Goal: Task Accomplishment & Management: Use online tool/utility

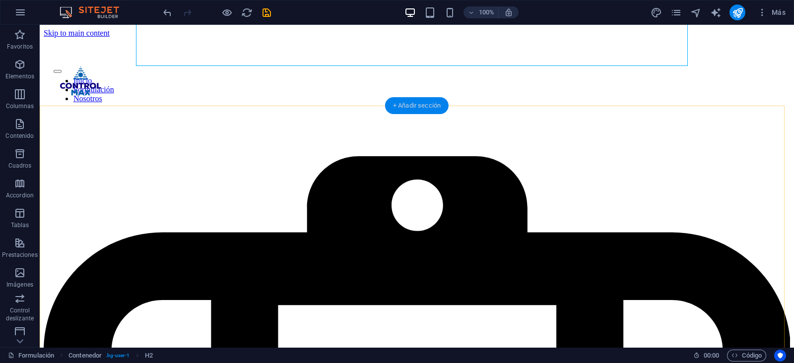
scroll to position [124, 0]
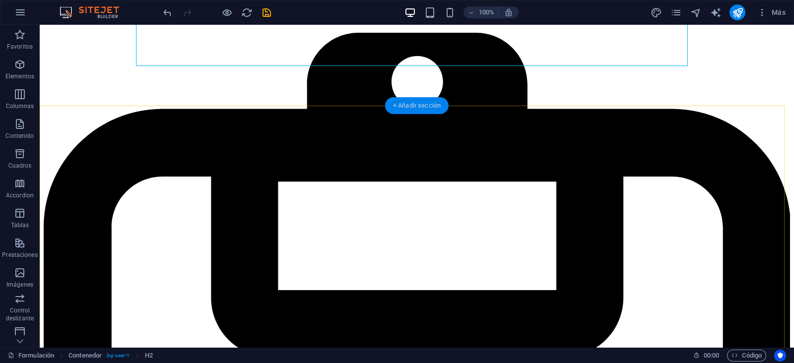
click at [407, 107] on div "+ Añadir sección" at bounding box center [417, 105] width 64 height 17
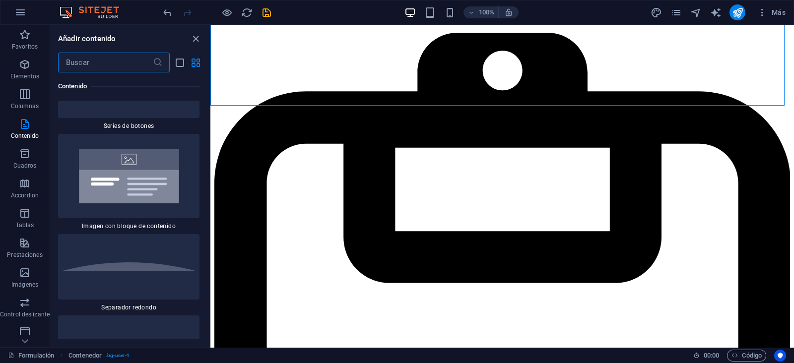
scroll to position [4640, 0]
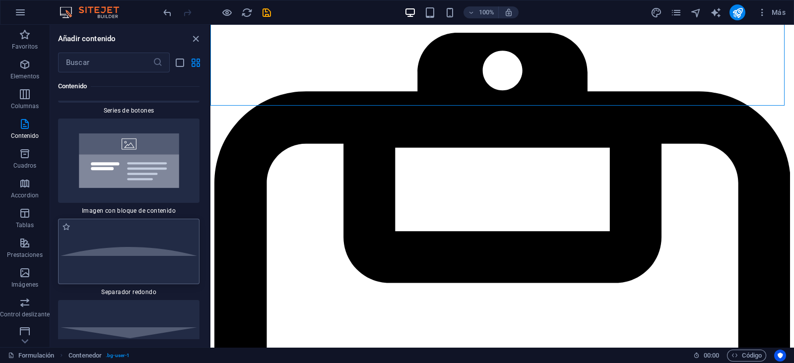
click at [122, 234] on div at bounding box center [128, 252] width 141 height 66
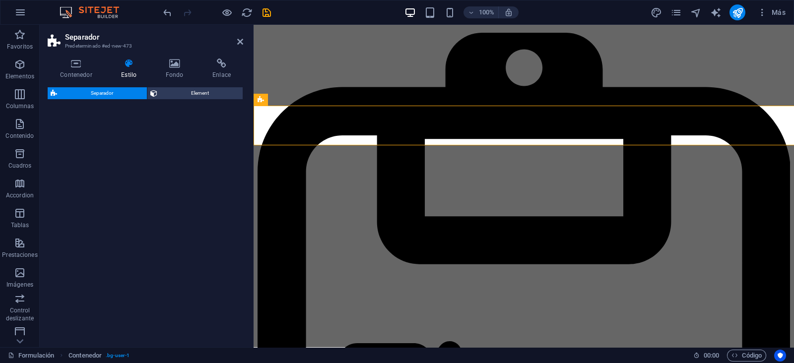
select select "diagonal"
select select "rem"
select select "preset-separator-v3-circle"
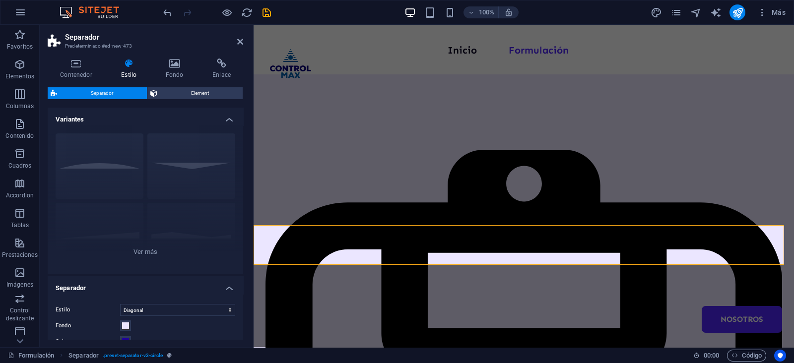
scroll to position [62, 0]
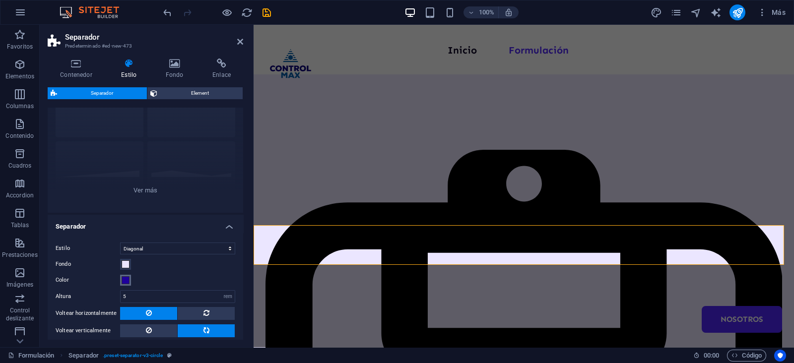
click at [126, 278] on span at bounding box center [126, 281] width 8 height 8
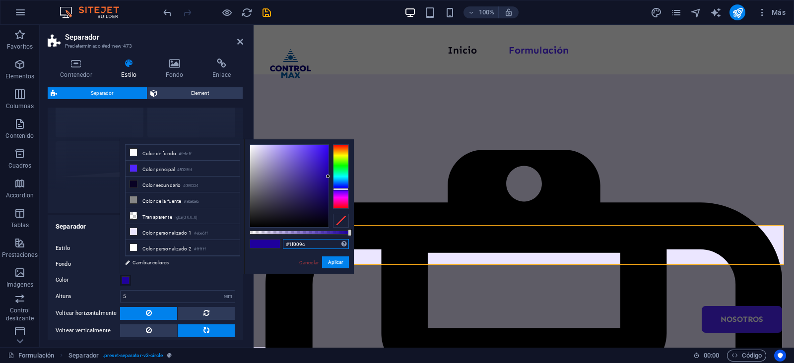
click at [292, 246] on input "#1f009c" at bounding box center [316, 244] width 66 height 10
paste input "EBE6FF"
type input "#ebe6ff"
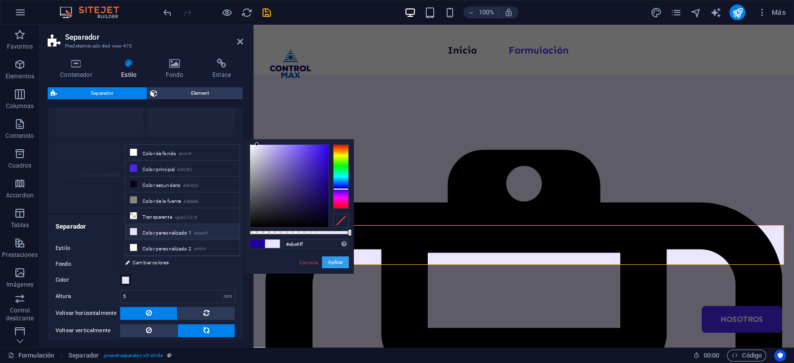
click at [330, 259] on button "Aplicar" at bounding box center [335, 263] width 27 height 12
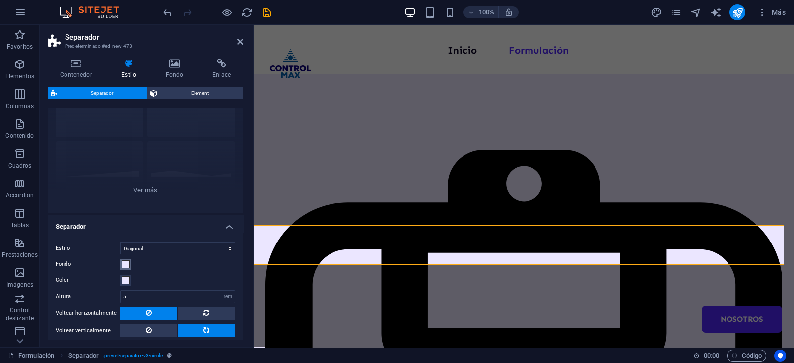
click at [129, 264] on span at bounding box center [126, 265] width 8 height 8
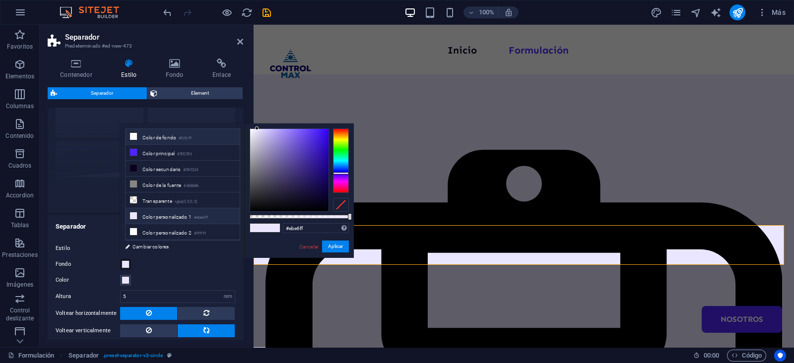
click at [168, 141] on li "Color de fondo #fcfcff" at bounding box center [183, 137] width 114 height 16
type input "#fcfcff"
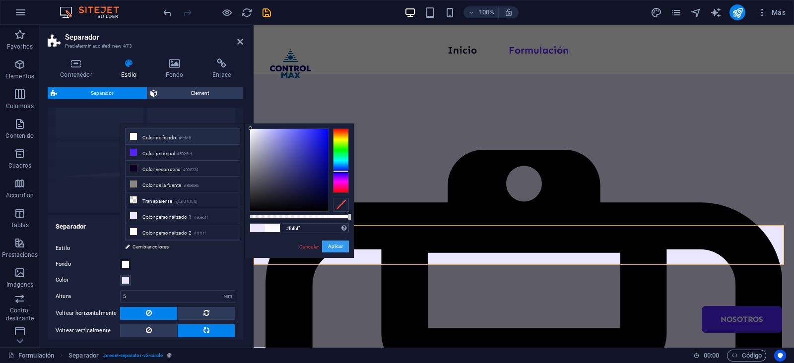
click at [333, 247] on button "Aplicar" at bounding box center [335, 247] width 27 height 12
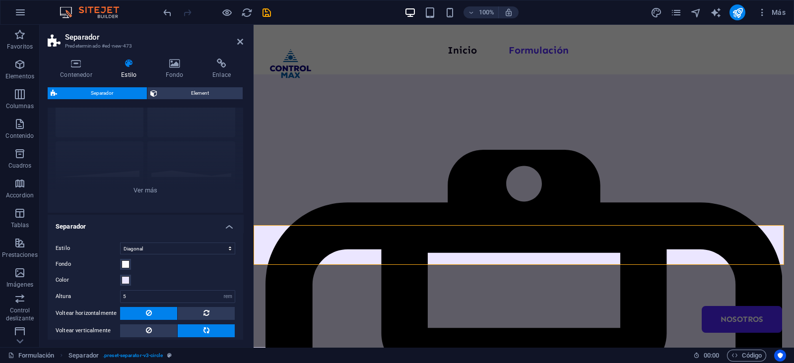
click at [237, 43] on header "Separador Predeterminado #ed-new-473" at bounding box center [146, 38] width 196 height 26
click at [239, 41] on icon at bounding box center [240, 42] width 6 height 8
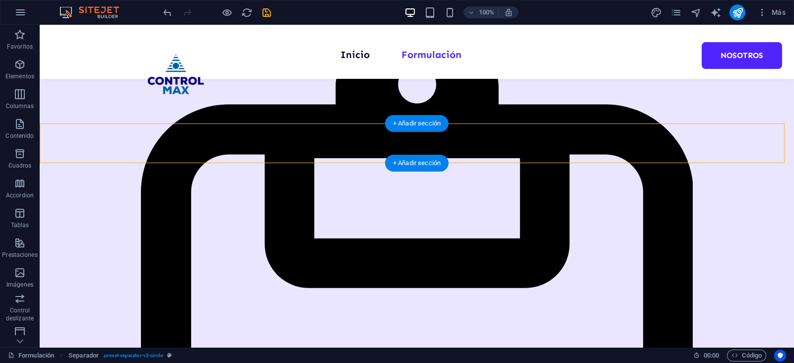
scroll to position [133, 0]
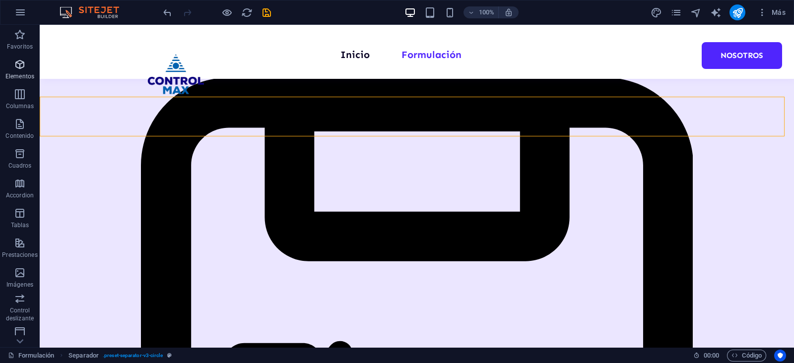
click at [9, 76] on p "Elementos" at bounding box center [19, 76] width 29 height 8
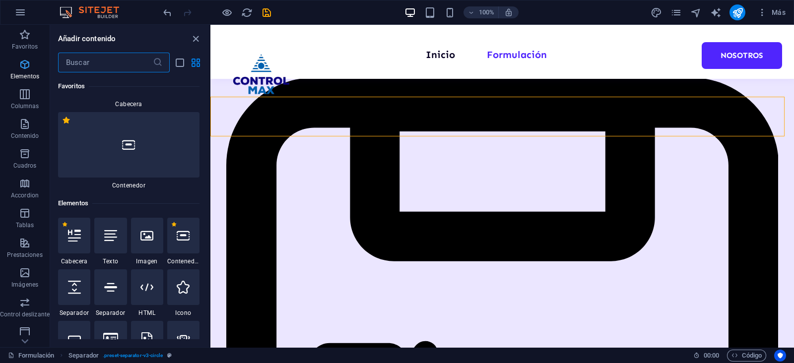
scroll to position [187, 0]
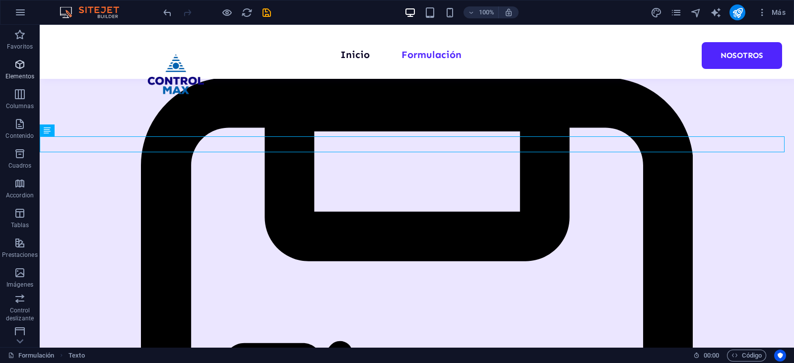
click at [15, 71] on span "Elementos" at bounding box center [20, 71] width 40 height 24
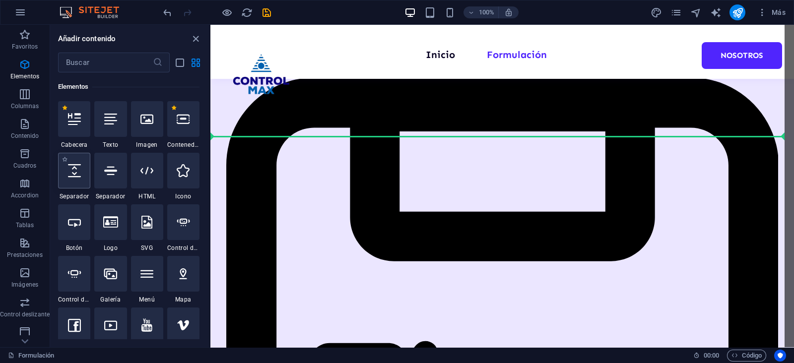
select select "px"
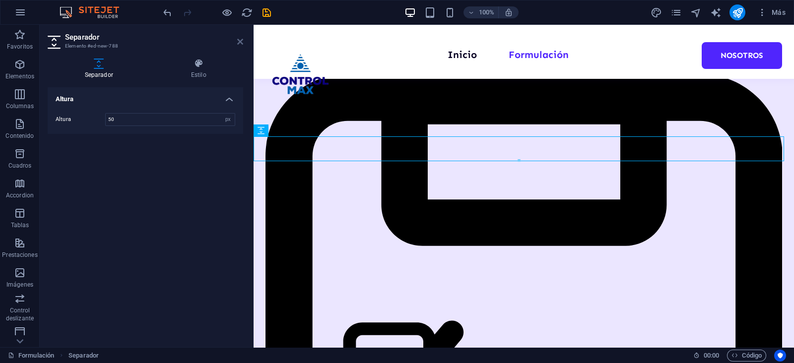
click at [238, 43] on icon at bounding box center [240, 42] width 6 height 8
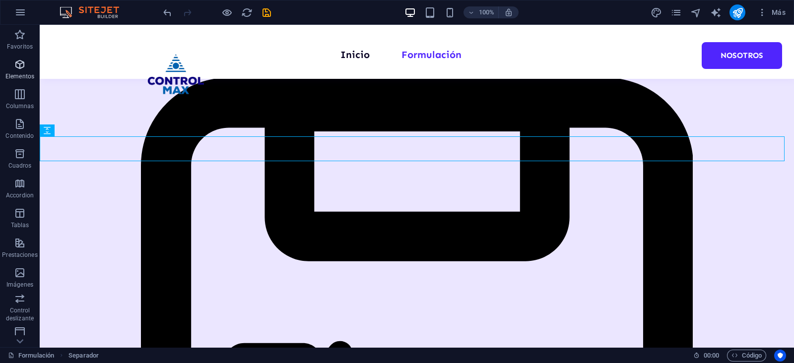
click at [29, 75] on p "Elementos" at bounding box center [19, 76] width 29 height 8
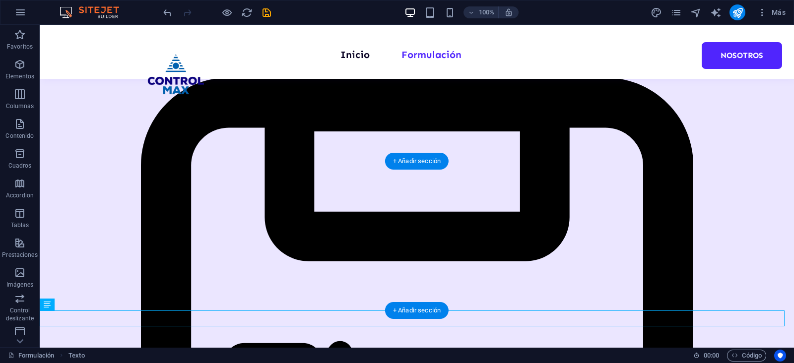
drag, startPoint x: 318, startPoint y: 329, endPoint x: 386, endPoint y: 232, distance: 118.3
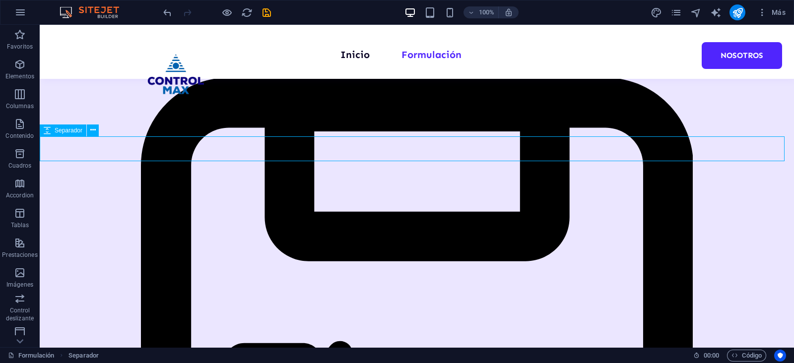
click at [55, 132] on span "Separador" at bounding box center [69, 131] width 28 height 6
select select "px"
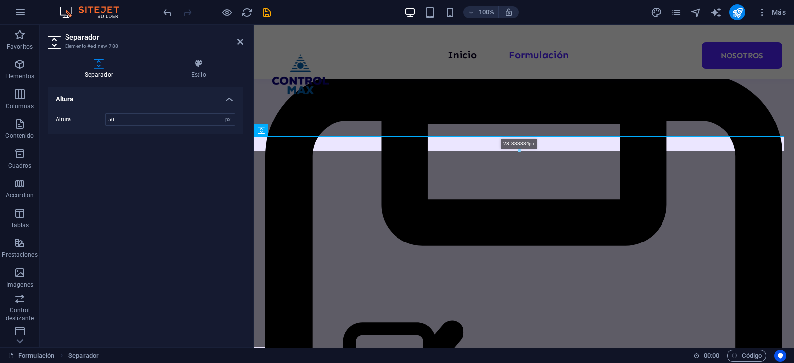
drag, startPoint x: 366, startPoint y: 161, endPoint x: 366, endPoint y: 151, distance: 9.9
click at [366, 151] on div at bounding box center [519, 150] width 530 height 3
type input "28"
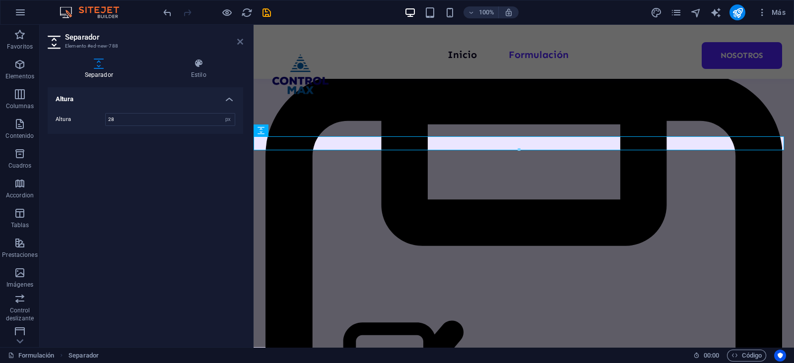
click at [243, 38] on icon at bounding box center [240, 42] width 6 height 8
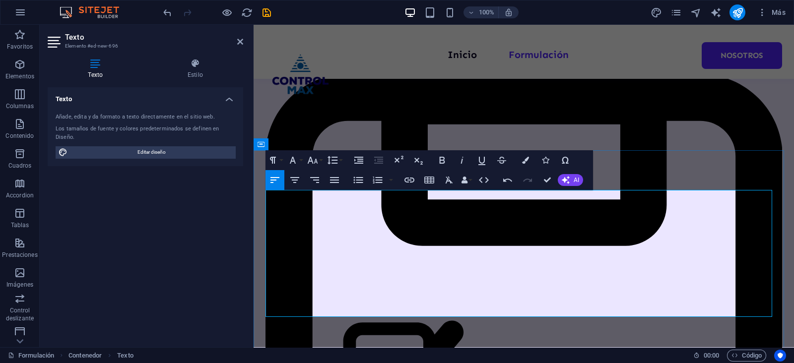
drag, startPoint x: 432, startPoint y: 262, endPoint x: 462, endPoint y: 260, distance: 29.8
drag, startPoint x: 267, startPoint y: 214, endPoint x: 385, endPoint y: 212, distance: 117.7
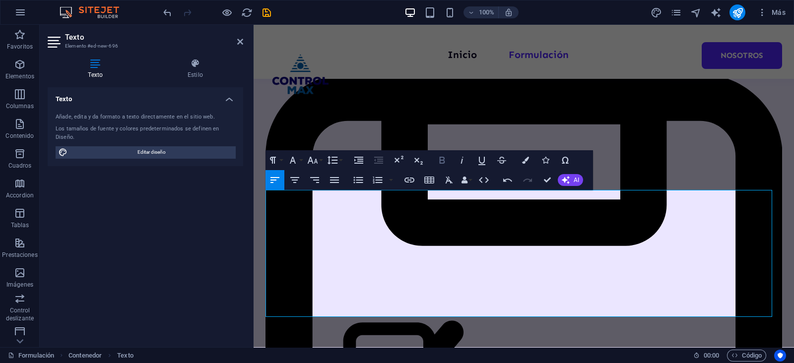
click at [444, 162] on icon "button" at bounding box center [442, 160] width 12 height 12
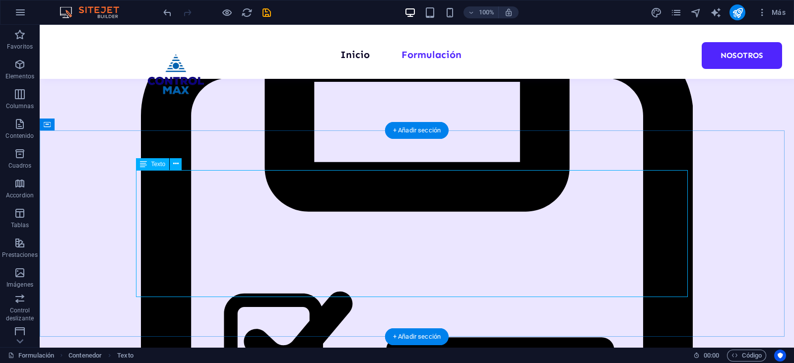
scroll to position [195, 0]
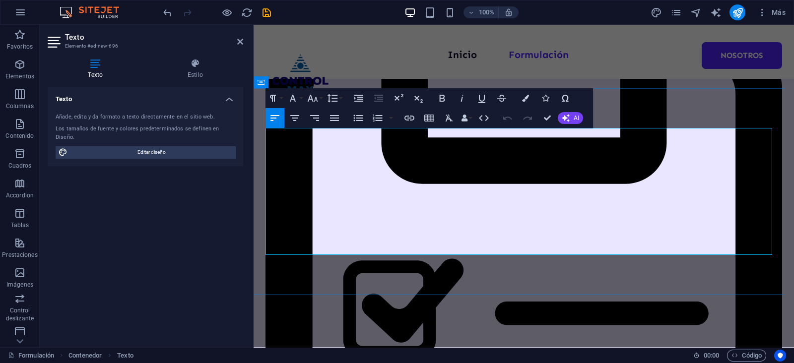
click at [523, 100] on icon "button" at bounding box center [525, 98] width 7 height 7
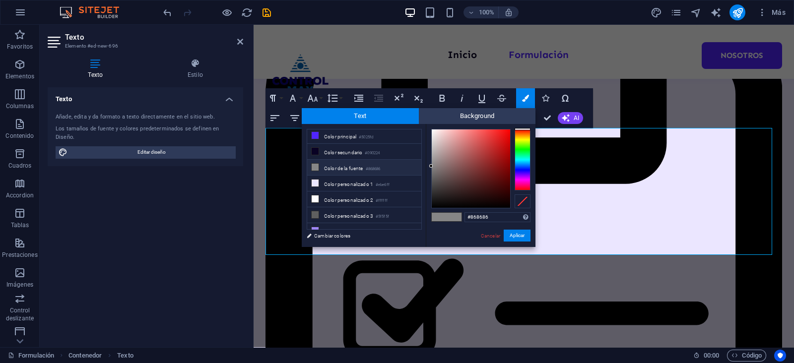
scroll to position [24, 0]
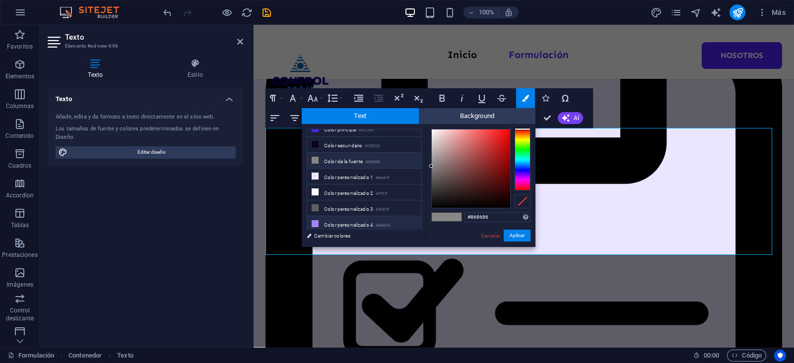
click at [350, 219] on li "Color personalizado 4 #9e86fe" at bounding box center [364, 224] width 114 height 16
type input "#9e86fe"
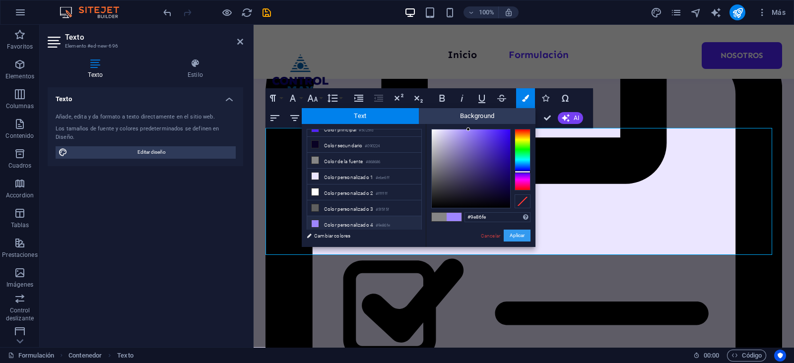
click at [515, 234] on button "Aplicar" at bounding box center [517, 236] width 27 height 12
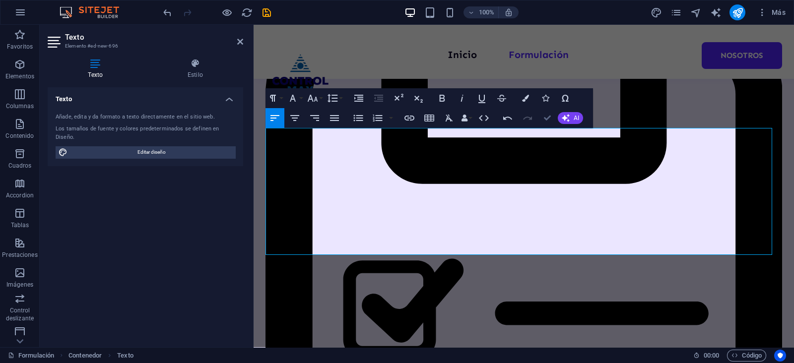
drag, startPoint x: 545, startPoint y: 114, endPoint x: 465, endPoint y: 146, distance: 86.0
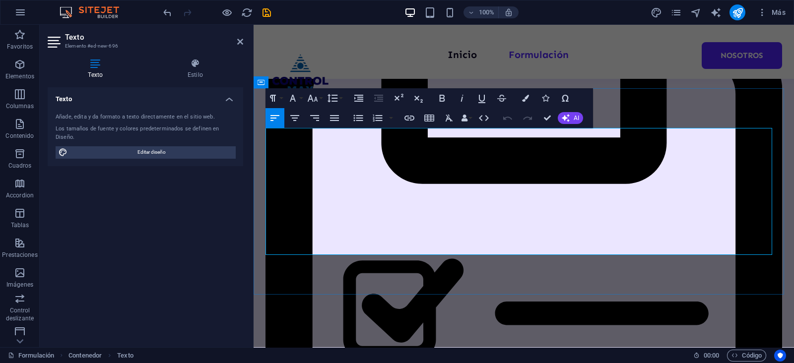
click at [524, 97] on icon "button" at bounding box center [525, 98] width 7 height 7
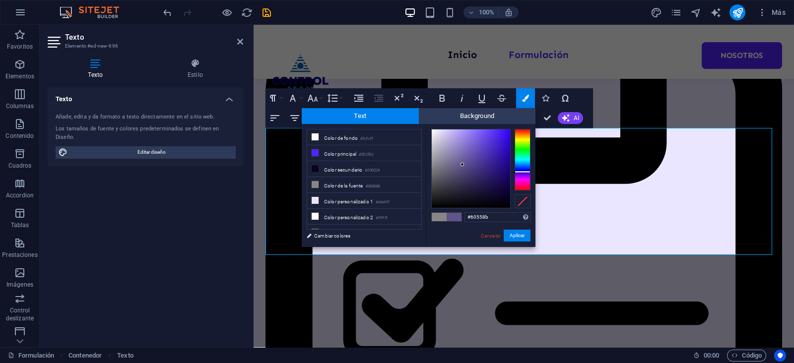
type input "#61568b"
drag, startPoint x: 466, startPoint y: 139, endPoint x: 461, endPoint y: 165, distance: 26.7
click at [461, 165] on div at bounding box center [471, 169] width 78 height 78
drag, startPoint x: 514, startPoint y: 239, endPoint x: 261, endPoint y: 213, distance: 255.0
click at [514, 239] on button "Aplicar" at bounding box center [517, 236] width 27 height 12
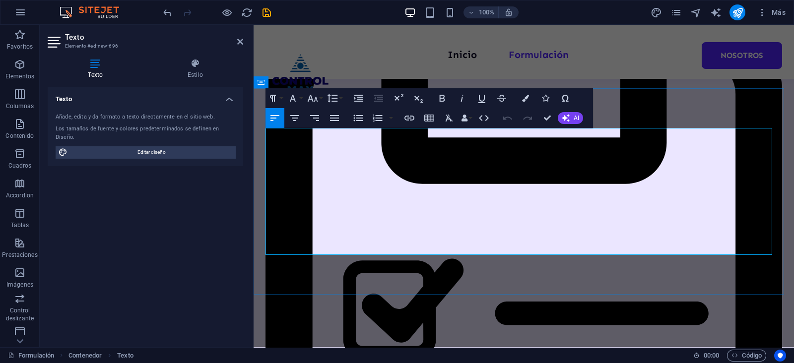
click at [523, 99] on icon "button" at bounding box center [525, 98] width 7 height 7
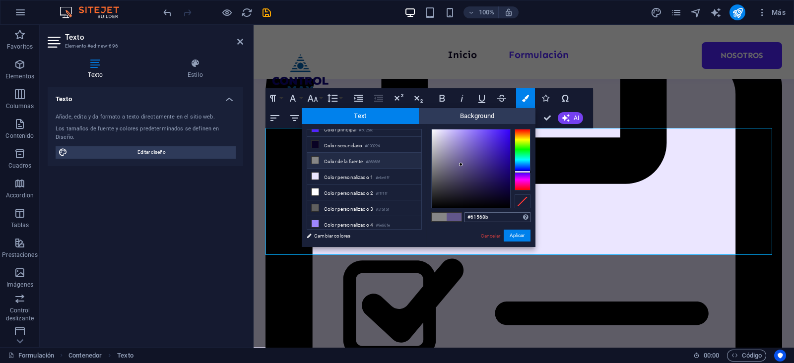
click at [497, 216] on input "#61568b" at bounding box center [498, 217] width 66 height 10
click at [515, 233] on button "Aplicar" at bounding box center [517, 236] width 27 height 12
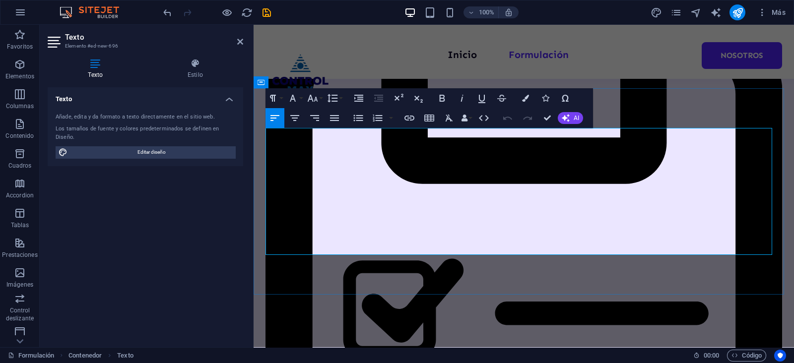
click at [525, 99] on icon "button" at bounding box center [525, 98] width 7 height 7
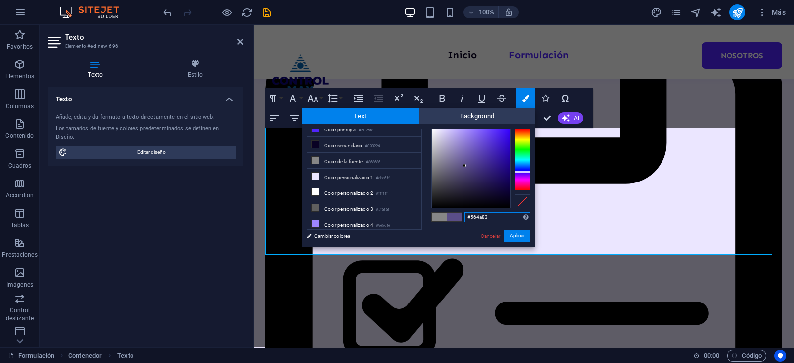
type input "#534780"
click at [466, 168] on div at bounding box center [471, 169] width 78 height 78
click at [514, 231] on button "Aplicar" at bounding box center [517, 236] width 27 height 12
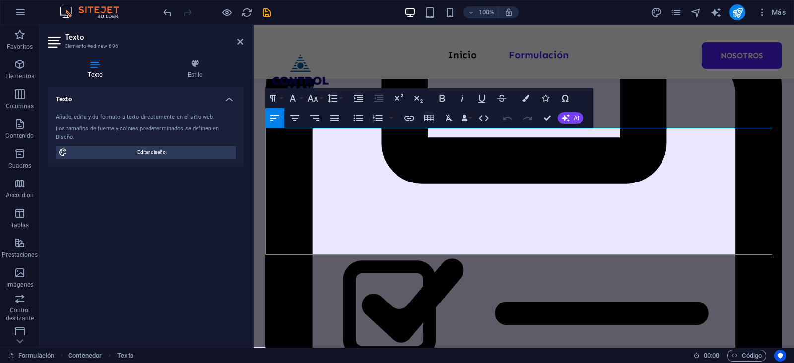
drag, startPoint x: 605, startPoint y: 248, endPoint x: 505, endPoint y: 154, distance: 136.3
click at [524, 96] on icon "button" at bounding box center [525, 98] width 7 height 7
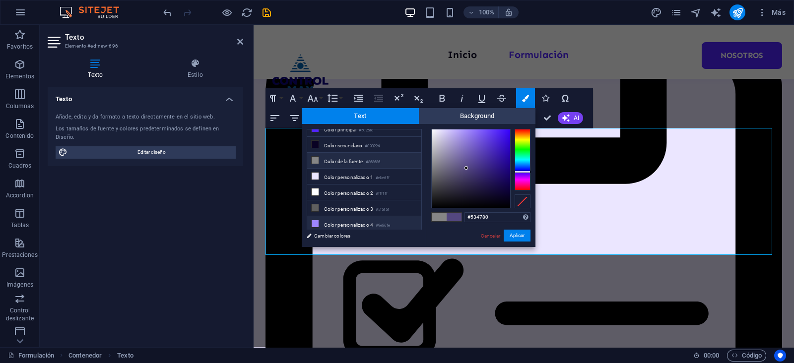
click at [358, 217] on li "Color personalizado 4 #9e86fe" at bounding box center [364, 224] width 114 height 16
type input "#52448b"
drag, startPoint x: 471, startPoint y: 152, endPoint x: 472, endPoint y: 165, distance: 12.4
click at [472, 165] on div at bounding box center [471, 169] width 78 height 78
click at [512, 236] on button "Aplicar" at bounding box center [517, 236] width 27 height 12
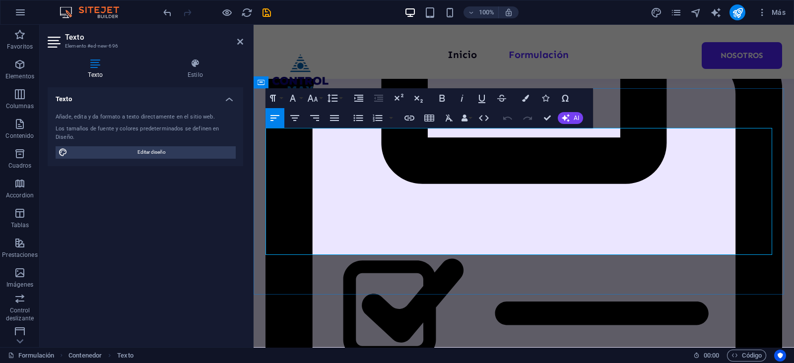
drag, startPoint x: 267, startPoint y: 183, endPoint x: 648, endPoint y: 246, distance: 385.9
click at [527, 98] on icon "button" at bounding box center [525, 98] width 7 height 7
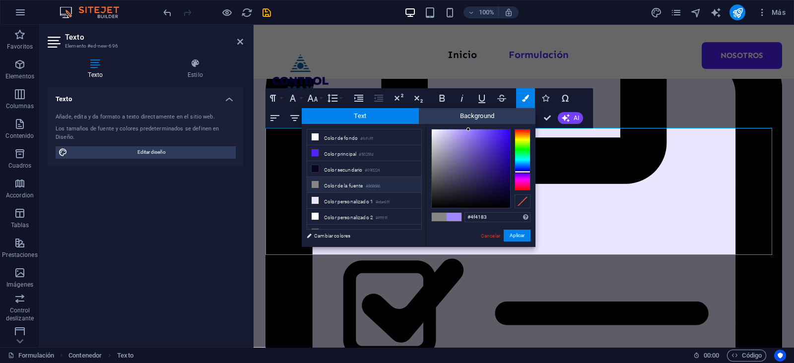
click at [471, 167] on div at bounding box center [471, 169] width 78 height 78
click at [517, 234] on button "Aplicar" at bounding box center [517, 236] width 27 height 12
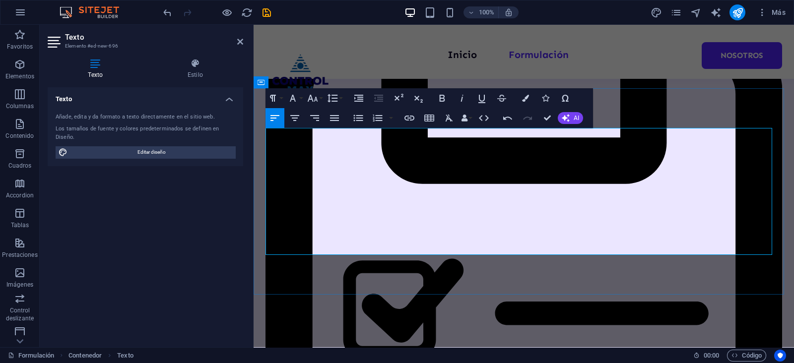
drag, startPoint x: 597, startPoint y: 245, endPoint x: 260, endPoint y: 131, distance: 355.9
click at [522, 98] on icon "button" at bounding box center [525, 98] width 7 height 7
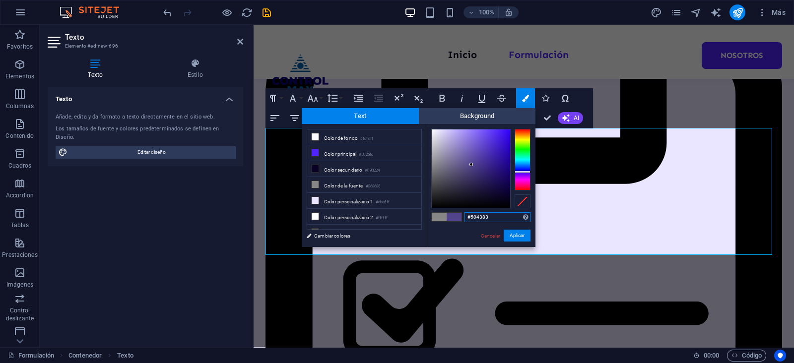
click at [470, 167] on div at bounding box center [471, 169] width 78 height 78
type input "#423579"
drag, startPoint x: 470, startPoint y: 167, endPoint x: 476, endPoint y: 170, distance: 6.7
click at [476, 170] on div at bounding box center [475, 169] width 3 height 3
click at [516, 233] on button "Aplicar" at bounding box center [517, 236] width 27 height 12
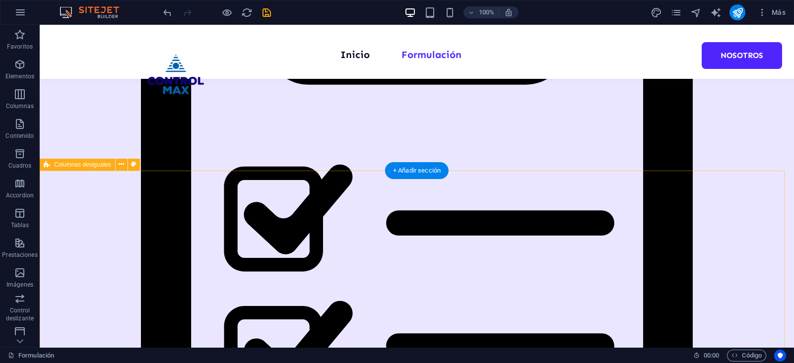
scroll to position [319, 0]
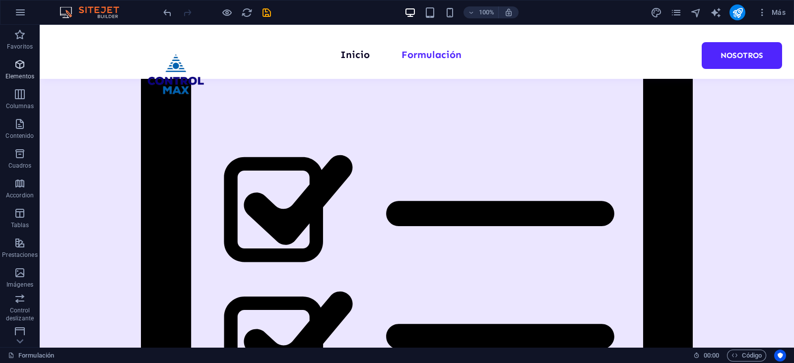
click at [24, 73] on p "Elementos" at bounding box center [19, 76] width 29 height 8
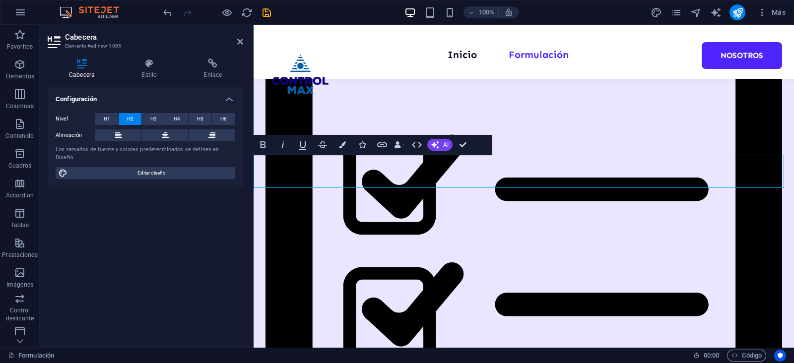
scroll to position [335, 0]
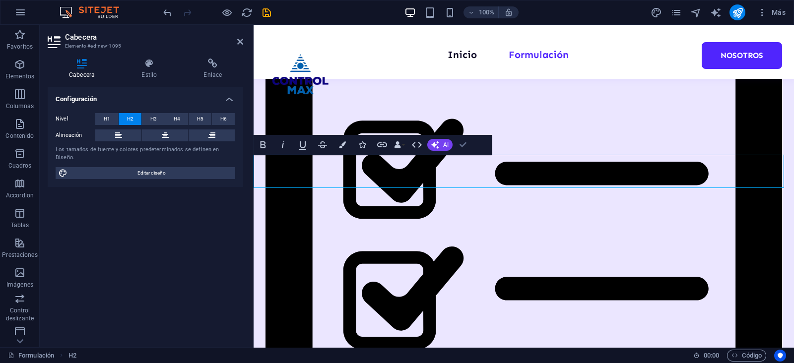
drag, startPoint x: 466, startPoint y: 145, endPoint x: 408, endPoint y: 125, distance: 61.1
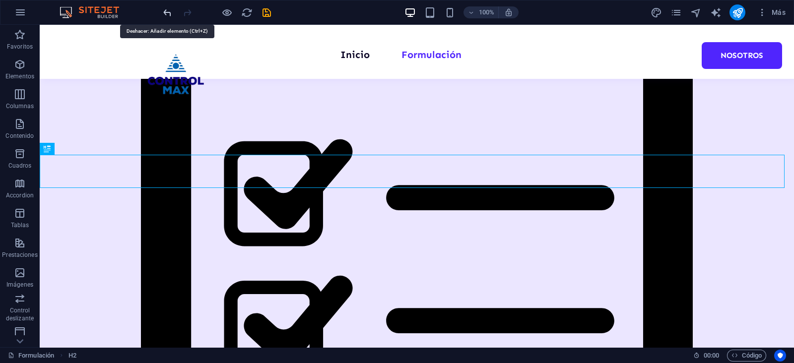
click at [169, 14] on icon "undo" at bounding box center [167, 12] width 11 height 11
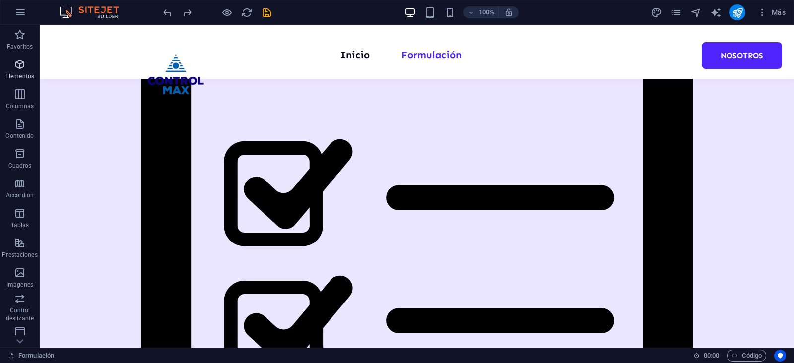
click at [11, 69] on span "Elementos" at bounding box center [20, 71] width 40 height 24
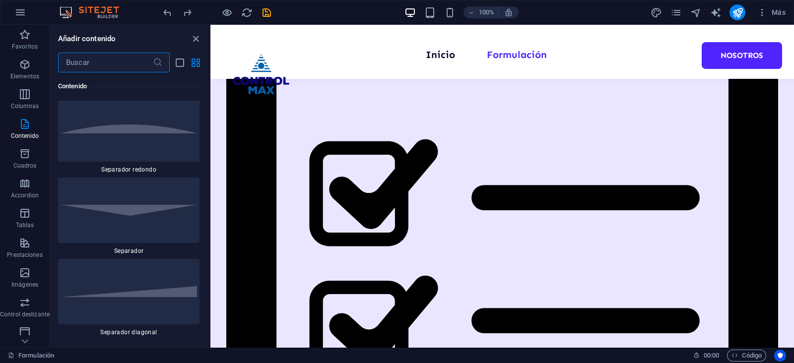
scroll to position [4779, 0]
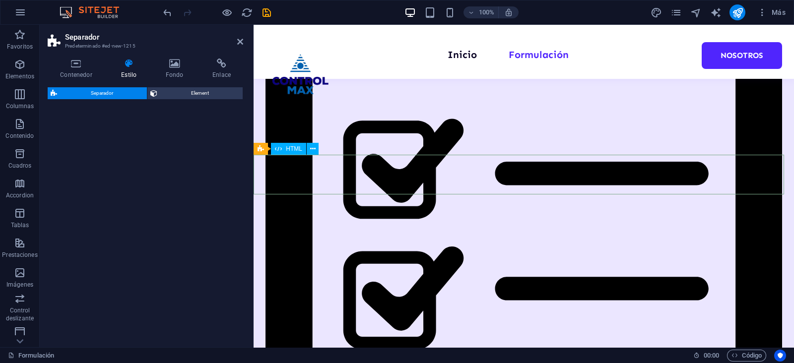
select select "diagonal"
select select "rem"
select select "preset-separator-v3-diagonal"
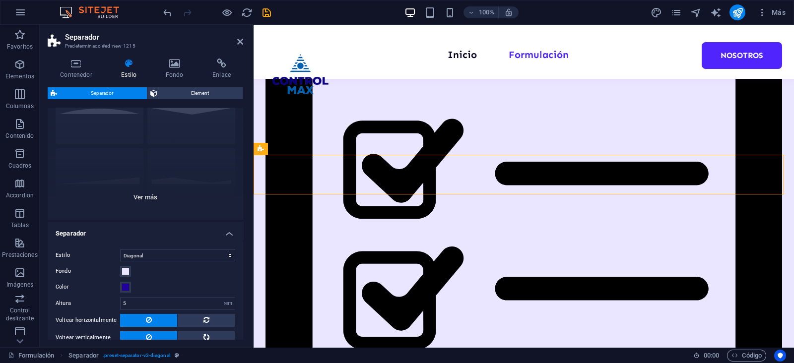
scroll to position [109, 0]
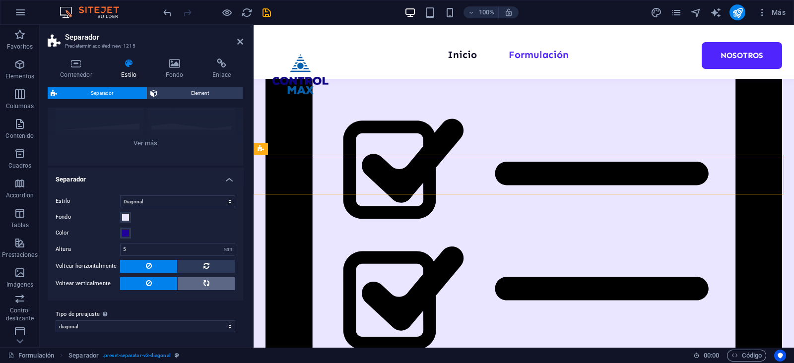
click at [197, 279] on button at bounding box center [206, 284] width 57 height 13
click at [156, 279] on button at bounding box center [148, 284] width 57 height 13
click at [206, 279] on span at bounding box center [207, 284] width 6 height 13
click at [126, 219] on span at bounding box center [126, 217] width 8 height 8
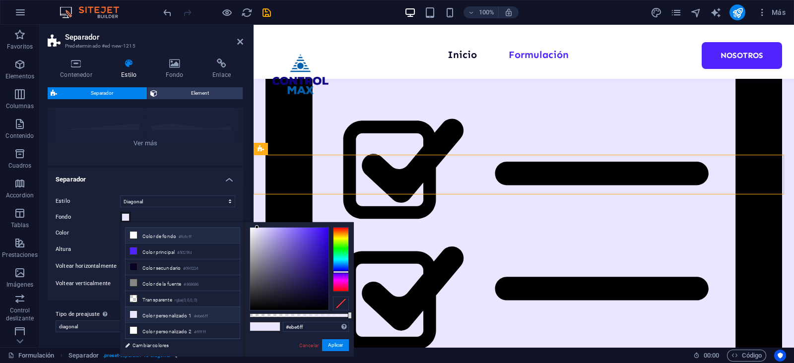
click at [181, 238] on small "#fcfcff" at bounding box center [185, 237] width 13 height 7
type input "#fcfcff"
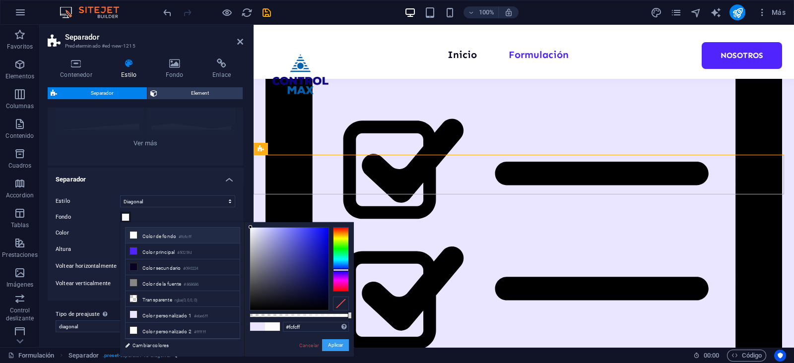
click at [339, 347] on button "Aplicar" at bounding box center [335, 346] width 27 height 12
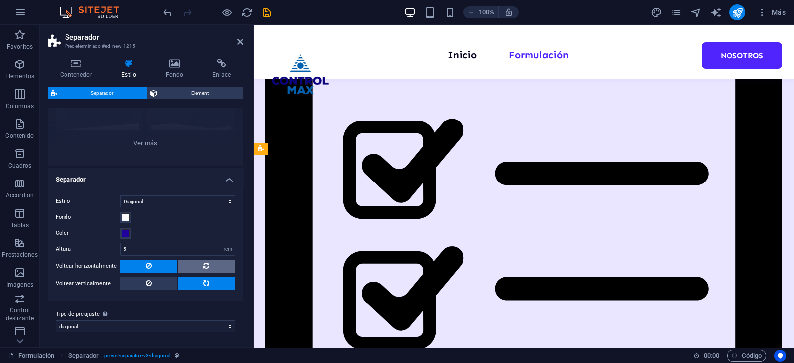
click at [201, 268] on button at bounding box center [206, 266] width 57 height 13
click at [155, 282] on button at bounding box center [148, 284] width 57 height 13
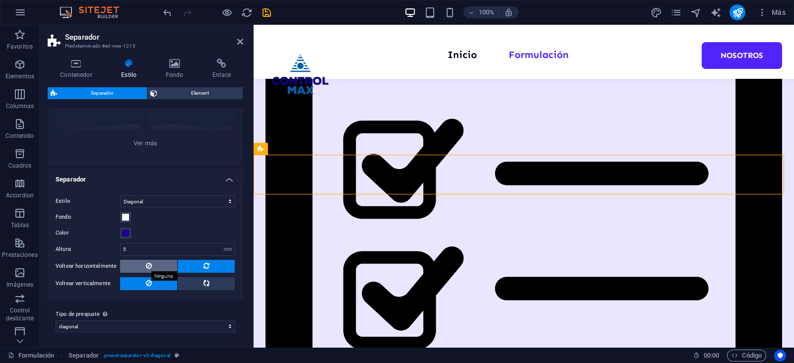
click at [148, 266] on icon at bounding box center [149, 266] width 6 height 12
click at [181, 282] on button at bounding box center [206, 284] width 57 height 13
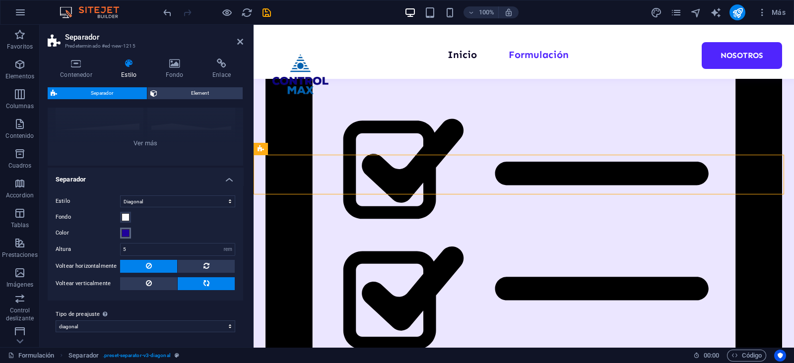
click at [127, 232] on span at bounding box center [126, 233] width 8 height 8
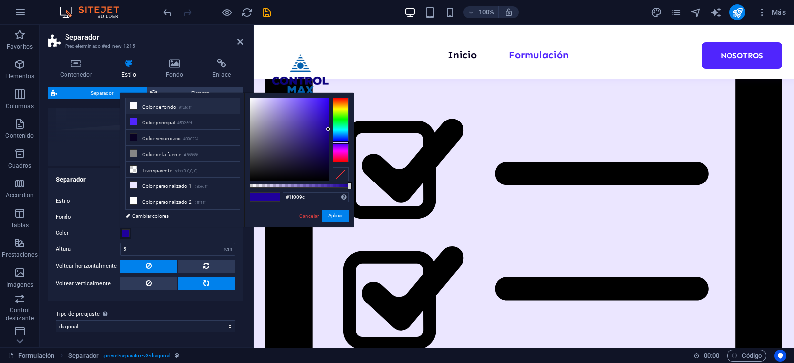
click at [154, 107] on li "Color de fondo #fcfcff" at bounding box center [183, 106] width 114 height 16
type input "#fcfcff"
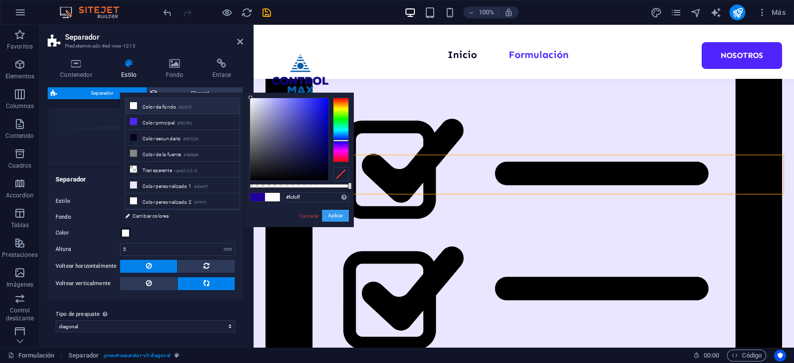
drag, startPoint x: 337, startPoint y: 214, endPoint x: 17, endPoint y: 202, distance: 320.5
click at [337, 214] on button "Aplicar" at bounding box center [335, 216] width 27 height 12
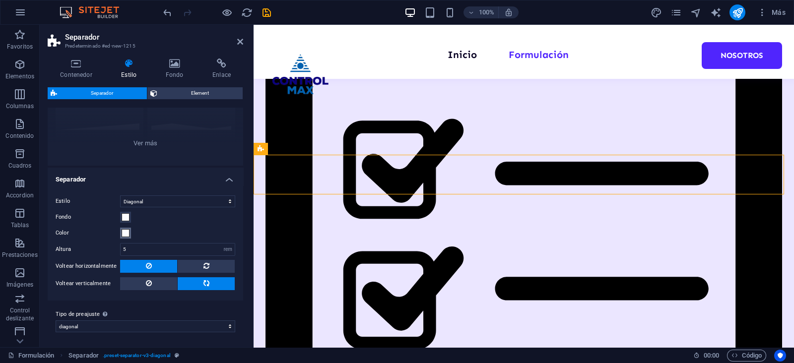
click at [126, 232] on span at bounding box center [126, 233] width 8 height 8
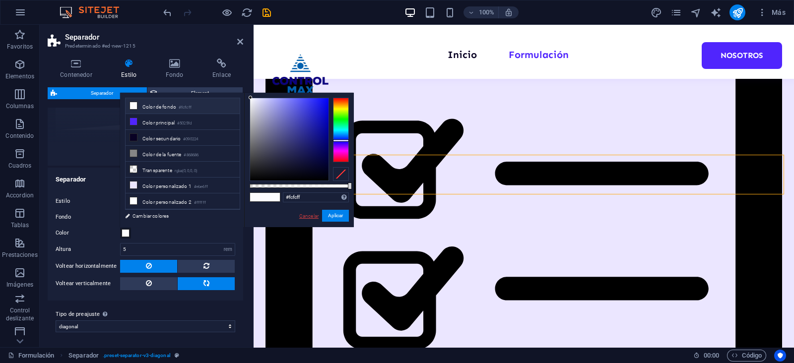
click at [304, 215] on link "Cancelar" at bounding box center [308, 215] width 21 height 7
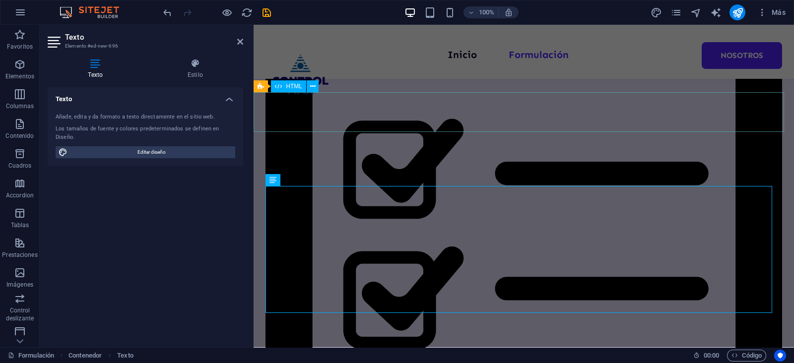
scroll to position [137, 0]
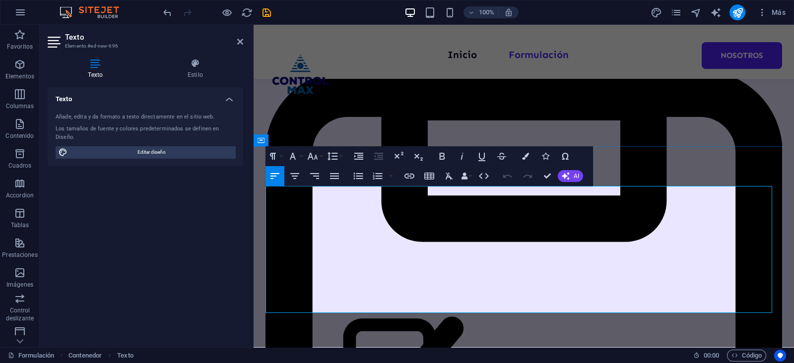
click at [521, 157] on button "Colors" at bounding box center [525, 156] width 19 height 20
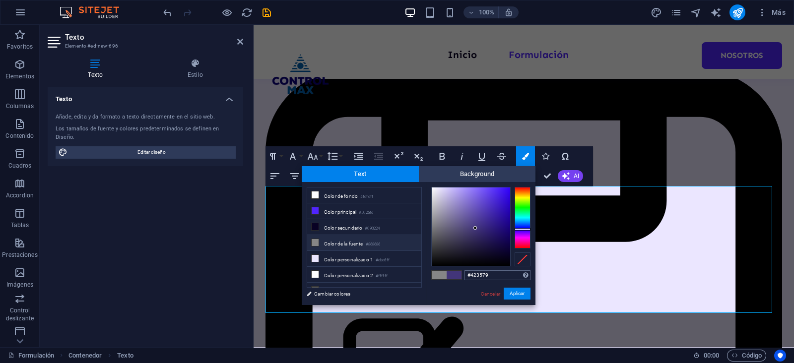
click at [484, 275] on input "#423579" at bounding box center [498, 276] width 66 height 10
drag, startPoint x: 514, startPoint y: 296, endPoint x: 213, endPoint y: 255, distance: 304.2
click at [514, 296] on button "Aplicar" at bounding box center [517, 294] width 27 height 12
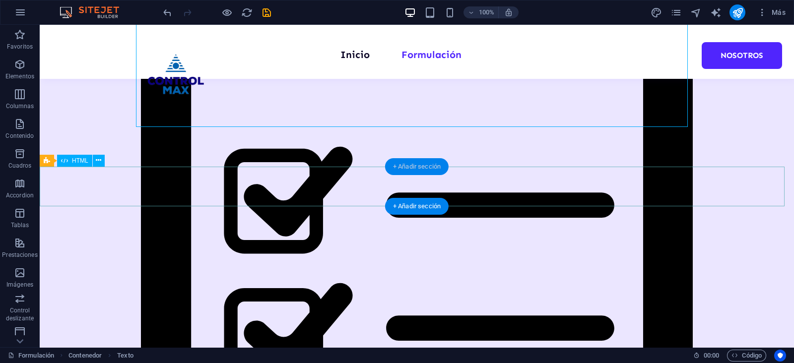
scroll to position [323, 0]
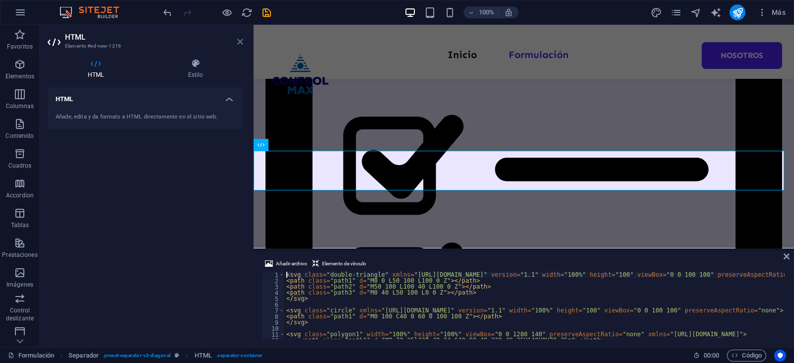
click at [237, 41] on icon at bounding box center [240, 42] width 6 height 8
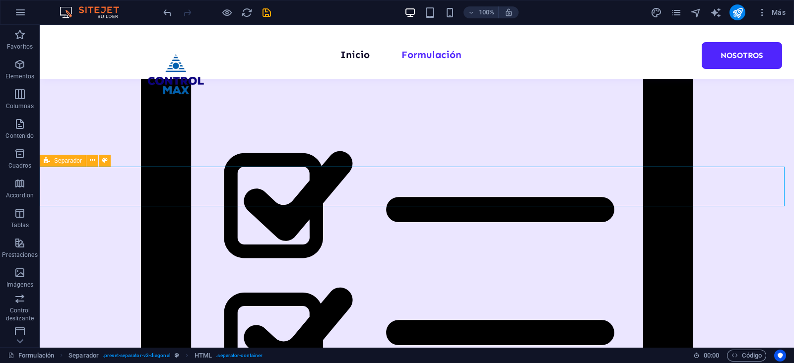
click at [45, 161] on icon at bounding box center [47, 161] width 6 height 12
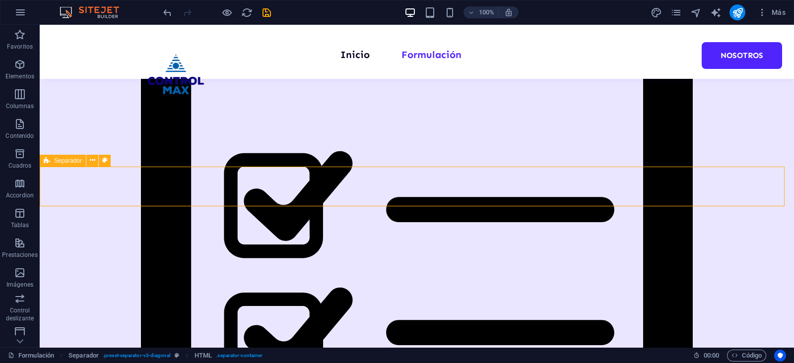
click at [45, 161] on icon at bounding box center [47, 161] width 6 height 12
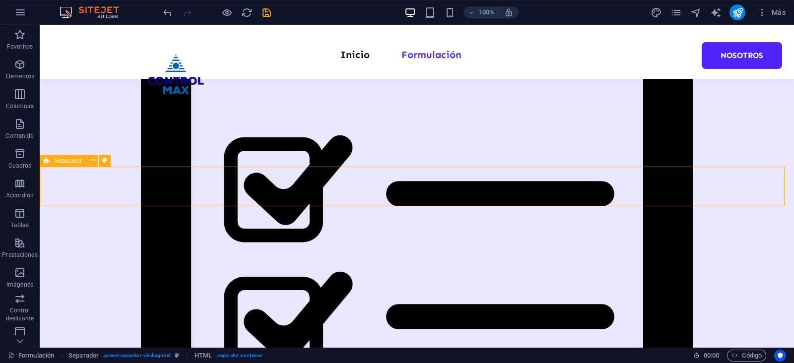
select select "diagonal"
select select "rem"
select select "preset-separator-v3-diagonal"
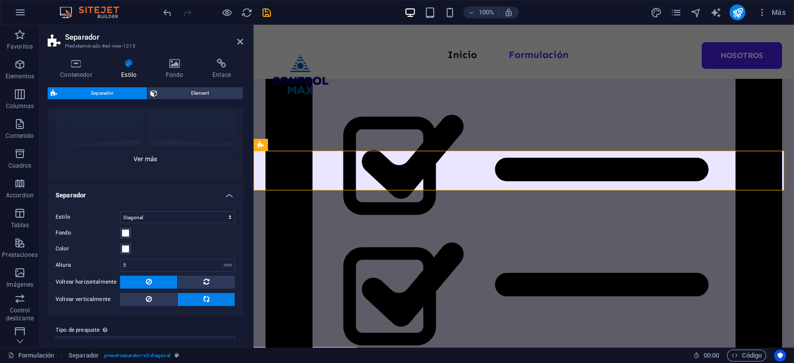
scroll to position [109, 0]
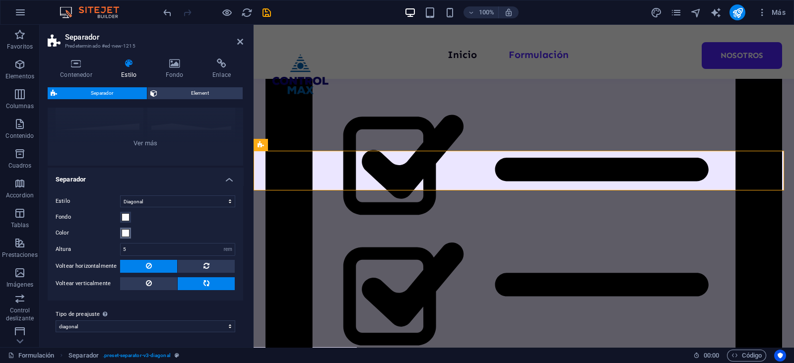
click at [125, 234] on span at bounding box center [126, 233] width 8 height 8
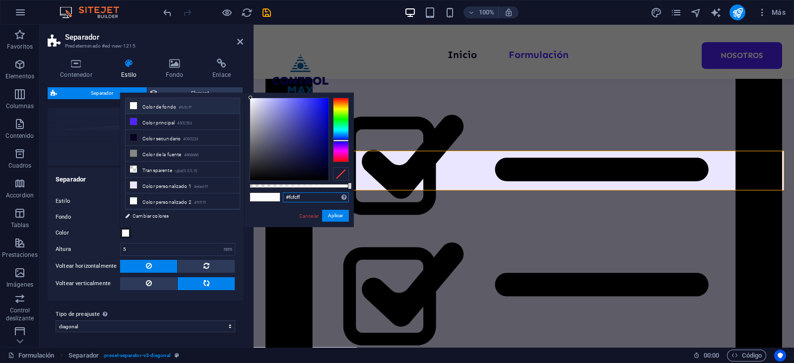
click at [291, 196] on input "#fcfcff" at bounding box center [316, 198] width 66 height 10
paste input "423579"
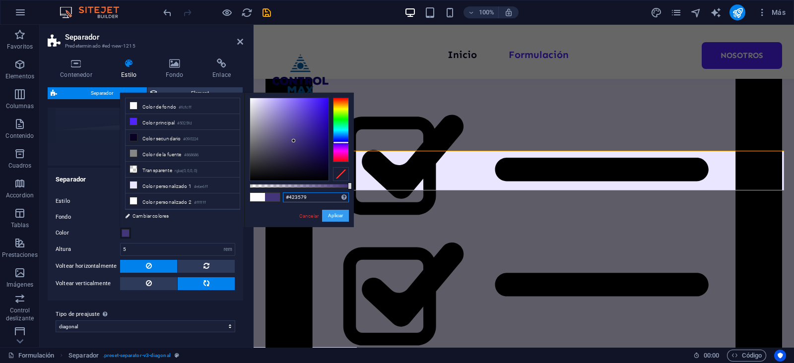
type input "#423579"
click at [328, 212] on button "Aplicar" at bounding box center [335, 216] width 27 height 12
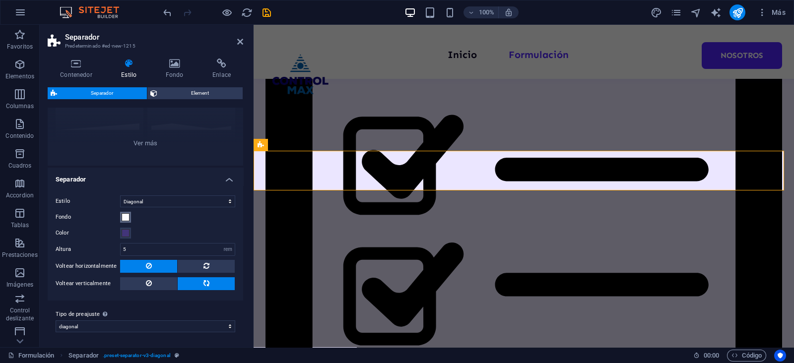
click at [128, 219] on span at bounding box center [126, 217] width 8 height 8
click at [122, 217] on span at bounding box center [126, 217] width 8 height 8
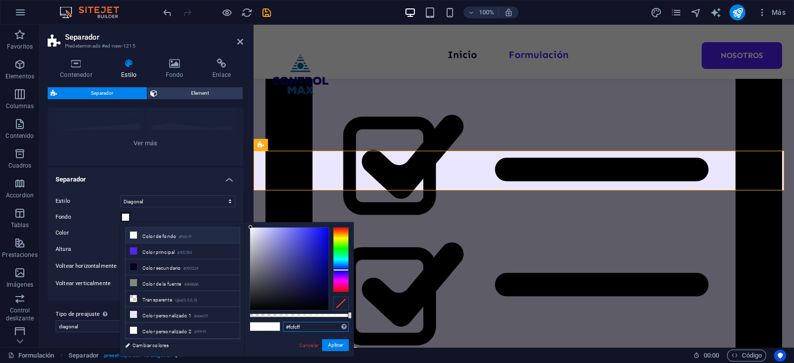
click at [296, 327] on input "#fcfcff" at bounding box center [316, 327] width 66 height 10
paste input "423579"
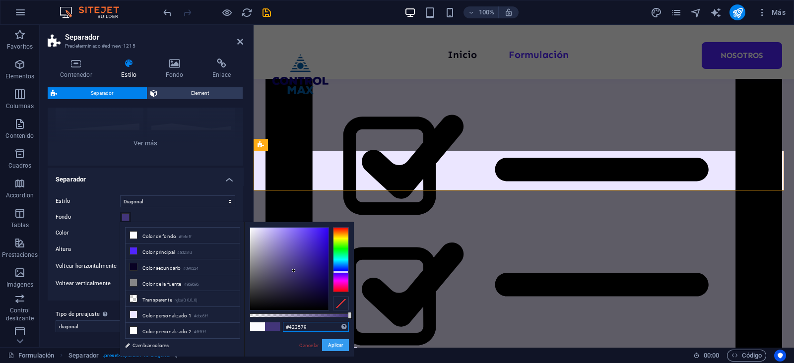
type input "#423579"
drag, startPoint x: 333, startPoint y: 349, endPoint x: 4, endPoint y: 277, distance: 336.5
click at [333, 349] on button "Aplicar" at bounding box center [335, 346] width 27 height 12
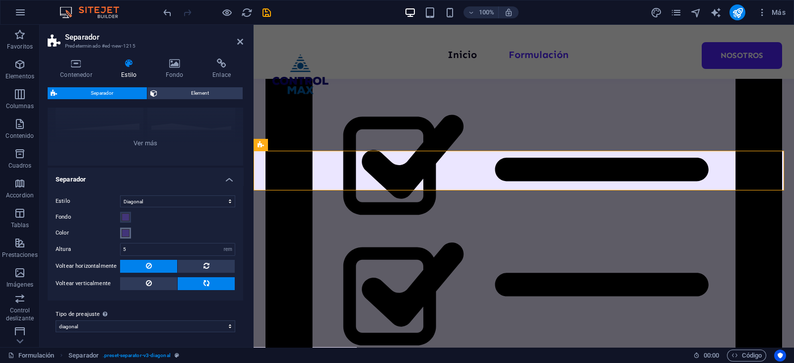
click at [129, 233] on span at bounding box center [126, 233] width 8 height 8
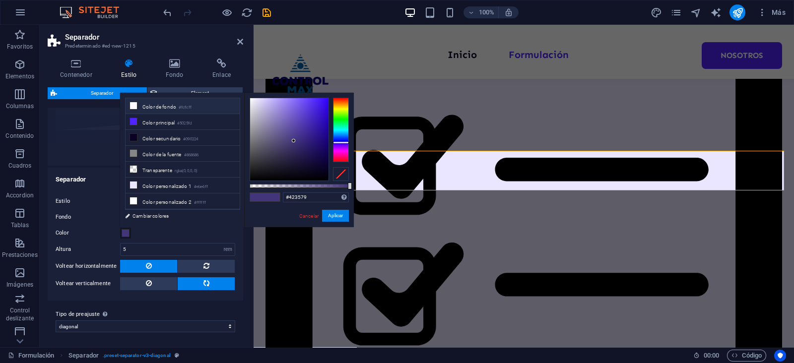
click at [157, 108] on li "Color de fondo #fcfcff" at bounding box center [183, 106] width 114 height 16
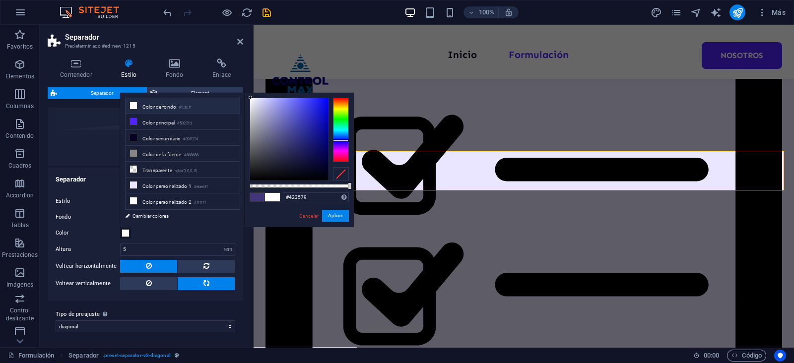
type input "#fcfcff"
click at [336, 213] on button "Aplicar" at bounding box center [335, 216] width 27 height 12
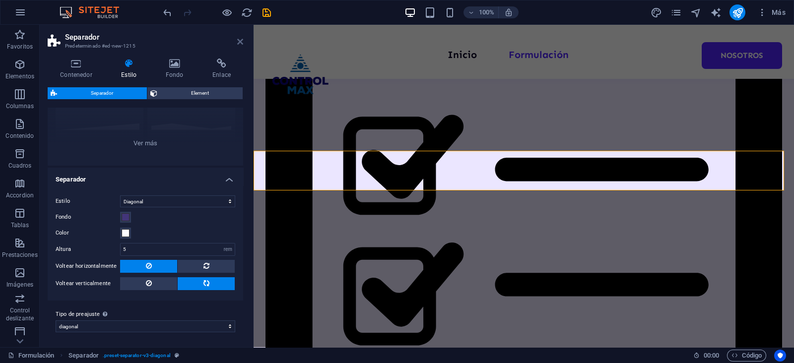
drag, startPoint x: 240, startPoint y: 39, endPoint x: 203, endPoint y: 20, distance: 42.4
click at [240, 39] on icon at bounding box center [240, 42] width 6 height 8
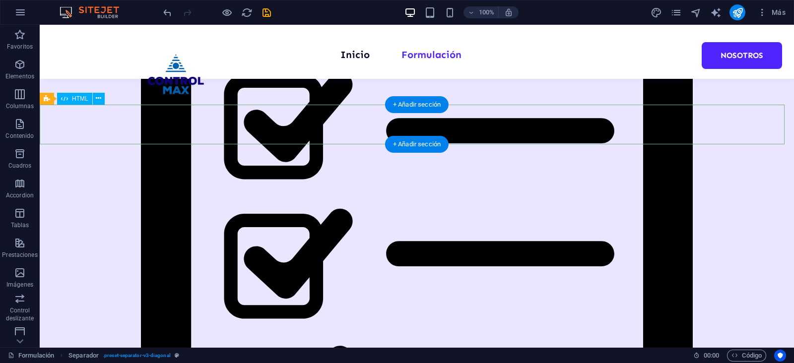
scroll to position [385, 0]
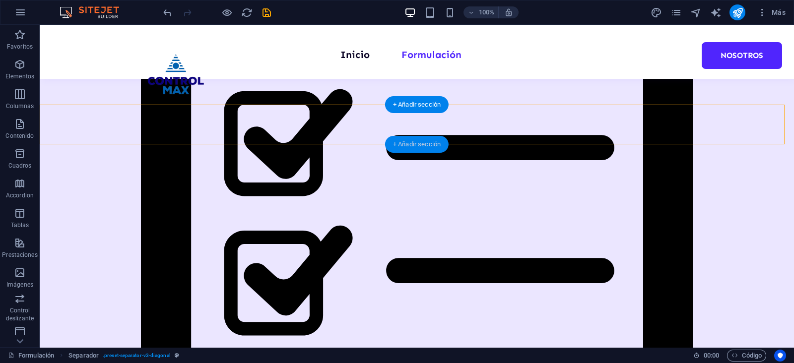
click at [415, 142] on div "+ Añadir sección" at bounding box center [417, 144] width 64 height 17
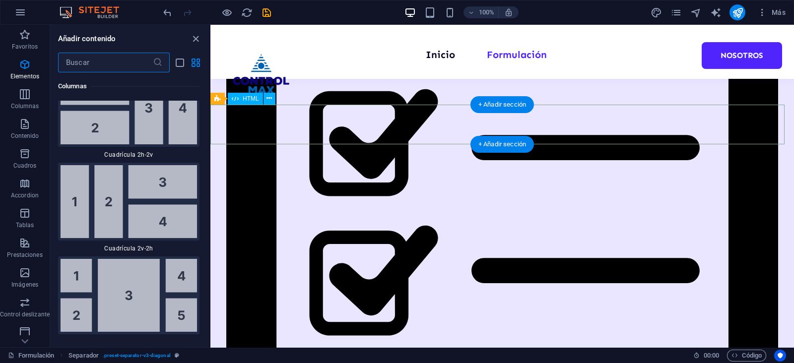
scroll to position [3337, 0]
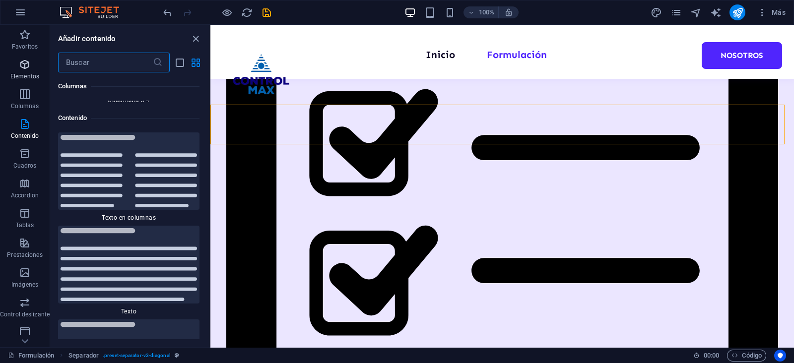
click at [20, 75] on p "Elementos" at bounding box center [24, 76] width 29 height 8
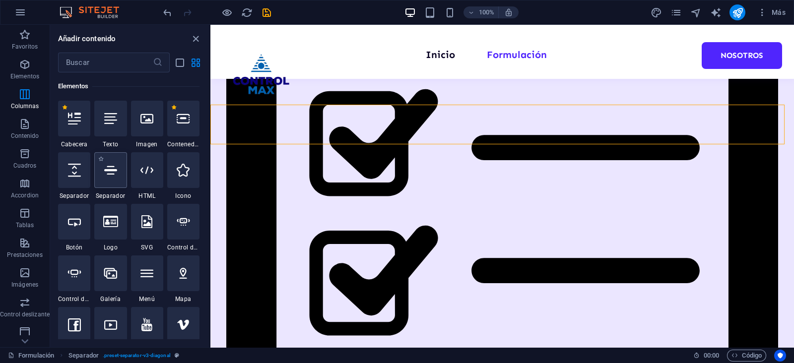
scroll to position [187, 0]
click at [174, 132] on div at bounding box center [183, 119] width 32 height 36
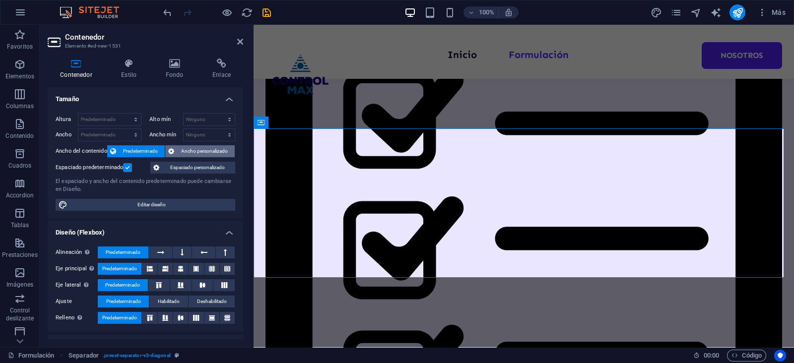
scroll to position [401, 0]
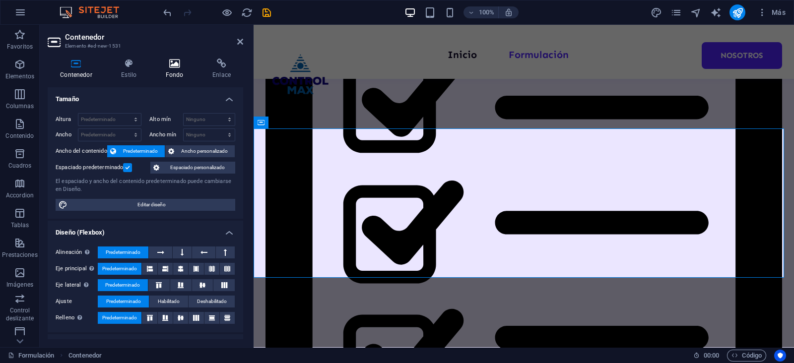
click at [175, 75] on h4 "Fondo" at bounding box center [176, 69] width 47 height 21
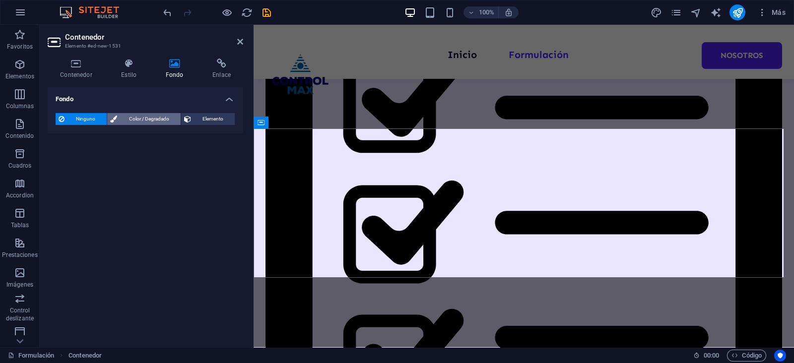
click at [149, 124] on span "Color / Degradado" at bounding box center [148, 119] width 57 height 12
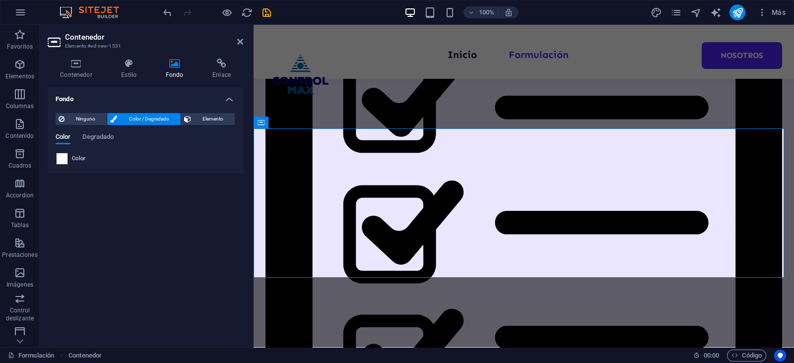
click at [64, 160] on span at bounding box center [62, 158] width 11 height 11
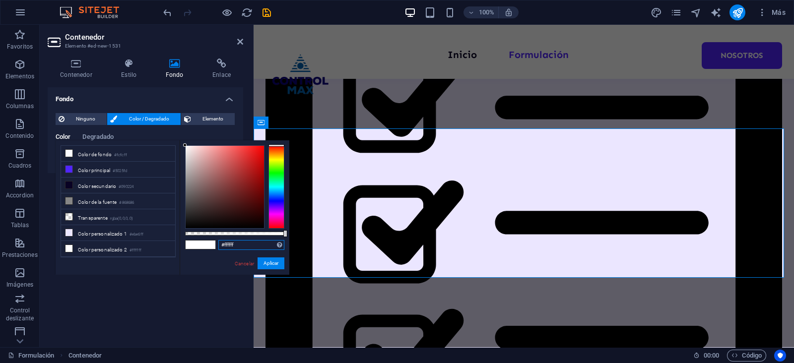
click at [235, 247] on input "#ffffff" at bounding box center [251, 245] width 66 height 10
paste input "423579"
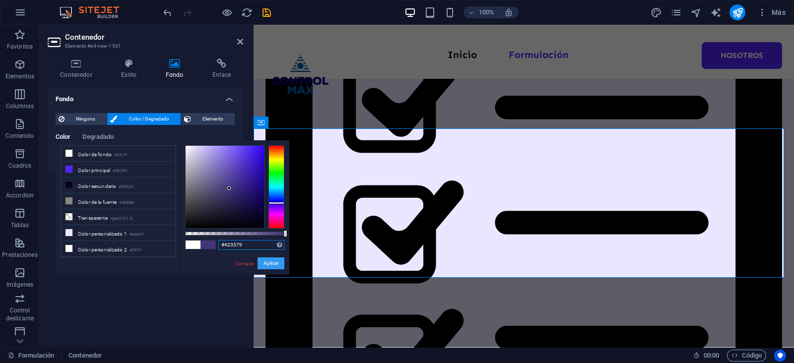
type input "#423579"
click at [274, 260] on button "Aplicar" at bounding box center [271, 264] width 27 height 12
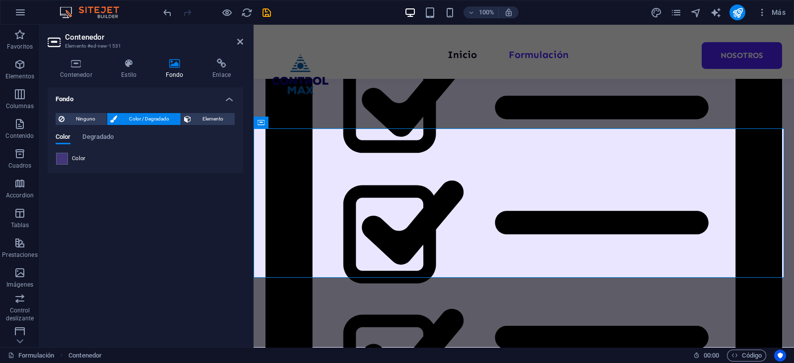
click at [236, 44] on header "Contenedor Elemento #ed-new-1531" at bounding box center [146, 38] width 196 height 26
click at [238, 43] on icon at bounding box center [240, 42] width 6 height 8
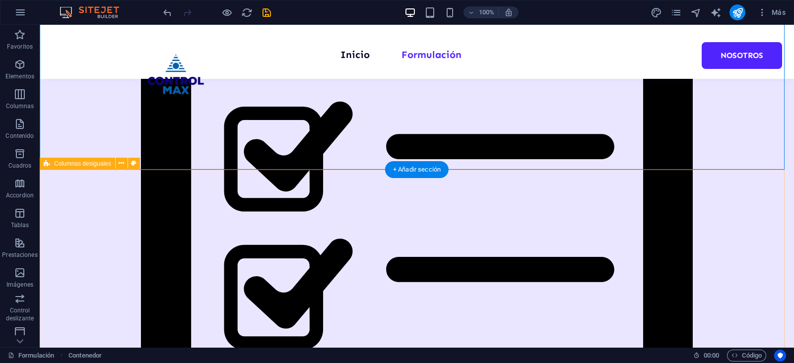
scroll to position [447, 0]
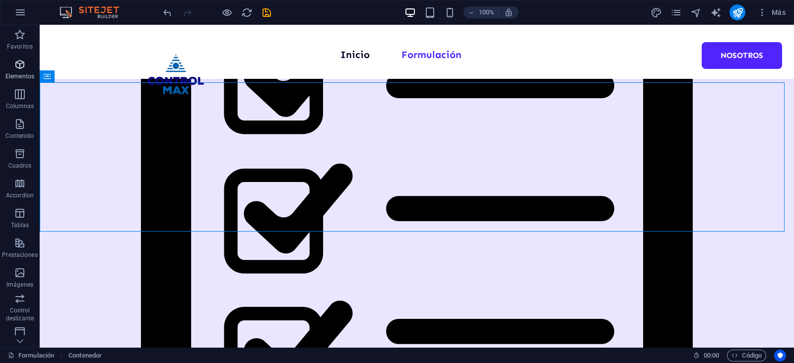
click at [9, 66] on span "Elementos" at bounding box center [20, 71] width 40 height 24
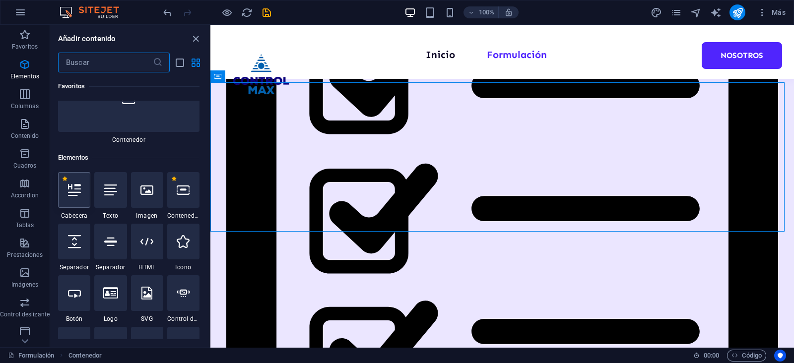
scroll to position [187, 0]
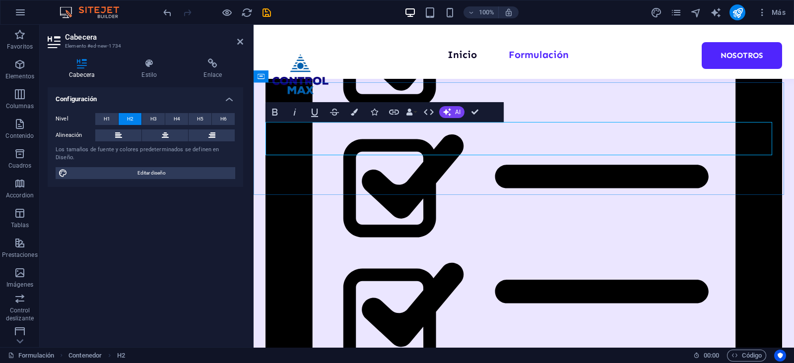
click at [357, 115] on button "Colors" at bounding box center [354, 112] width 19 height 20
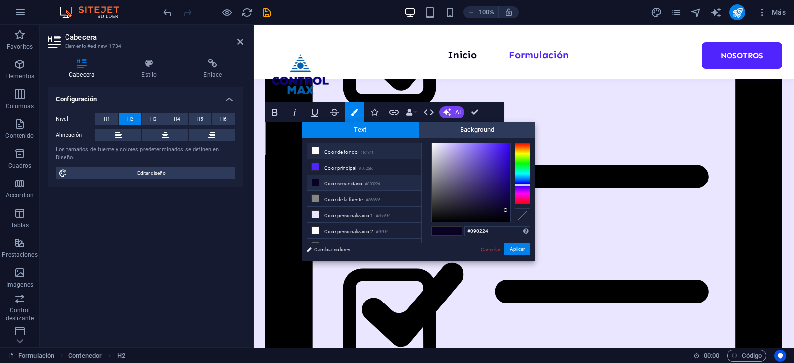
click at [340, 157] on li "Color de fondo #fcfcff" at bounding box center [364, 151] width 114 height 16
type input "#fcfcff"
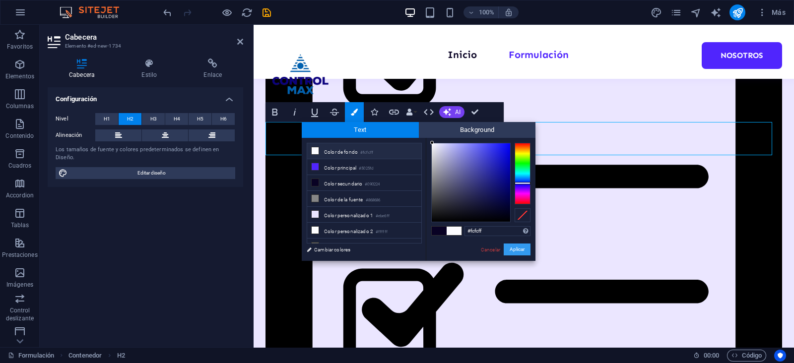
click at [525, 250] on button "Aplicar" at bounding box center [517, 250] width 27 height 12
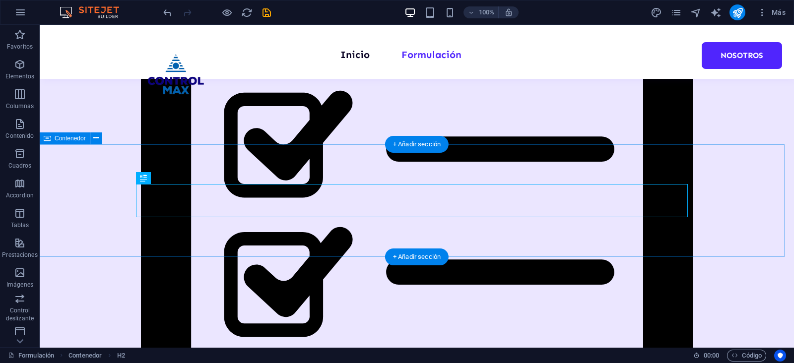
scroll to position [385, 0]
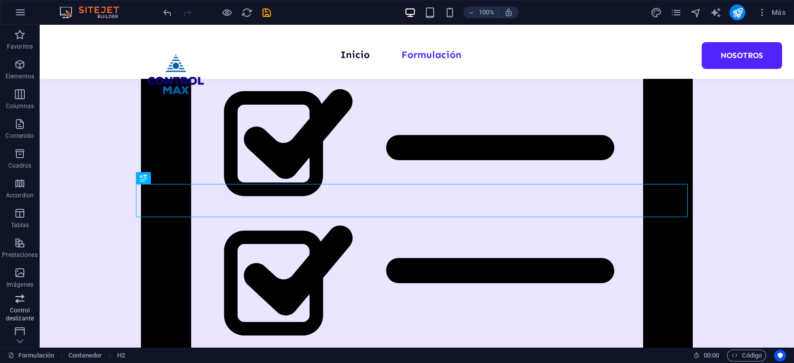
click at [22, 301] on icon "button" at bounding box center [20, 299] width 12 height 12
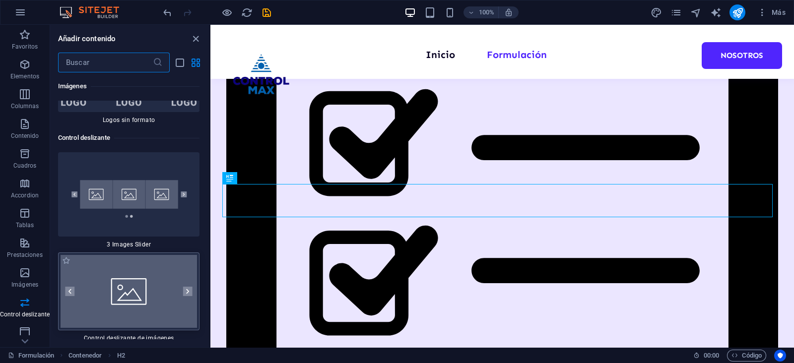
scroll to position [11171, 0]
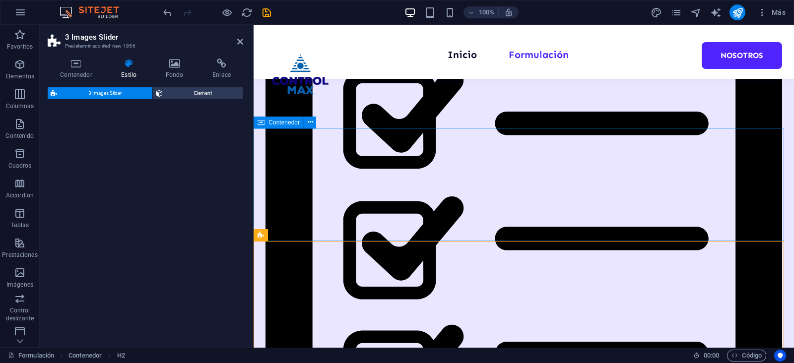
select select "rem"
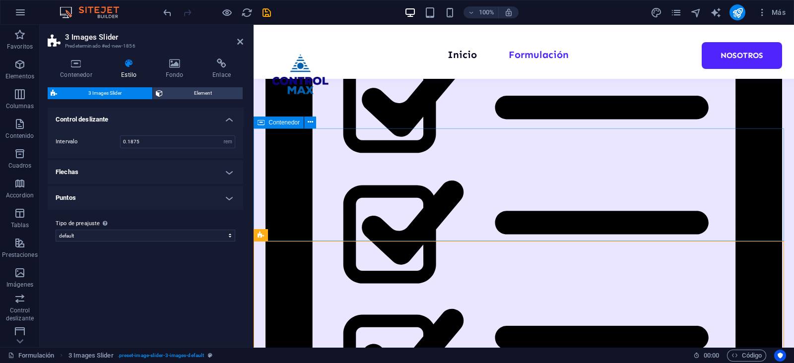
scroll to position [525, 0]
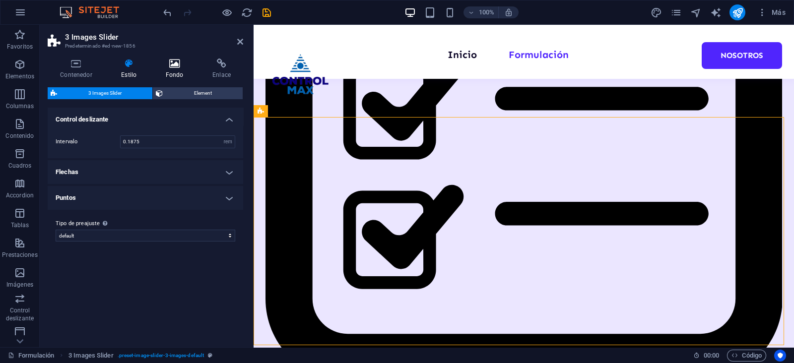
click at [164, 65] on icon at bounding box center [174, 64] width 43 height 10
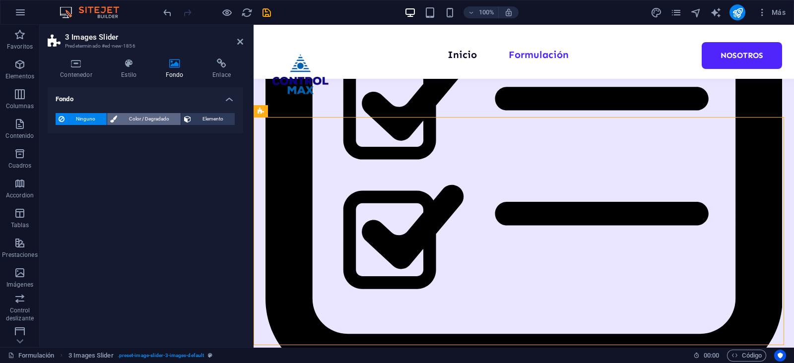
click at [147, 121] on span "Color / Degradado" at bounding box center [148, 119] width 57 height 12
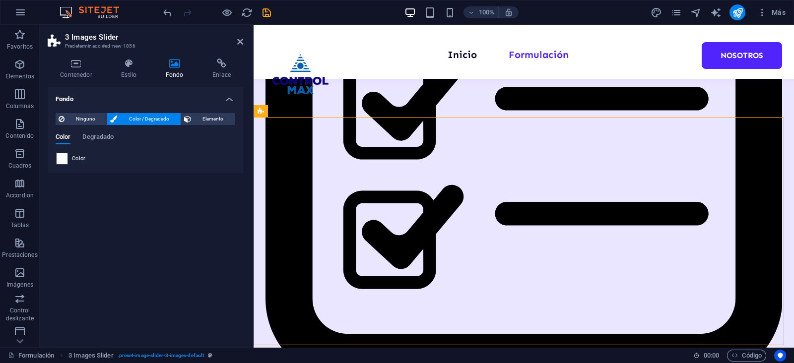
click at [62, 159] on span at bounding box center [62, 158] width 11 height 11
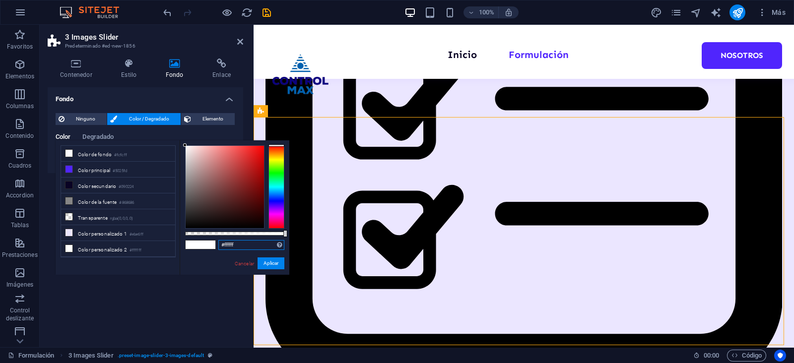
click at [226, 241] on input "#ffffff" at bounding box center [251, 245] width 66 height 10
paste input "423579"
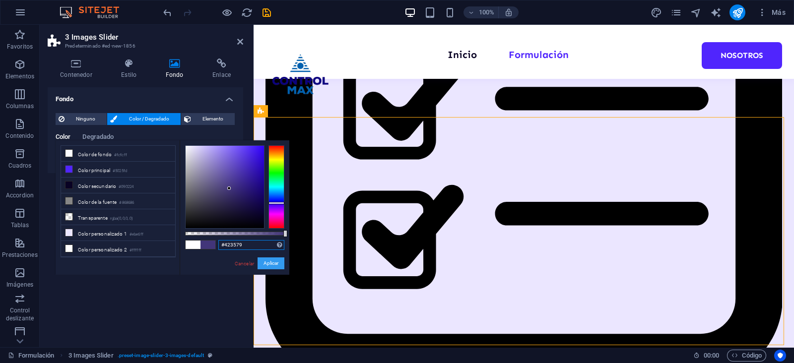
type input "#423579"
click at [269, 264] on button "Aplicar" at bounding box center [271, 264] width 27 height 12
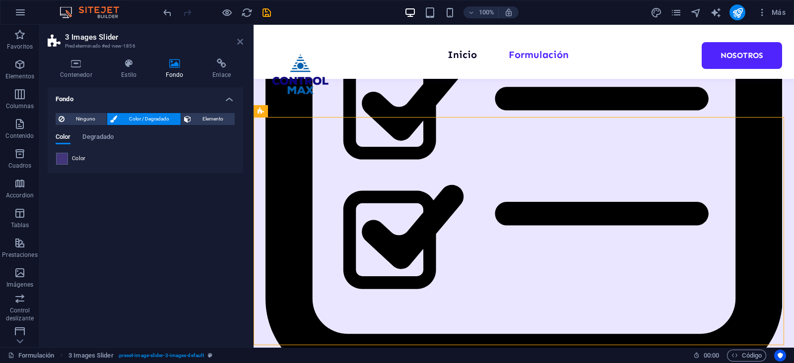
click at [242, 43] on icon at bounding box center [240, 42] width 6 height 8
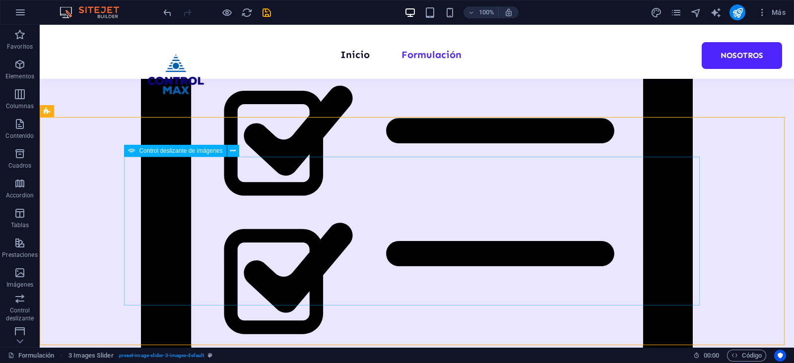
click at [167, 153] on span "Control deslizante de imágenes" at bounding box center [180, 151] width 83 height 6
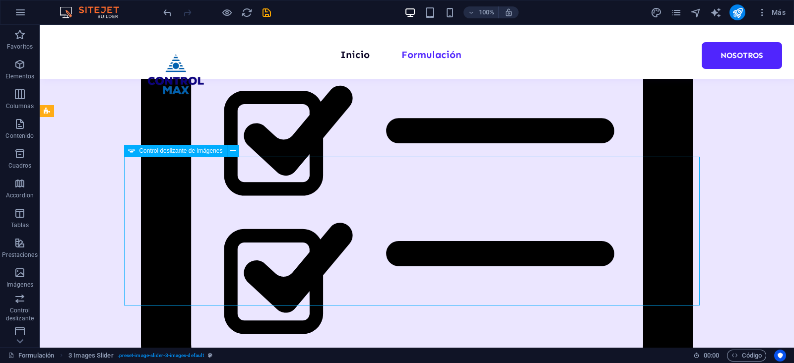
click at [167, 153] on span "Control deslizante de imágenes" at bounding box center [180, 151] width 83 height 6
select select "px"
select select "ms"
select select "s"
select select "progressive"
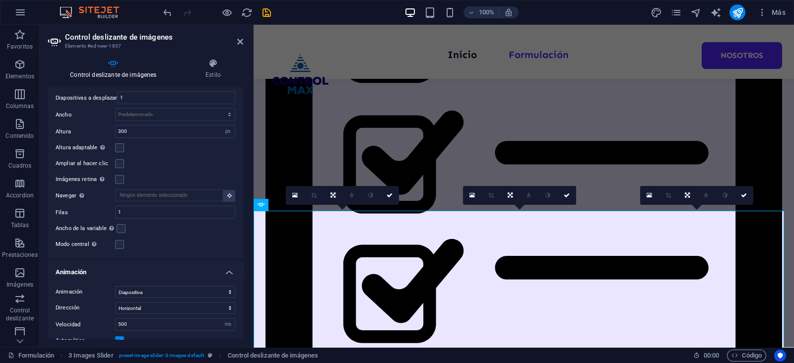
scroll to position [481, 0]
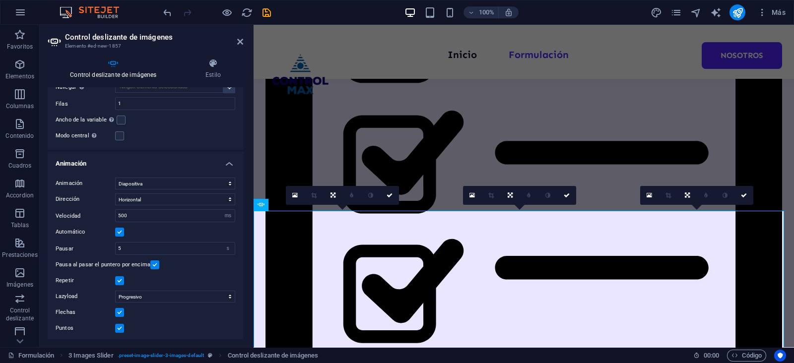
click at [119, 310] on label at bounding box center [119, 312] width 9 height 9
click at [0, 0] on input "Flechas" at bounding box center [0, 0] width 0 height 0
click at [121, 328] on label at bounding box center [119, 328] width 9 height 9
click at [0, 0] on input "Puntos" at bounding box center [0, 0] width 0 height 0
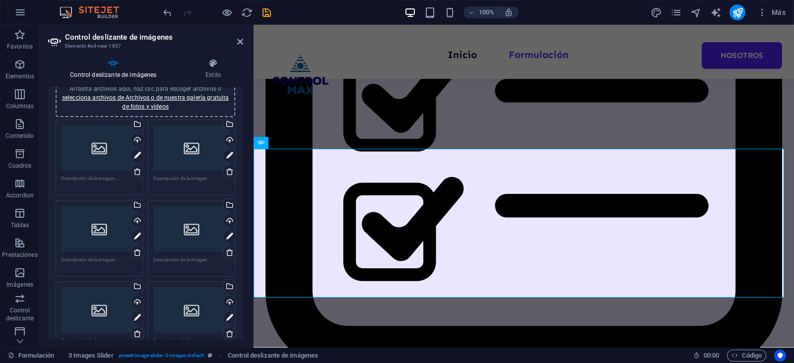
scroll to position [0, 0]
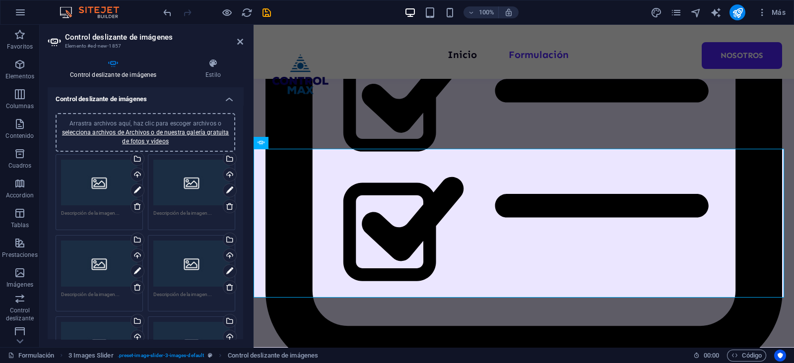
click at [99, 188] on div "Arrastra archivos aquí, haz clic para escoger archivos o selecciona archivos de…" at bounding box center [99, 183] width 76 height 46
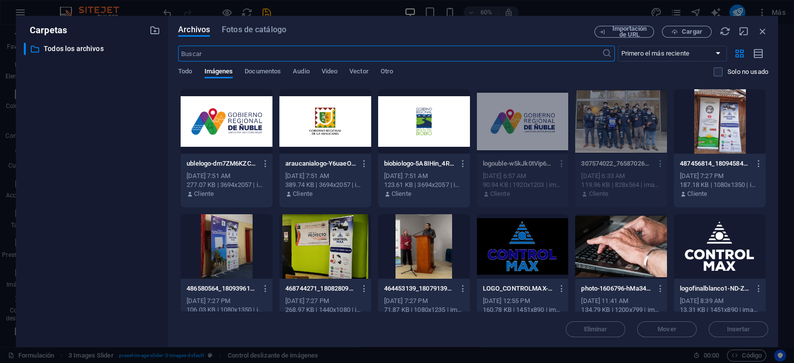
scroll to position [186, 0]
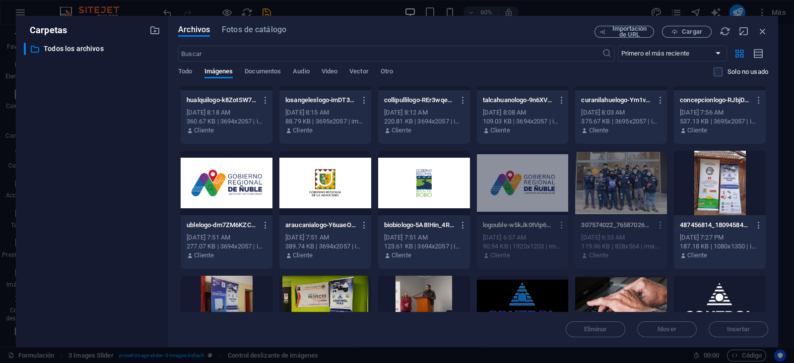
click at [241, 186] on div at bounding box center [227, 183] width 92 height 65
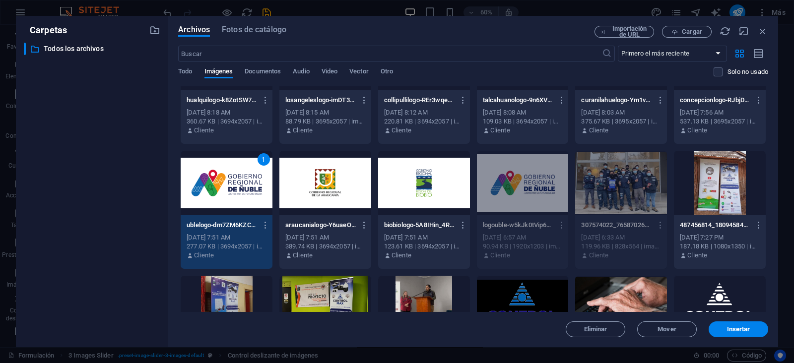
click at [212, 175] on div "1" at bounding box center [227, 183] width 92 height 65
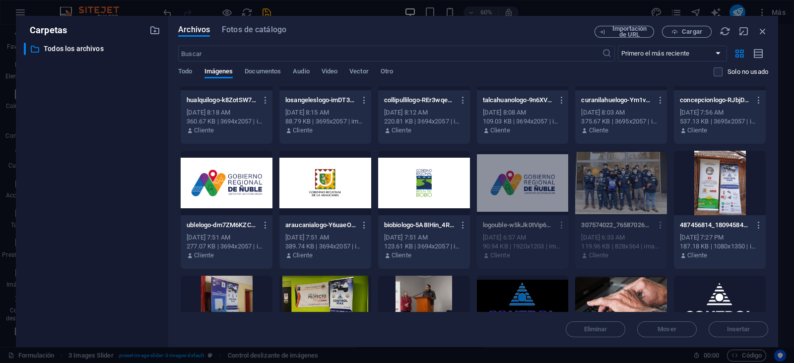
scroll to position [0, 0]
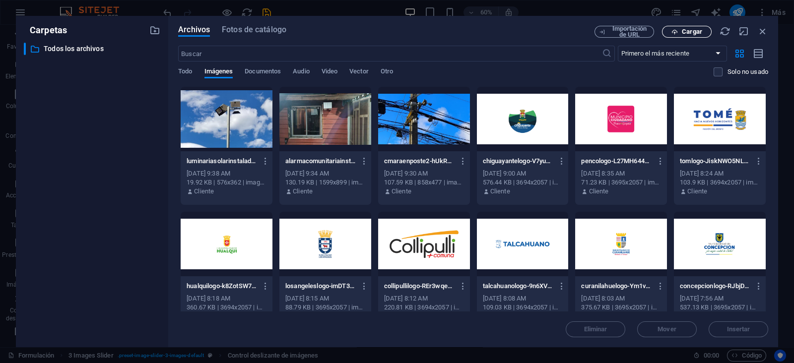
click at [690, 32] on span "Cargar" at bounding box center [692, 32] width 20 height 6
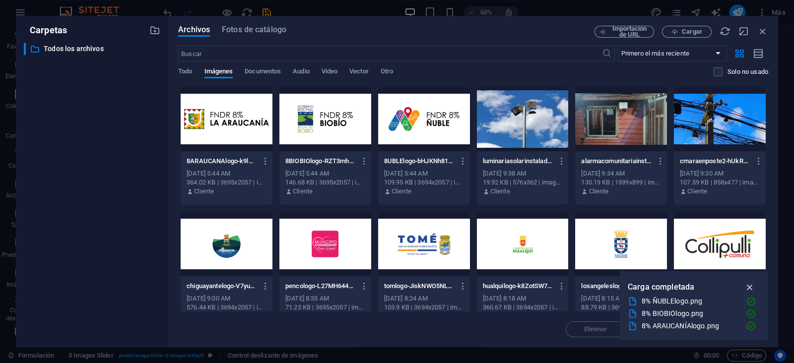
click at [751, 287] on icon "button" at bounding box center [750, 287] width 11 height 11
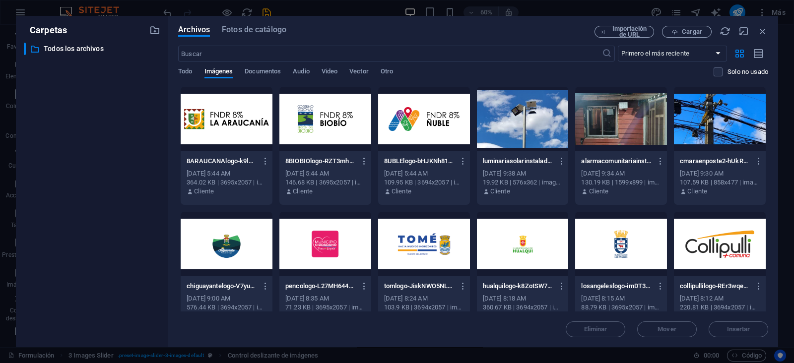
click at [405, 149] on div at bounding box center [424, 119] width 92 height 65
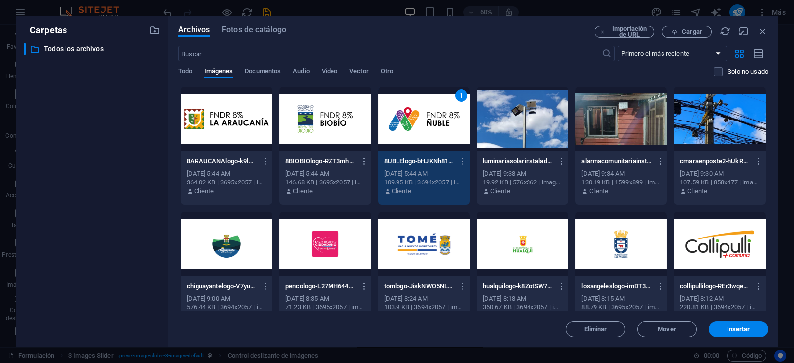
click at [320, 164] on p "8BIOBIOlogo-RZT3mhh_GFOxpTPcjyPZLg.png" at bounding box center [320, 161] width 70 height 9
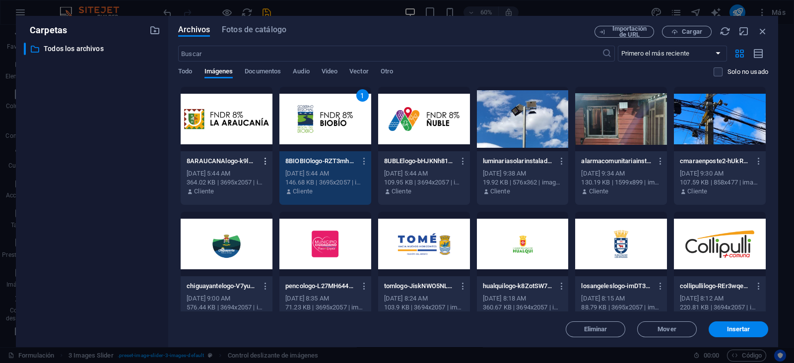
click at [261, 164] on icon "button" at bounding box center [265, 161] width 9 height 9
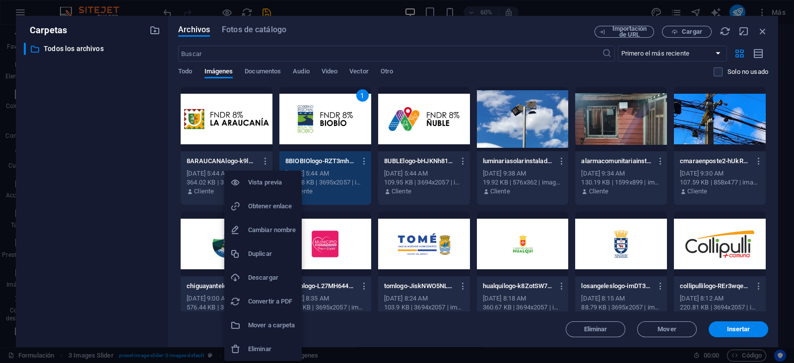
click at [248, 149] on div at bounding box center [397, 181] width 794 height 363
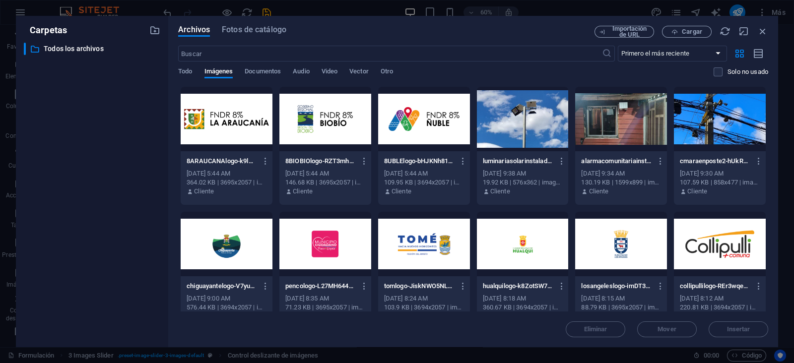
click at [421, 157] on p "8UBLElogo-bHJKNh81yYW3AvR6F2LgGA.png" at bounding box center [419, 161] width 70 height 9
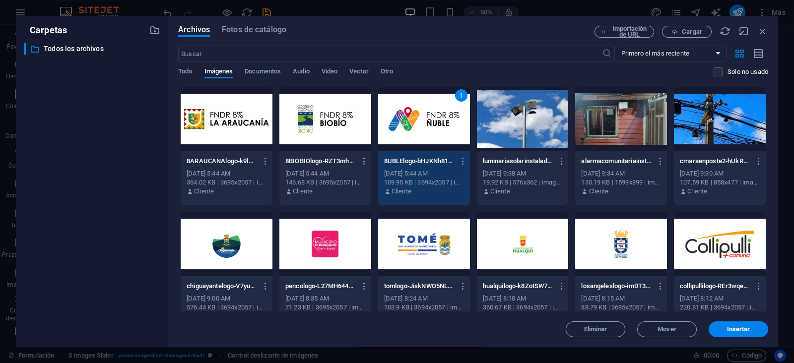
click at [335, 160] on p "8BIOBIOlogo-RZT3mhh_GFOxpTPcjyPZLg.png" at bounding box center [320, 161] width 70 height 9
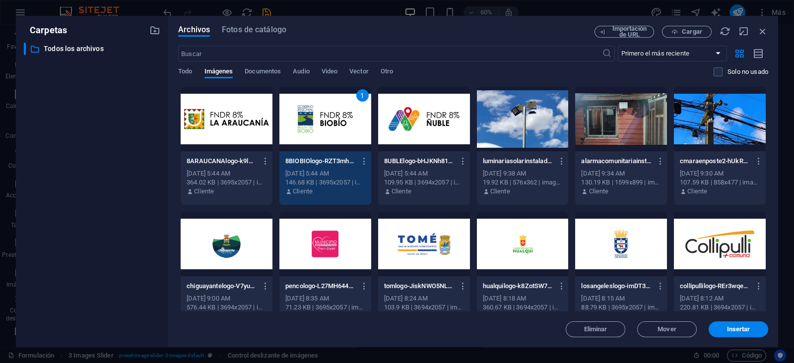
click at [419, 155] on div "8UBLElogo-bHJKNh81yYW3AvR6F2LgGA.png 8UBLElogo-bHJKNh81yYW3AvR6F2LgGA.png" at bounding box center [424, 161] width 80 height 16
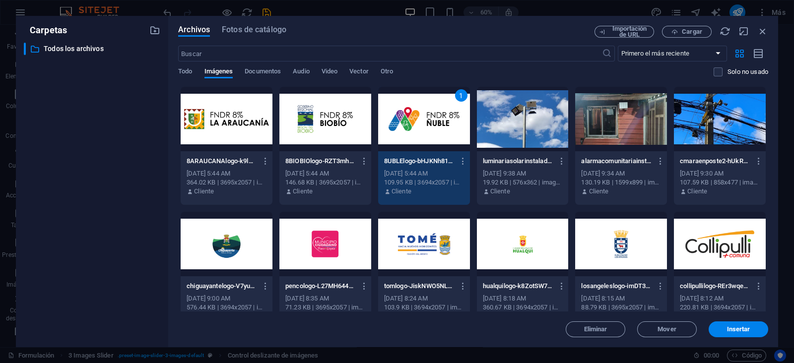
click at [336, 159] on p "8BIOBIOlogo-RZT3mhh_GFOxpTPcjyPZLg.png" at bounding box center [320, 161] width 70 height 9
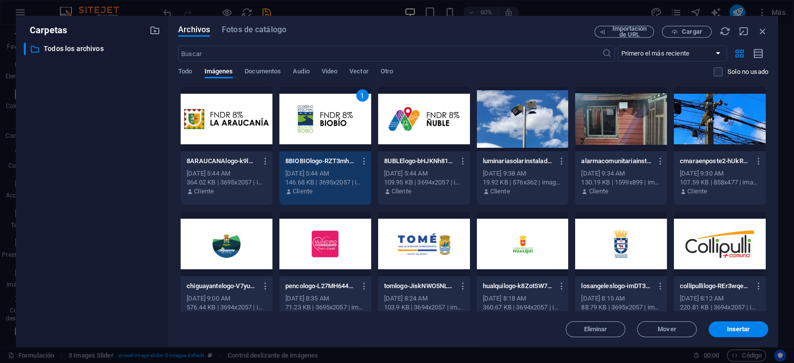
click at [424, 152] on div "8UBLElogo-bHJKNh81yYW3AvR6F2LgGA.png 8UBLElogo-bHJKNh81yYW3AvR6F2LgGA.png Oct 4…" at bounding box center [424, 176] width 92 height 51
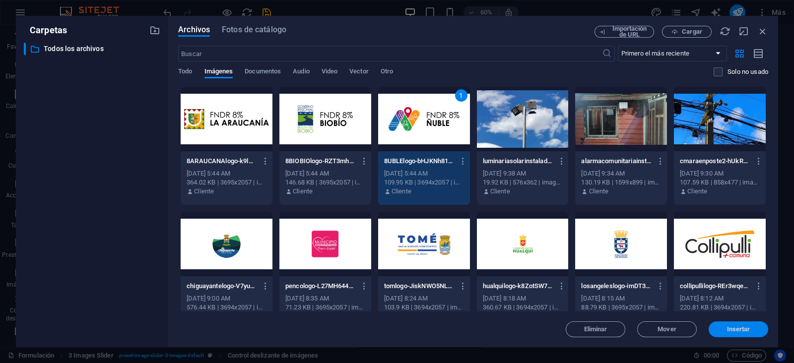
click at [728, 328] on span "Insertar" at bounding box center [738, 330] width 23 height 6
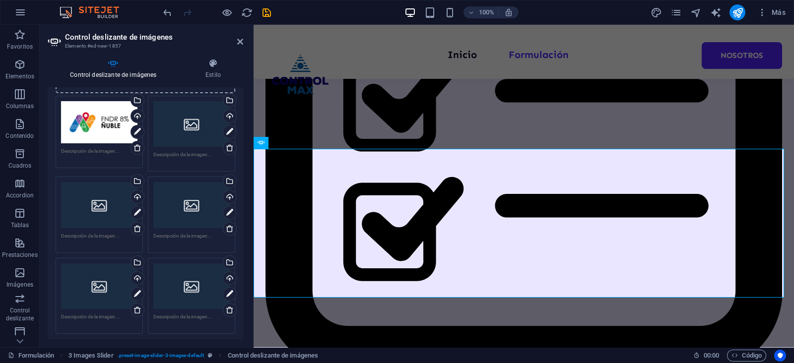
scroll to position [62, 0]
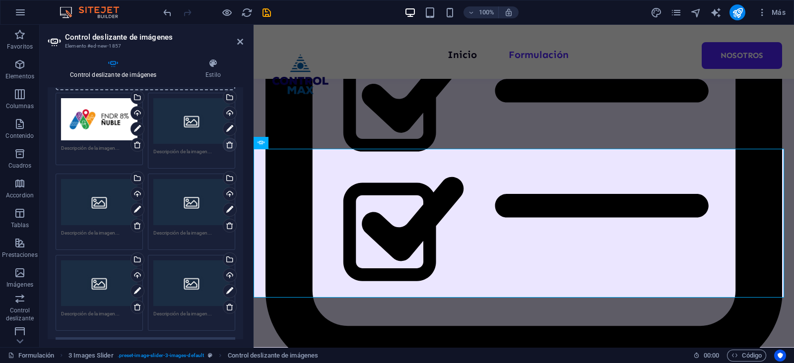
click at [228, 142] on icon at bounding box center [230, 145] width 8 height 8
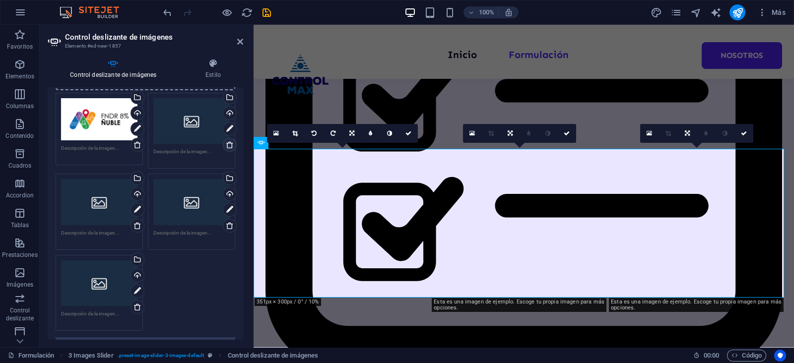
click at [228, 142] on icon at bounding box center [230, 145] width 8 height 8
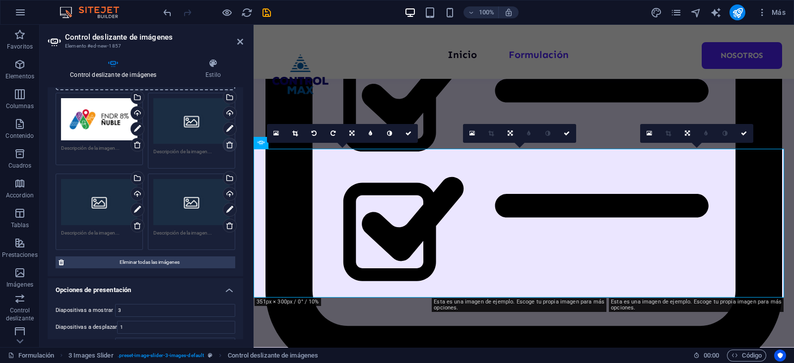
click at [228, 142] on icon at bounding box center [230, 145] width 8 height 8
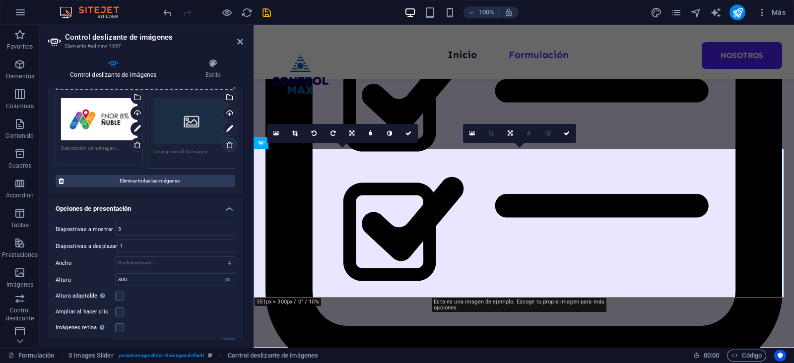
click at [228, 142] on icon at bounding box center [230, 145] width 8 height 8
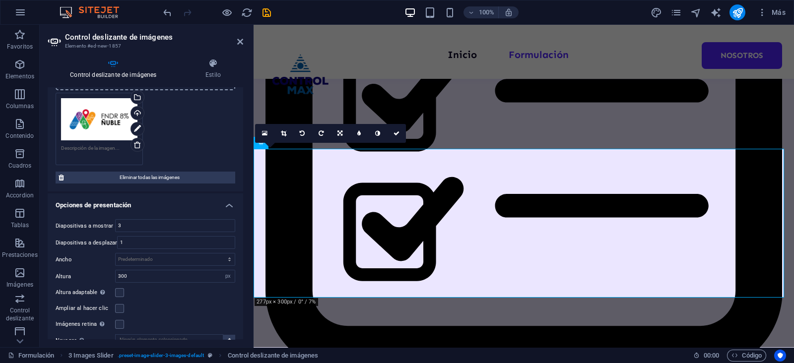
scroll to position [0, 0]
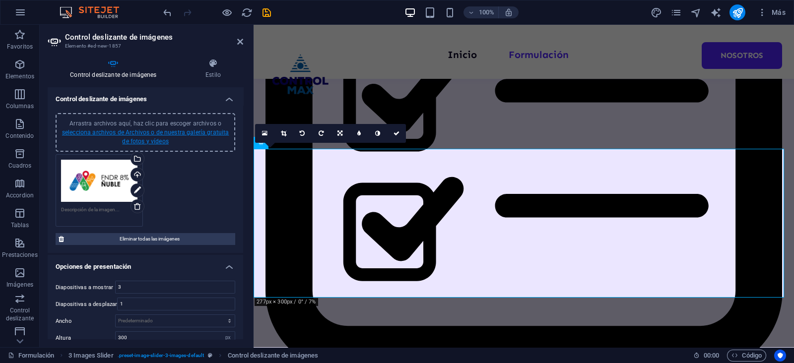
click at [159, 134] on link "selecciona archivos de Archivos o de nuestra galería gratuita de fotos y vídeos" at bounding box center [145, 137] width 167 height 16
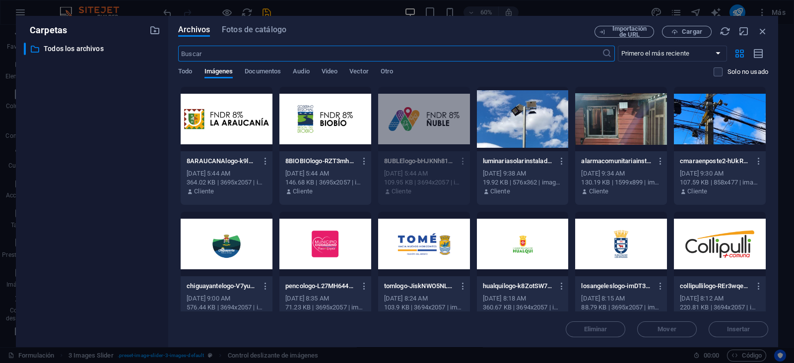
scroll to position [549, 0]
click at [318, 152] on div "8BIOBIOlogo-RZT3mhh_GFOxpTPcjyPZLg.png 8BIOBIOlogo-RZT3mhh_GFOxpTPcjyPZLg.png O…" at bounding box center [326, 176] width 92 height 51
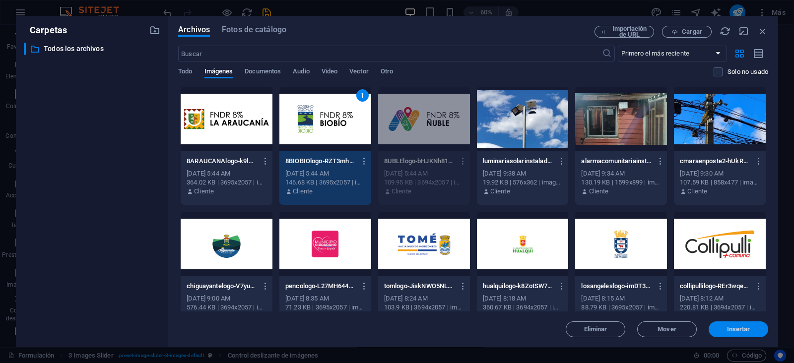
click at [741, 329] on span "Insertar" at bounding box center [738, 330] width 23 height 6
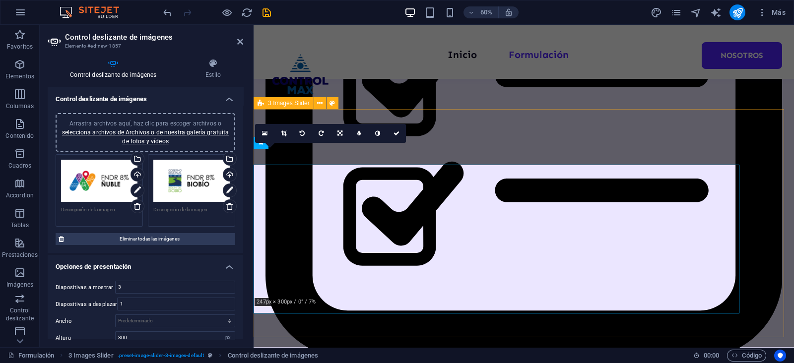
scroll to position [533, 0]
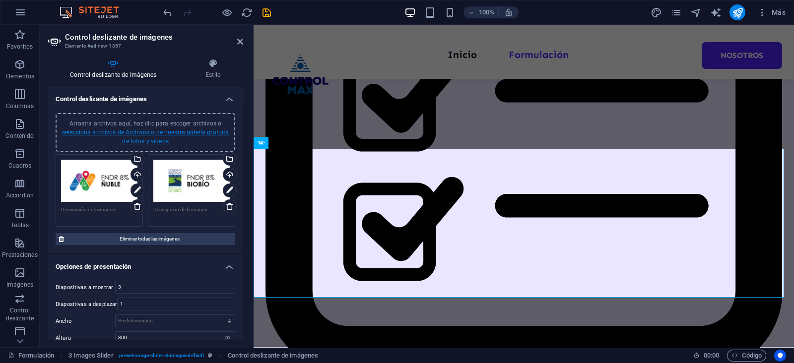
click at [142, 134] on link "selecciona archivos de Archivos o de nuestra galería gratuita de fotos y vídeos" at bounding box center [145, 137] width 167 height 16
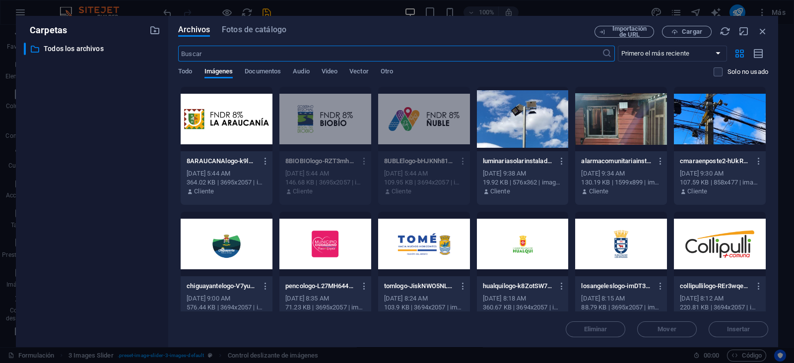
scroll to position [549, 0]
click at [229, 166] on div "8ARAUCANAlogo-k9lUGM4gXSt62foS1RR_OQ.png 8ARAUCANAlogo-k9lUGM4gXSt62foS1RR_OQ.p…" at bounding box center [227, 161] width 80 height 16
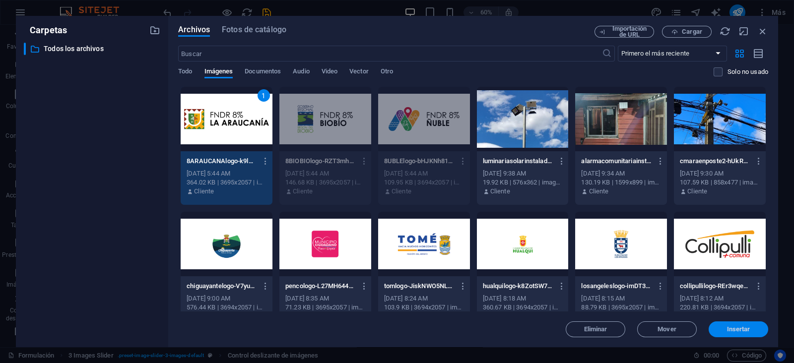
click at [730, 327] on span "Insertar" at bounding box center [738, 330] width 23 height 6
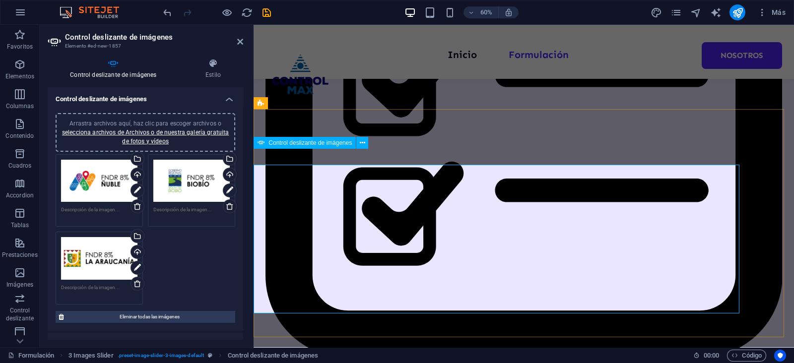
scroll to position [533, 0]
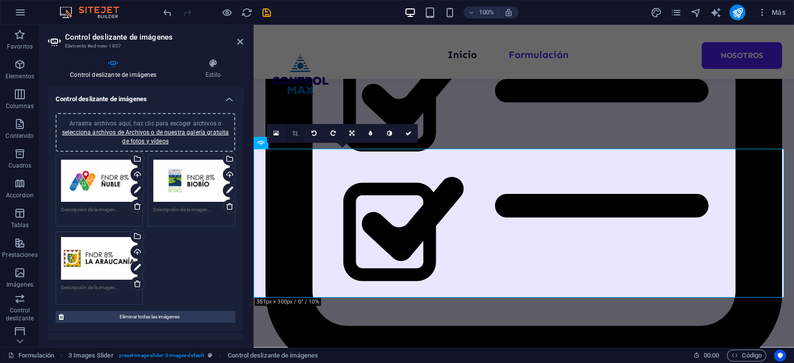
click at [295, 135] on icon at bounding box center [294, 134] width 5 height 6
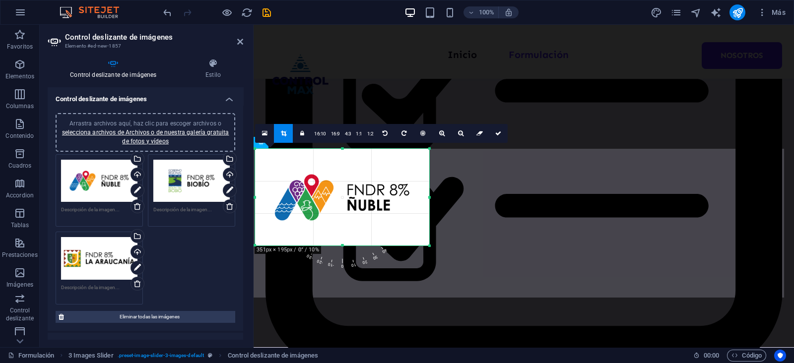
drag, startPoint x: 343, startPoint y: 297, endPoint x: 343, endPoint y: 247, distance: 50.6
click at [343, 247] on div at bounding box center [342, 245] width 174 height 3
click at [495, 134] on icon at bounding box center [498, 134] width 6 height 6
type input "195"
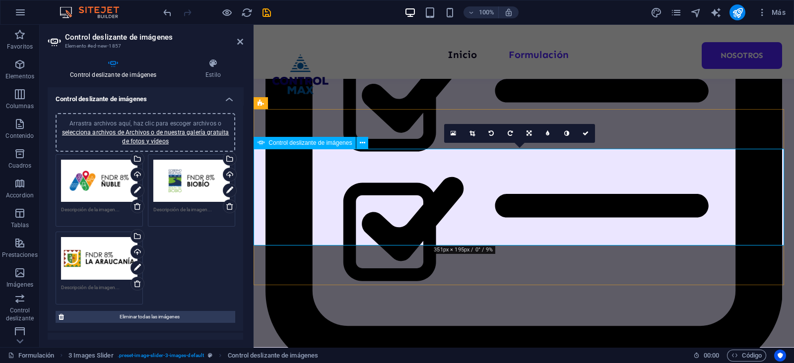
click at [473, 133] on icon at bounding box center [472, 134] width 5 height 6
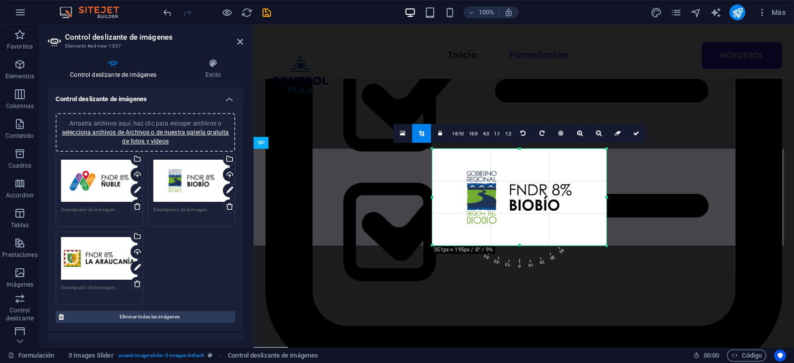
drag, startPoint x: 518, startPoint y: 199, endPoint x: 519, endPoint y: 223, distance: 24.3
click at [519, 223] on div at bounding box center [519, 197] width 174 height 97
click at [634, 135] on icon at bounding box center [637, 134] width 6 height 6
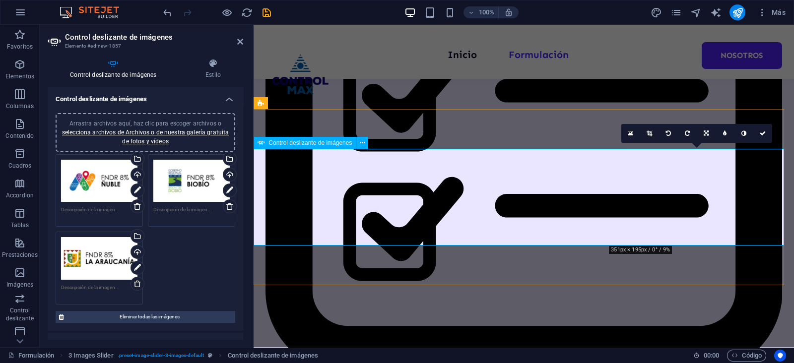
click at [655, 131] on link at bounding box center [649, 133] width 19 height 19
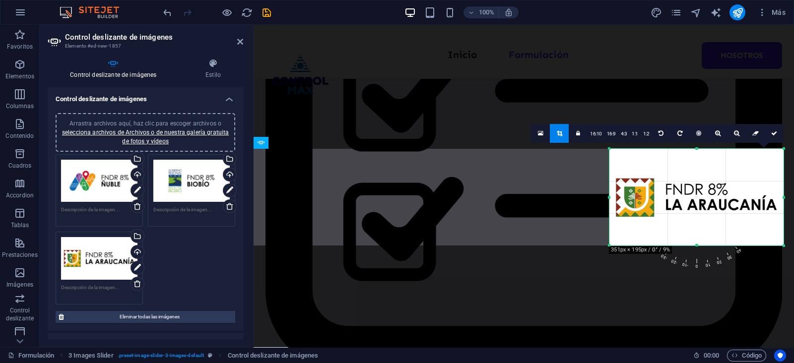
drag, startPoint x: 685, startPoint y: 193, endPoint x: 686, endPoint y: 215, distance: 22.3
click at [686, 215] on div at bounding box center [697, 197] width 174 height 97
click at [773, 139] on link at bounding box center [774, 133] width 19 height 19
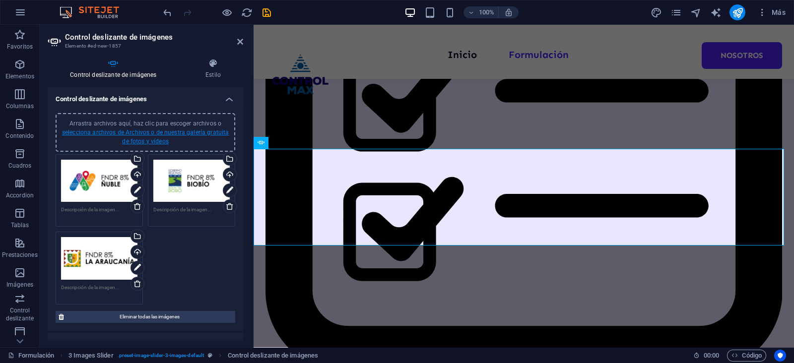
click at [138, 130] on link "selecciona archivos de Archivos o de nuestra galería gratuita de fotos y vídeos" at bounding box center [145, 137] width 167 height 16
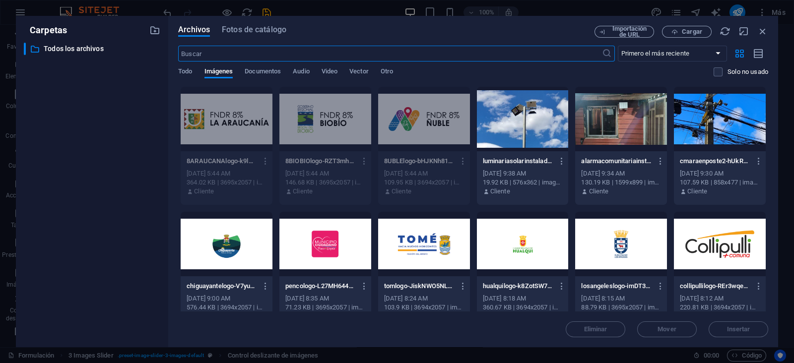
scroll to position [549, 0]
click at [698, 26] on button "Cargar" at bounding box center [687, 32] width 50 height 12
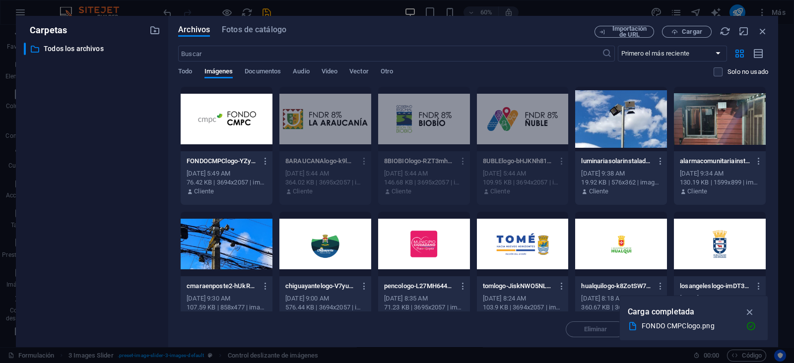
click at [208, 128] on div at bounding box center [227, 119] width 92 height 65
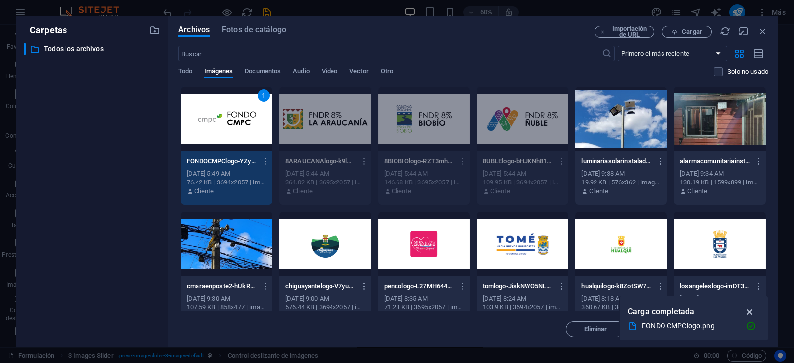
click at [750, 311] on icon "button" at bounding box center [750, 312] width 11 height 11
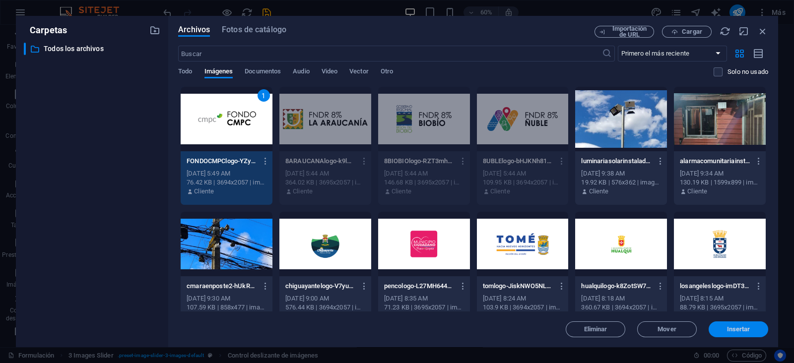
click at [733, 332] on span "Insertar" at bounding box center [738, 330] width 23 height 6
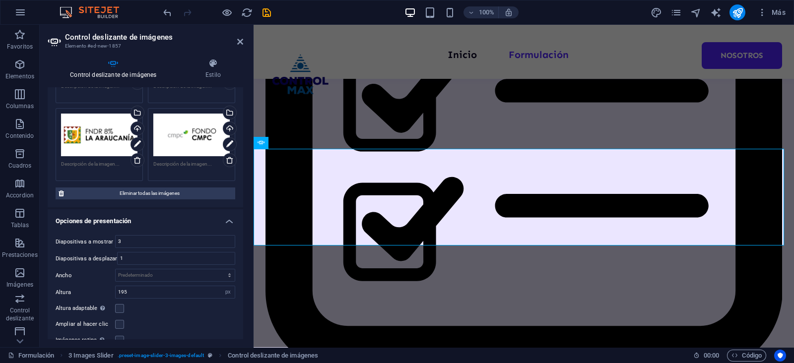
scroll to position [186, 0]
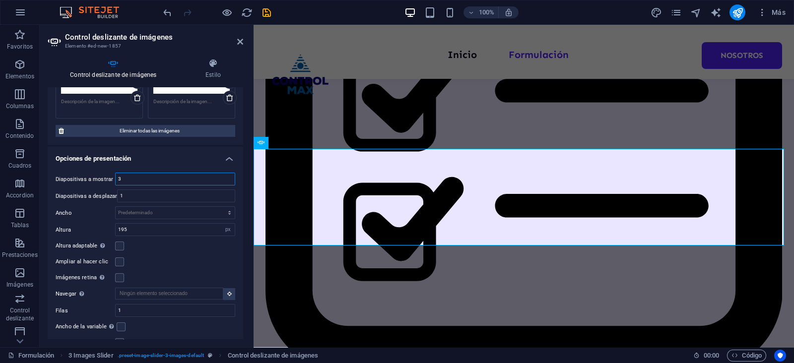
click at [141, 181] on input "3" at bounding box center [175, 179] width 119 height 12
type input "4"
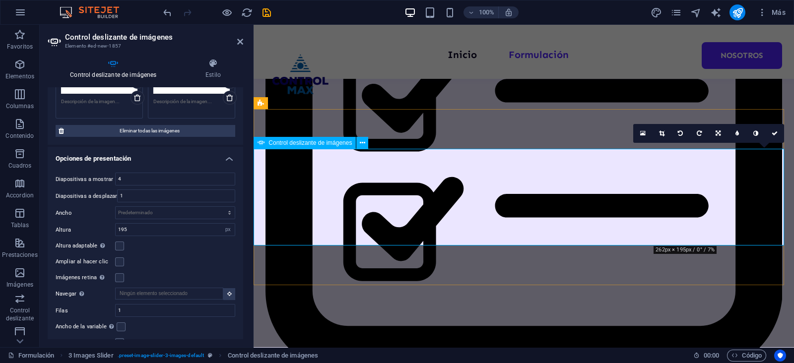
click at [665, 135] on link at bounding box center [661, 133] width 19 height 19
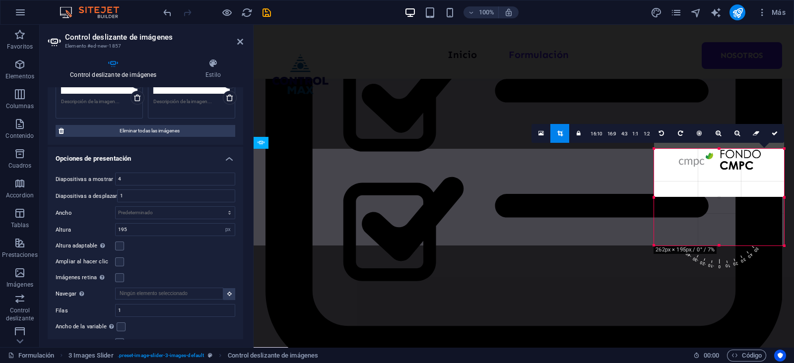
drag, startPoint x: 722, startPoint y: 200, endPoint x: 471, endPoint y: 205, distance: 251.3
click at [725, 229] on div "180 170 160 150 140 130 120 110 100 90 80 70 60 50 40 30 20 10 0 -10 -20 -30 -4…" at bounding box center [719, 197] width 130 height 97
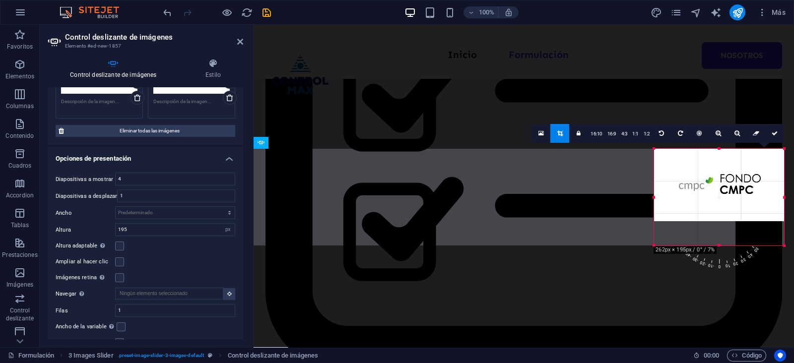
drag, startPoint x: 706, startPoint y: 168, endPoint x: 705, endPoint y: 195, distance: 26.3
click at [705, 195] on div at bounding box center [719, 185] width 130 height 72
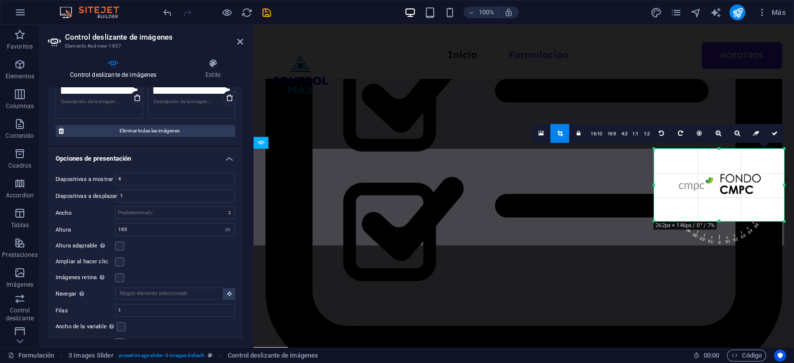
drag, startPoint x: 719, startPoint y: 149, endPoint x: 715, endPoint y: 172, distance: 23.2
click at [715, 172] on div "180 170 160 150 140 130 120 110 100 90 80 70 60 50 40 30 20 10 0 -10 -20 -30 -4…" at bounding box center [719, 185] width 130 height 72
click at [771, 138] on link at bounding box center [775, 133] width 19 height 19
type input "146"
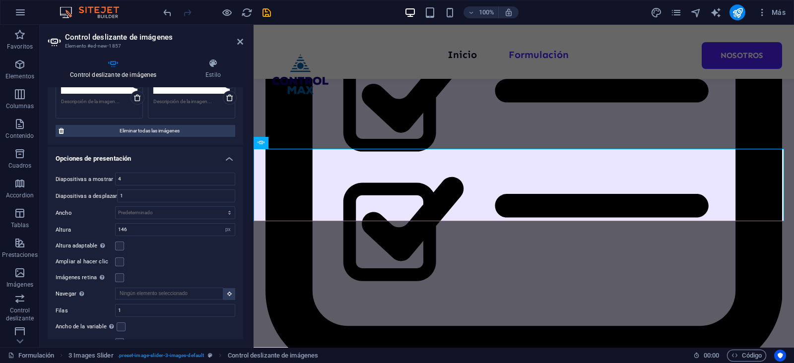
click at [172, 170] on div "Diapositivas a mostrar 4 Diapositivas a desplazar 1 Ancho Predeterminado px % r…" at bounding box center [146, 261] width 196 height 192
click at [169, 173] on input "4" at bounding box center [175, 179] width 119 height 12
type input "2"
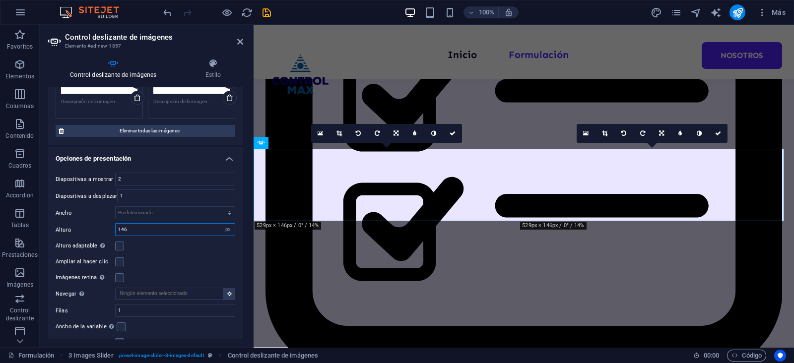
click at [160, 224] on input "146" at bounding box center [175, 230] width 119 height 12
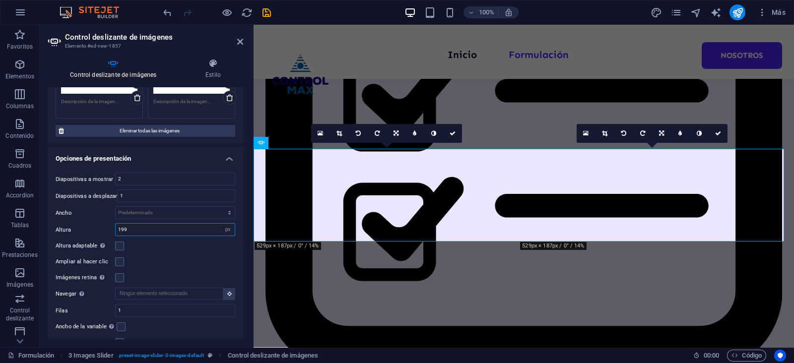
type input "200"
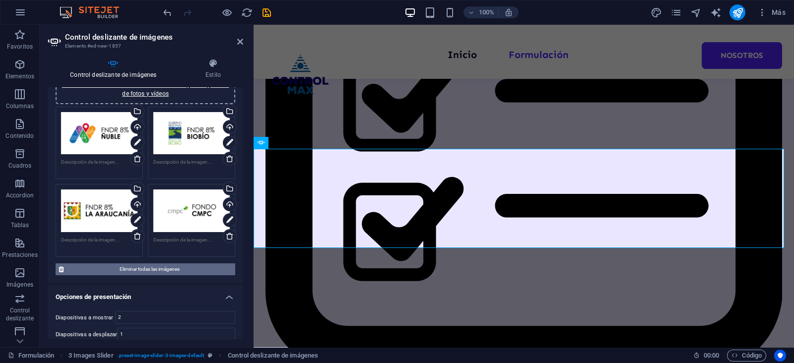
scroll to position [0, 0]
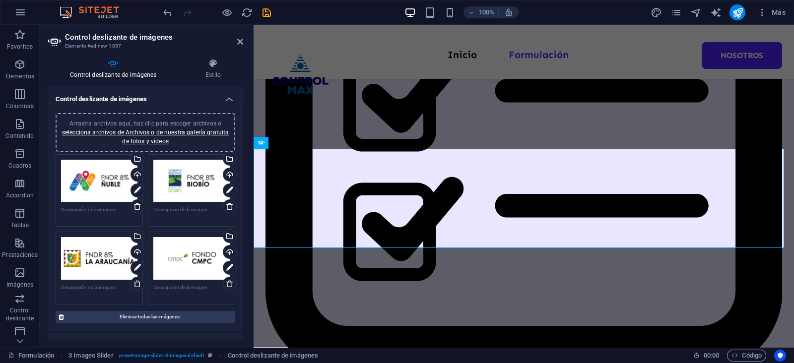
click at [161, 136] on div "Arrastra archivos aquí, haz clic para escoger archivos o selecciona archivos de…" at bounding box center [146, 132] width 168 height 27
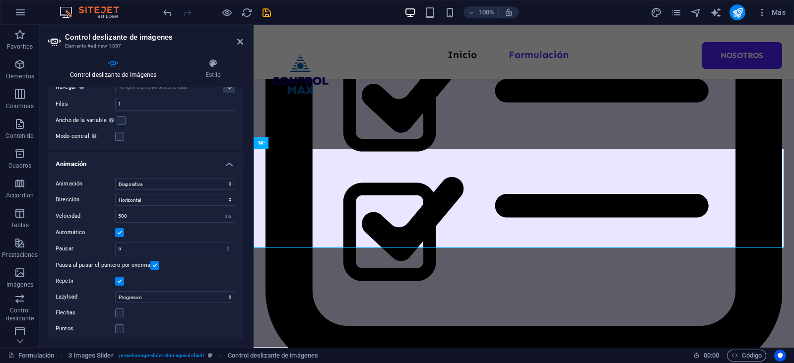
scroll to position [471, 0]
click at [240, 40] on icon at bounding box center [240, 42] width 6 height 8
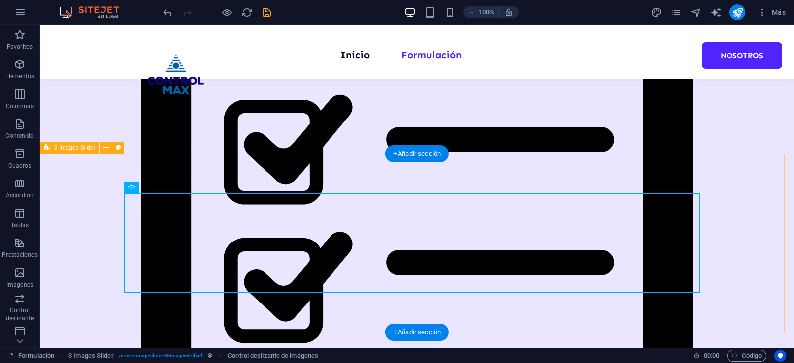
scroll to position [533, 0]
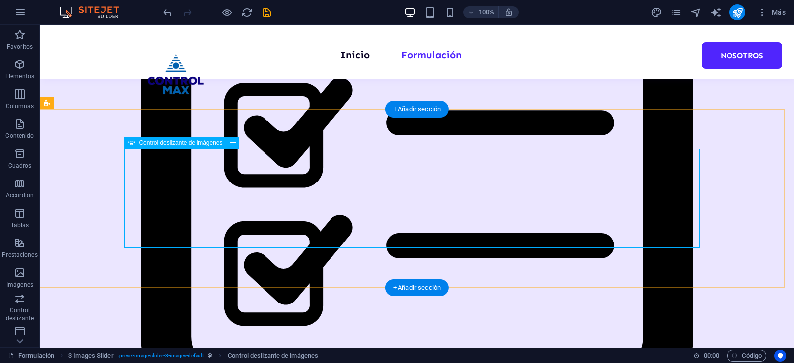
select select "px"
select select "ms"
select select "s"
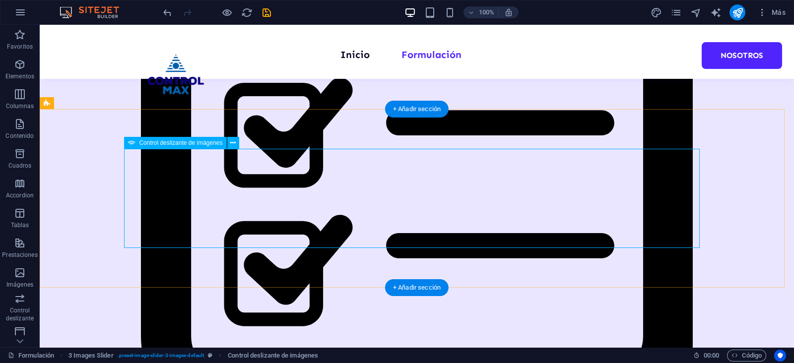
select select "progressive"
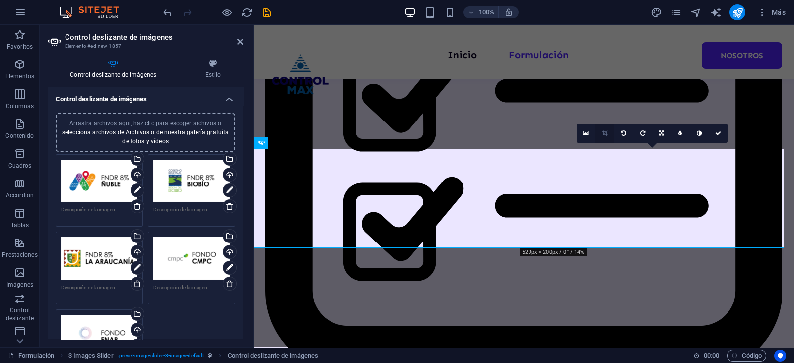
click at [606, 131] on icon at bounding box center [604, 134] width 5 height 6
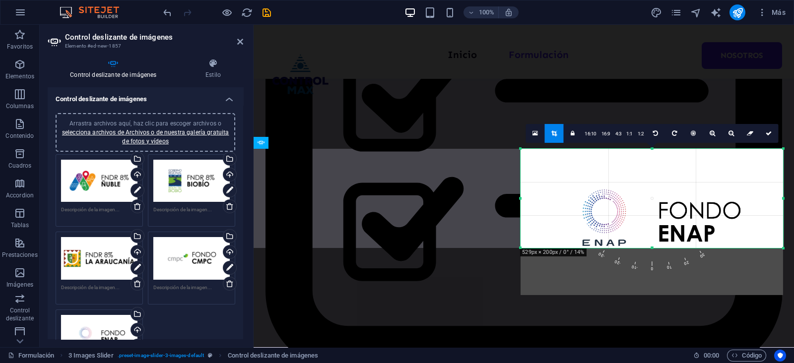
drag, startPoint x: 617, startPoint y: 199, endPoint x: 619, endPoint y: 246, distance: 47.2
click at [619, 246] on div at bounding box center [652, 222] width 263 height 146
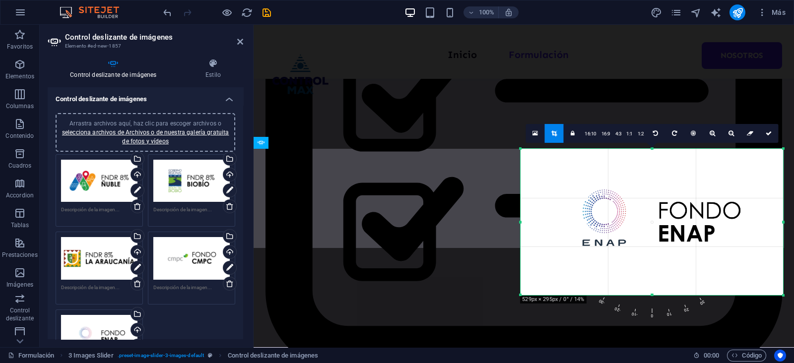
drag, startPoint x: 654, startPoint y: 247, endPoint x: 652, endPoint y: 292, distance: 45.2
click at [652, 292] on div "180 170 160 150 140 130 120 110 100 90 80 70 60 50 40 30 20 10 0 -10 -20 -30 -4…" at bounding box center [652, 222] width 263 height 146
click at [767, 134] on icon at bounding box center [769, 134] width 6 height 6
type input "295"
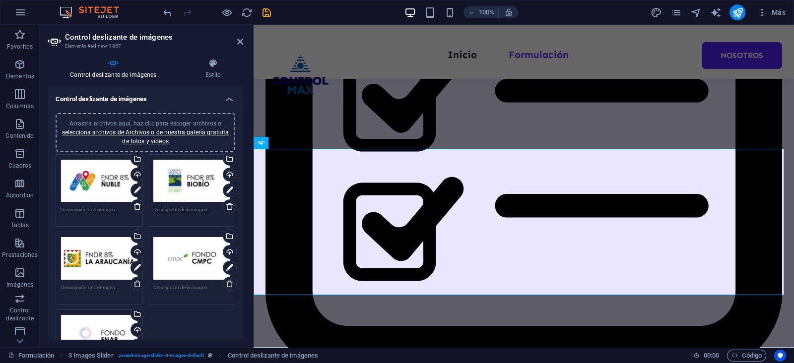
click at [237, 41] on h2 "Control deslizante de imágenes" at bounding box center [154, 37] width 178 height 9
click at [241, 41] on icon at bounding box center [240, 42] width 6 height 8
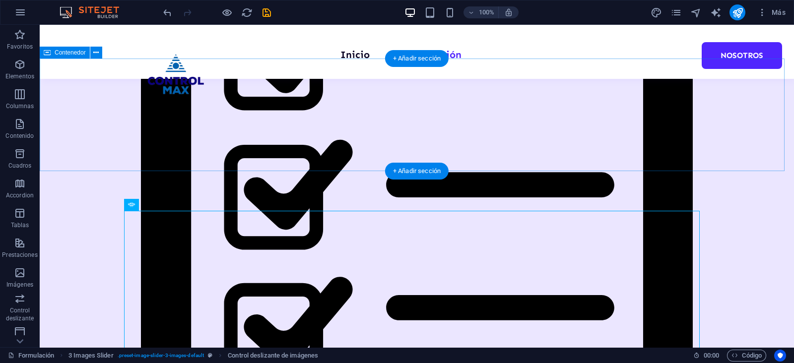
scroll to position [409, 0]
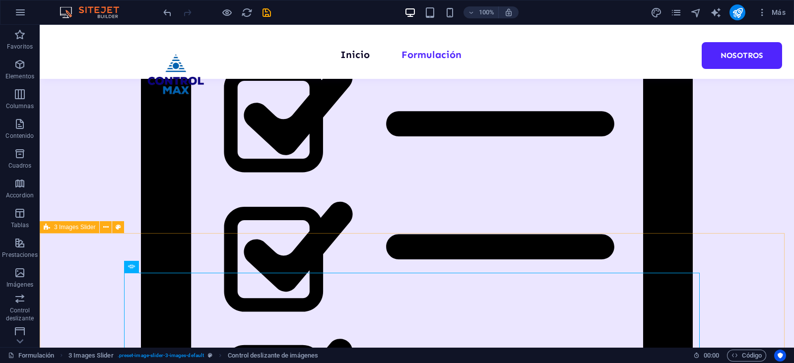
click at [74, 229] on span "3 Images Slider" at bounding box center [74, 227] width 41 height 6
select select "region"
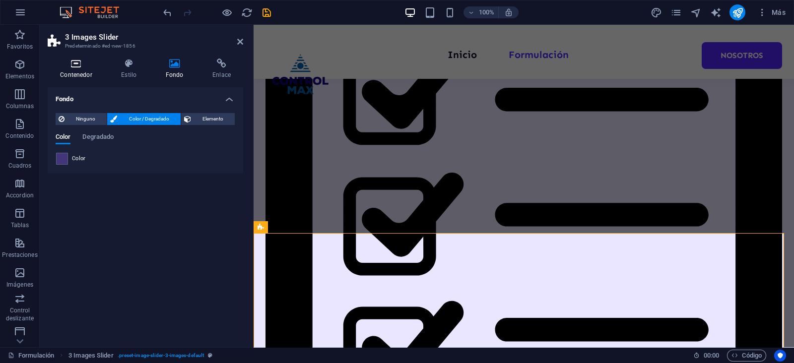
click at [72, 70] on h4 "Contenedor" at bounding box center [78, 69] width 61 height 21
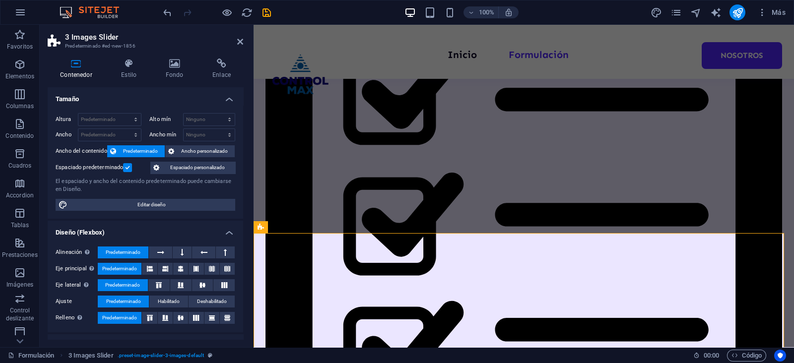
scroll to position [132, 0]
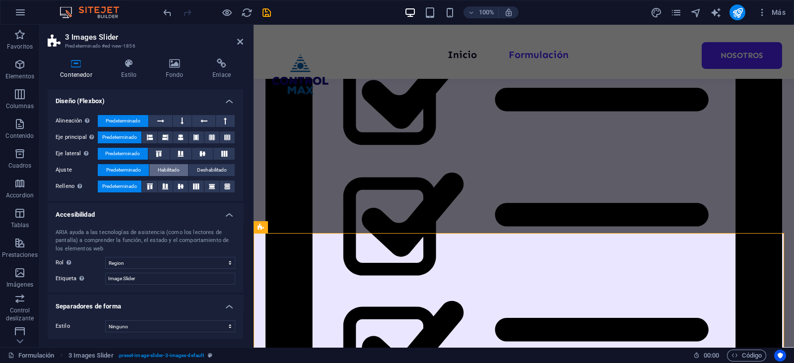
click at [168, 167] on span "Habilitado" at bounding box center [169, 170] width 22 height 12
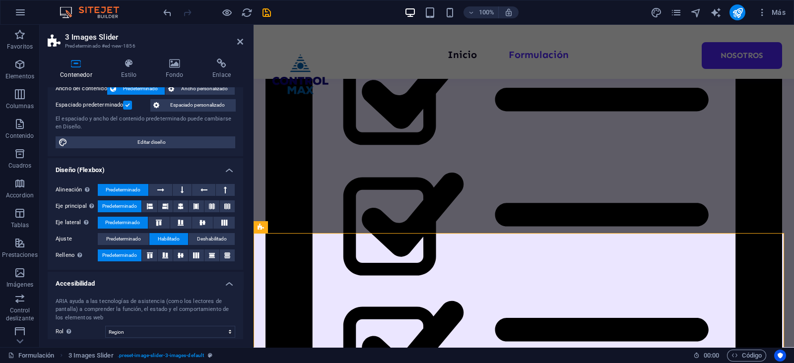
scroll to position [7, 0]
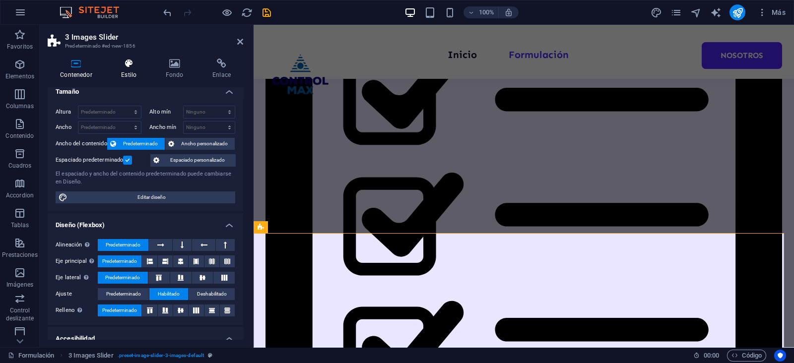
click at [132, 68] on icon at bounding box center [129, 64] width 40 height 10
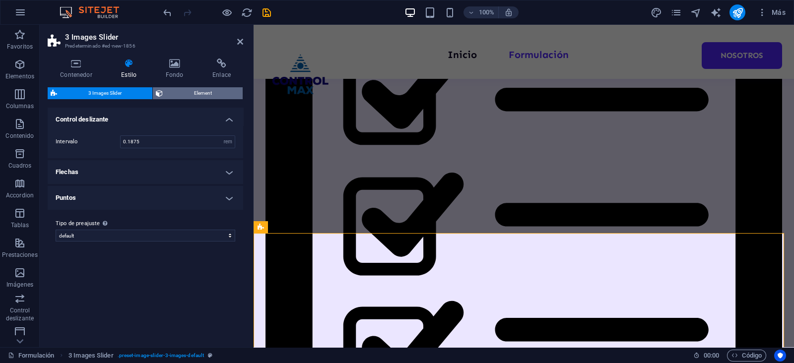
click at [183, 96] on span "Element" at bounding box center [203, 93] width 74 height 12
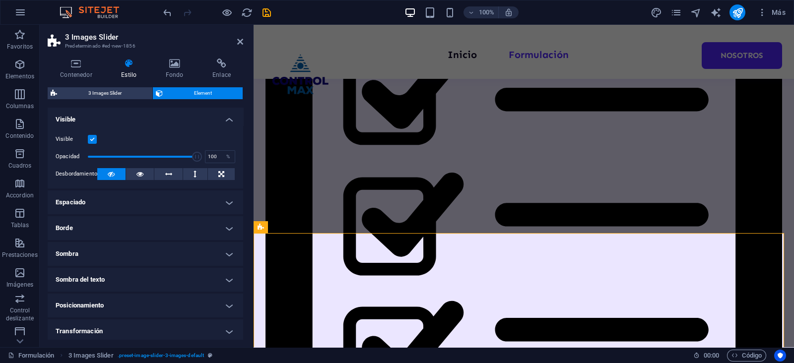
click at [154, 205] on h4 "Espaciado" at bounding box center [146, 203] width 196 height 24
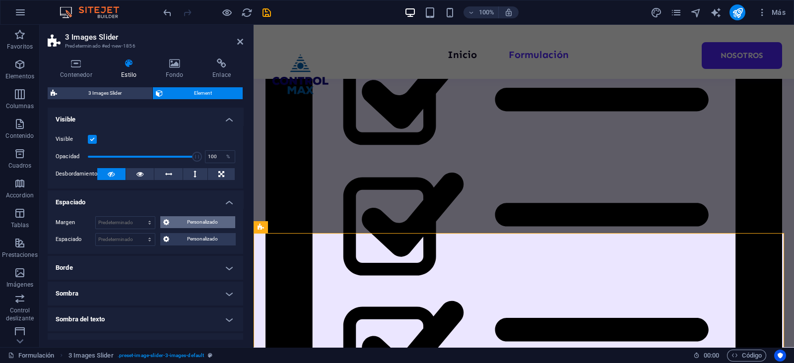
click at [180, 222] on span "Personalizado" at bounding box center [202, 222] width 61 height 12
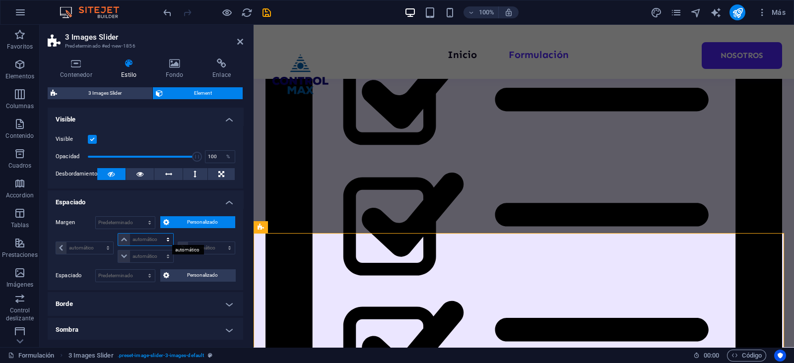
click at [151, 242] on select "automático px % rem vw vh" at bounding box center [145, 240] width 55 height 12
select select "px"
click at [158, 234] on select "automático px % rem vw vh" at bounding box center [145, 240] width 55 height 12
type input "0"
select select "px"
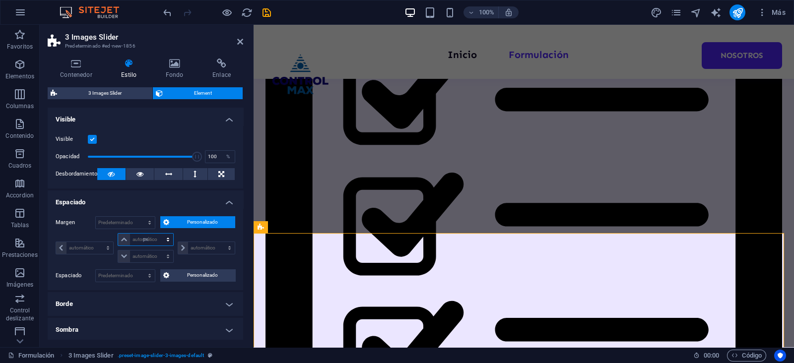
type input "0"
select select "px"
type input "0"
select select "px"
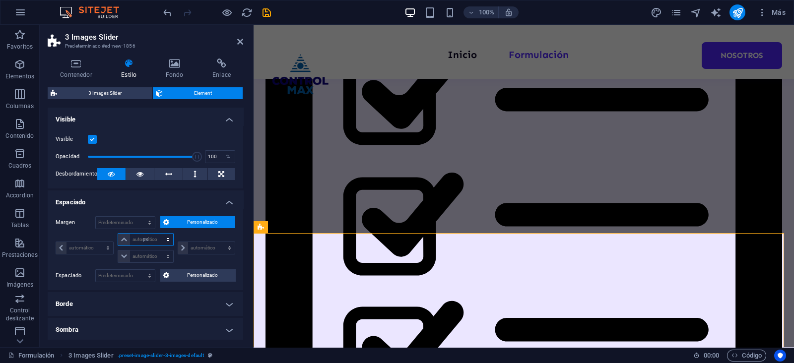
type input "0"
select select "px"
type input "-20"
select select "DISABLED_OPTION_VALUE"
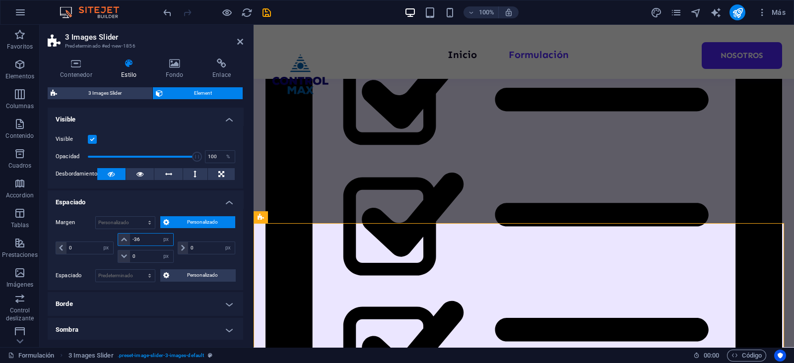
type input "-35"
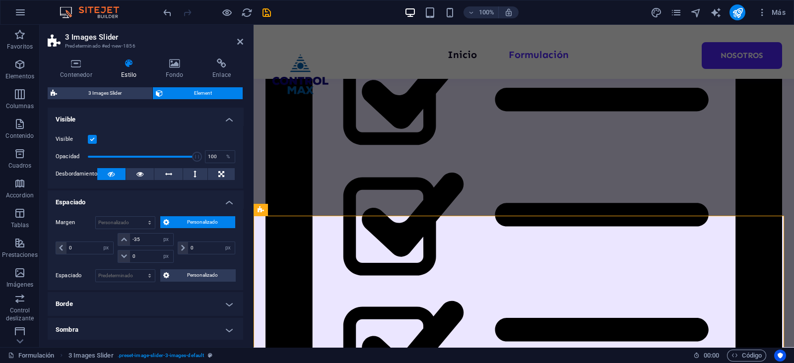
click at [199, 238] on div "0 automático px % rem vw vh" at bounding box center [206, 248] width 60 height 30
click at [239, 39] on icon at bounding box center [240, 42] width 6 height 8
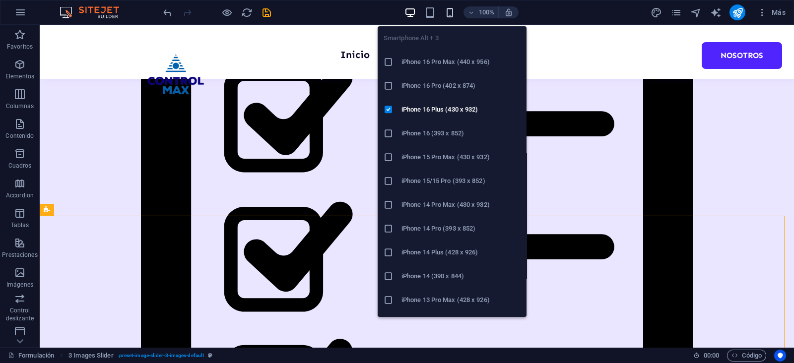
click at [447, 13] on icon "button" at bounding box center [449, 12] width 11 height 11
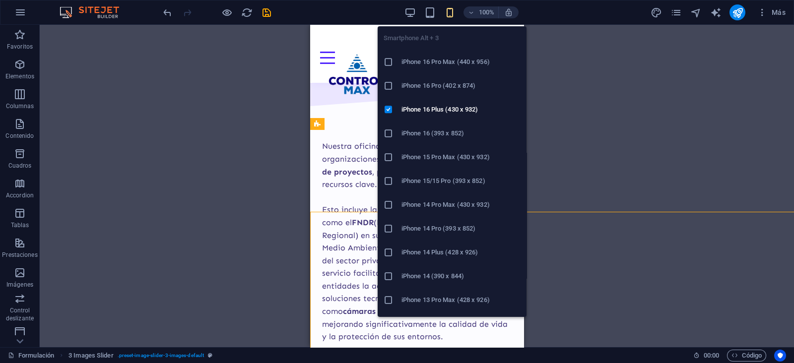
scroll to position [413, 0]
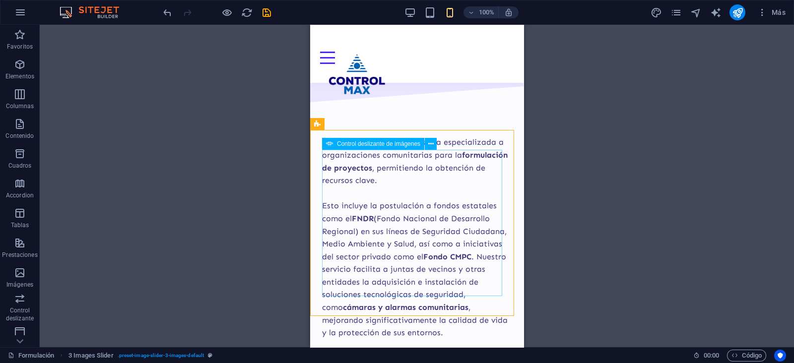
click at [359, 147] on div "Control deslizante de imágenes" at bounding box center [373, 144] width 102 height 12
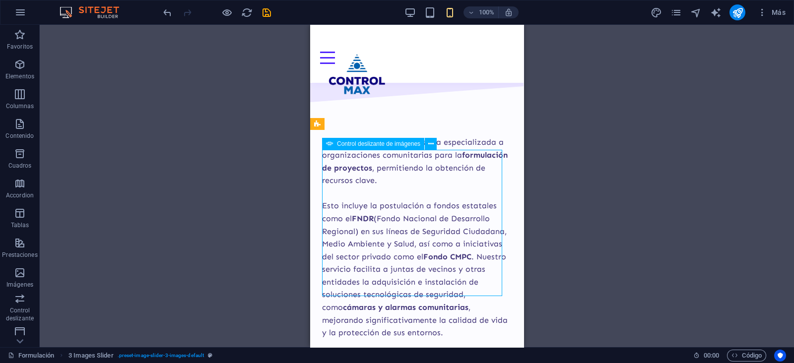
click at [359, 147] on div "Control deslizante de imágenes" at bounding box center [373, 144] width 102 height 12
select select "px"
select select "ms"
select select "s"
select select "progressive"
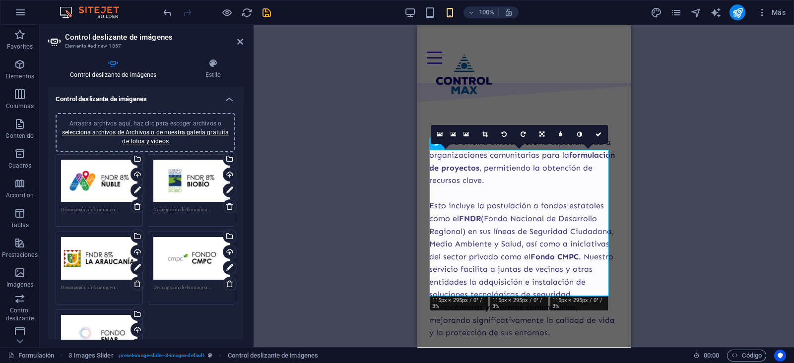
type input "3"
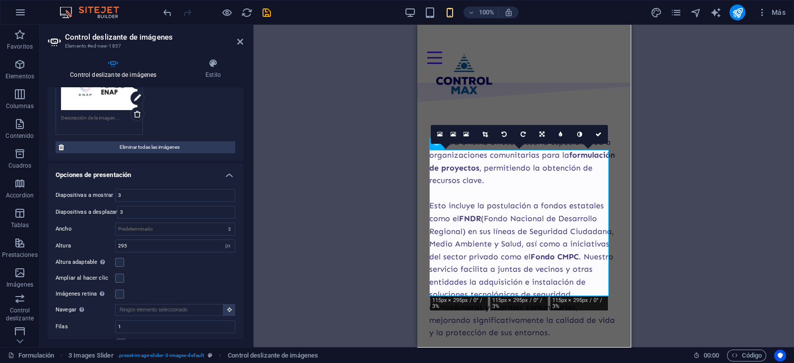
scroll to position [310, 0]
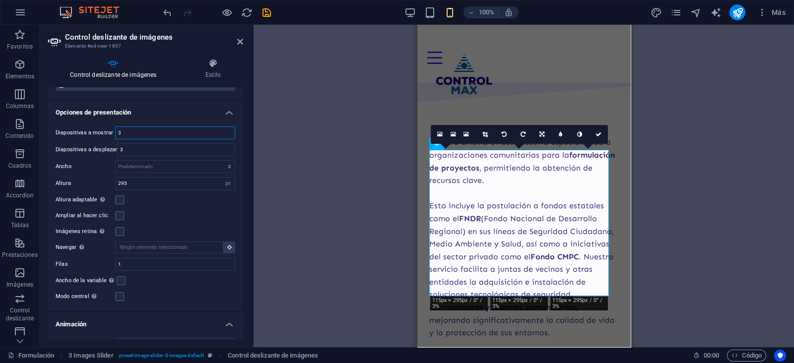
click at [156, 131] on input "3" at bounding box center [175, 133] width 119 height 12
click at [120, 296] on label at bounding box center [119, 296] width 9 height 9
click at [0, 0] on input "Modo central Permite la visualización centralizada con diapositiva anterior/sig…" at bounding box center [0, 0] width 0 height 0
click at [120, 296] on label at bounding box center [119, 296] width 9 height 9
click at [0, 0] on input "Modo central Permite la visualización centralizada con diapositiva anterior/sig…" at bounding box center [0, 0] width 0 height 0
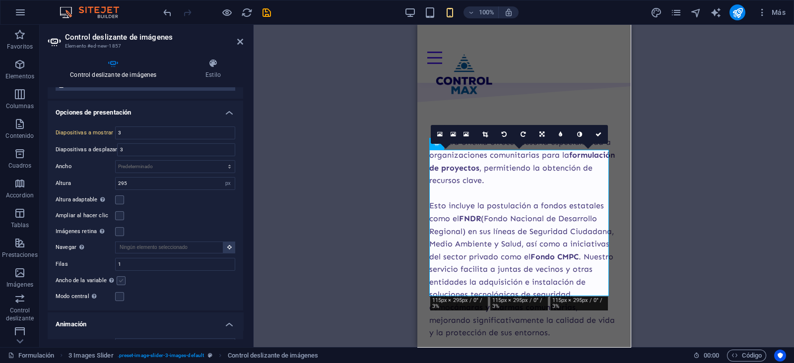
click at [119, 279] on label at bounding box center [121, 281] width 9 height 9
click at [0, 0] on input "Ancho de la variable Ajusta automáticamente el ancho de la diapositiva visible." at bounding box center [0, 0] width 0 height 0
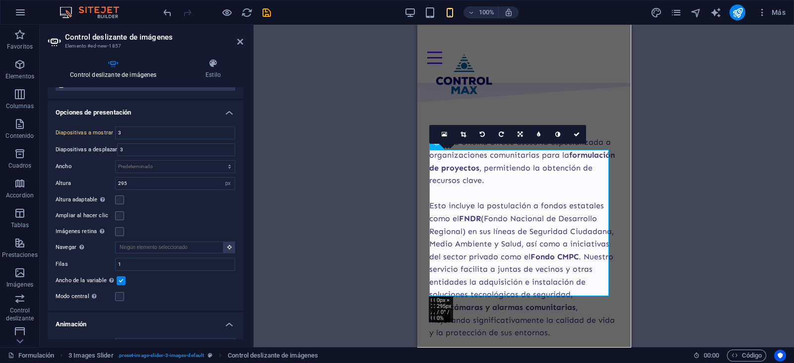
click at [119, 279] on label at bounding box center [121, 281] width 9 height 9
click at [0, 0] on input "Ancho de la variable Ajusta automáticamente el ancho de la diapositiva visible." at bounding box center [0, 0] width 0 height 0
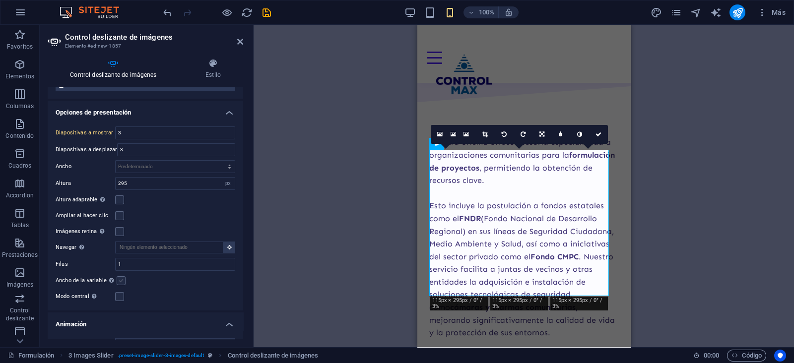
click at [119, 279] on label at bounding box center [121, 281] width 9 height 9
click at [0, 0] on input "Ancho de la variable Ajusta automáticamente el ancho de la diapositiva visible." at bounding box center [0, 0] width 0 height 0
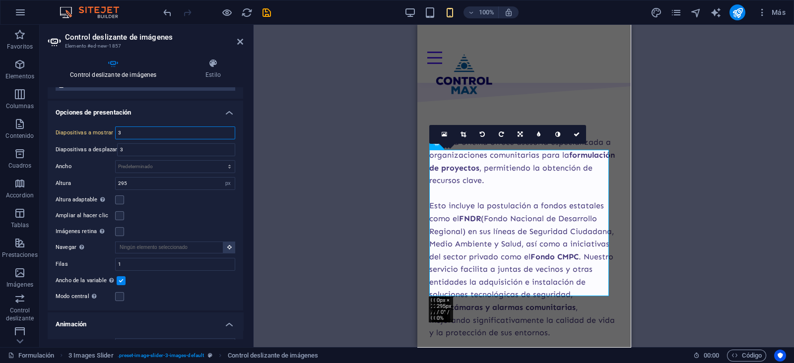
click at [149, 136] on input "3" at bounding box center [175, 133] width 119 height 12
type input "1"
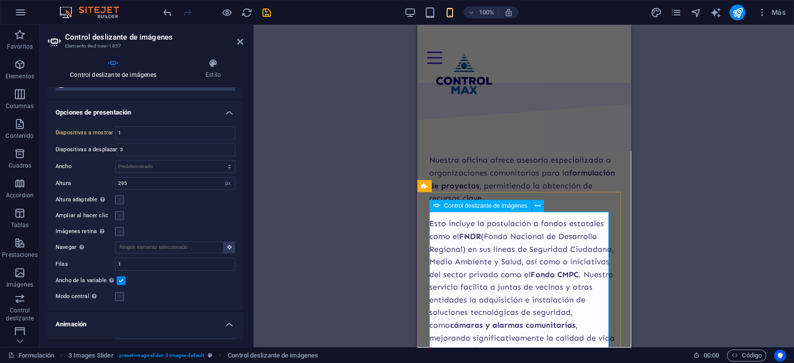
scroll to position [413, 0]
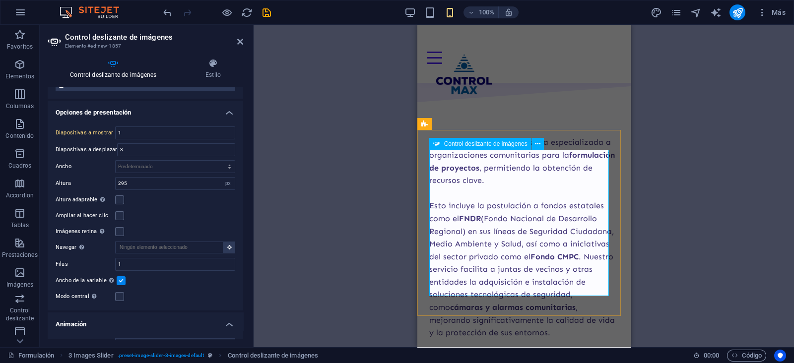
click at [237, 41] on icon at bounding box center [240, 42] width 6 height 8
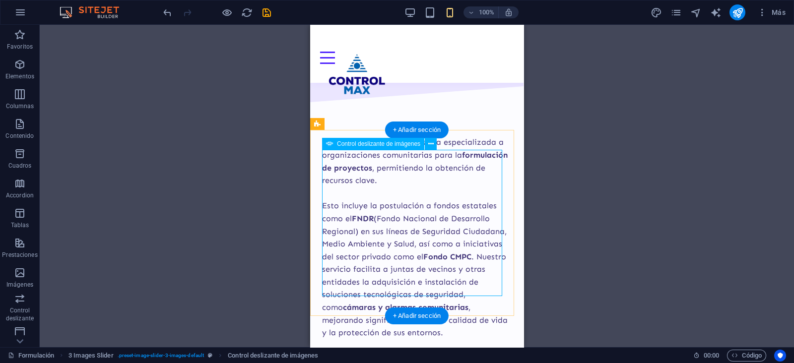
select select "px"
select select "ms"
select select "s"
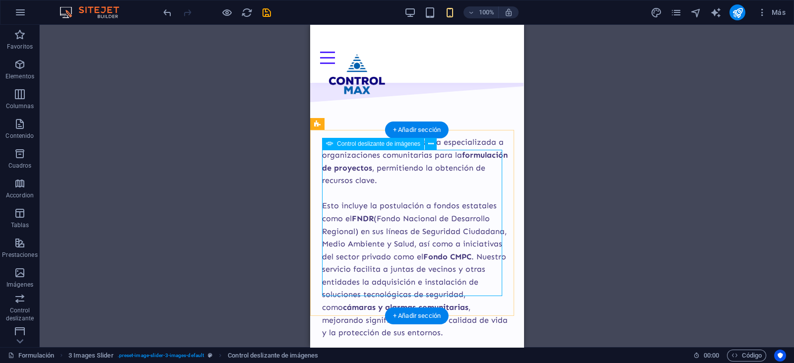
select select "progressive"
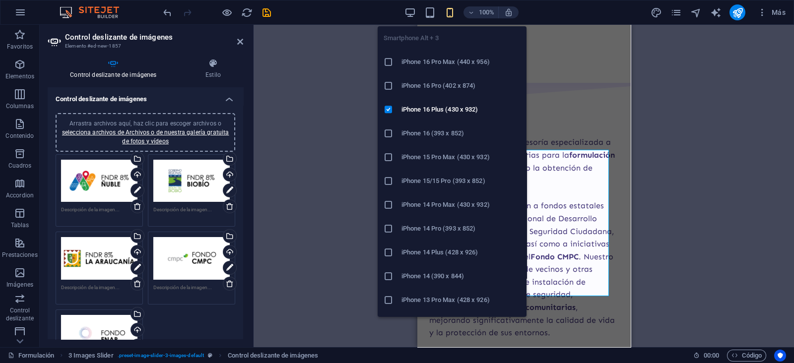
click at [388, 63] on icon at bounding box center [389, 62] width 10 height 10
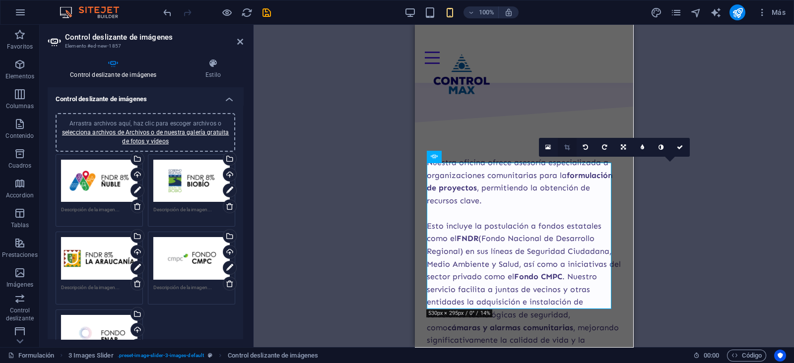
click at [564, 150] on icon at bounding box center [566, 147] width 5 height 6
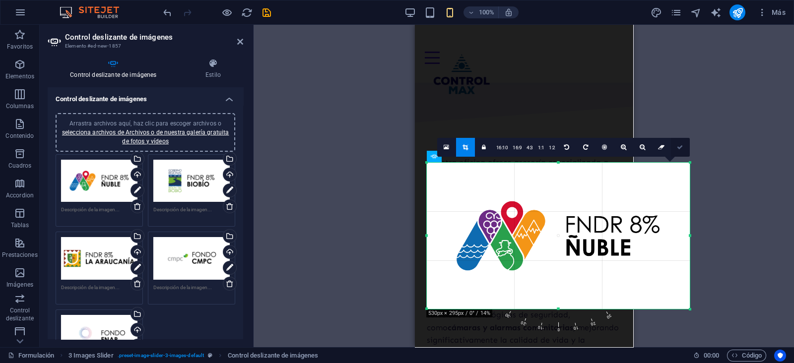
click at [683, 151] on link at bounding box center [680, 147] width 19 height 19
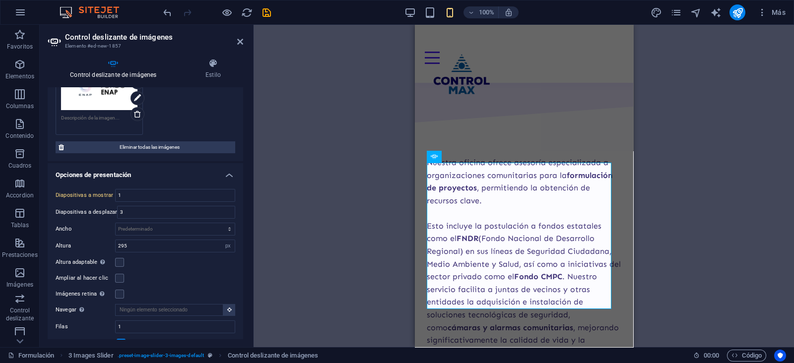
scroll to position [310, 0]
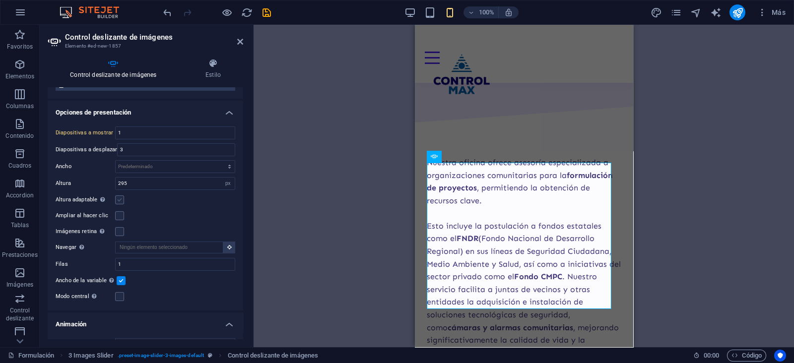
click at [118, 196] on label at bounding box center [119, 200] width 9 height 9
click at [0, 0] on input "Altura adaptable Ajustar automáticamente el alto para controles deslizantes de …" at bounding box center [0, 0] width 0 height 0
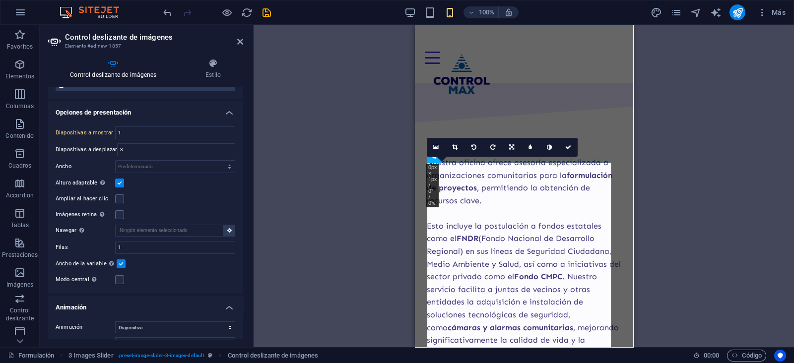
click at [118, 179] on label at bounding box center [119, 183] width 9 height 9
click at [0, 0] on input "Altura adaptable Ajustar automáticamente el alto para controles deslizantes de …" at bounding box center [0, 0] width 0 height 0
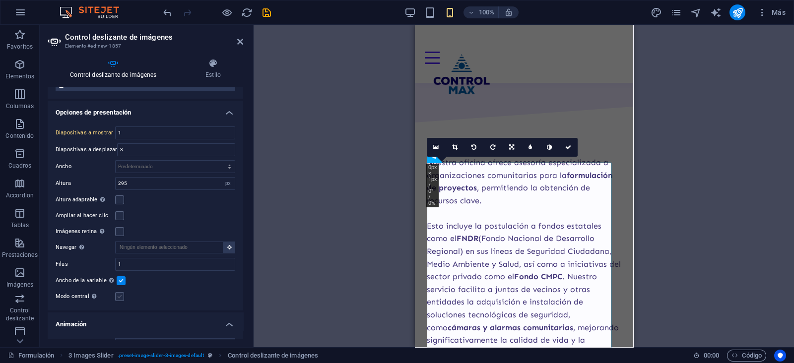
click at [119, 296] on label at bounding box center [119, 296] width 9 height 9
click at [0, 0] on input "Modo central Permite la visualización centralizada con diapositiva anterior/sig…" at bounding box center [0, 0] width 0 height 0
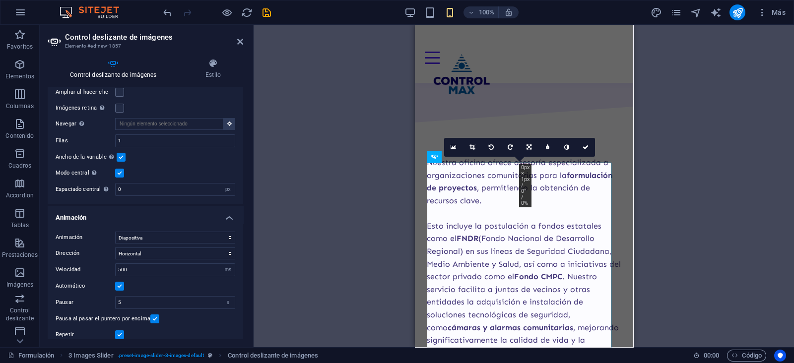
scroll to position [488, 0]
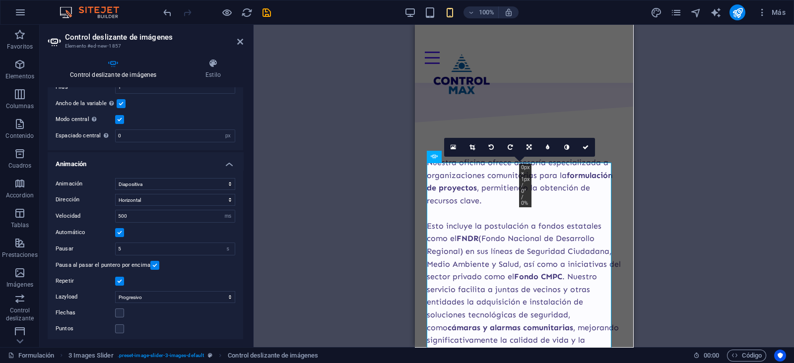
click at [118, 117] on label at bounding box center [119, 119] width 9 height 9
click at [0, 0] on input "Modo central Permite la visualización centralizada con diapositiva anterior/sig…" at bounding box center [0, 0] width 0 height 0
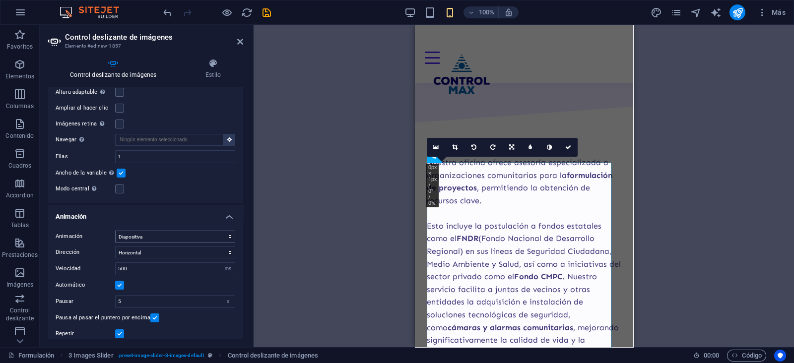
scroll to position [347, 0]
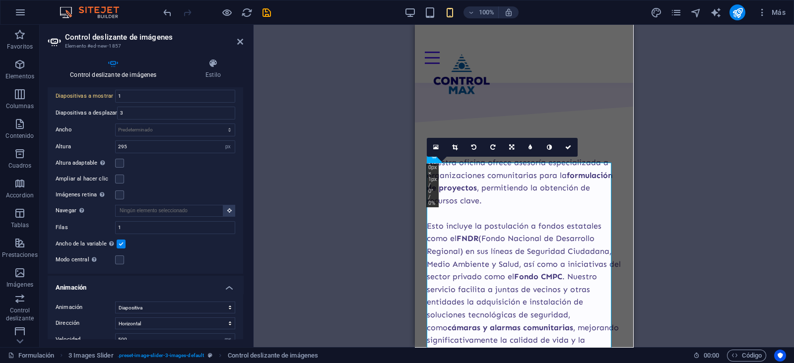
click at [119, 242] on label at bounding box center [121, 244] width 9 height 9
click at [0, 0] on input "Ancho de la variable Ajusta automáticamente el ancho de la diapositiva visible." at bounding box center [0, 0] width 0 height 0
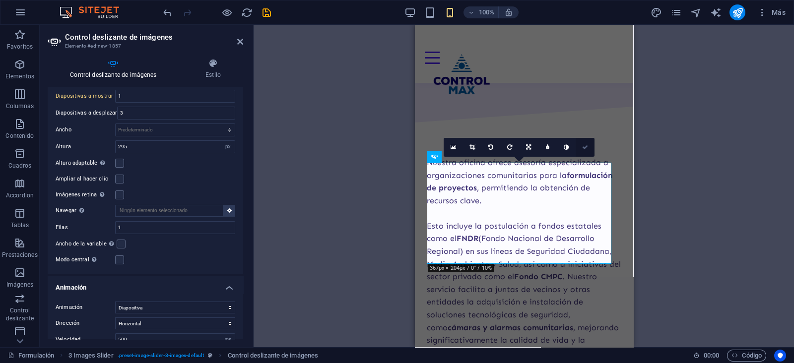
click at [584, 145] on icon at bounding box center [585, 147] width 6 height 6
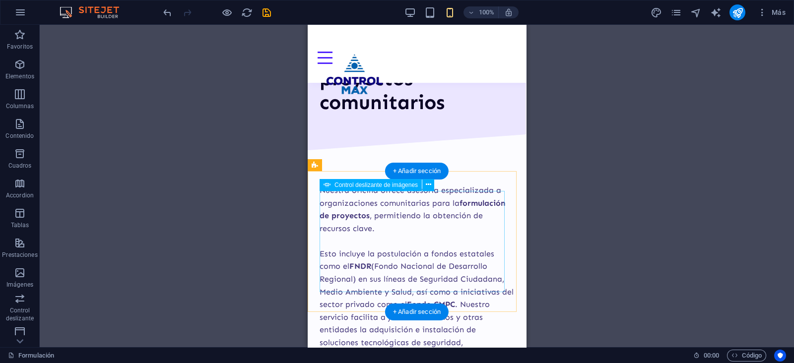
scroll to position [434, 0]
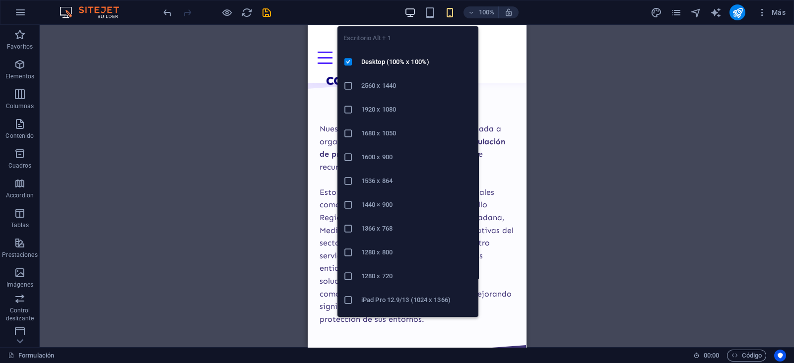
click at [411, 13] on icon "button" at bounding box center [410, 12] width 11 height 11
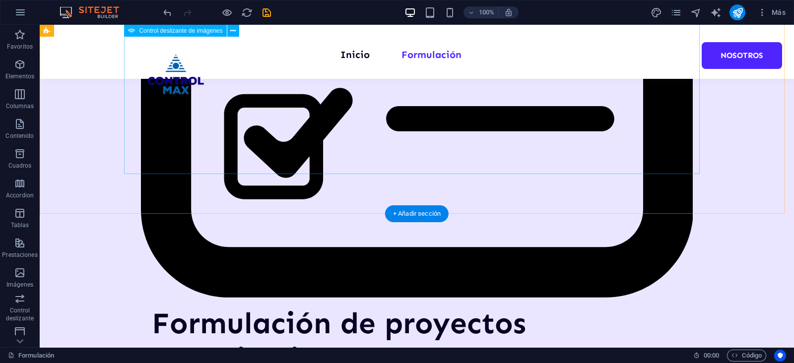
scroll to position [649, 0]
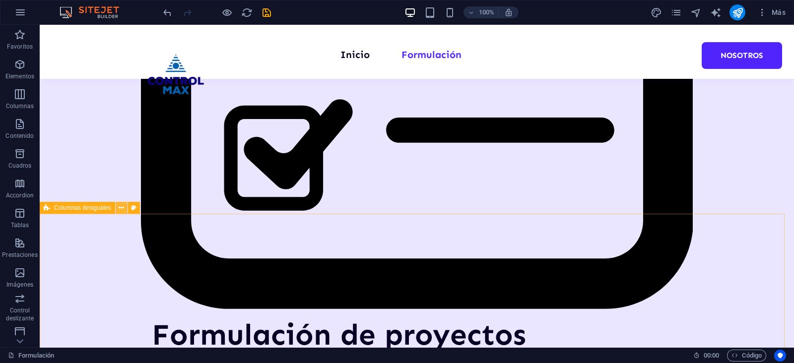
click at [120, 210] on icon at bounding box center [121, 208] width 5 height 10
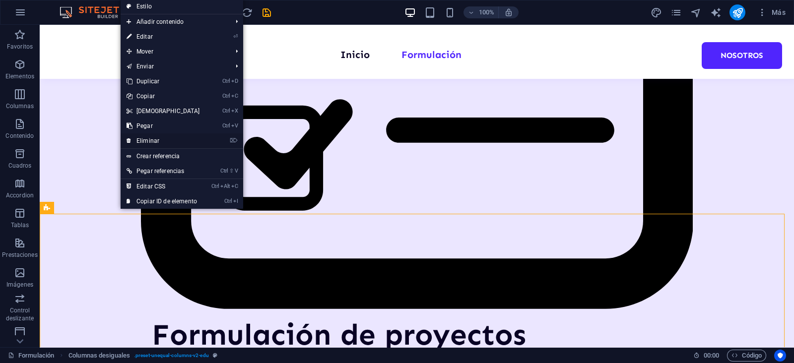
click at [161, 144] on link "⌦ Eliminar" at bounding box center [163, 141] width 85 height 15
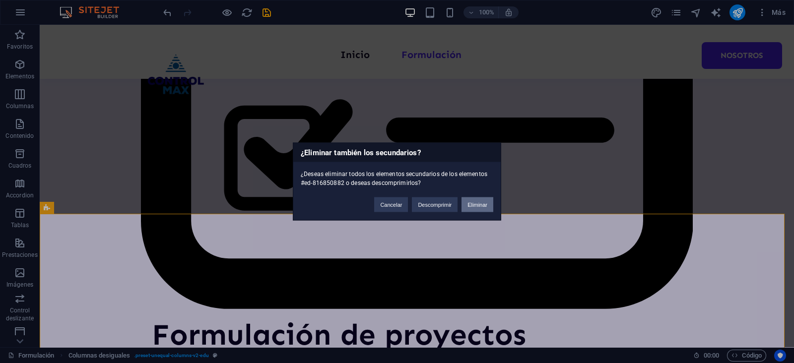
click at [475, 206] on button "Eliminar" at bounding box center [478, 205] width 32 height 15
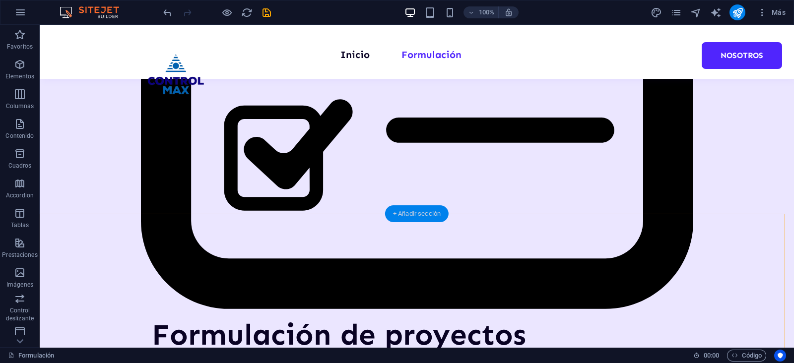
drag, startPoint x: 420, startPoint y: 211, endPoint x: 210, endPoint y: 185, distance: 211.5
click at [420, 210] on div "+ Añadir sección" at bounding box center [417, 214] width 64 height 17
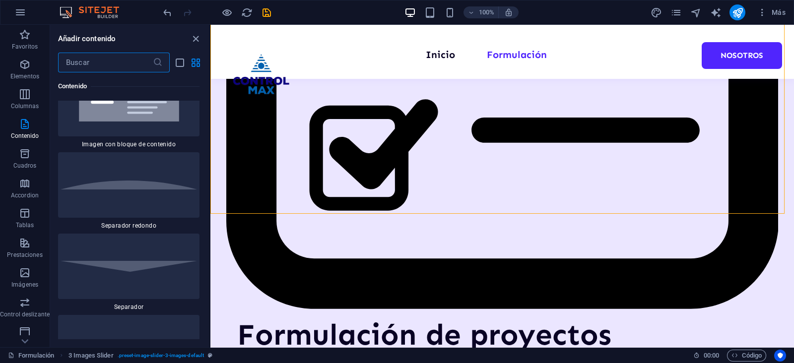
scroll to position [4640, 0]
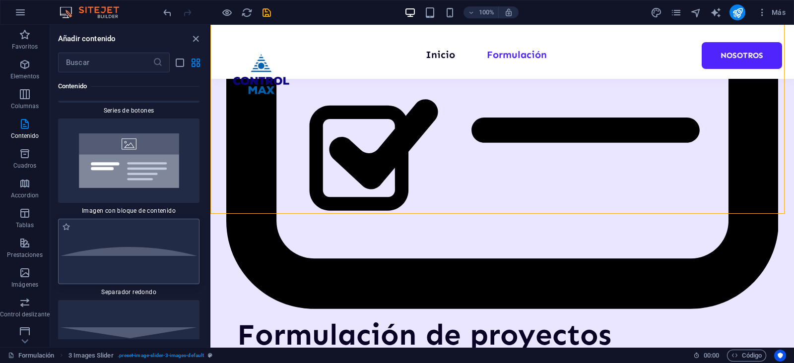
click at [106, 221] on div at bounding box center [128, 252] width 141 height 66
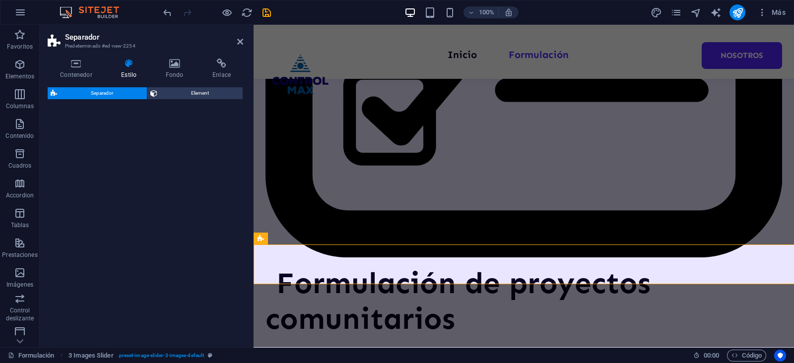
select select "diagonal"
select select "rem"
select select "preset-separator-v3-circle"
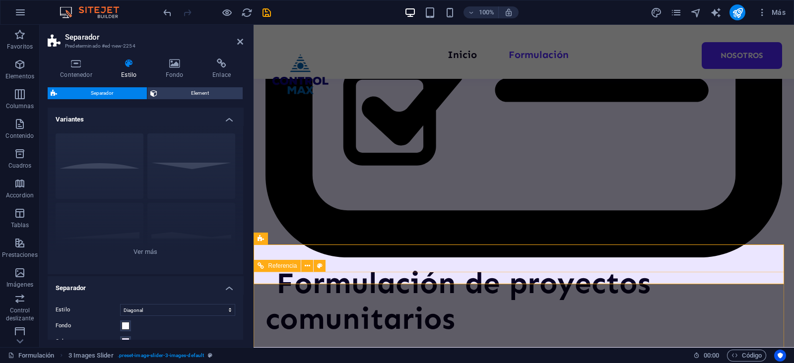
scroll to position [618, 0]
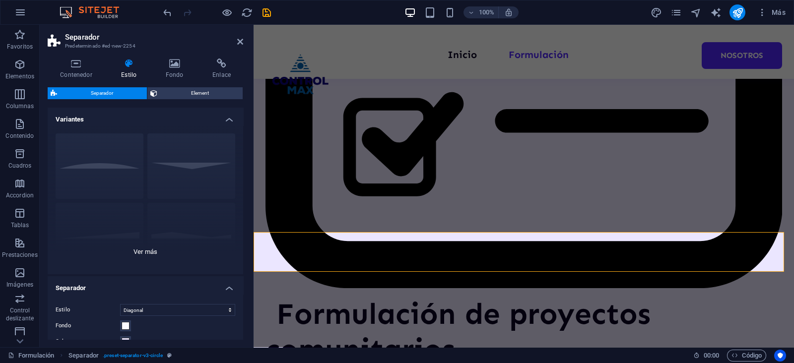
click at [95, 175] on div "Círculo Predeterminado Diagonal Polígono 1 Polígono 2 Cuadrado Zigzag" at bounding box center [146, 200] width 196 height 149
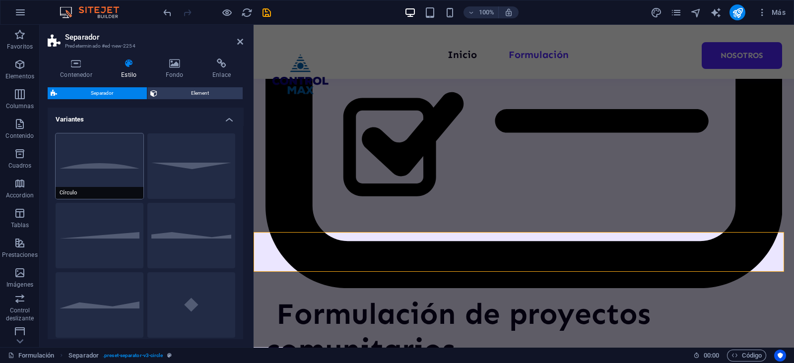
click at [93, 167] on button "Círculo" at bounding box center [100, 167] width 88 height 66
select select "circle"
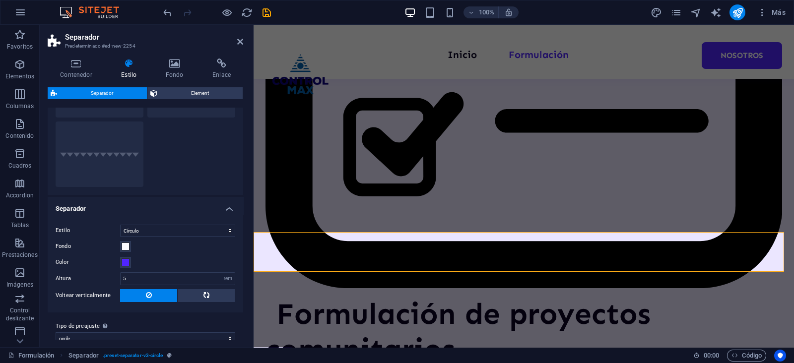
scroll to position [232, 0]
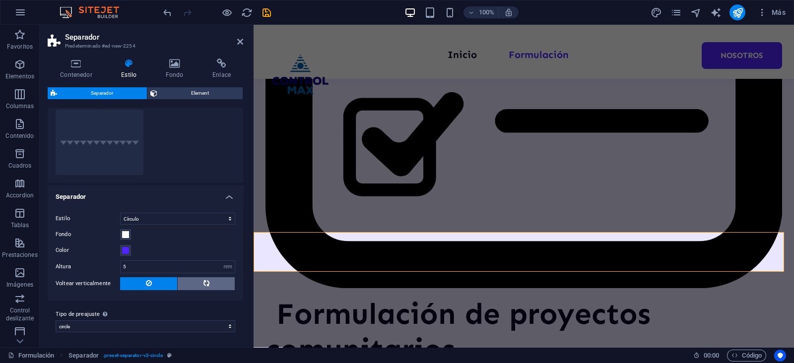
click at [205, 285] on icon at bounding box center [207, 284] width 12 height 6
click at [127, 249] on span at bounding box center [126, 251] width 8 height 8
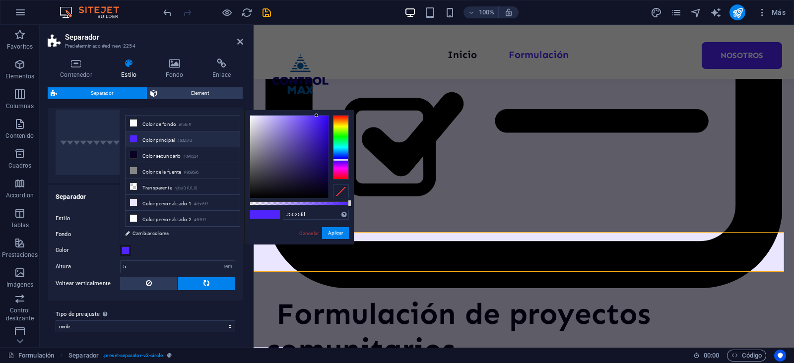
click at [126, 249] on span at bounding box center [126, 251] width 8 height 8
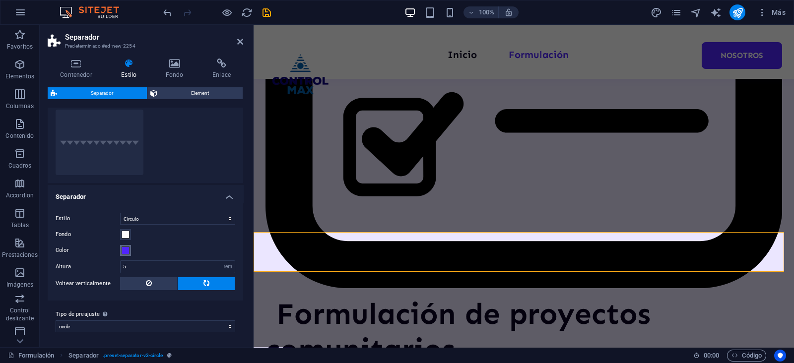
click at [126, 249] on span at bounding box center [126, 251] width 8 height 8
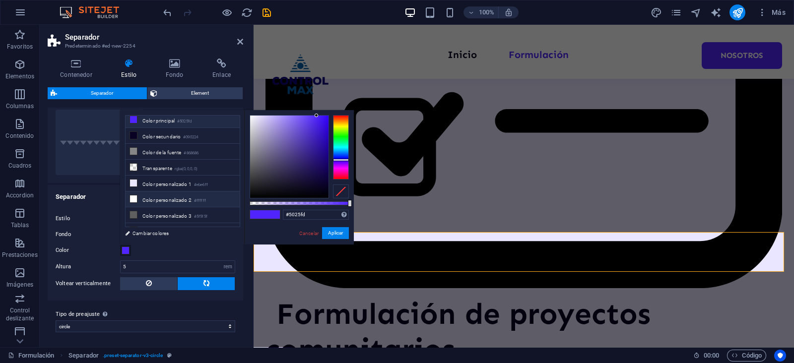
scroll to position [28, 0]
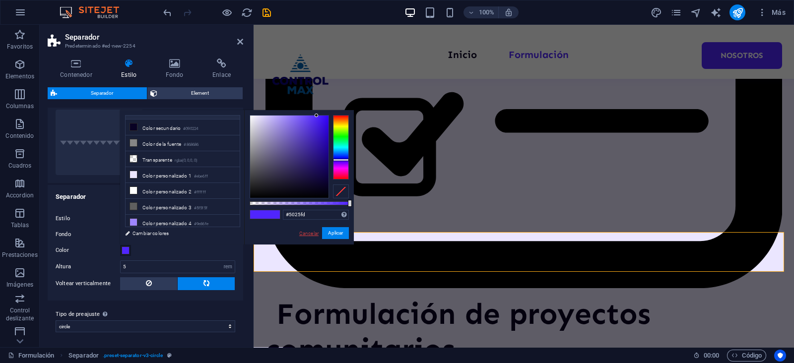
click at [303, 234] on link "Cancelar" at bounding box center [308, 233] width 21 height 7
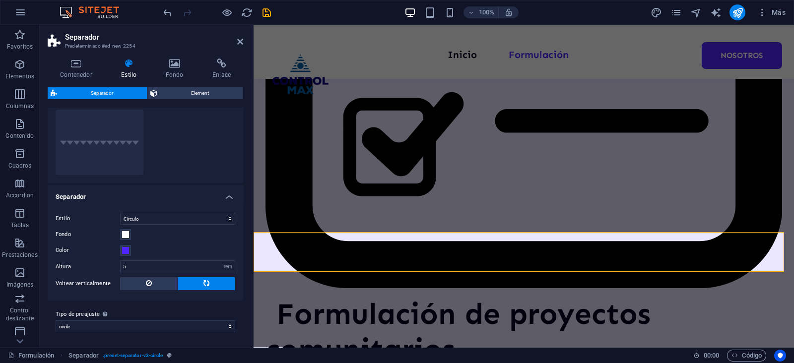
click at [240, 46] on header "Separador Predeterminado #ed-new-2254" at bounding box center [146, 38] width 196 height 26
click at [240, 43] on icon at bounding box center [240, 42] width 6 height 8
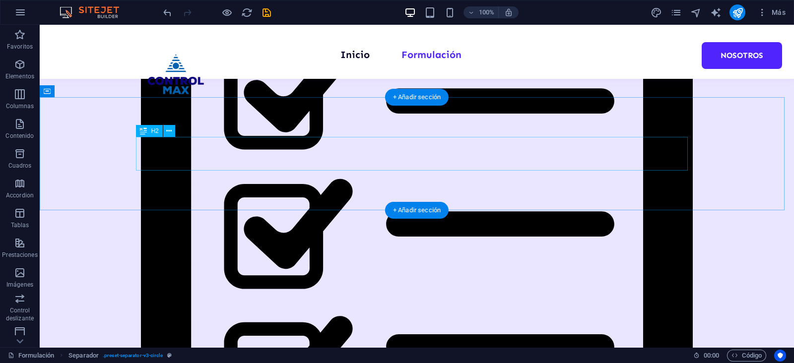
scroll to position [308, 0]
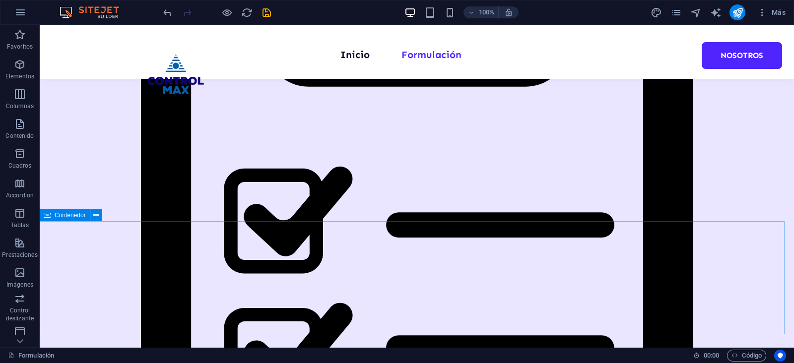
click at [68, 219] on div "Contenedor" at bounding box center [65, 216] width 50 height 12
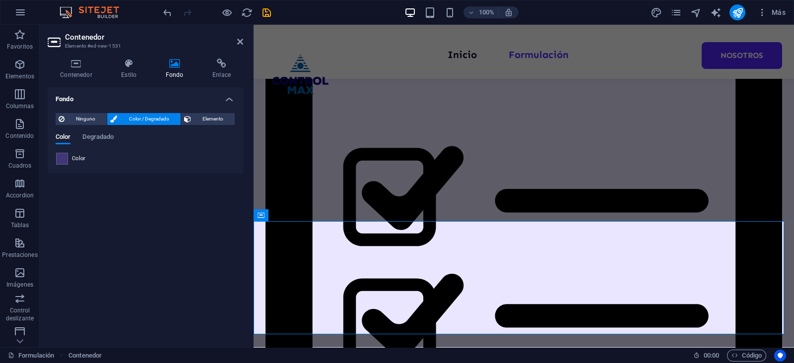
click at [70, 163] on div "Color" at bounding box center [145, 159] width 179 height 12
click at [60, 162] on span at bounding box center [62, 158] width 11 height 11
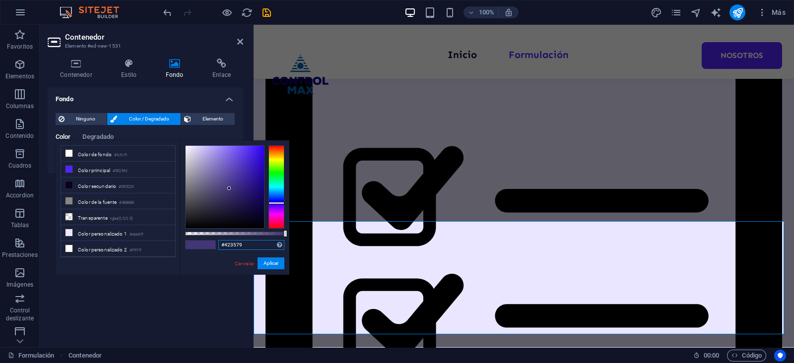
click at [240, 245] on input "#423579" at bounding box center [251, 245] width 66 height 10
click at [263, 262] on button "Aplicar" at bounding box center [271, 264] width 27 height 12
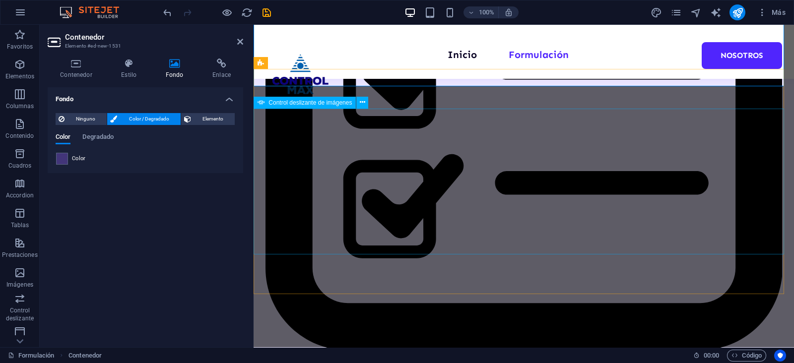
scroll to position [618, 0]
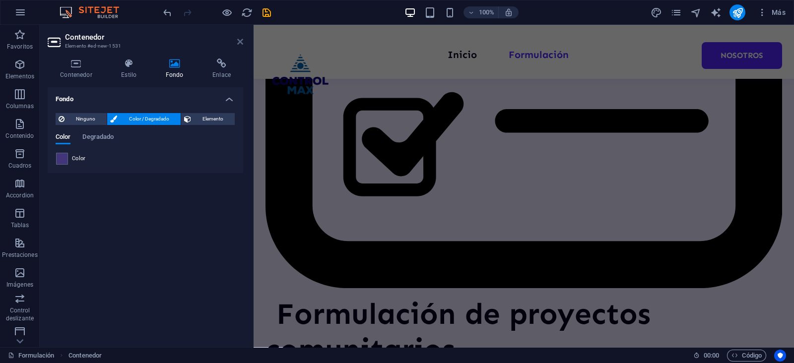
click at [241, 39] on icon at bounding box center [240, 42] width 6 height 8
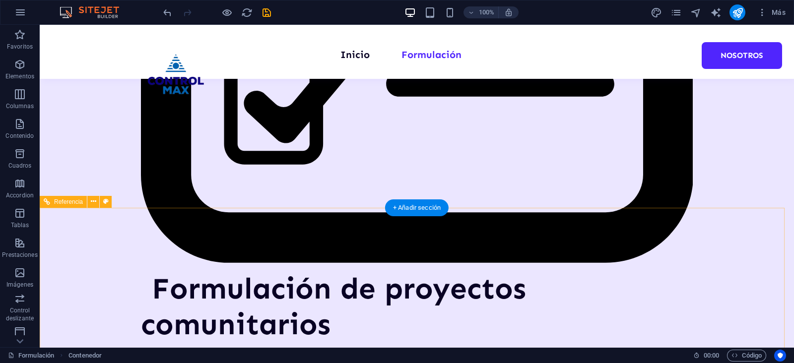
scroll to position [710, 0]
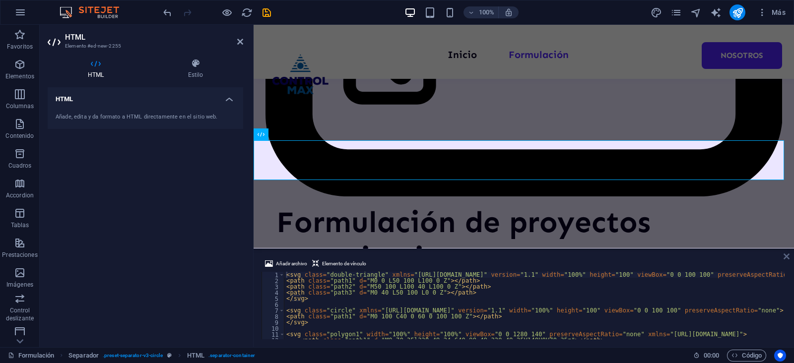
click at [789, 254] on icon at bounding box center [787, 257] width 6 height 8
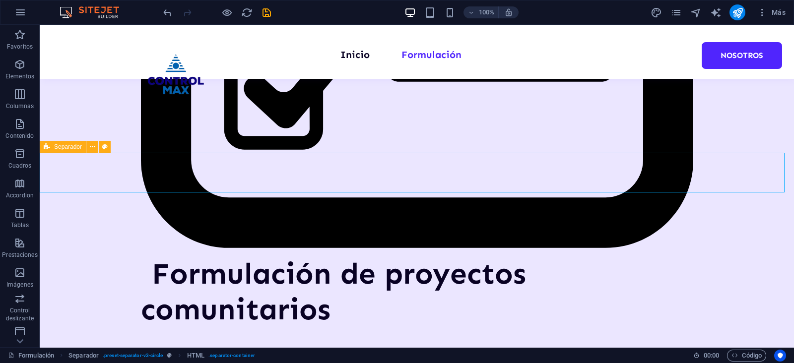
click at [49, 147] on icon at bounding box center [47, 147] width 6 height 12
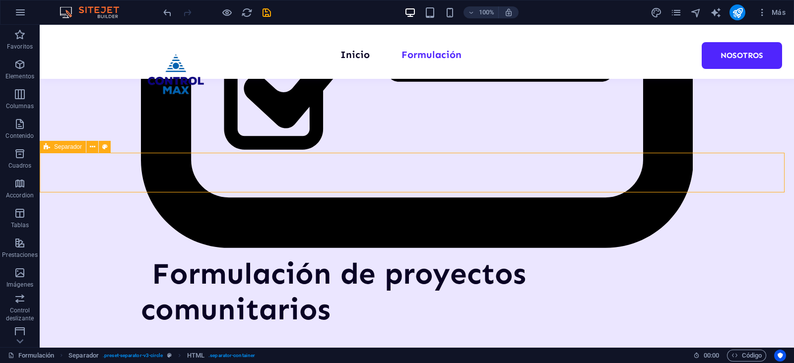
click at [49, 147] on icon at bounding box center [47, 147] width 6 height 12
select select "circle"
select select "rem"
select select "preset-separator-v3-circle"
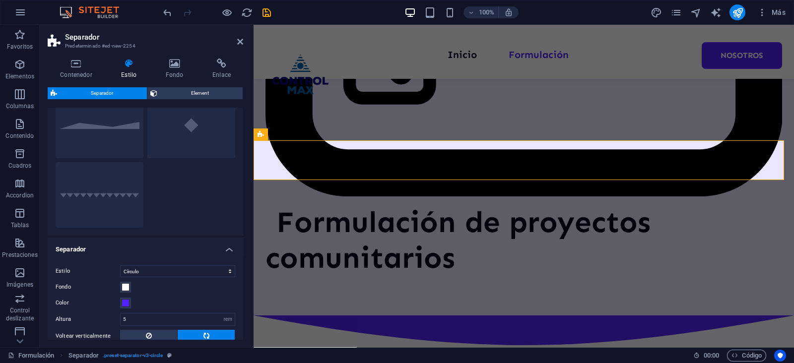
scroll to position [232, 0]
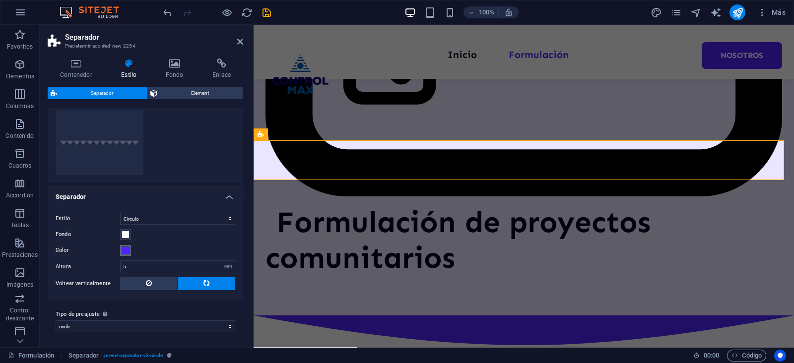
click at [124, 249] on span at bounding box center [126, 251] width 8 height 8
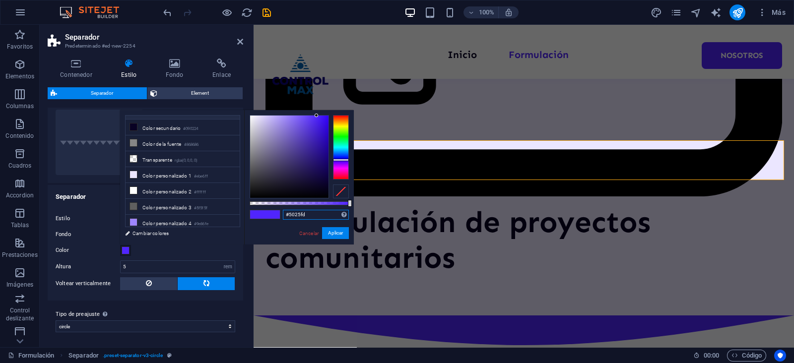
click at [293, 216] on input "#5025fd" at bounding box center [316, 215] width 66 height 10
paste input "423579"
type input "#423579"
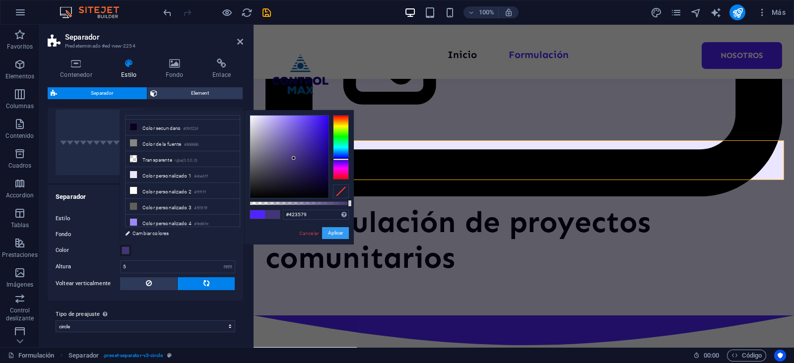
click at [328, 232] on button "Aplicar" at bounding box center [335, 233] width 27 height 12
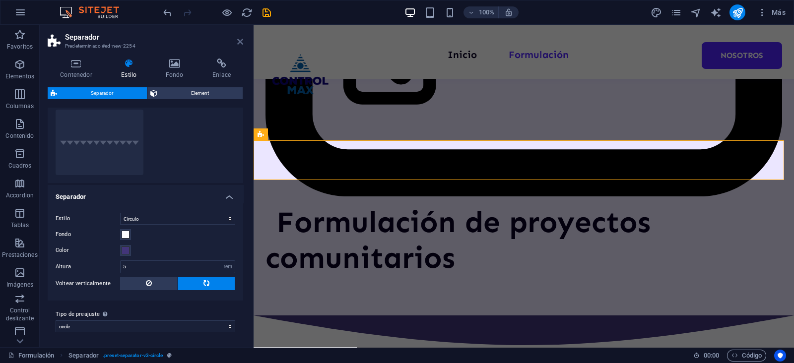
click at [242, 42] on icon at bounding box center [240, 42] width 6 height 8
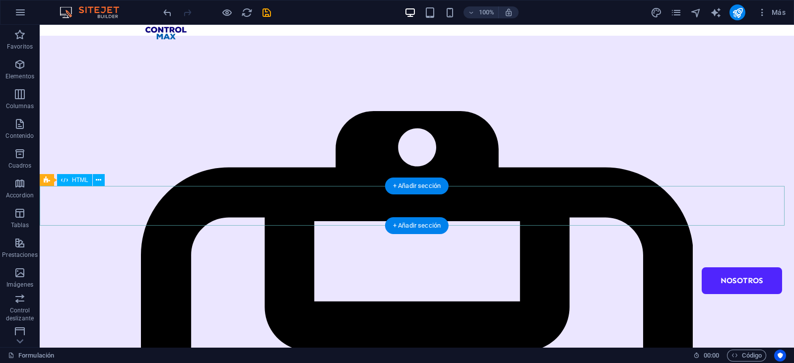
scroll to position [0, 0]
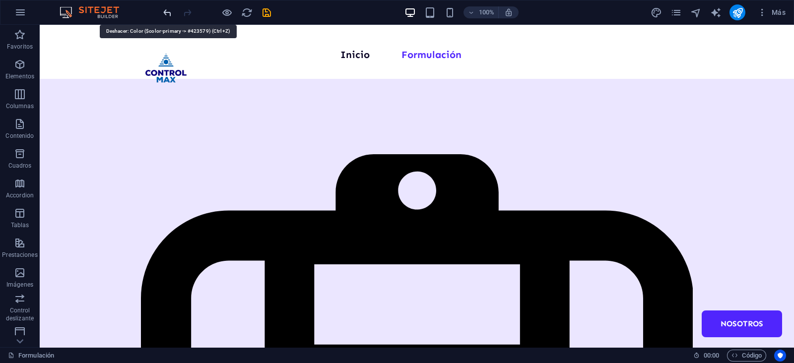
click at [164, 13] on icon "undo" at bounding box center [167, 12] width 11 height 11
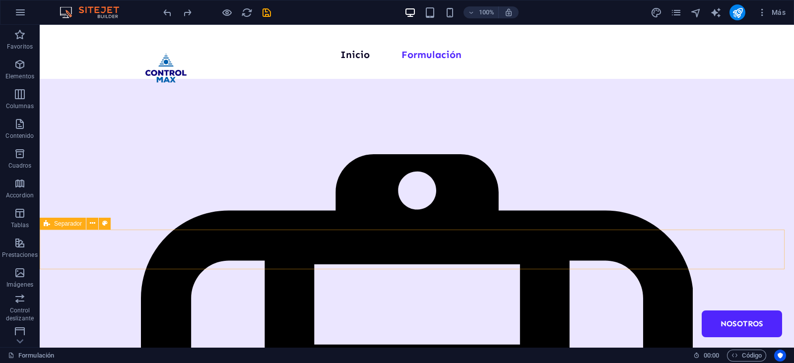
click at [56, 225] on span "Separador" at bounding box center [68, 224] width 28 height 6
select select "diagonal"
select select "rem"
select select "preset-separator-v3-circle"
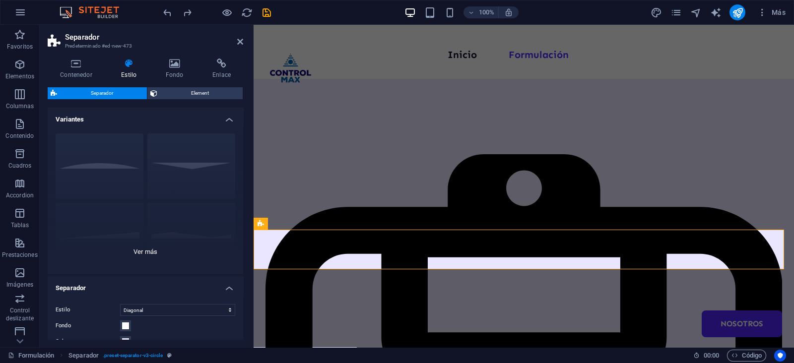
scroll to position [109, 0]
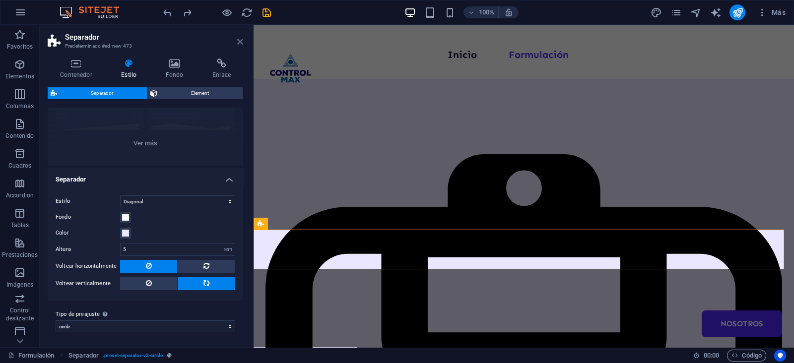
click at [239, 38] on icon at bounding box center [240, 42] width 6 height 8
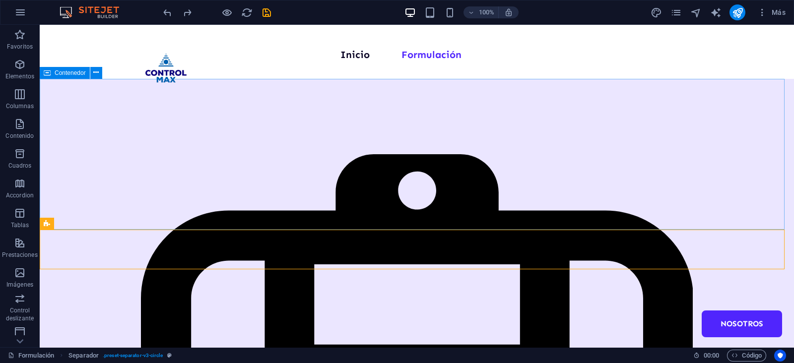
click at [70, 75] on span "Contenedor" at bounding box center [70, 73] width 31 height 6
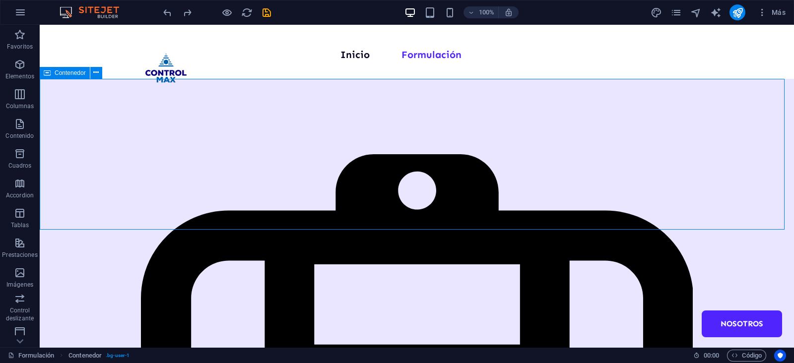
click at [70, 75] on span "Contenedor" at bounding box center [70, 73] width 31 height 6
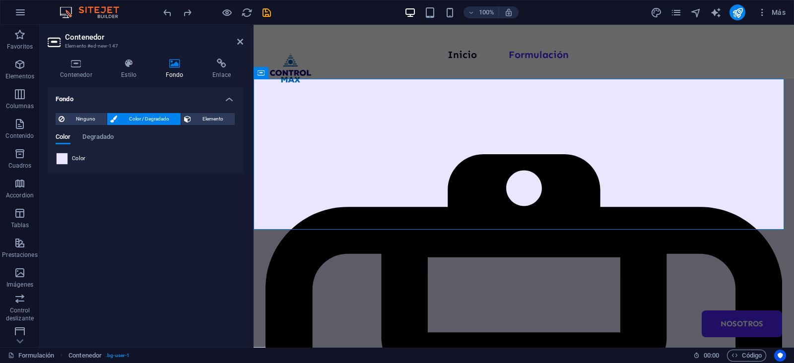
click at [64, 157] on span at bounding box center [62, 158] width 11 height 11
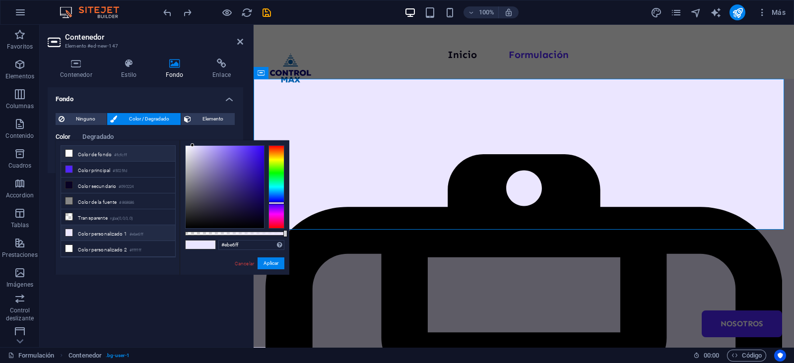
click at [86, 154] on li "Color de fondo #fcfcff" at bounding box center [118, 154] width 114 height 16
type input "#fcfcff"
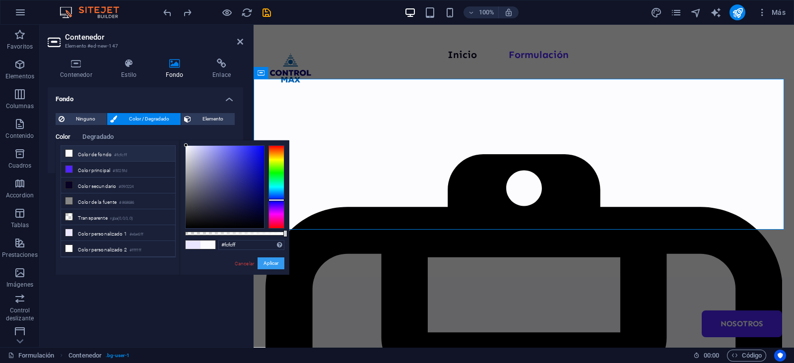
click at [269, 263] on button "Aplicar" at bounding box center [271, 264] width 27 height 12
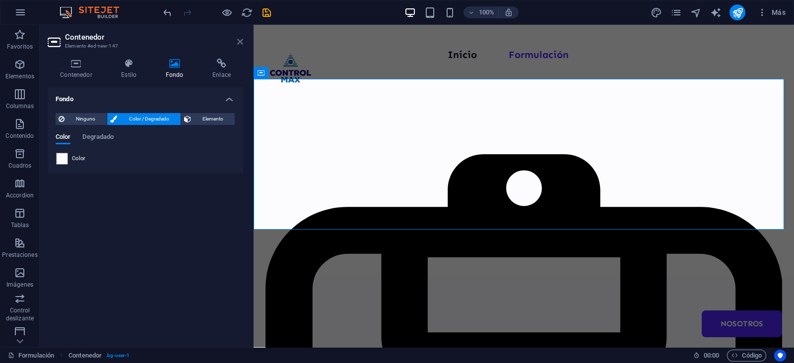
click at [238, 40] on icon at bounding box center [240, 42] width 6 height 8
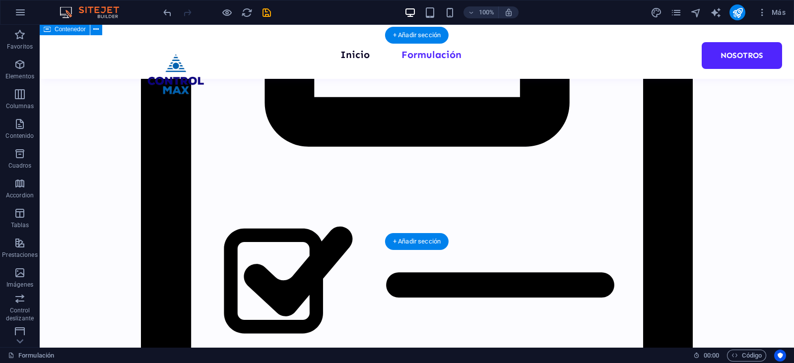
scroll to position [62, 0]
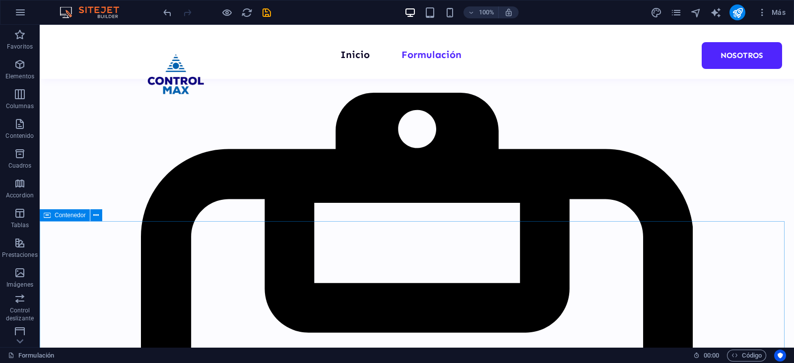
click at [66, 217] on span "Contenedor" at bounding box center [70, 215] width 31 height 6
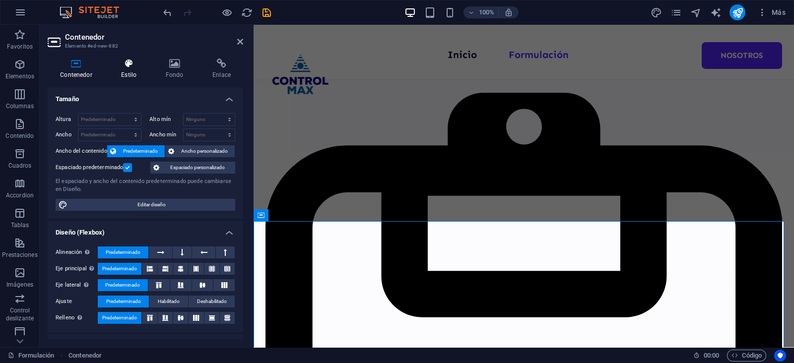
click at [132, 74] on h4 "Estilo" at bounding box center [131, 69] width 44 height 21
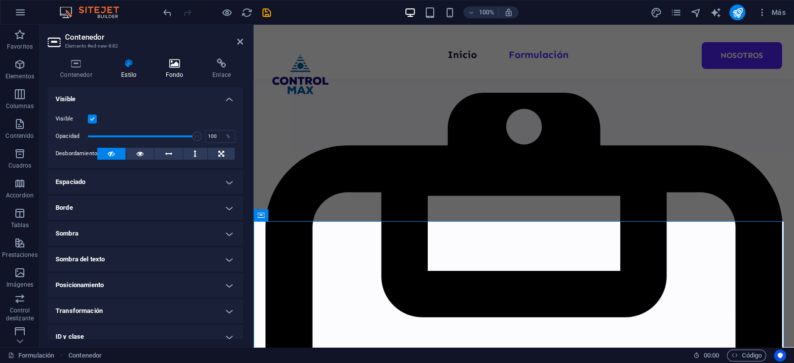
click at [171, 68] on icon at bounding box center [174, 64] width 43 height 10
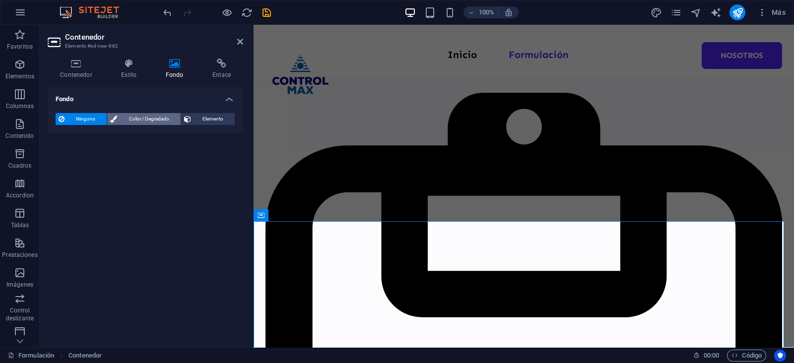
click at [137, 120] on span "Color / Degradado" at bounding box center [148, 119] width 57 height 12
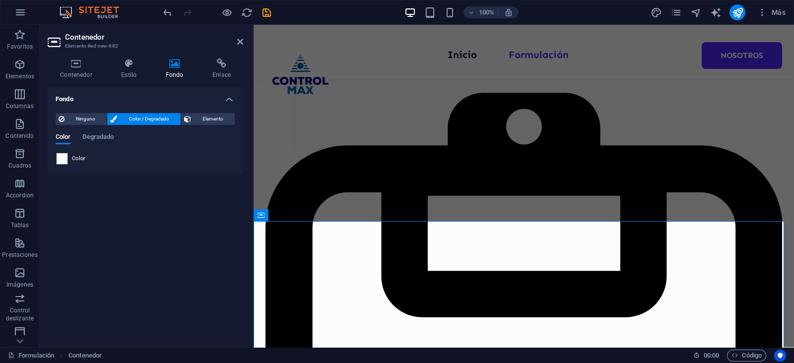
click at [65, 159] on span at bounding box center [62, 158] width 11 height 11
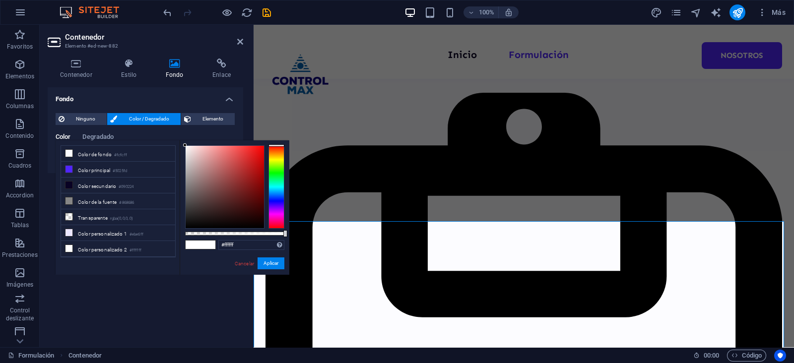
click at [65, 159] on li "Color de fondo #fcfcff" at bounding box center [118, 154] width 114 height 16
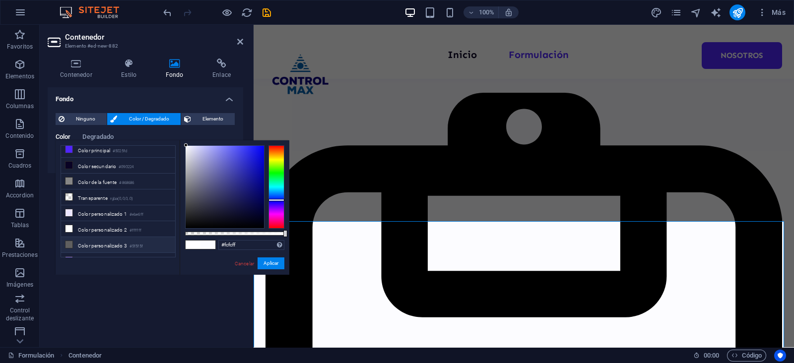
scroll to position [28, 0]
click at [98, 249] on li "Color personalizado 4 #9e86fe" at bounding box center [118, 253] width 114 height 16
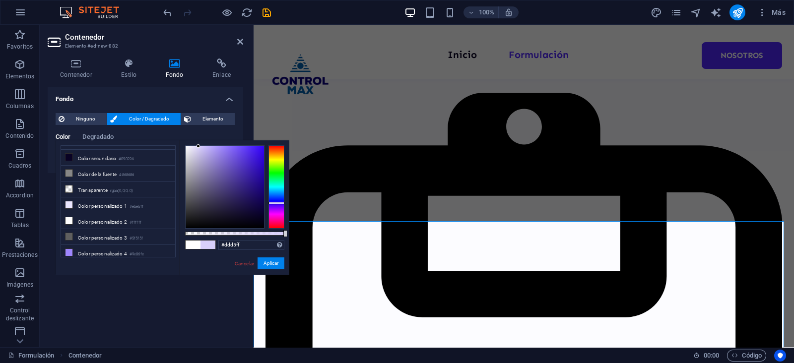
type input "#dfd6ff"
drag, startPoint x: 216, startPoint y: 165, endPoint x: 198, endPoint y: 144, distance: 27.8
click at [198, 146] on div at bounding box center [225, 187] width 78 height 82
click at [232, 243] on input "#dfd6ff" at bounding box center [251, 245] width 66 height 10
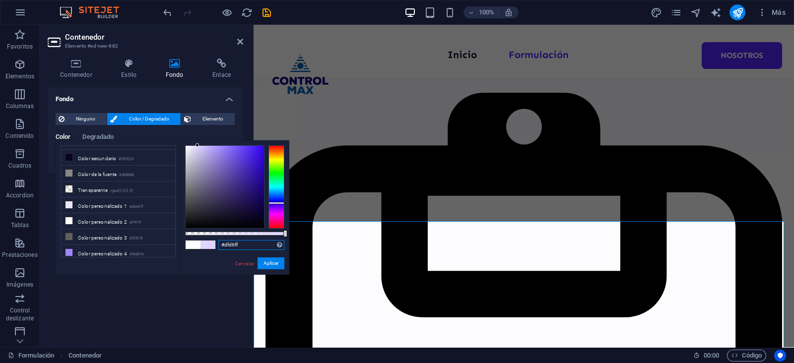
click at [232, 243] on input "#dfd6ff" at bounding box center [251, 245] width 66 height 10
click at [272, 262] on button "Aplicar" at bounding box center [271, 264] width 27 height 12
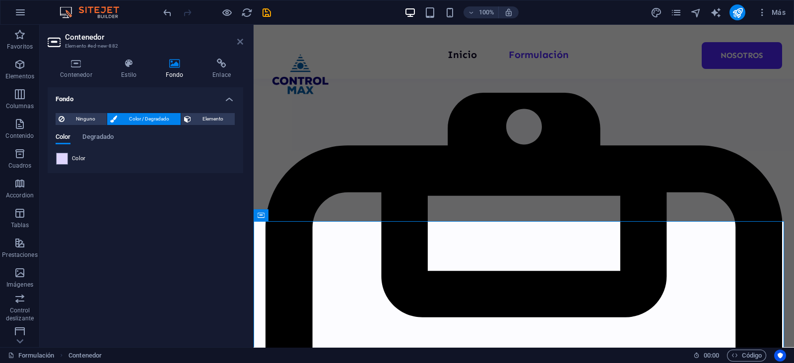
click at [238, 39] on icon at bounding box center [240, 42] width 6 height 8
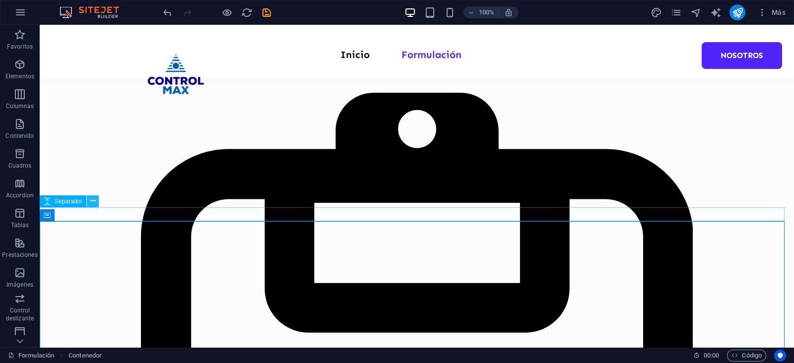
click at [89, 202] on button at bounding box center [93, 202] width 12 height 12
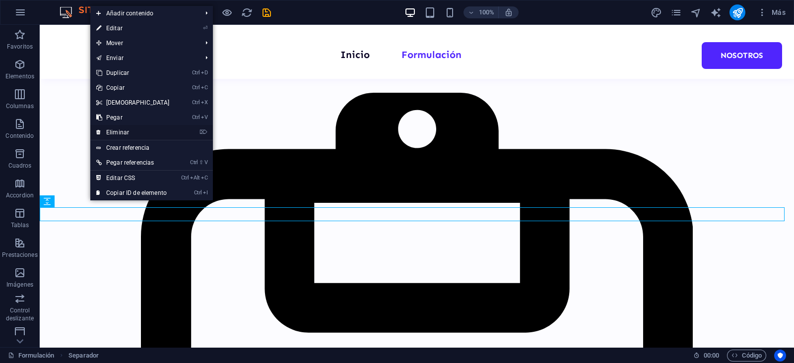
click at [126, 134] on link "⌦ Eliminar" at bounding box center [132, 132] width 85 height 15
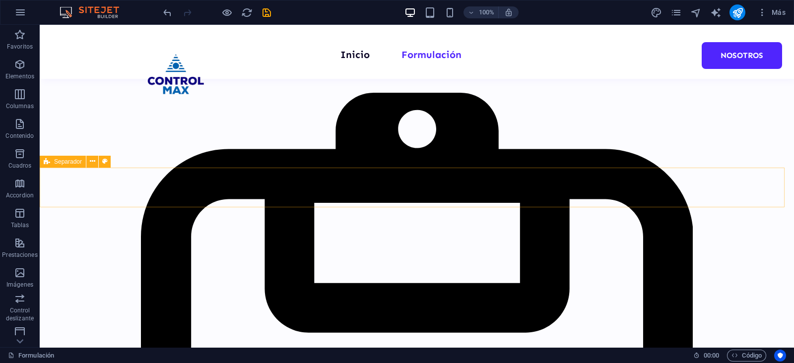
click at [52, 162] on div "Separador" at bounding box center [63, 162] width 46 height 12
select select "diagonal"
select select "rem"
select select "preset-separator-v3-circle"
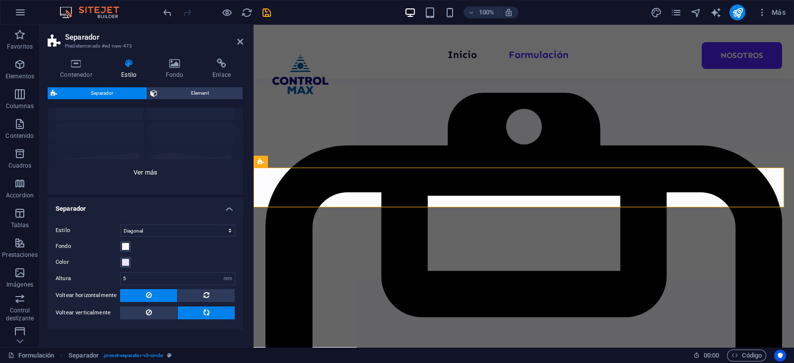
scroll to position [109, 0]
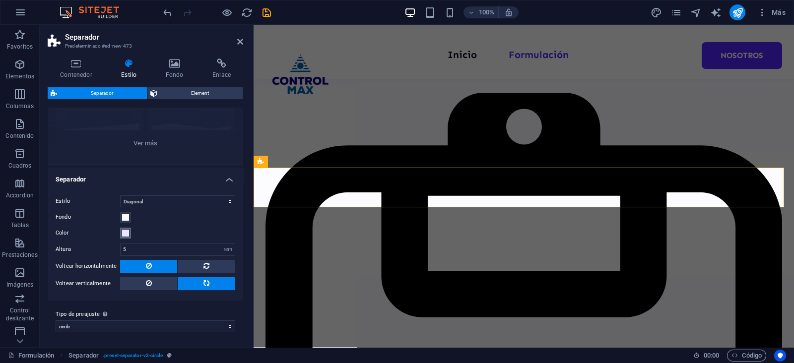
drag, startPoint x: 151, startPoint y: 212, endPoint x: 124, endPoint y: 229, distance: 32.1
click at [137, 222] on div "Fondo" at bounding box center [146, 217] width 180 height 12
click at [122, 234] on span at bounding box center [126, 233] width 8 height 8
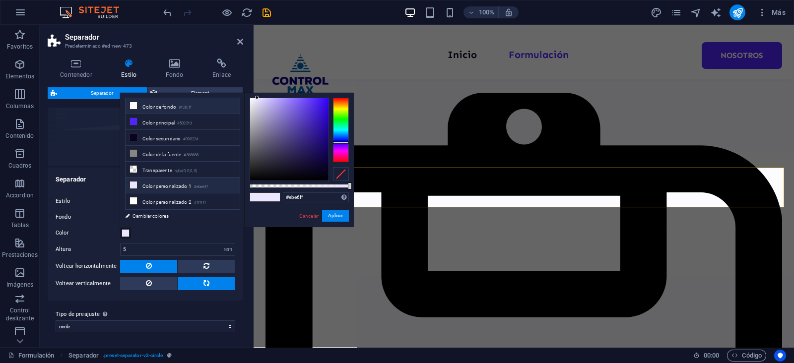
click at [156, 109] on li "Color de fondo #fcfcff" at bounding box center [183, 106] width 114 height 16
type input "#fcfcff"
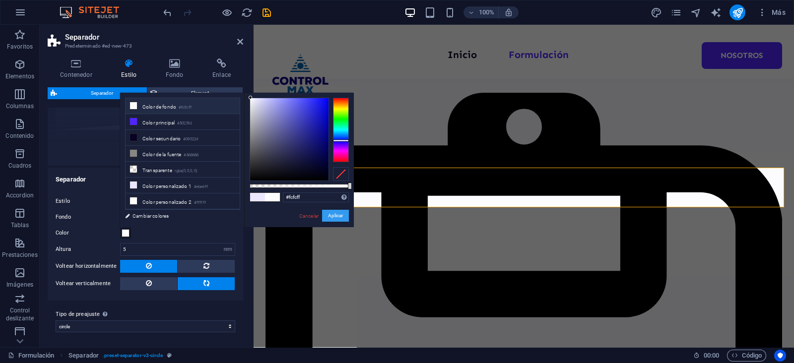
click at [336, 214] on button "Aplicar" at bounding box center [335, 216] width 27 height 12
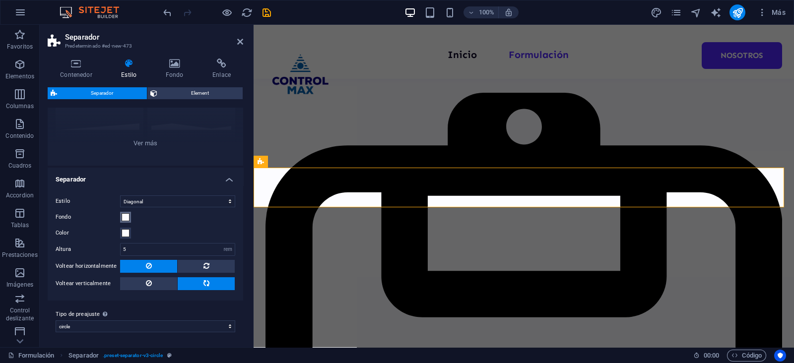
click at [126, 217] on span at bounding box center [126, 217] width 8 height 8
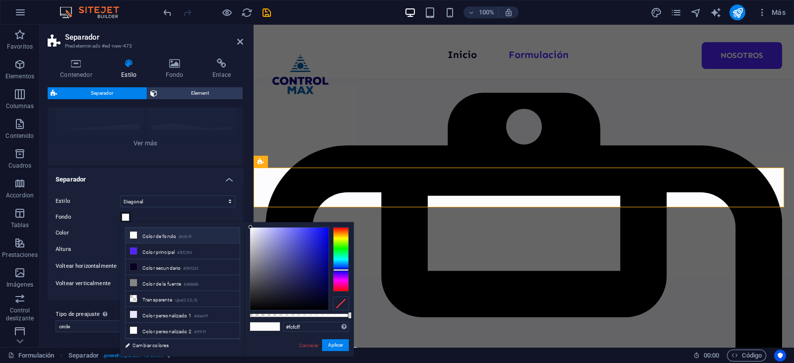
click at [126, 217] on span at bounding box center [126, 217] width 8 height 8
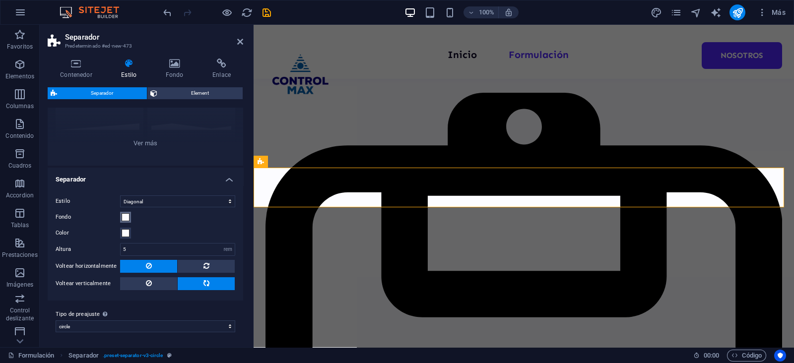
click at [126, 216] on span at bounding box center [126, 217] width 8 height 8
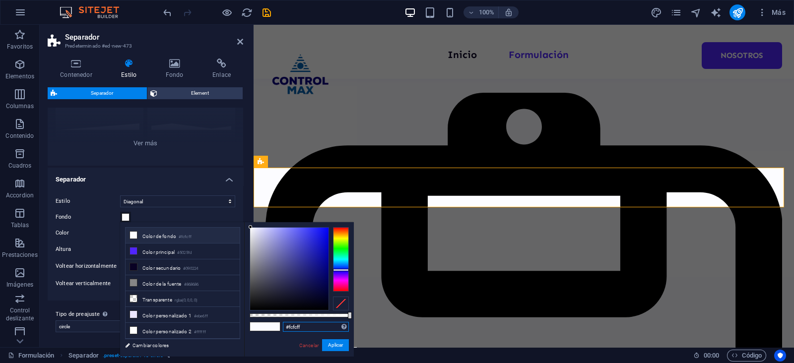
click at [289, 327] on input "#fcfcff" at bounding box center [316, 327] width 66 height 10
select select "circle"
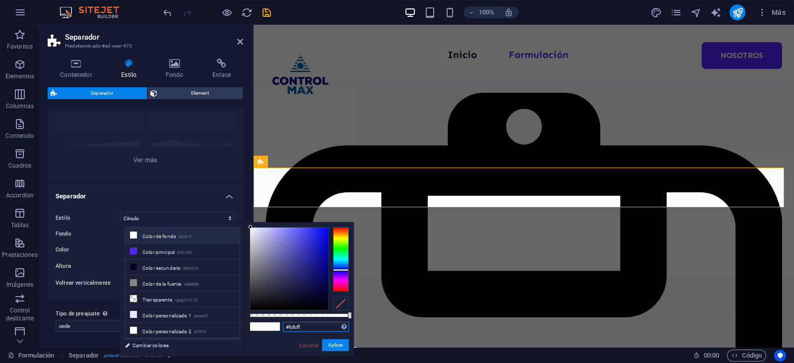
paste input "dfd6"
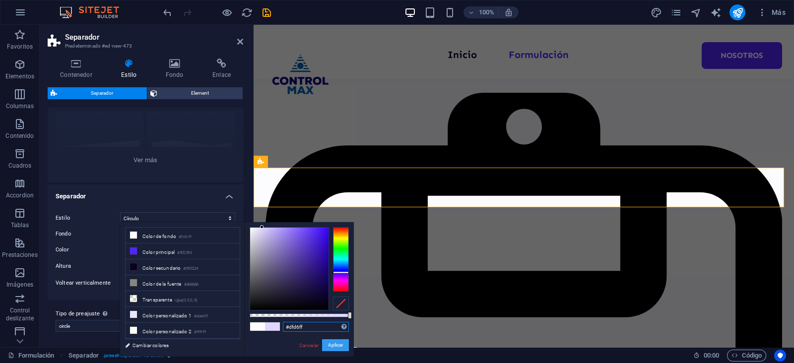
type input "#dfd6ff"
click at [326, 343] on button "Aplicar" at bounding box center [335, 346] width 27 height 12
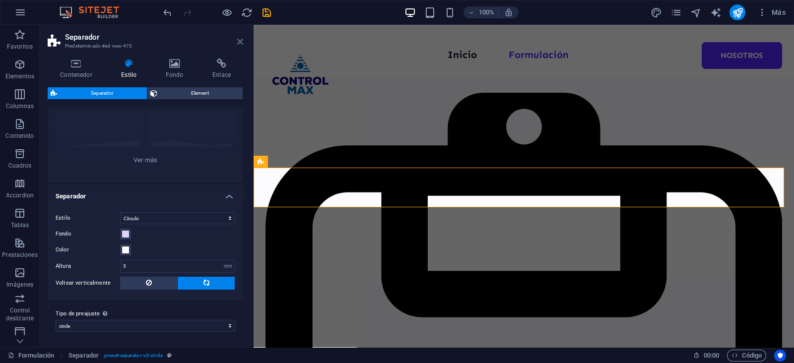
click at [238, 39] on icon at bounding box center [240, 42] width 6 height 8
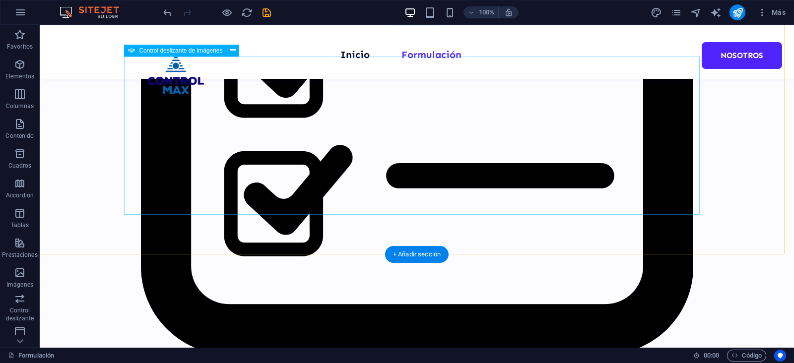
scroll to position [621, 0]
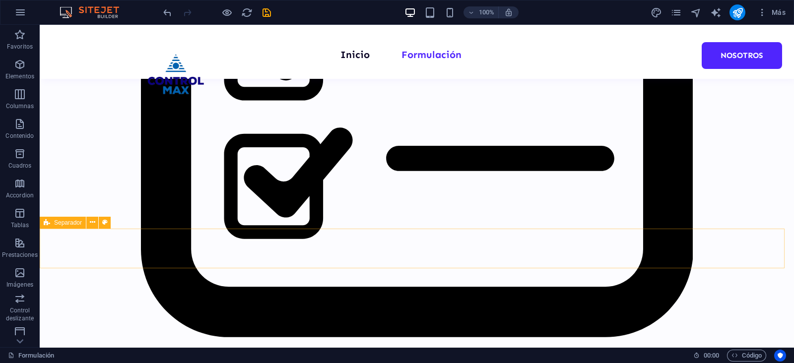
click at [62, 223] on span "Separador" at bounding box center [68, 223] width 28 height 6
select select "circle"
select select "rem"
select select "preset-separator-v3-circle"
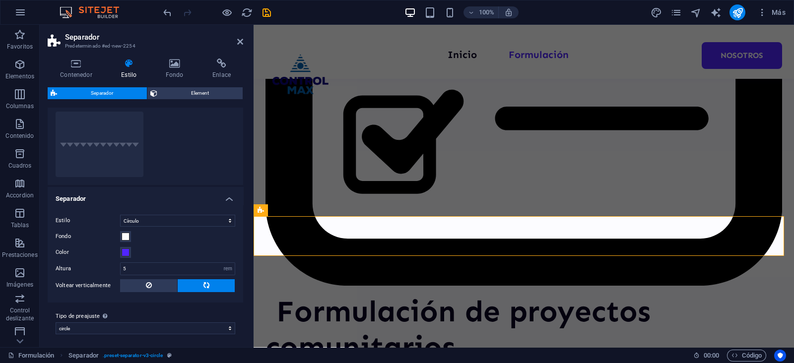
scroll to position [232, 0]
click at [110, 326] on select "polygon1 circle diagonal Añadir tipo de preajuste" at bounding box center [146, 327] width 180 height 12
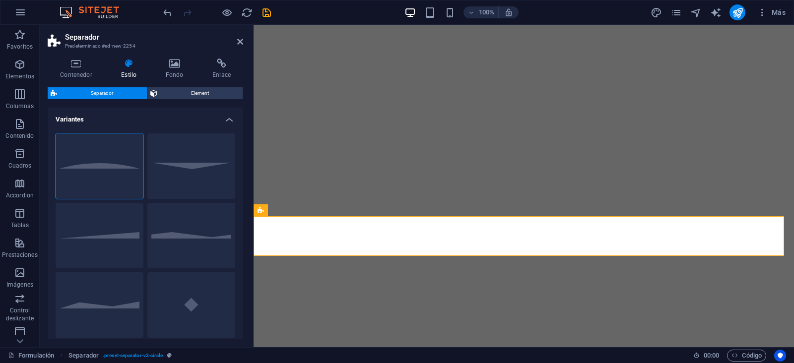
select select "circle"
select select "rem"
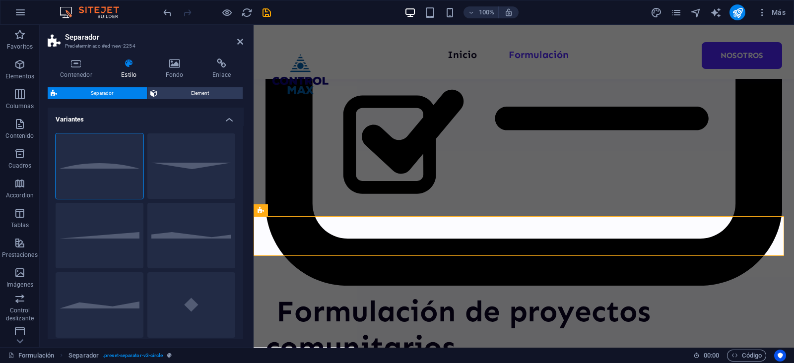
scroll to position [232, 0]
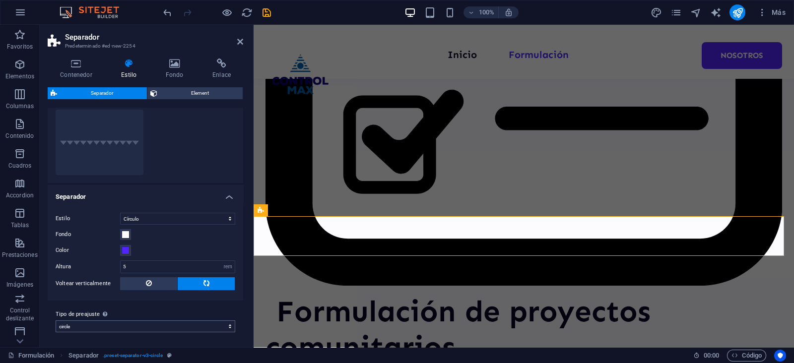
select select "preset-separator-v3-diagonal"
click at [56, 333] on select "polygon1 circle diagonal Añadir tipo de preajuste" at bounding box center [146, 327] width 180 height 12
select select "diagonal"
select select "preset-separator-v3-diagonal"
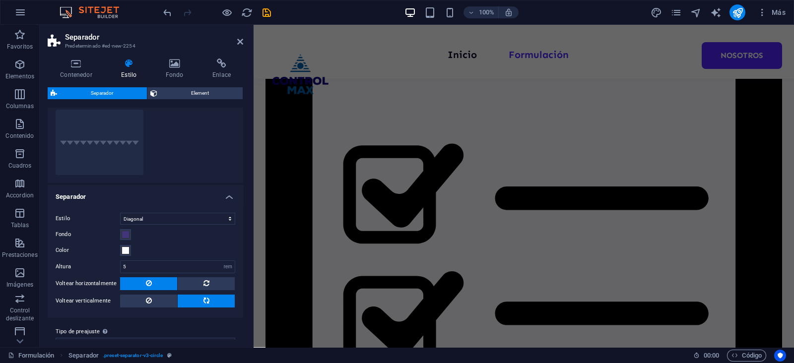
scroll to position [250, 0]
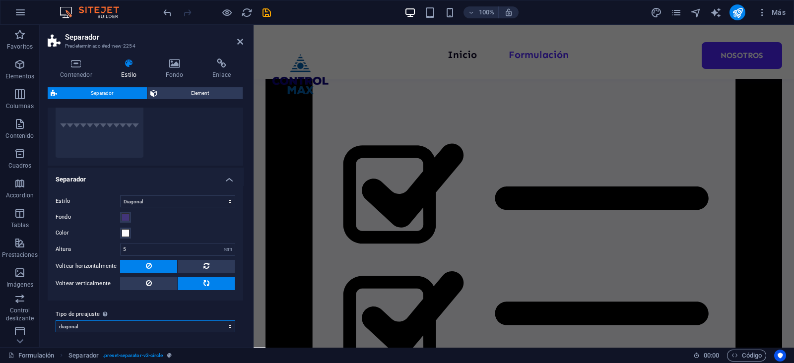
click at [117, 324] on select "polygon1 circle diagonal Añadir tipo de preajuste" at bounding box center [146, 327] width 180 height 12
click at [56, 321] on select "polygon1 circle diagonal Añadir tipo de preajuste" at bounding box center [146, 327] width 180 height 12
select select "preset-separator-v3-diagonal"
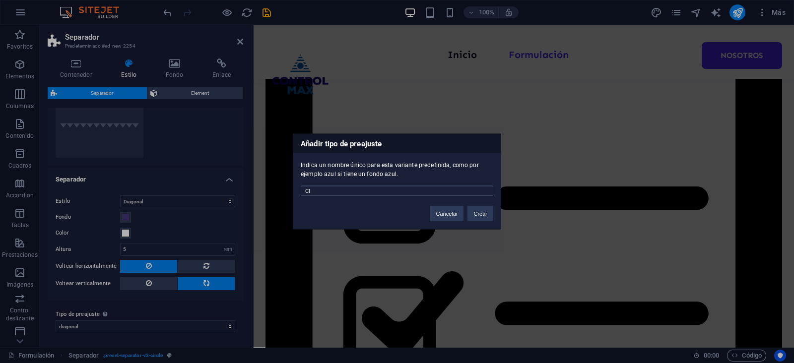
type input "C"
type input "circle2"
drag, startPoint x: 485, startPoint y: 212, endPoint x: 231, endPoint y: 187, distance: 254.9
click at [485, 212] on button "Crear" at bounding box center [481, 214] width 26 height 15
select select "preset-separator-v3-circle2"
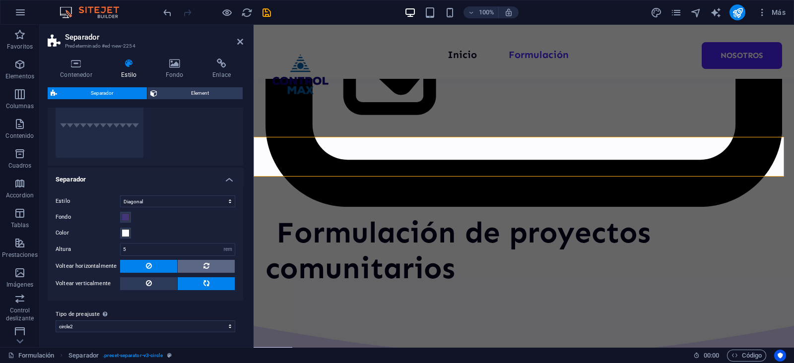
click at [197, 267] on button at bounding box center [206, 266] width 57 height 13
click at [149, 283] on icon at bounding box center [149, 284] width 6 height 12
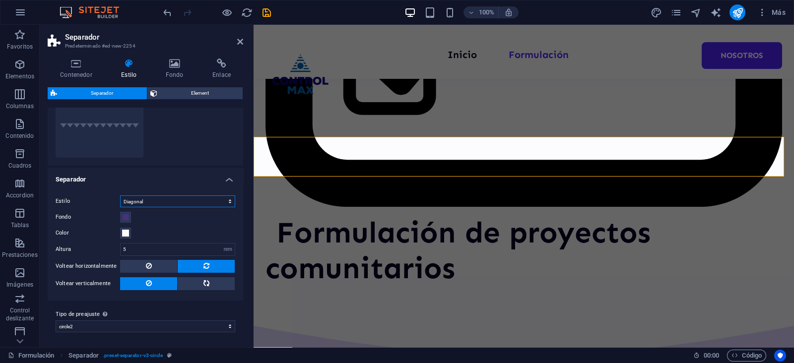
click at [165, 206] on select "Triángulo Círculo Diagonal Zigzag Polígono 1 Polígono 2 Cuadrado" at bounding box center [177, 202] width 115 height 12
select select "circle"
click at [120, 208] on select "Triángulo Círculo Diagonal Zigzag Polígono 1 Polígono 2 Cuadrado" at bounding box center [177, 202] width 115 height 12
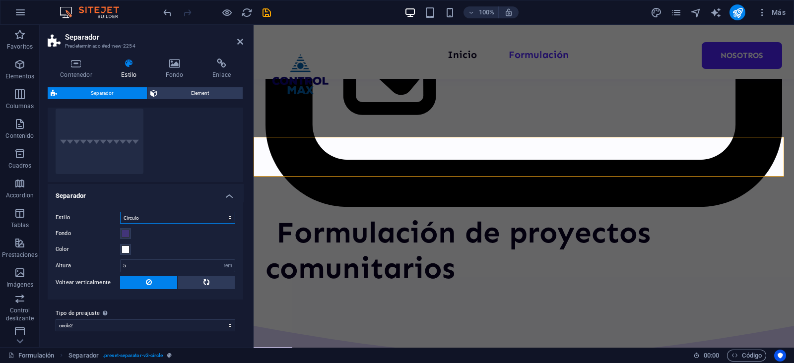
scroll to position [232, 0]
click at [239, 42] on icon at bounding box center [240, 42] width 6 height 8
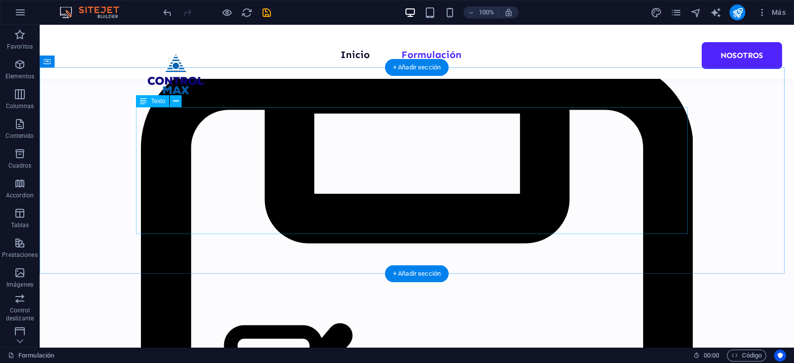
scroll to position [79, 0]
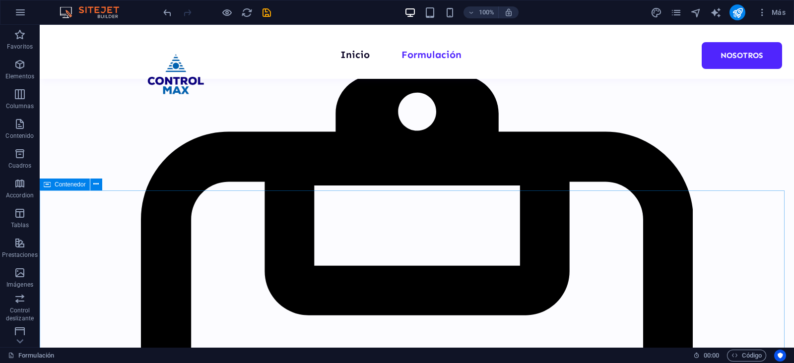
click at [68, 185] on span "Contenedor" at bounding box center [70, 185] width 31 height 6
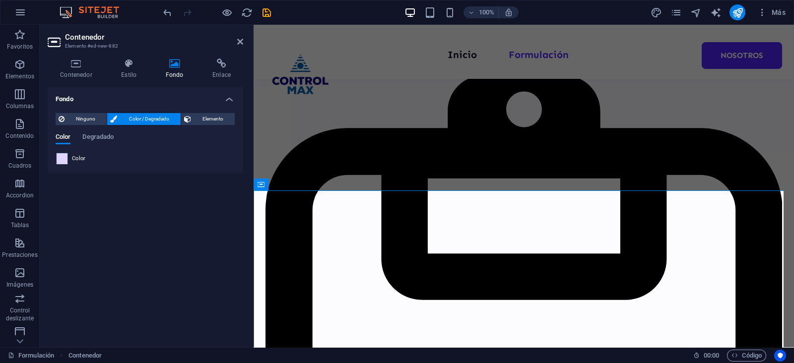
click at [62, 156] on span at bounding box center [62, 158] width 11 height 11
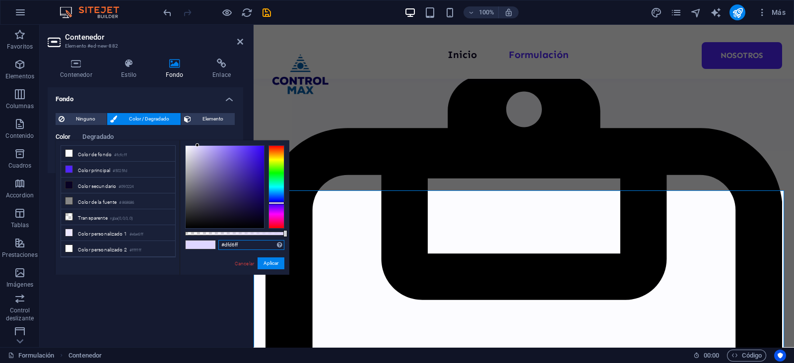
click at [233, 247] on input "#dfd6ff" at bounding box center [251, 245] width 66 height 10
click at [269, 262] on button "Aplicar" at bounding box center [271, 264] width 27 height 12
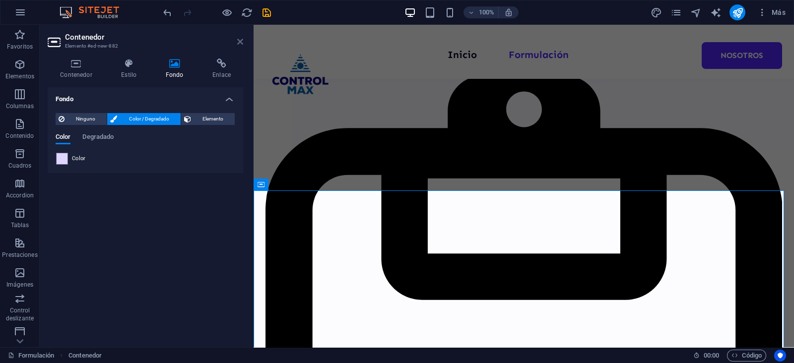
click at [240, 40] on icon at bounding box center [240, 42] width 6 height 8
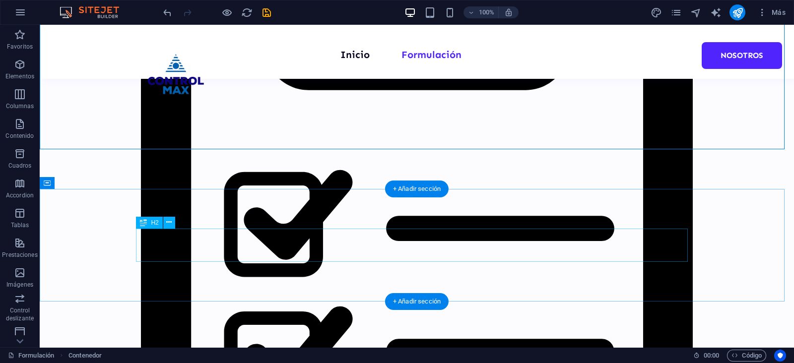
scroll to position [327, 0]
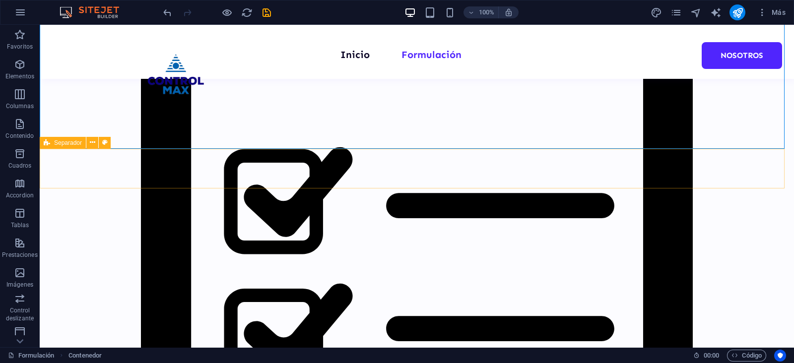
click at [50, 141] on div "Separador" at bounding box center [63, 143] width 46 height 12
select select "diagonal"
select select "rem"
select select "preset-separator-v3-diagonal"
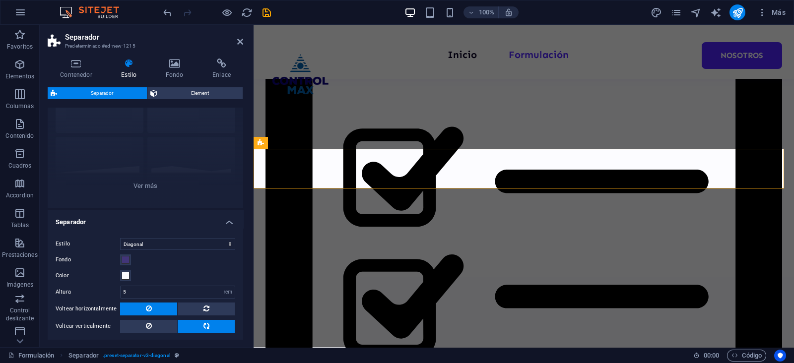
scroll to position [109, 0]
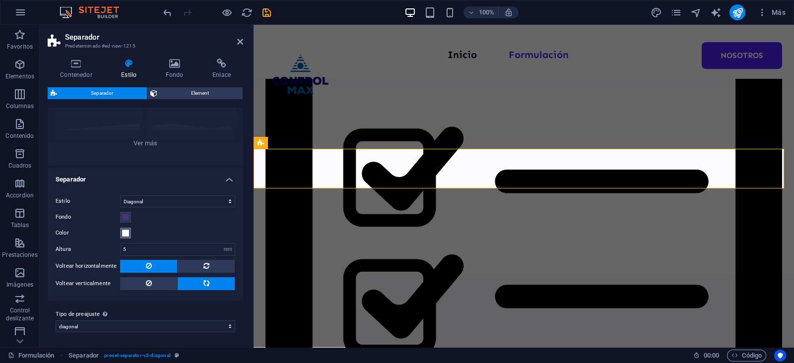
click at [125, 235] on span at bounding box center [126, 233] width 8 height 8
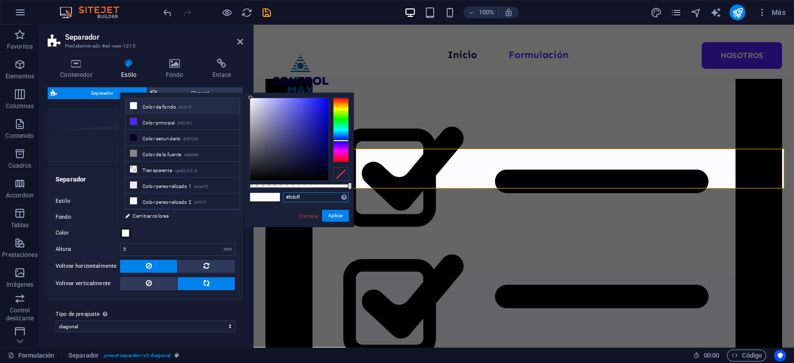
click at [293, 201] on input "#fcfcff" at bounding box center [316, 198] width 66 height 10
paste input "dfd6"
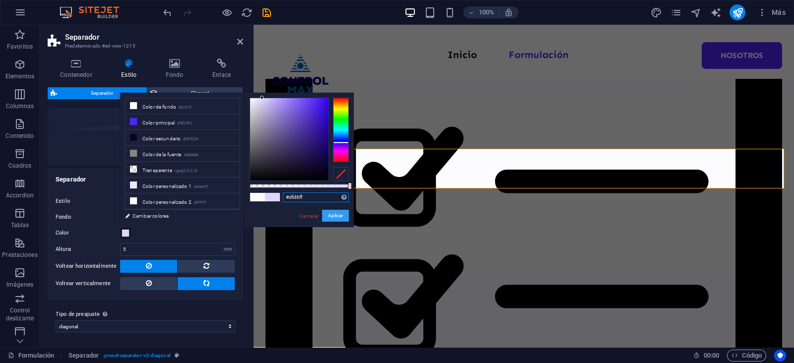
type input "#dfd6ff"
click at [336, 214] on button "Aplicar" at bounding box center [335, 216] width 27 height 12
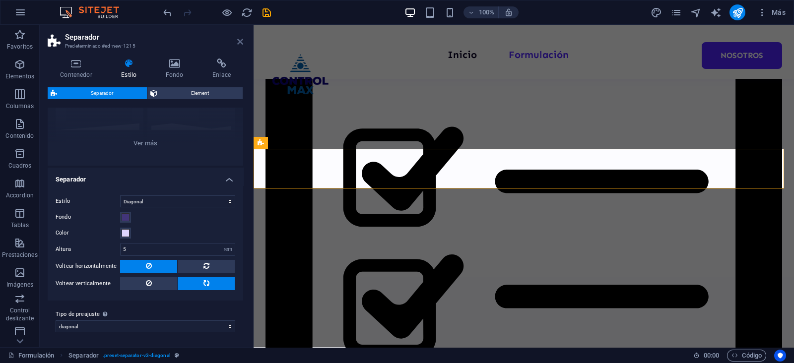
click at [243, 44] on icon at bounding box center [240, 42] width 6 height 8
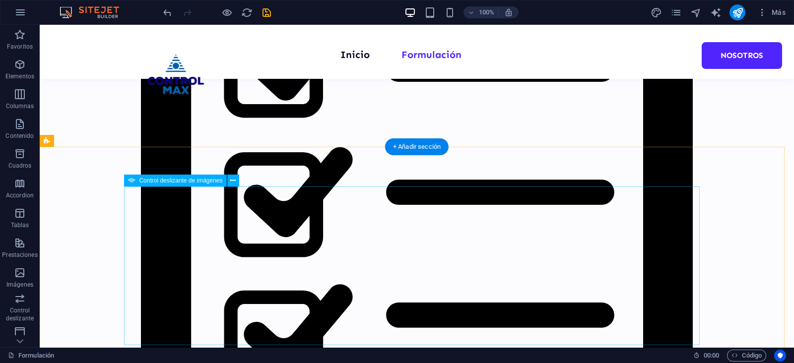
scroll to position [526, 0]
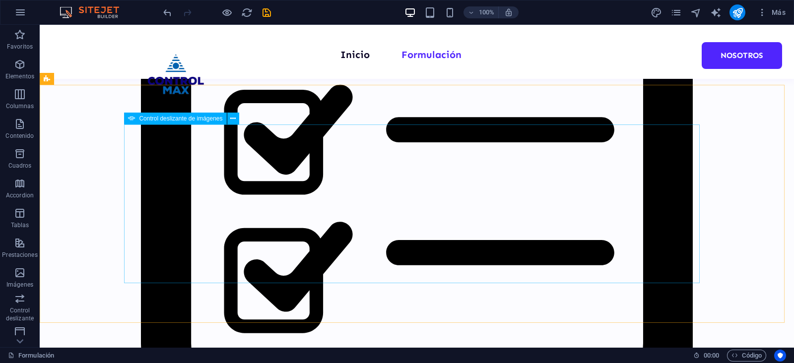
click at [158, 121] on span "Control deslizante de imágenes" at bounding box center [180, 119] width 83 height 6
select select "px"
select select "ms"
select select "s"
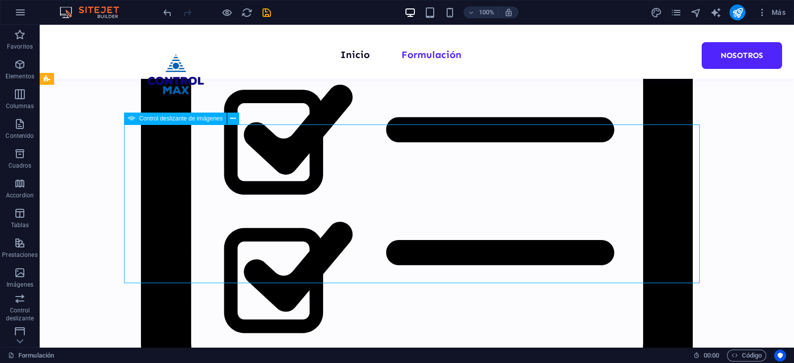
select select "progressive"
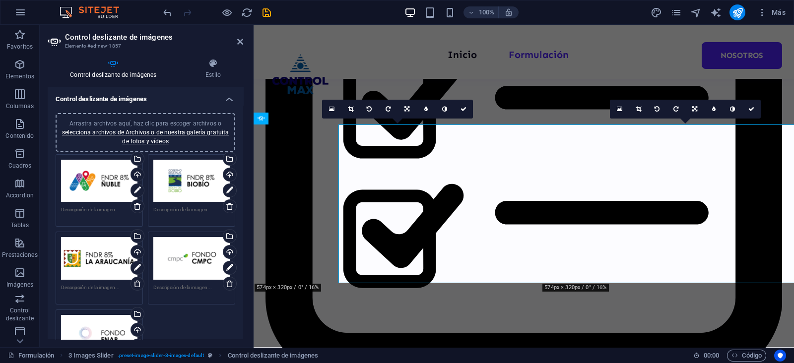
type input "2"
type input "1"
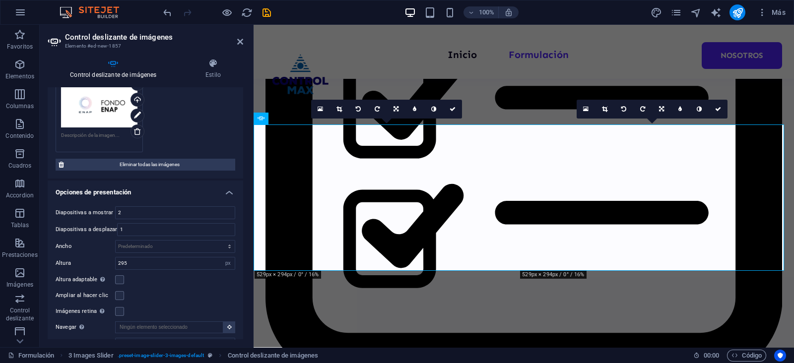
scroll to position [248, 0]
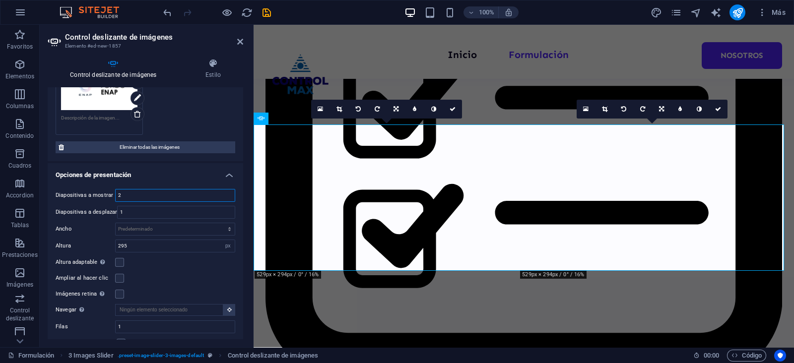
click at [150, 190] on input "2" at bounding box center [175, 196] width 119 height 12
type input "3"
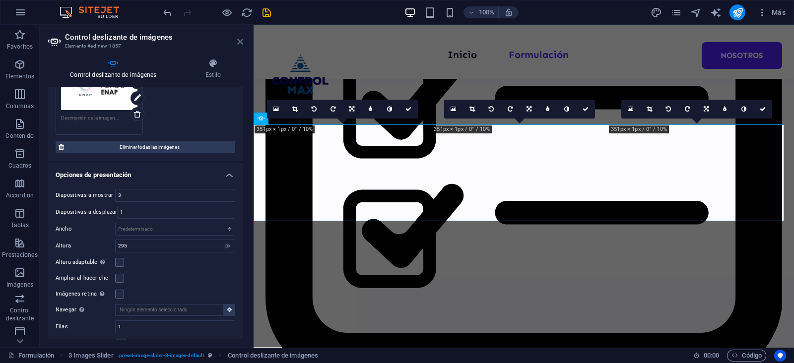
click at [242, 41] on icon at bounding box center [240, 42] width 6 height 8
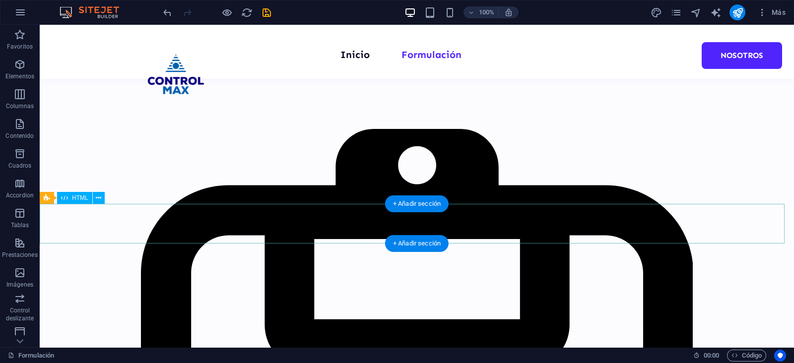
scroll to position [0, 0]
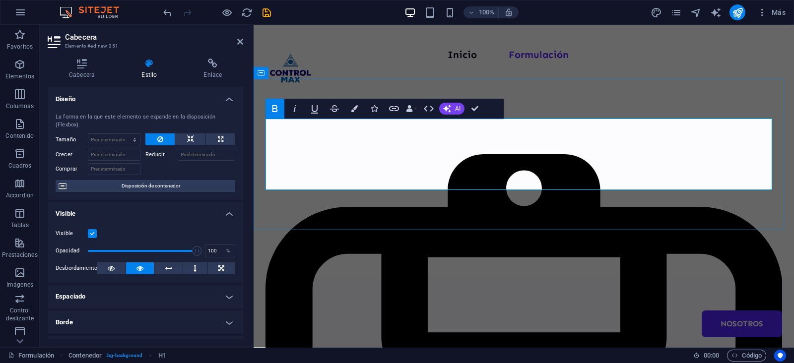
click at [351, 110] on icon "button" at bounding box center [354, 108] width 7 height 7
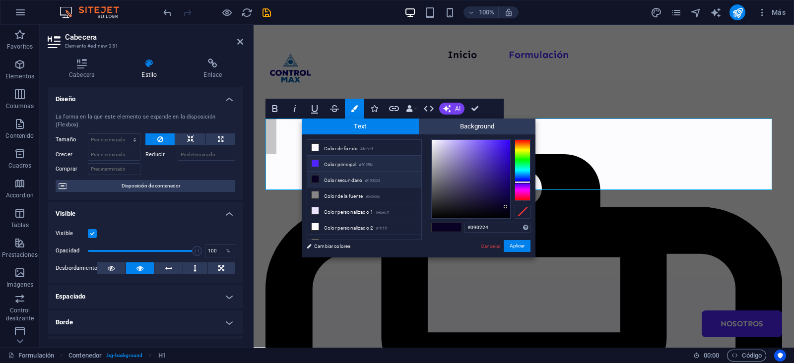
click at [350, 166] on li "Color principal #5025fd" at bounding box center [364, 164] width 114 height 16
type input "#5025fd"
click at [515, 243] on button "Aplicar" at bounding box center [517, 246] width 27 height 12
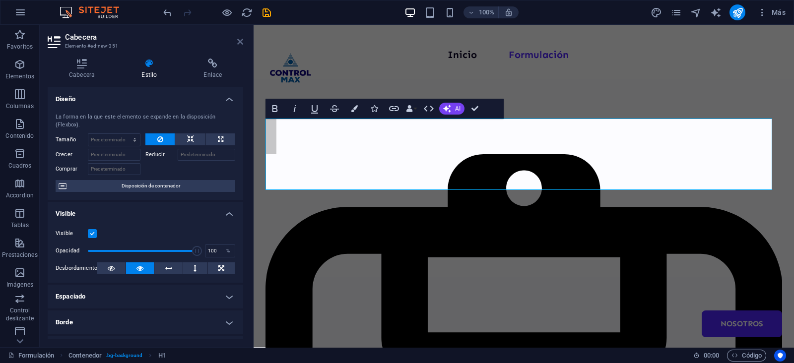
click at [238, 44] on icon at bounding box center [240, 42] width 6 height 8
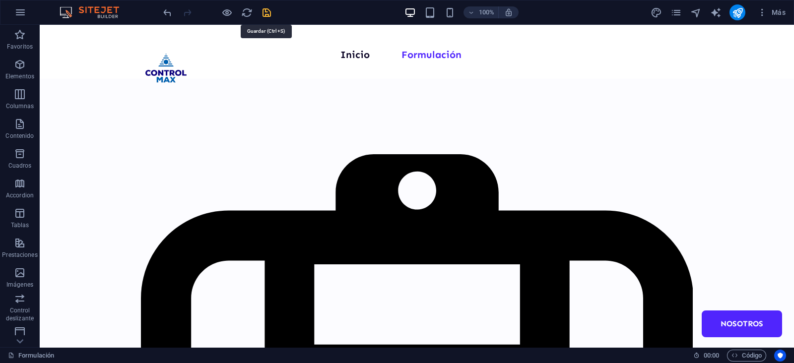
click at [263, 13] on icon "save" at bounding box center [266, 12] width 11 height 11
click at [738, 11] on icon "publish" at bounding box center [737, 12] width 11 height 11
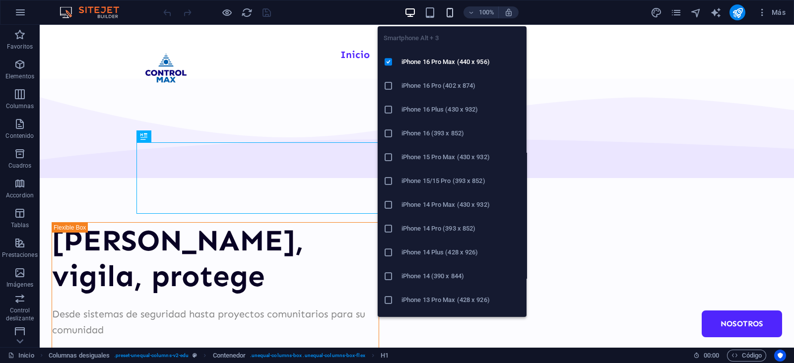
click at [447, 10] on icon "button" at bounding box center [449, 12] width 11 height 11
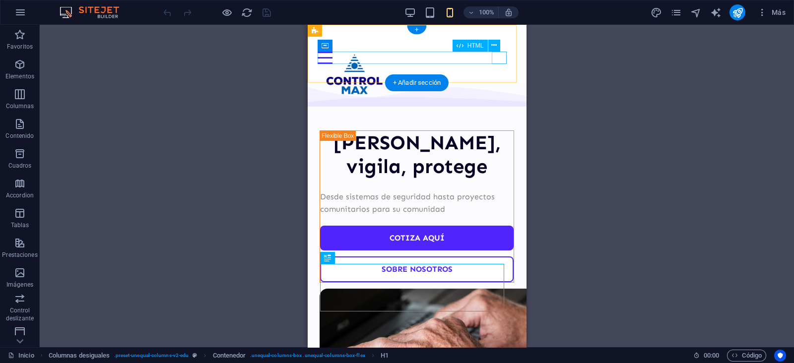
click at [497, 59] on div at bounding box center [417, 58] width 199 height 12
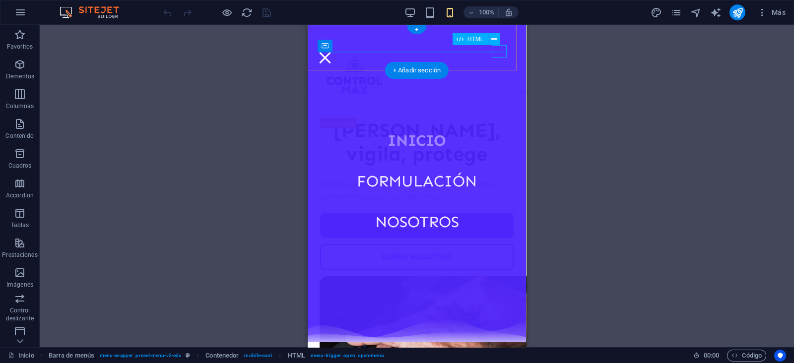
drag, startPoint x: 501, startPoint y: 54, endPoint x: 843, endPoint y: 70, distance: 341.9
click at [333, 54] on div at bounding box center [325, 58] width 15 height 12
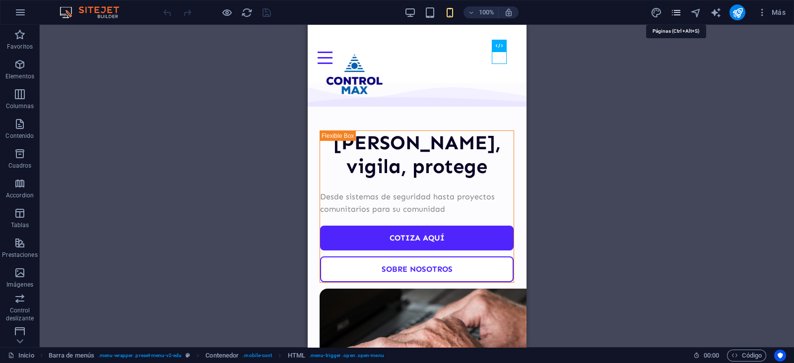
click at [678, 13] on icon "pages" at bounding box center [676, 12] width 11 height 11
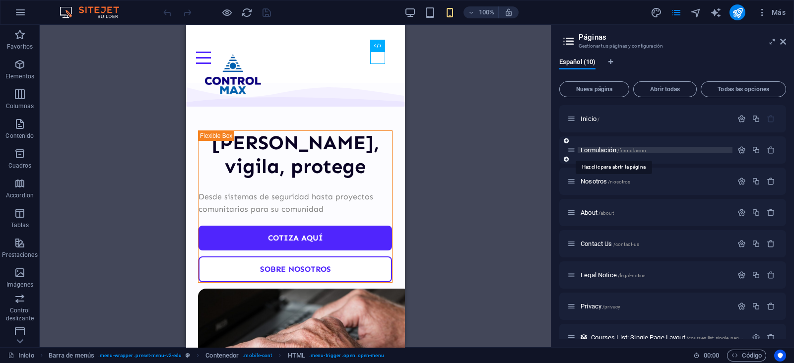
click at [600, 150] on span "Formulación /formulacion" at bounding box center [614, 149] width 66 height 7
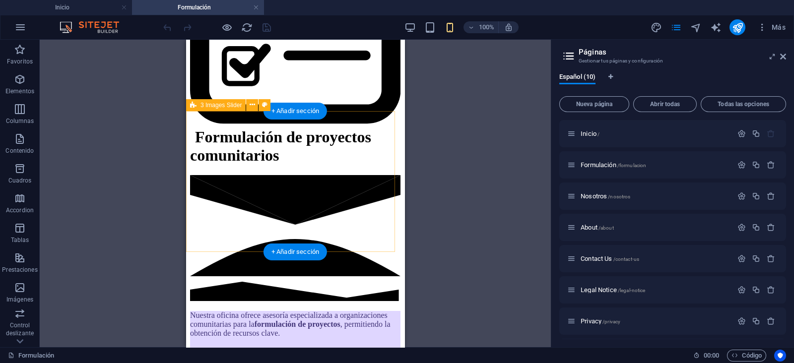
scroll to position [310, 0]
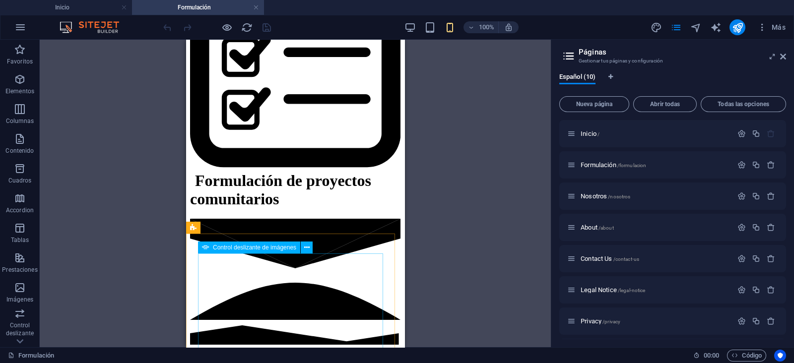
click at [225, 249] on span "Control deslizante de imágenes" at bounding box center [254, 248] width 83 height 6
select select "px"
select select "ms"
select select "s"
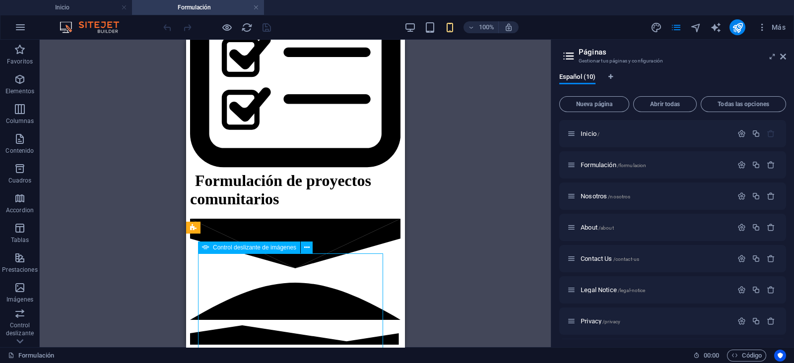
select select "progressive"
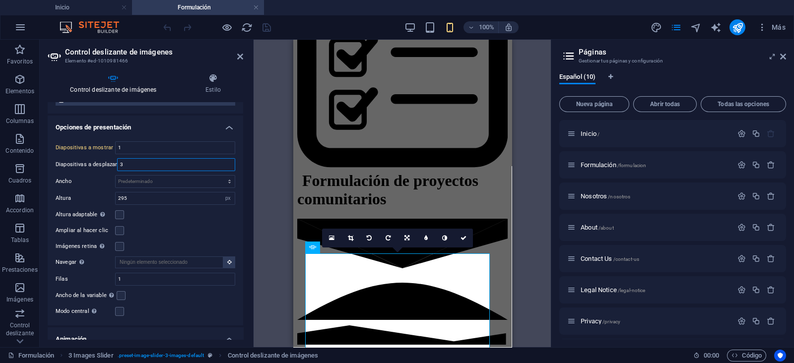
click at [174, 161] on input "3" at bounding box center [176, 165] width 117 height 12
type input "1"
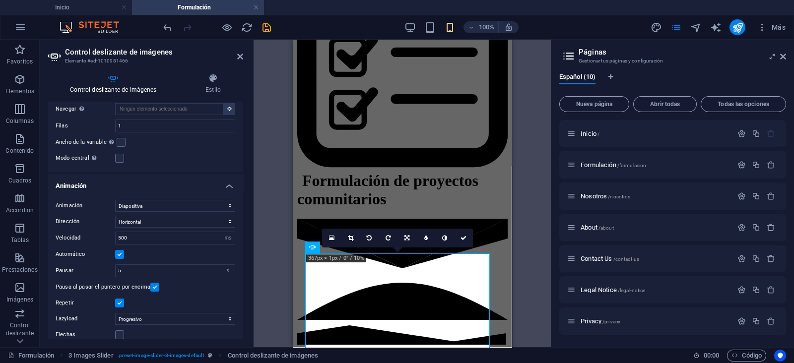
scroll to position [486, 0]
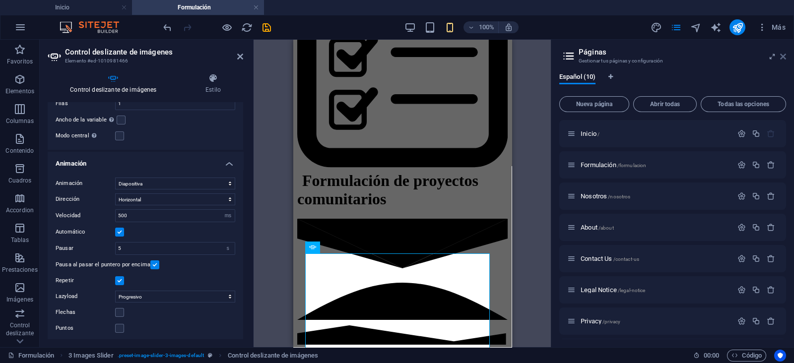
click at [785, 57] on icon at bounding box center [783, 57] width 6 height 8
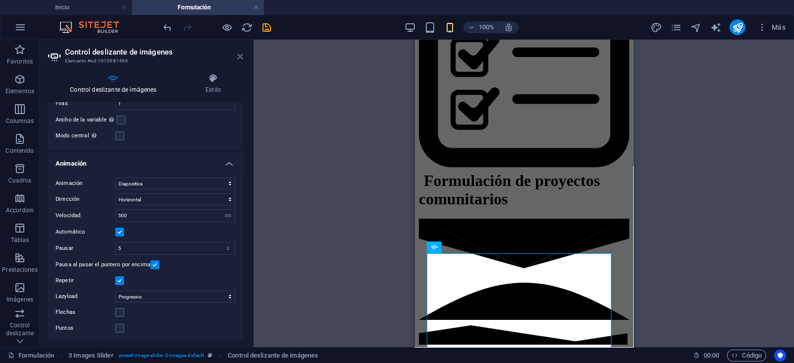
click at [239, 60] on icon at bounding box center [240, 57] width 6 height 8
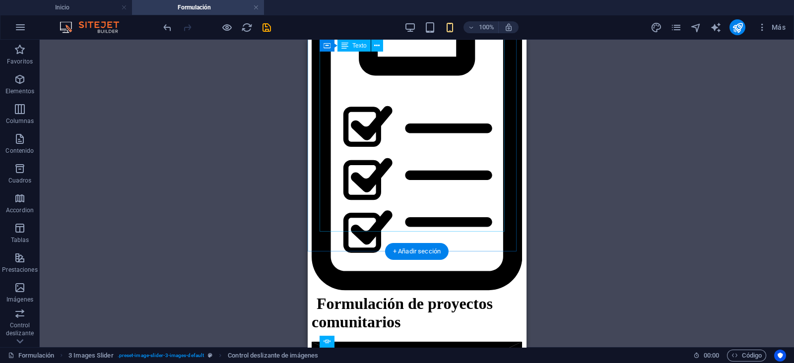
scroll to position [186, 0]
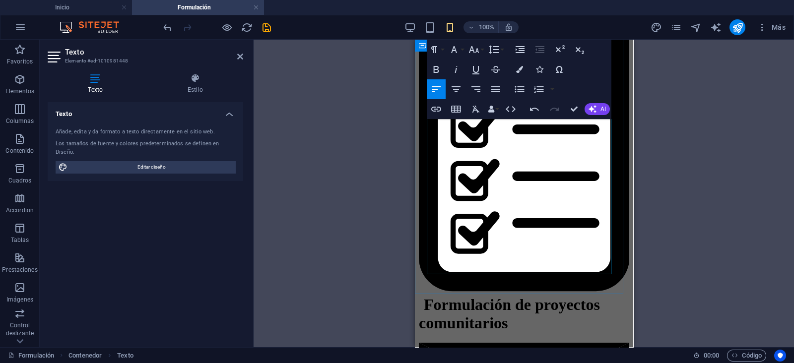
click at [410, 126] on div "Arrastra aquí para reemplazar el contenido existente. Si quieres crear un eleme…" at bounding box center [524, 194] width 541 height 308
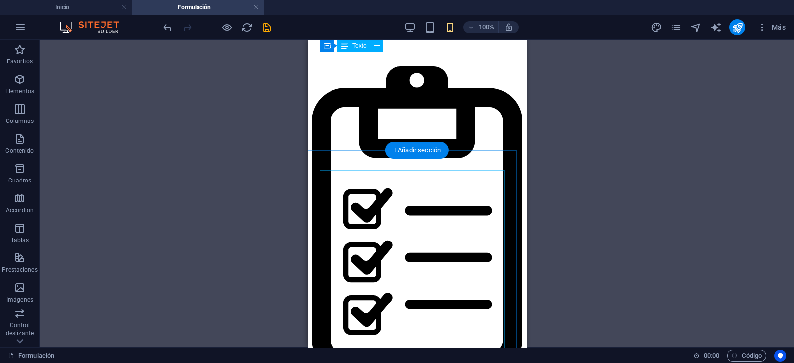
scroll to position [0, 0]
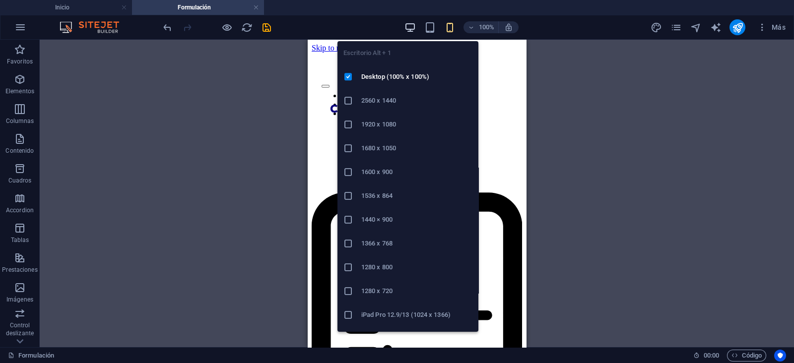
click at [407, 28] on icon "button" at bounding box center [410, 27] width 11 height 11
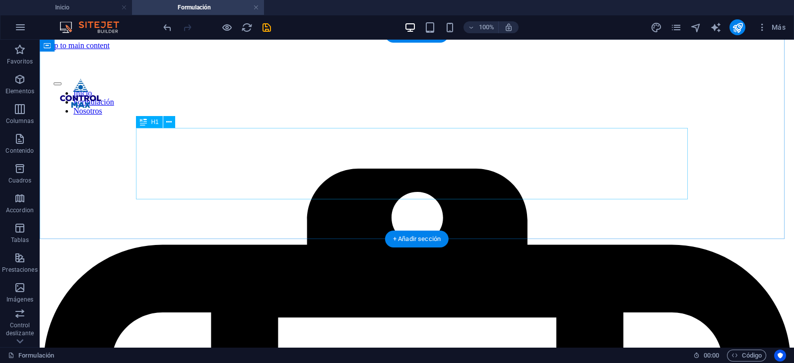
scroll to position [5, 0]
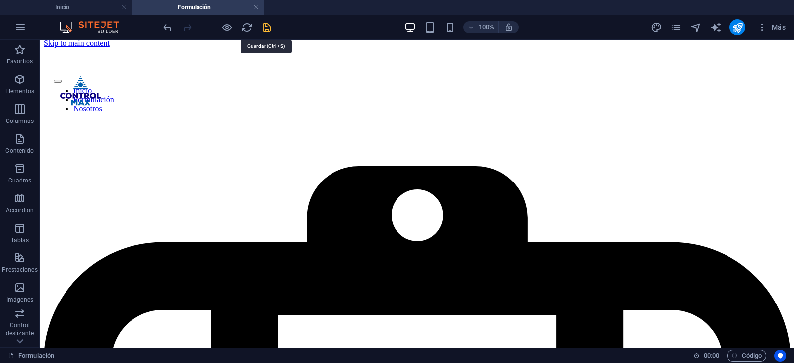
click at [267, 26] on icon "save" at bounding box center [266, 27] width 11 height 11
click at [737, 24] on icon "publish" at bounding box center [737, 27] width 11 height 11
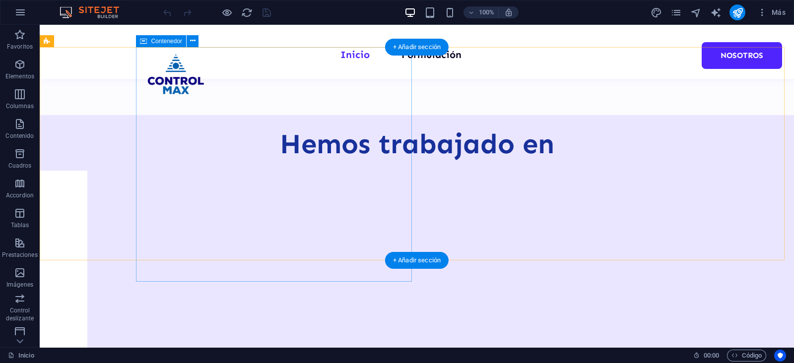
scroll to position [496, 0]
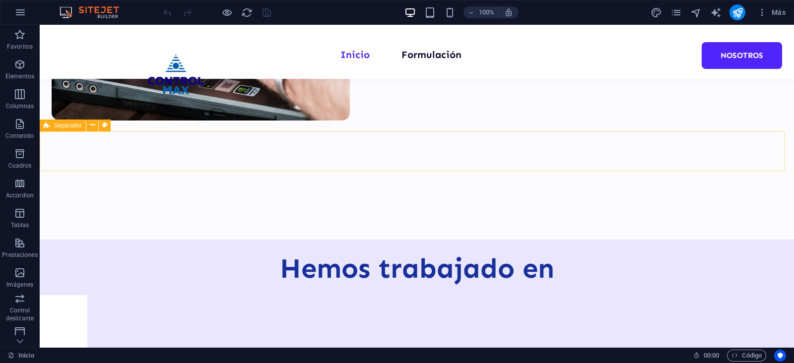
click at [47, 124] on icon at bounding box center [47, 126] width 6 height 12
click at [59, 126] on span "Separador" at bounding box center [68, 126] width 28 height 6
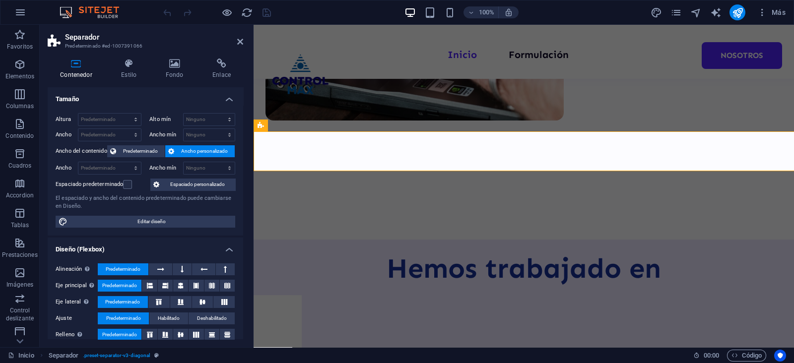
select select "diagonal"
select select "rem"
select select "preset-separator-v3-diagonal"
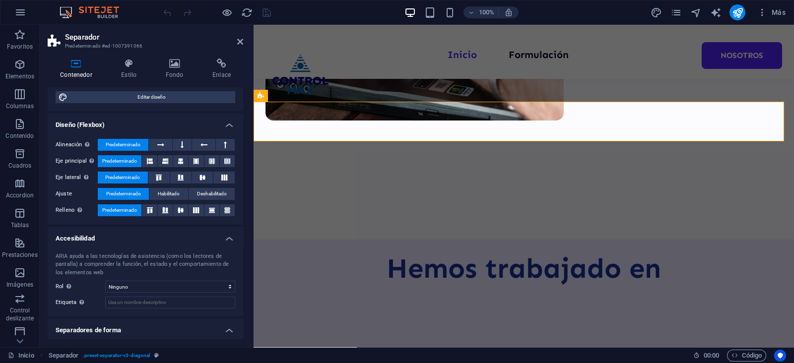
scroll to position [149, 0]
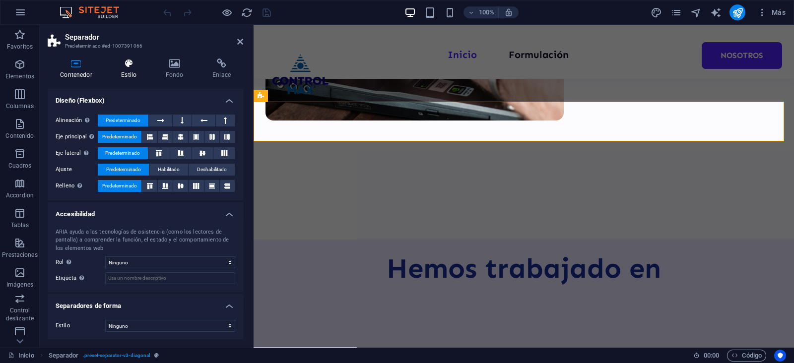
click at [128, 70] on h4 "Estilo" at bounding box center [131, 69] width 44 height 21
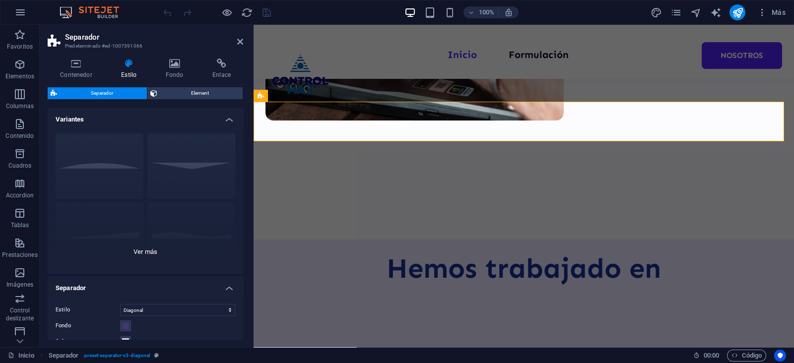
scroll to position [109, 0]
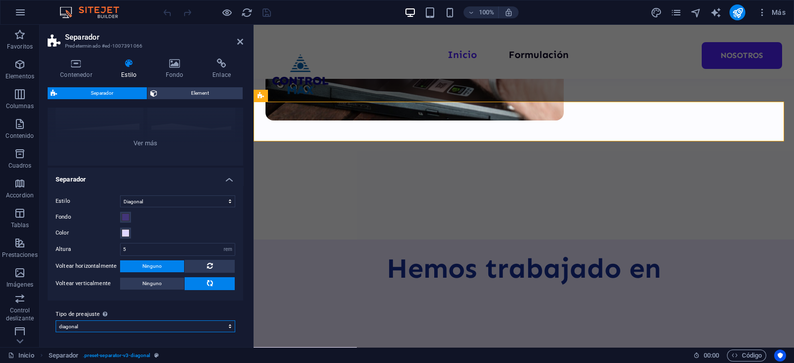
click at [125, 325] on select "polygon1 circle diagonal circle2 Añadir tipo de preajuste" at bounding box center [146, 327] width 180 height 12
click at [56, 321] on select "polygon1 circle diagonal circle2 Añadir tipo de preajuste" at bounding box center [146, 327] width 180 height 12
select select "preset-separator-v3-diagonal"
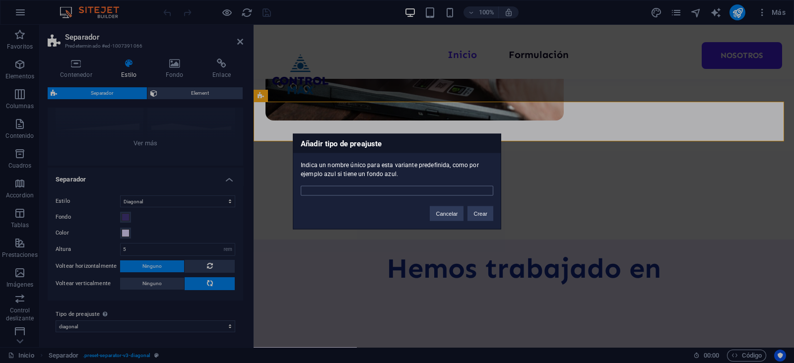
click at [385, 189] on input "text" at bounding box center [397, 191] width 193 height 10
type input "diagonal home 1"
click at [474, 214] on button "Crear" at bounding box center [481, 214] width 26 height 15
select select "preset-separator-v3-diagonal-home-1"
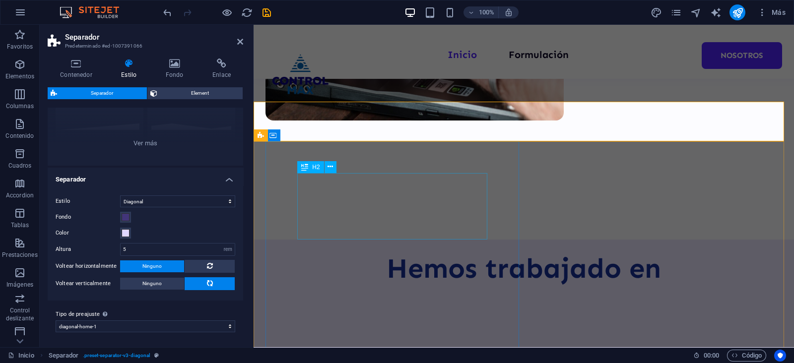
scroll to position [372, 0]
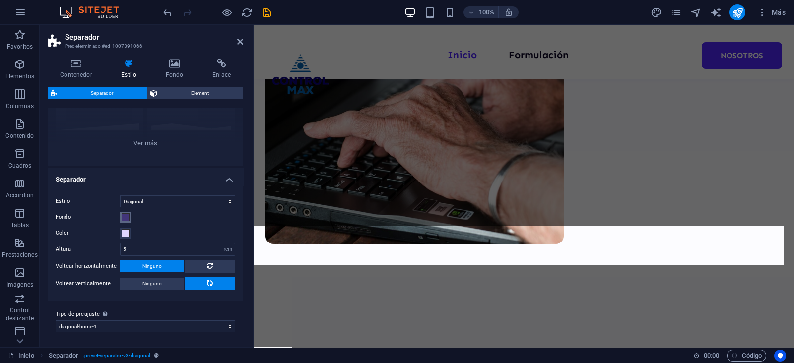
click at [127, 217] on span at bounding box center [126, 217] width 8 height 8
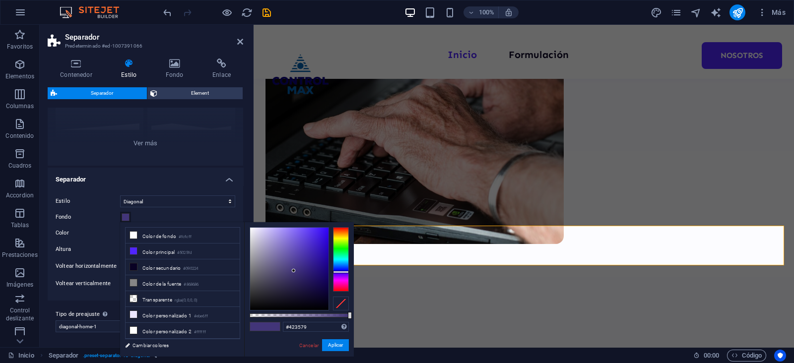
click at [127, 217] on span at bounding box center [126, 217] width 8 height 8
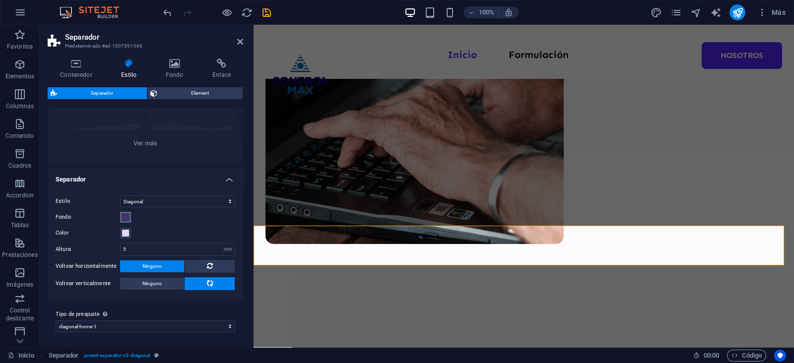
click at [123, 215] on span at bounding box center [126, 217] width 8 height 8
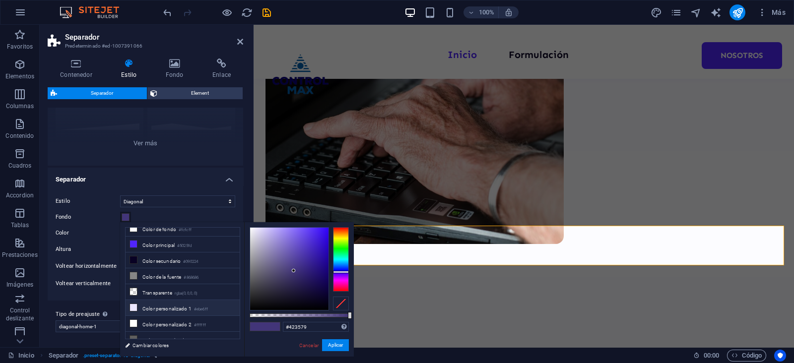
scroll to position [0, 0]
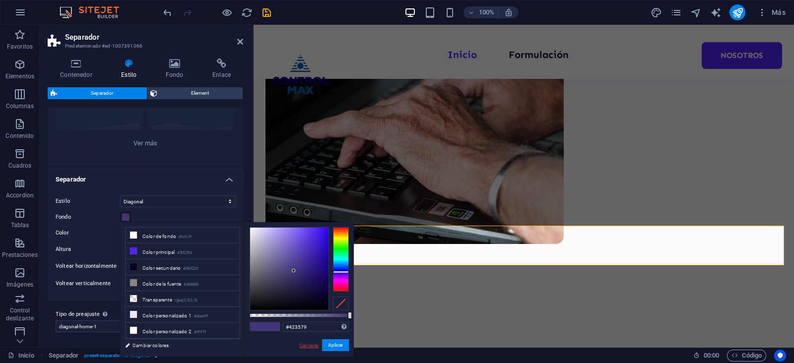
drag, startPoint x: 311, startPoint y: 344, endPoint x: 60, endPoint y: 292, distance: 256.6
click at [311, 344] on link "Cancelar" at bounding box center [308, 345] width 21 height 7
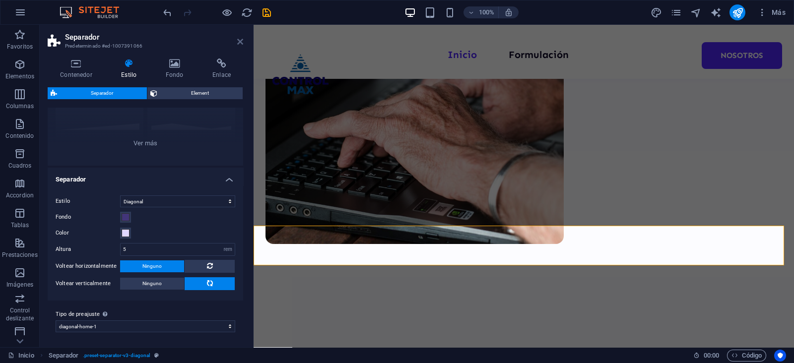
click at [240, 41] on icon at bounding box center [240, 42] width 6 height 8
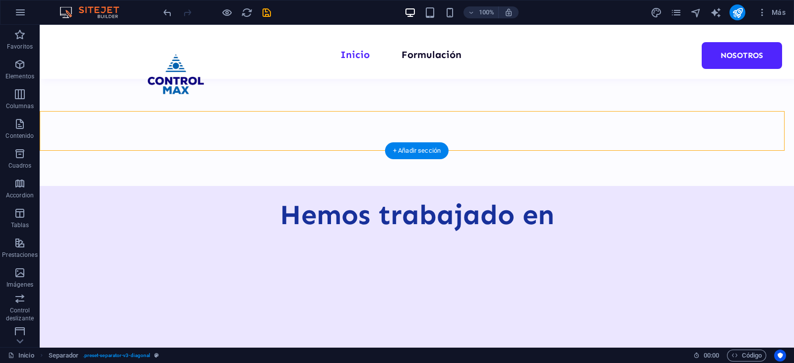
scroll to position [559, 0]
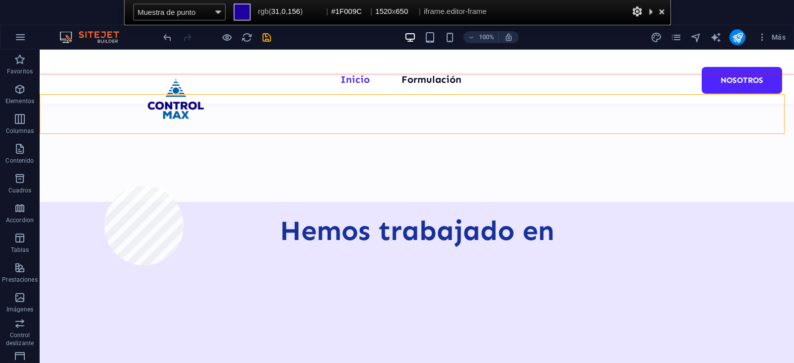
click at [104, 186] on div at bounding box center [417, 235] width 755 height 323
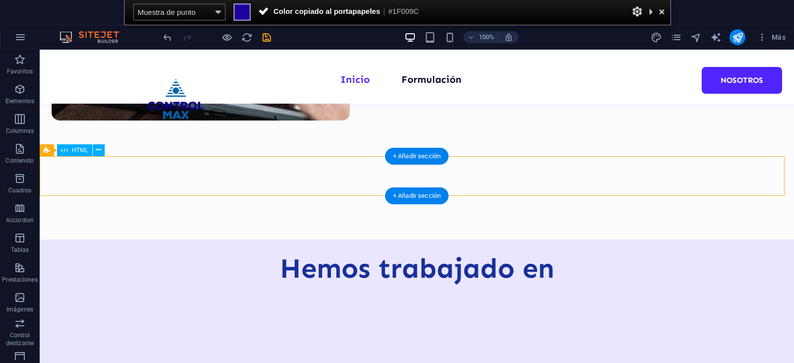
scroll to position [496, 0]
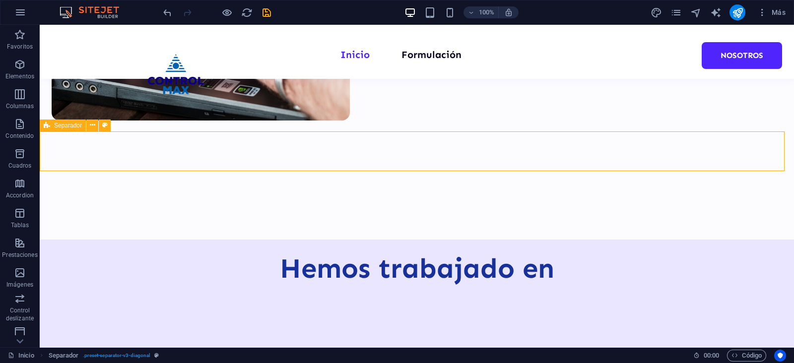
click at [49, 125] on icon at bounding box center [47, 126] width 6 height 12
select select "diagonal"
select select "rem"
select select "preset-separator-v3-diagonal-home-1"
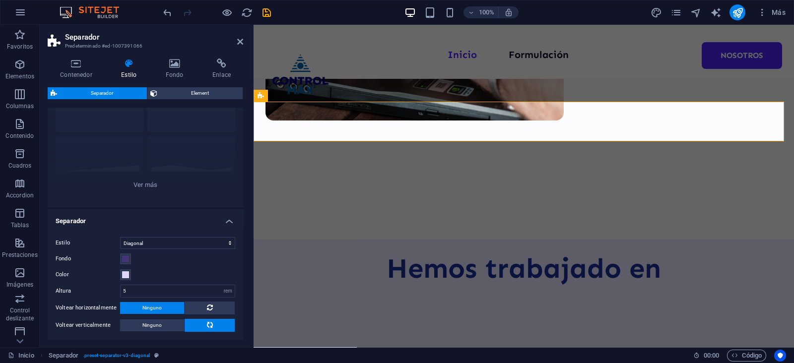
scroll to position [109, 0]
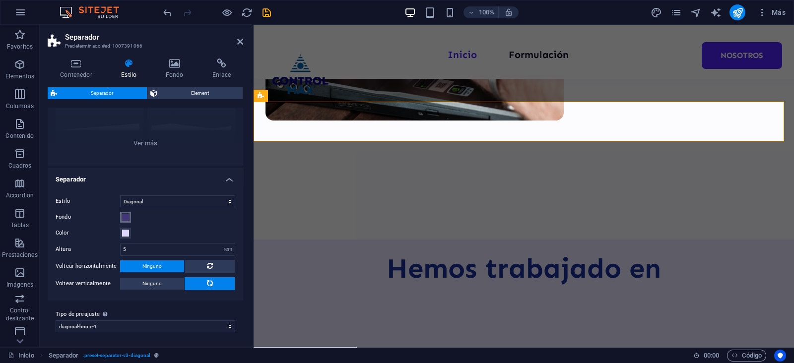
click at [124, 214] on span at bounding box center [126, 217] width 8 height 8
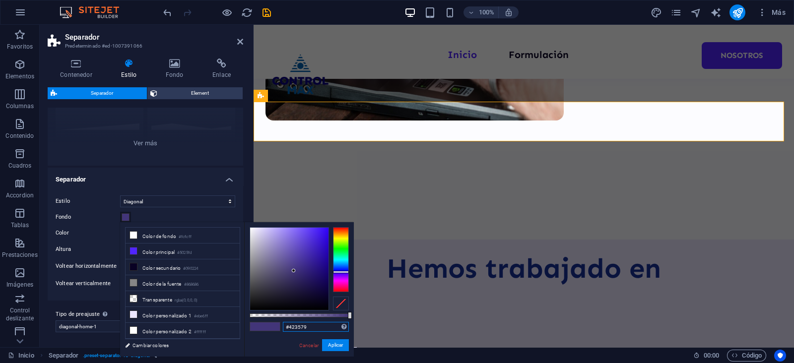
click at [301, 326] on input "#423579" at bounding box center [316, 327] width 66 height 10
paste input "1F009C"
type input "#1f009c"
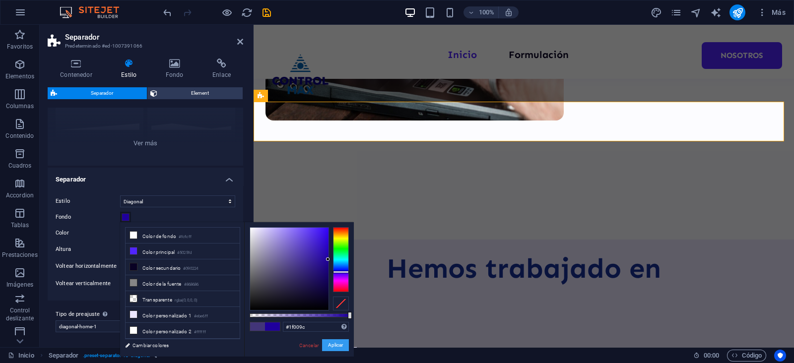
click at [342, 342] on button "Aplicar" at bounding box center [335, 346] width 27 height 12
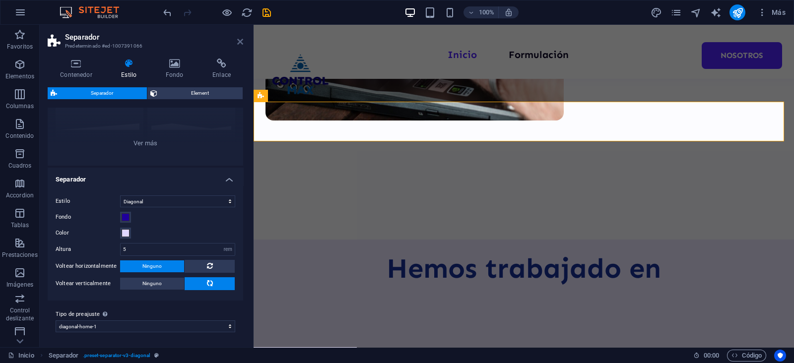
click at [240, 38] on icon at bounding box center [240, 42] width 6 height 8
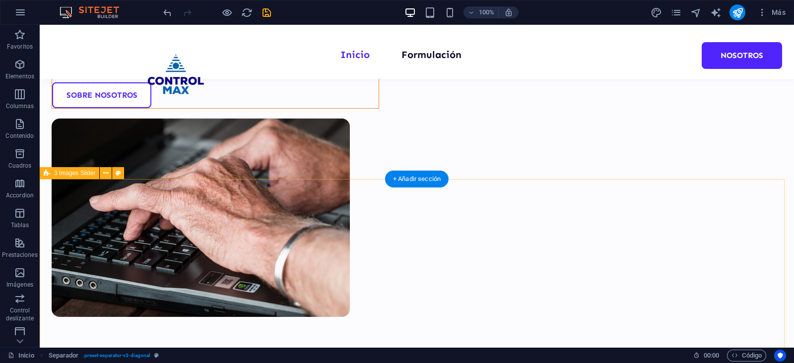
scroll to position [310, 0]
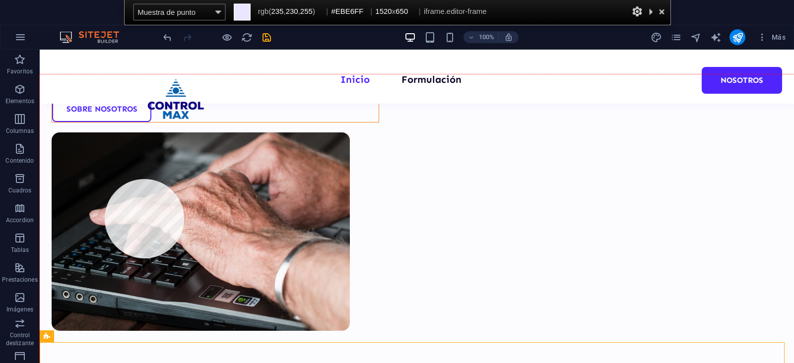
click at [105, 179] on div at bounding box center [417, 235] width 755 height 323
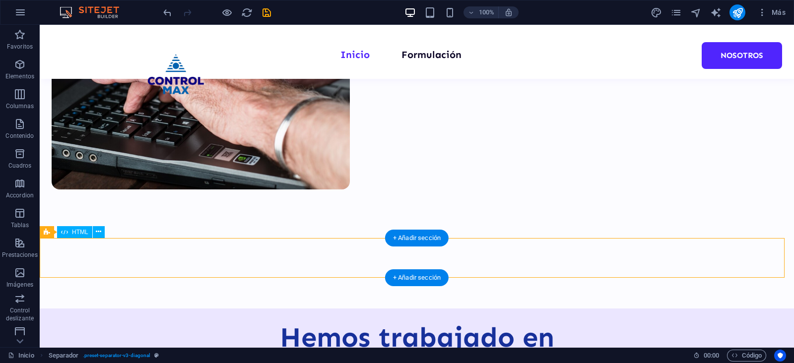
scroll to position [434, 0]
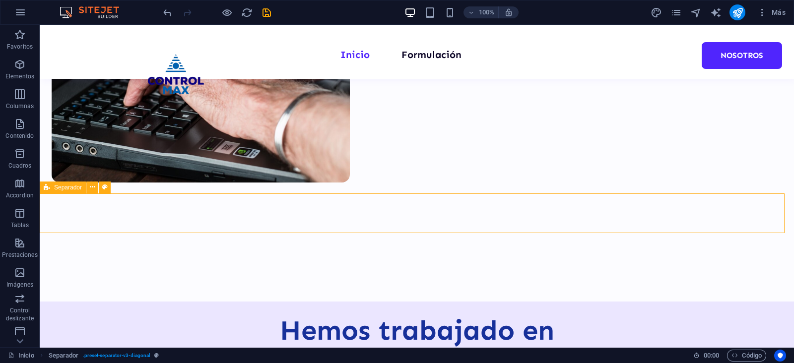
click at [46, 189] on icon at bounding box center [47, 188] width 6 height 12
select select "diagonal"
select select "rem"
select select "preset-separator-v3-diagonal-home-1"
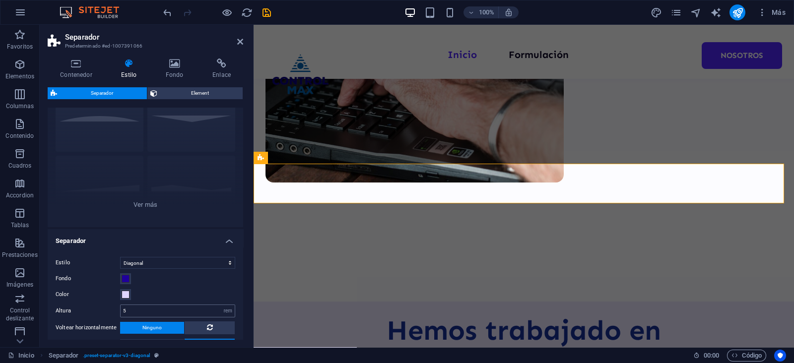
scroll to position [62, 0]
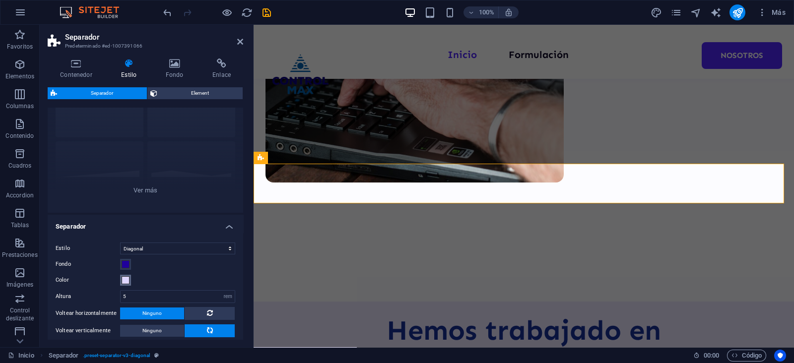
click at [125, 277] on span at bounding box center [126, 281] width 8 height 8
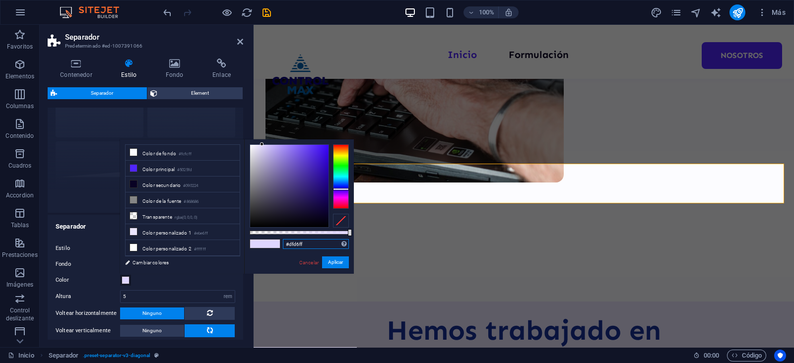
click at [311, 243] on input "#dfd6ff" at bounding box center [316, 244] width 66 height 10
paste input "EBE6FF"
type input "#ebe6ff"
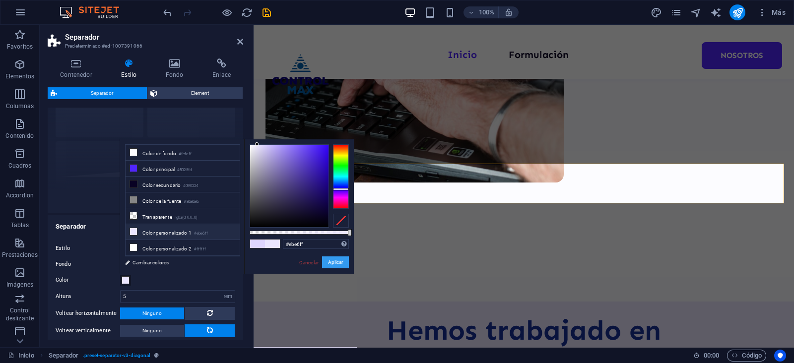
click at [335, 269] on div "Cancelar Aplicar" at bounding box center [323, 263] width 51 height 12
click at [335, 267] on button "Aplicar" at bounding box center [335, 263] width 27 height 12
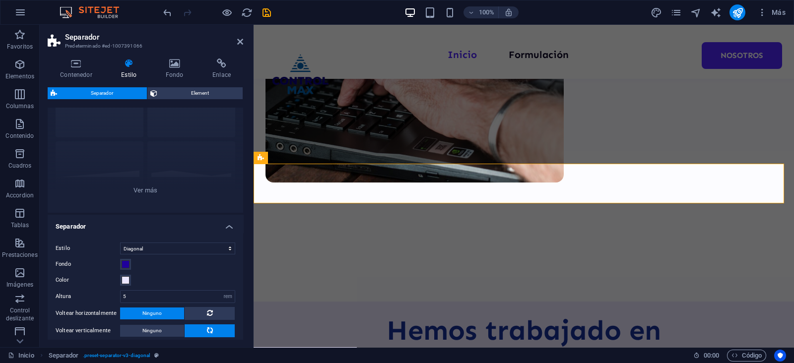
click at [236, 41] on h2 "Separador" at bounding box center [154, 37] width 178 height 9
click at [239, 41] on icon at bounding box center [240, 42] width 6 height 8
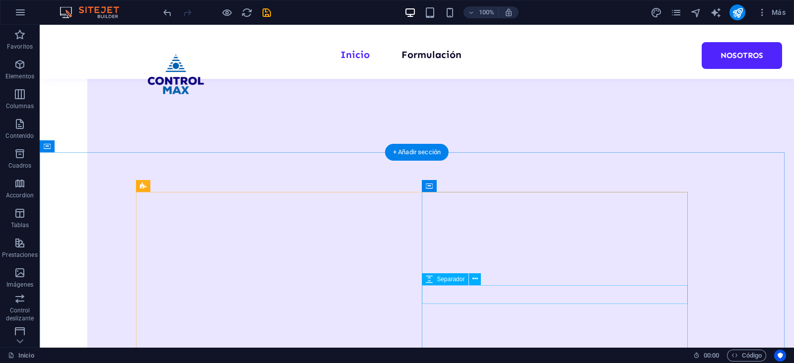
scroll to position [868, 0]
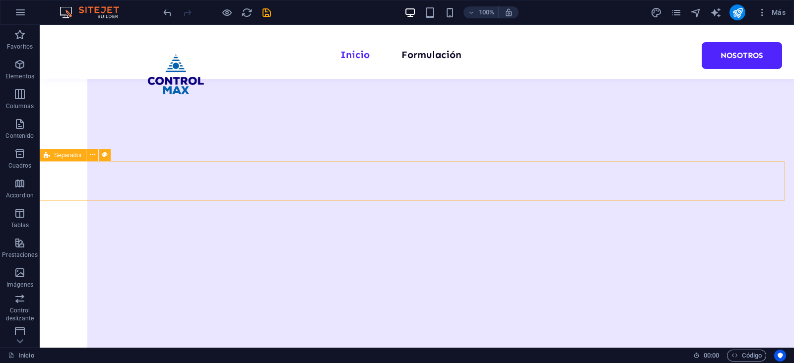
click at [58, 154] on span "Separador" at bounding box center [68, 155] width 28 height 6
select select "circle"
select select "rem"
select select "preset-separator-v3-circle"
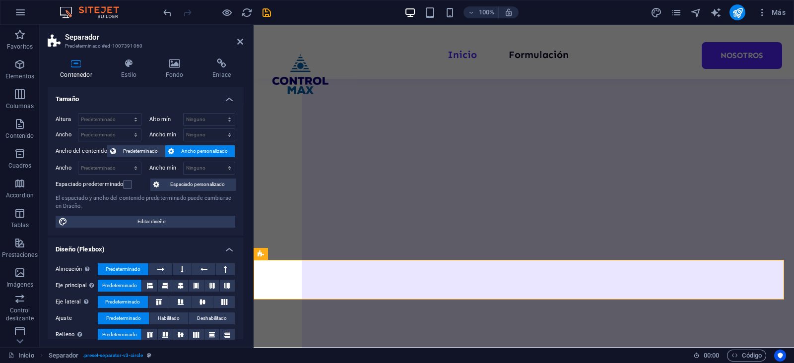
scroll to position [740, 0]
click at [120, 63] on icon at bounding box center [129, 64] width 40 height 10
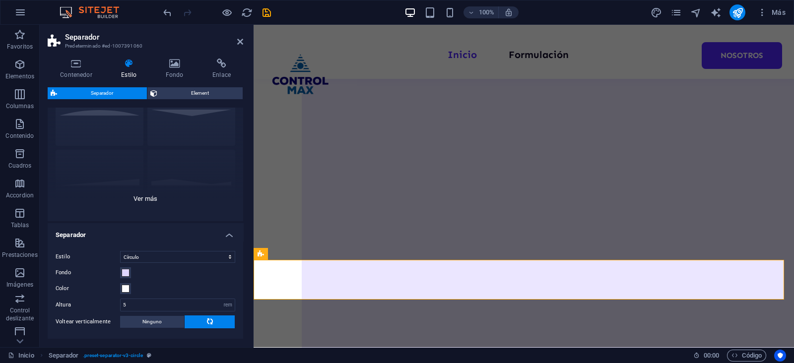
scroll to position [92, 0]
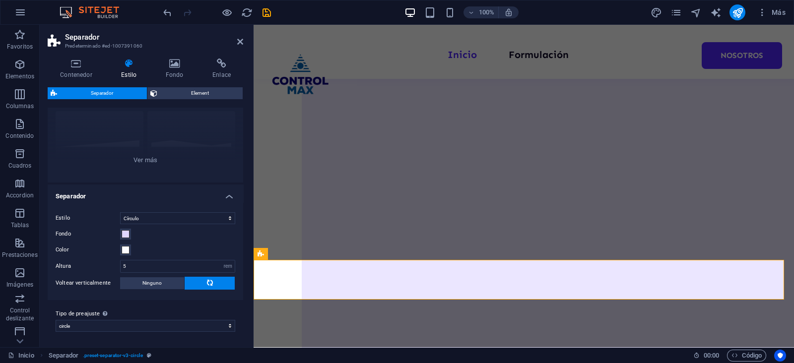
click at [136, 332] on div "Tipo de preajuste La configuración y variante seleccionada arriba afecta a todo…" at bounding box center [146, 320] width 196 height 40
click at [128, 326] on select "polygon1 circle diagonal circle2 diagonal-home-1 Añadir tipo de preajuste" at bounding box center [146, 326] width 180 height 12
click at [56, 320] on select "polygon1 circle diagonal circle2 diagonal-home-1 Añadir tipo de preajuste" at bounding box center [146, 326] width 180 height 12
select select "preset-separator-v3-circle"
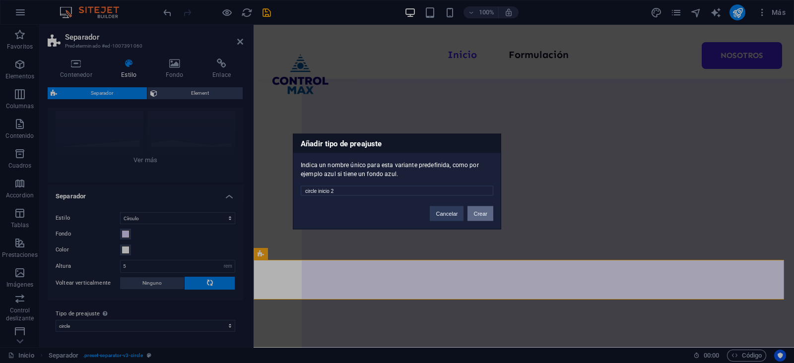
type input "circle inicio 2"
click at [474, 216] on button "Crear" at bounding box center [481, 214] width 26 height 15
select select "preset-separator-v3-circle-inicio-2"
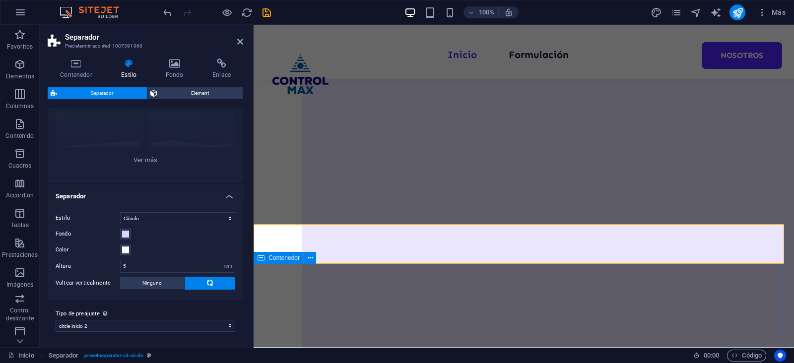
scroll to position [802, 0]
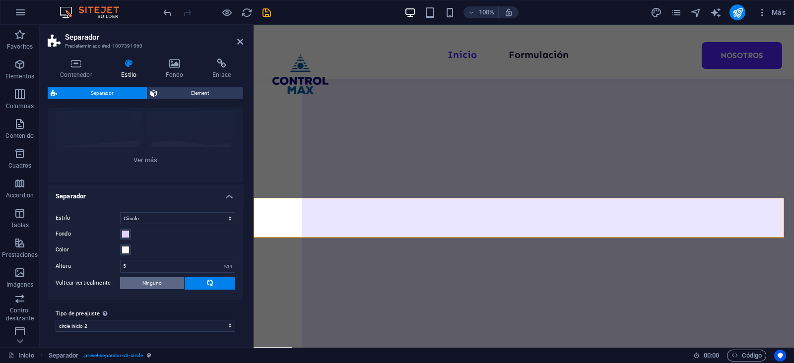
click at [147, 282] on span "Ninguno" at bounding box center [151, 284] width 19 height 12
click at [124, 232] on span at bounding box center [126, 234] width 8 height 8
click at [123, 232] on span at bounding box center [126, 234] width 8 height 8
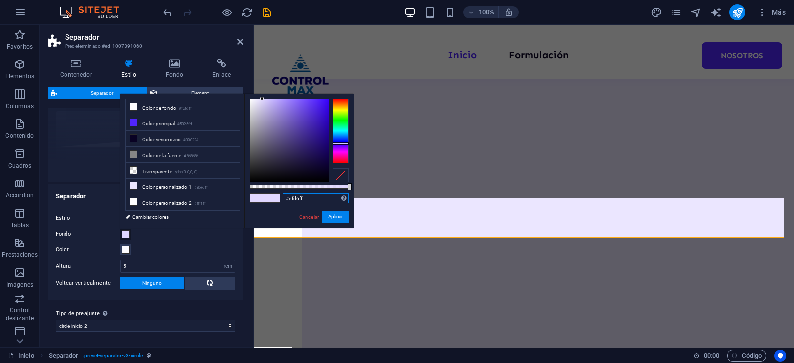
click at [303, 201] on input "#dfd6ff" at bounding box center [316, 199] width 66 height 10
click at [302, 199] on input "v" at bounding box center [316, 199] width 66 height 10
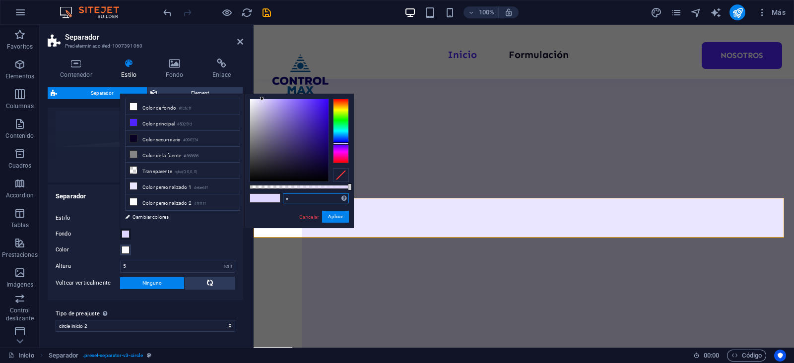
paste input "#1F009C"
type input "#1f009c"
click at [334, 217] on button "Aplicar" at bounding box center [335, 217] width 27 height 12
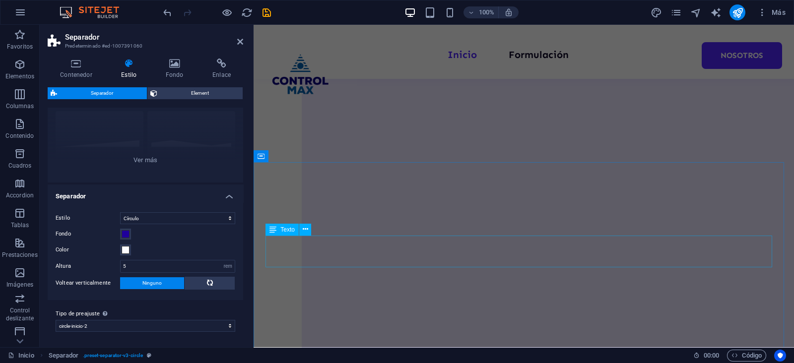
scroll to position [1236, 0]
click at [125, 249] on span at bounding box center [126, 250] width 8 height 8
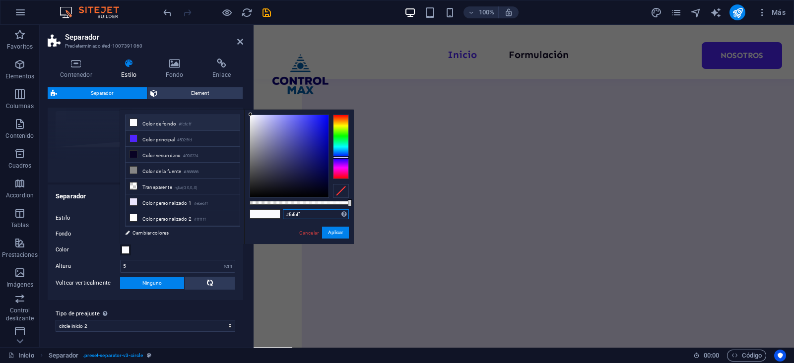
click at [305, 218] on input "#fcfcff" at bounding box center [316, 215] width 66 height 10
paste input "EBE6FF"
type input "#ebe6ff"
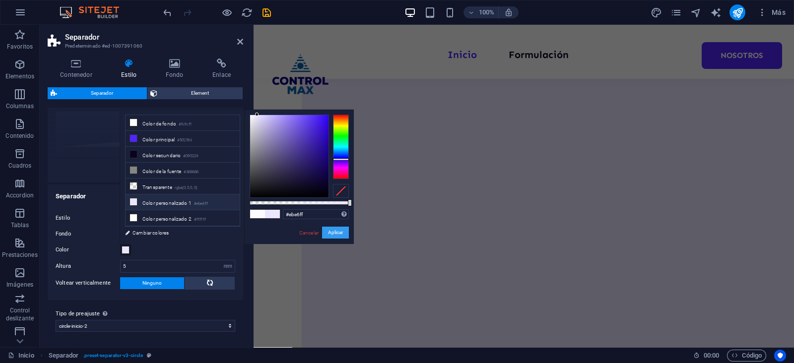
drag, startPoint x: 329, startPoint y: 229, endPoint x: 179, endPoint y: 221, distance: 150.6
click at [329, 229] on button "Aplicar" at bounding box center [335, 233] width 27 height 12
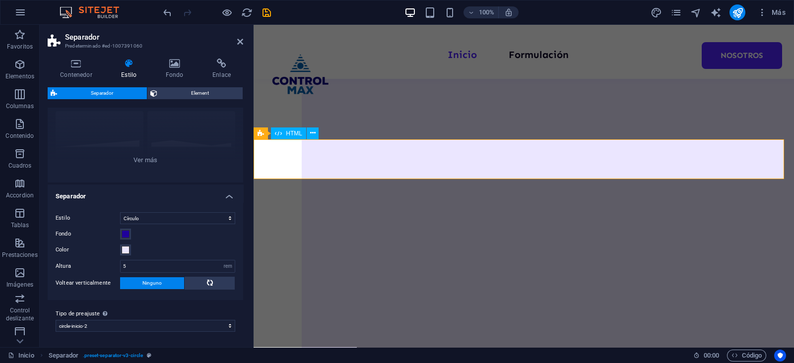
scroll to position [834, 0]
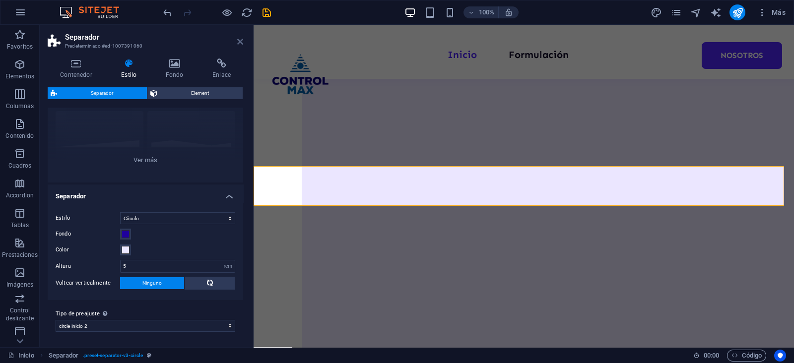
click at [240, 40] on icon at bounding box center [240, 42] width 6 height 8
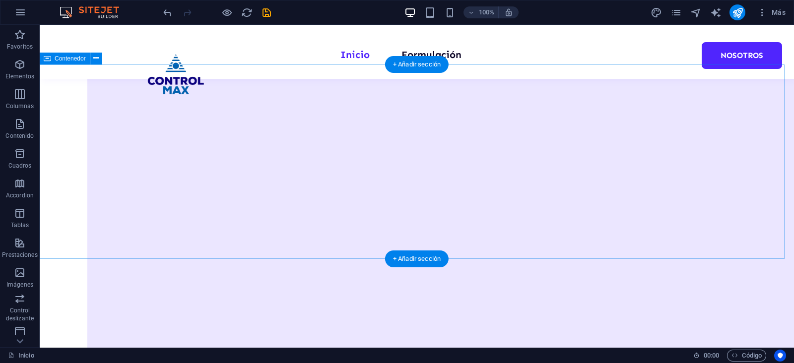
scroll to position [1236, 0]
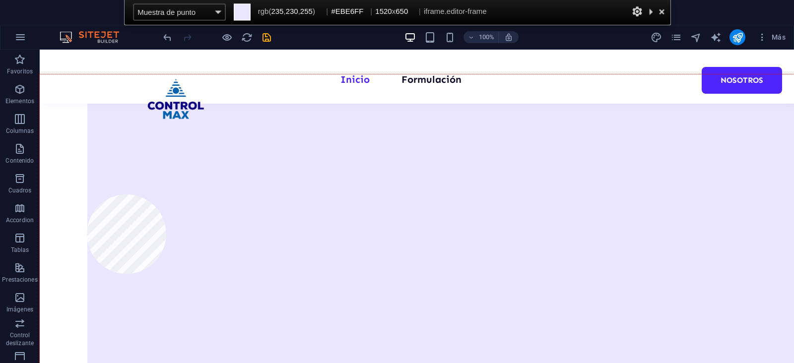
click at [87, 195] on div at bounding box center [417, 235] width 755 height 323
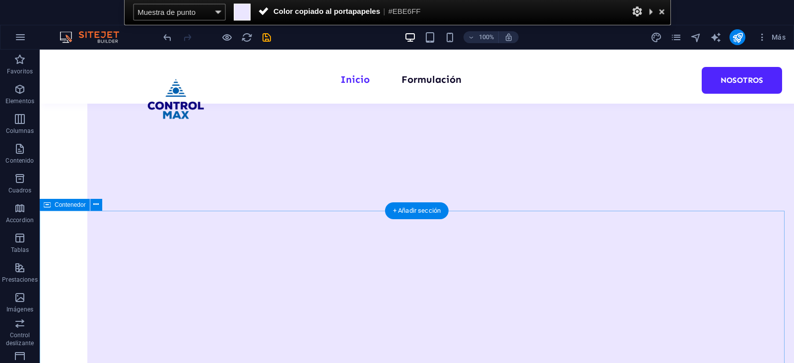
scroll to position [801, 0]
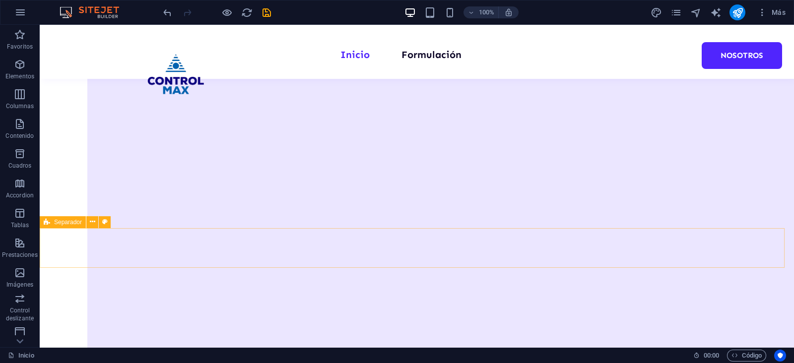
click at [44, 221] on icon at bounding box center [47, 222] width 6 height 12
select select "circle"
select select "rem"
select select "preset-separator-v3-circle-inicio-2"
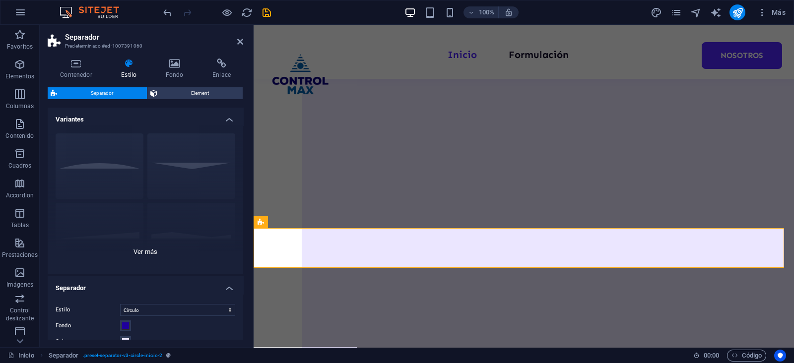
scroll to position [62, 0]
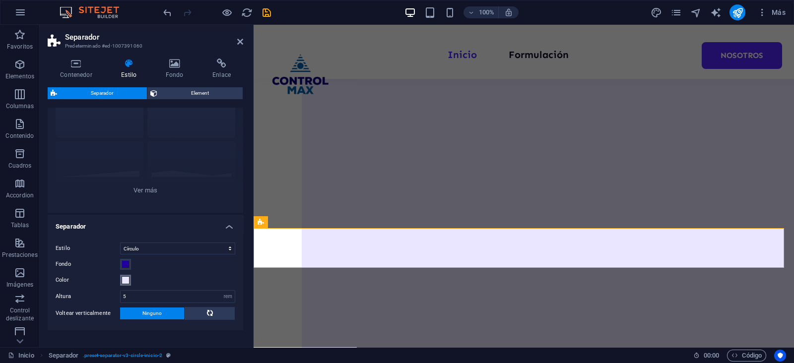
click at [124, 281] on span at bounding box center [126, 281] width 8 height 8
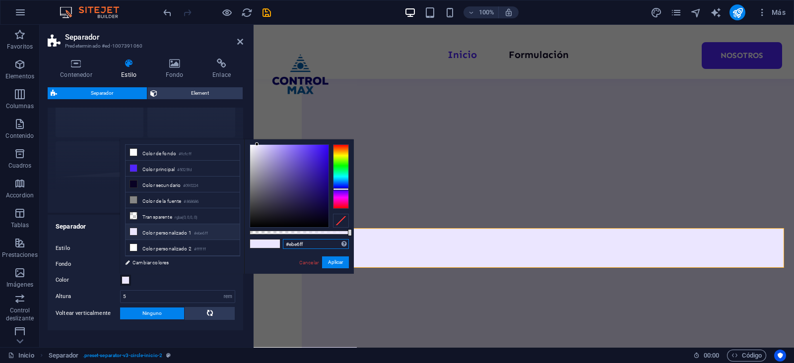
click at [293, 244] on input "#ebe6ff" at bounding box center [316, 244] width 66 height 10
paste input "EBE6FF"
type input "#ebe6ff"
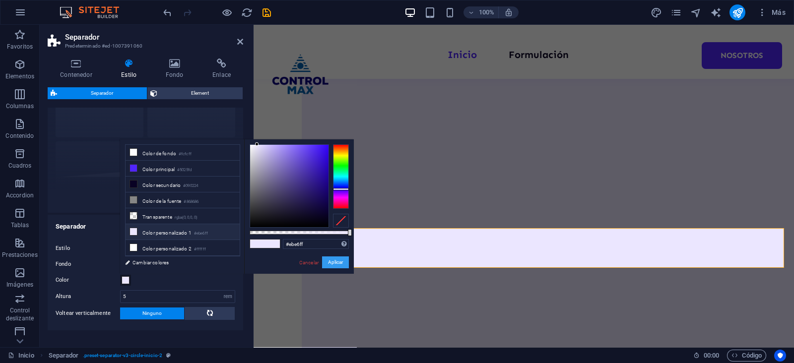
click at [333, 262] on button "Aplicar" at bounding box center [335, 263] width 27 height 12
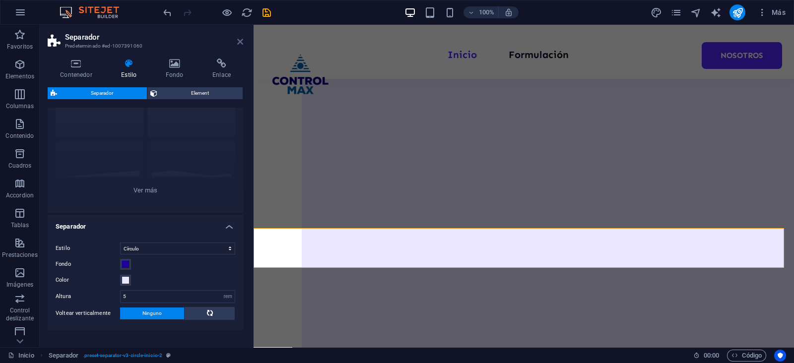
click at [240, 44] on icon at bounding box center [240, 42] width 6 height 8
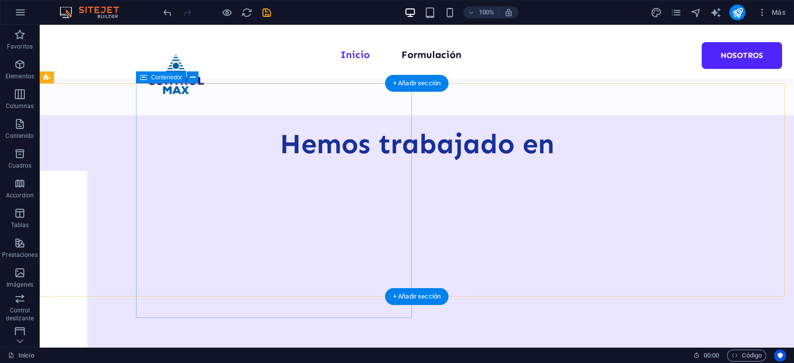
scroll to position [636, 0]
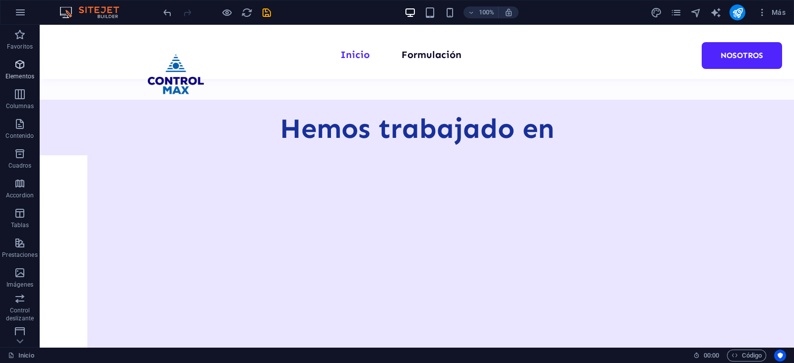
drag, startPoint x: 18, startPoint y: 74, endPoint x: 2, endPoint y: 319, distance: 245.8
click at [18, 73] on p "Elementos" at bounding box center [19, 76] width 29 height 8
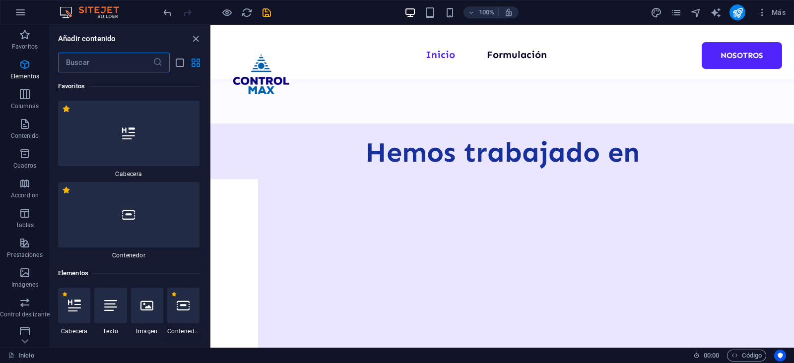
scroll to position [187, 0]
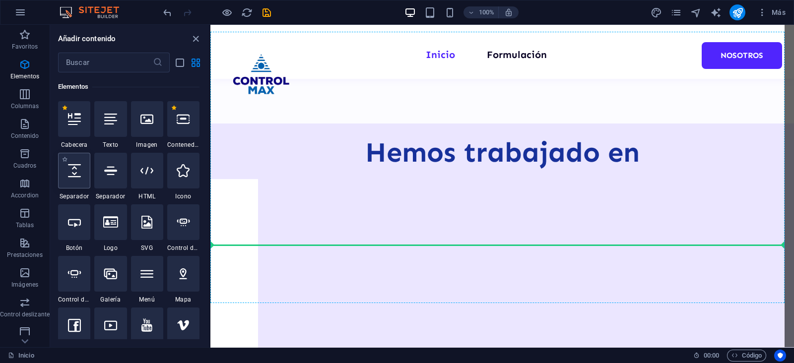
select select "px"
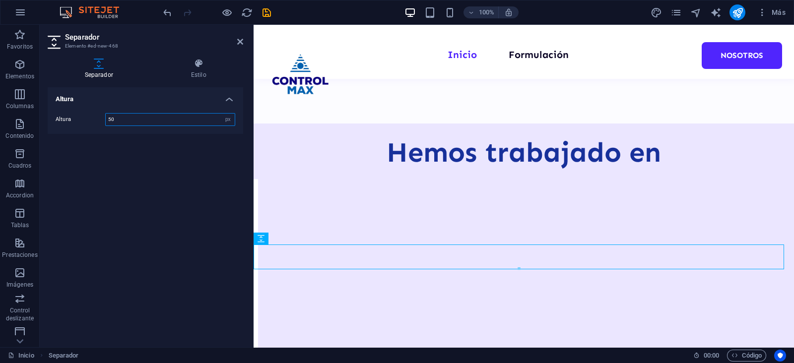
scroll to position [606, 0]
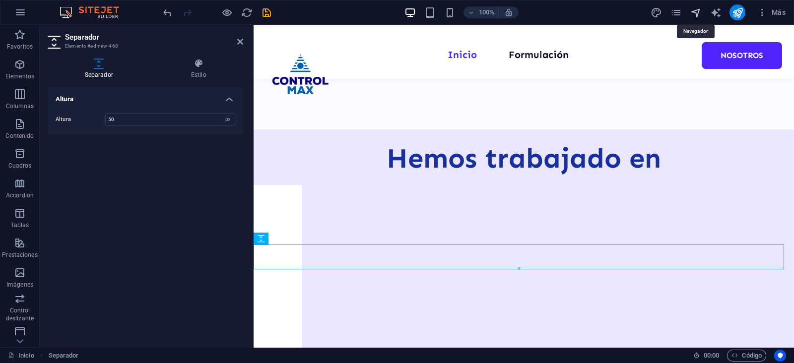
click at [691, 12] on icon "navigator" at bounding box center [696, 12] width 11 height 11
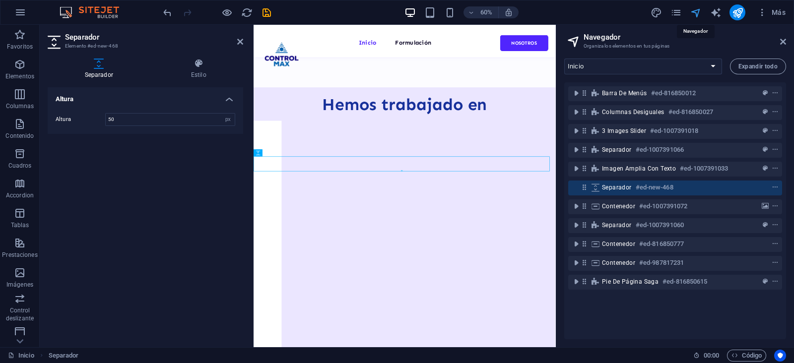
scroll to position [601, 0]
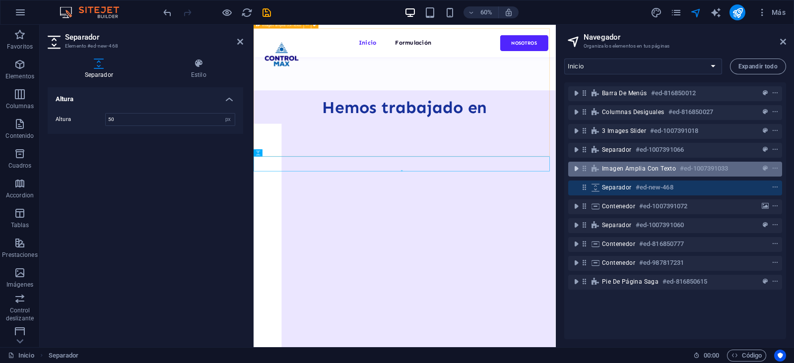
click at [572, 171] on icon "toggle-expand" at bounding box center [576, 169] width 10 height 10
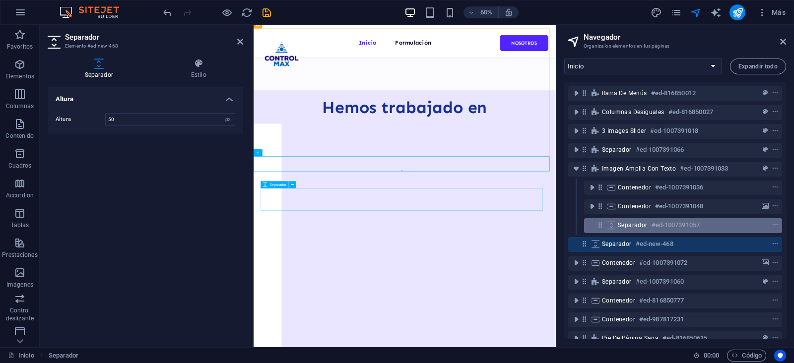
click at [626, 227] on span "Separador" at bounding box center [633, 225] width 30 height 8
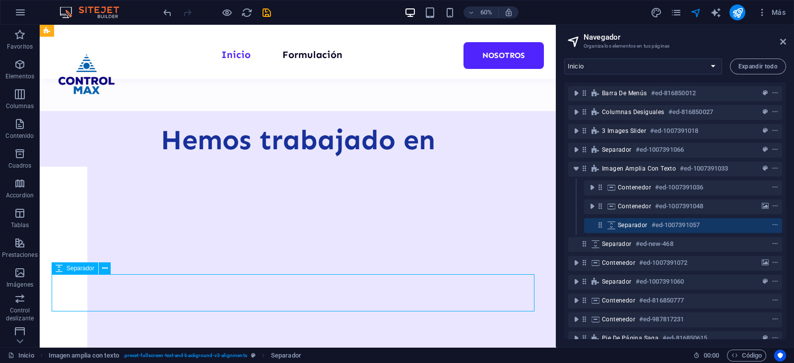
scroll to position [626, 0]
click at [624, 226] on span "Separador" at bounding box center [633, 225] width 30 height 8
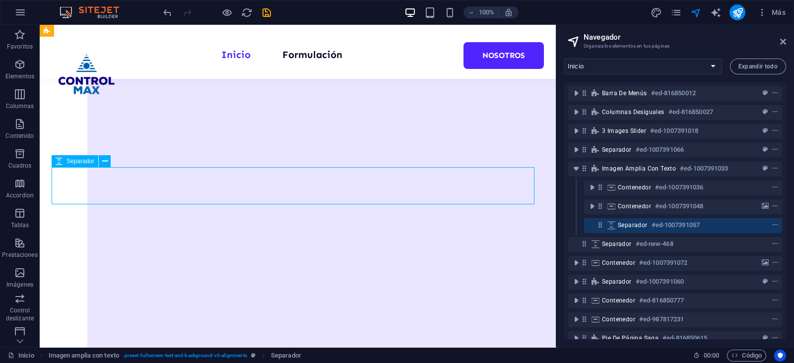
click at [624, 226] on span "Separador" at bounding box center [633, 225] width 30 height 8
select select "px"
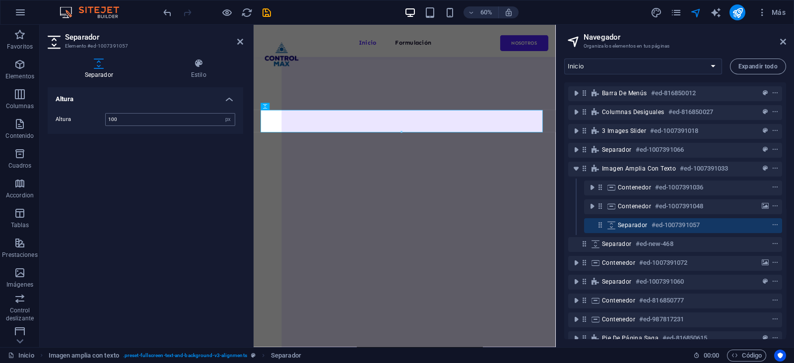
type input "100"
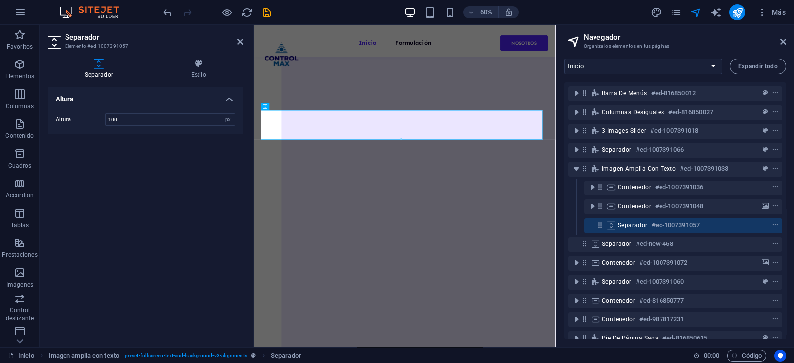
click at [237, 45] on header "Separador Elemento #ed-1007391057" at bounding box center [146, 38] width 196 height 26
click at [784, 41] on icon at bounding box center [783, 42] width 6 height 8
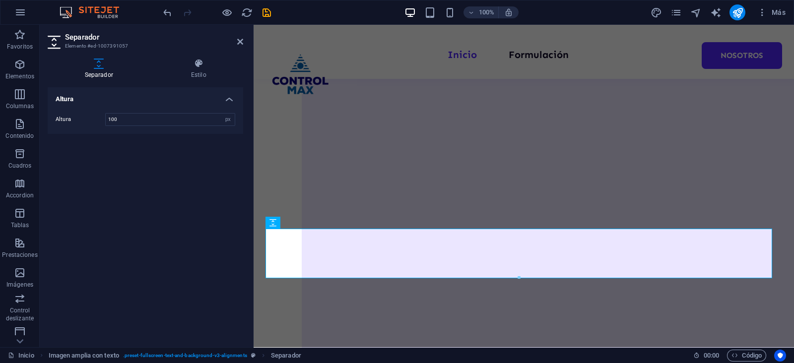
scroll to position [551, 0]
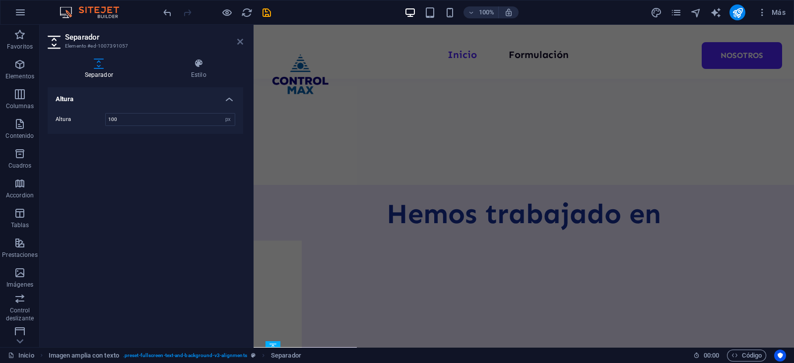
click at [240, 38] on icon at bounding box center [240, 42] width 6 height 8
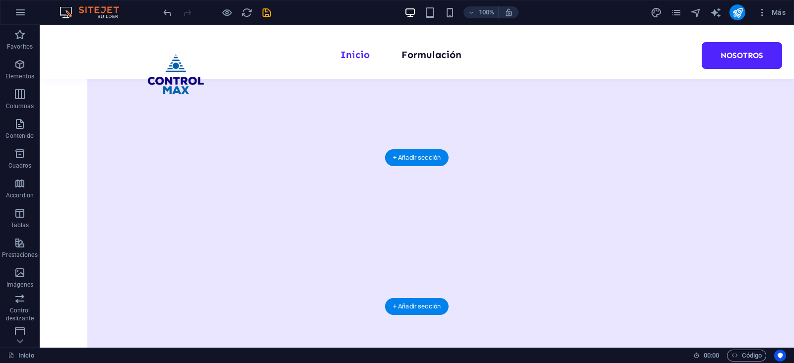
scroll to position [767, 0]
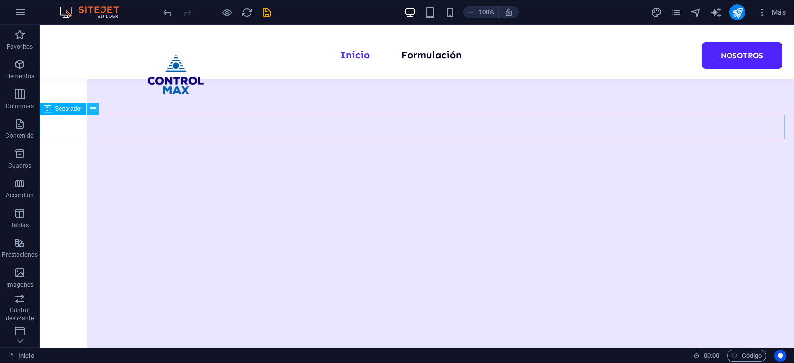
click at [87, 110] on button at bounding box center [93, 109] width 12 height 12
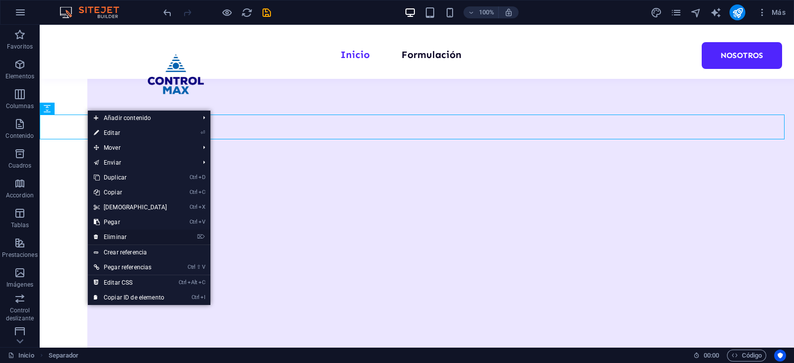
click at [137, 237] on link "⌦ Eliminar" at bounding box center [130, 237] width 85 height 15
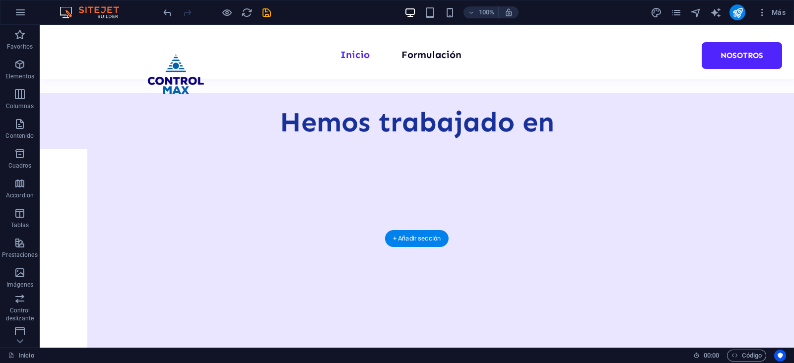
scroll to position [580, 0]
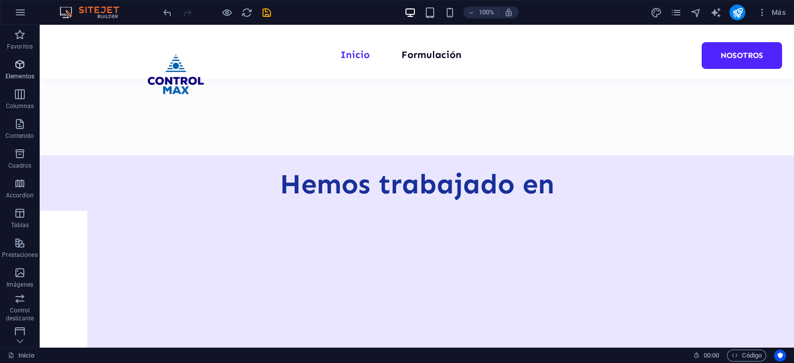
click at [19, 66] on icon "button" at bounding box center [20, 65] width 12 height 12
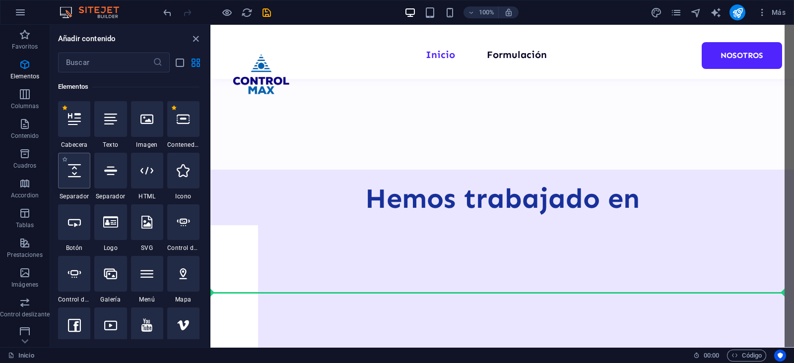
scroll to position [568, 0]
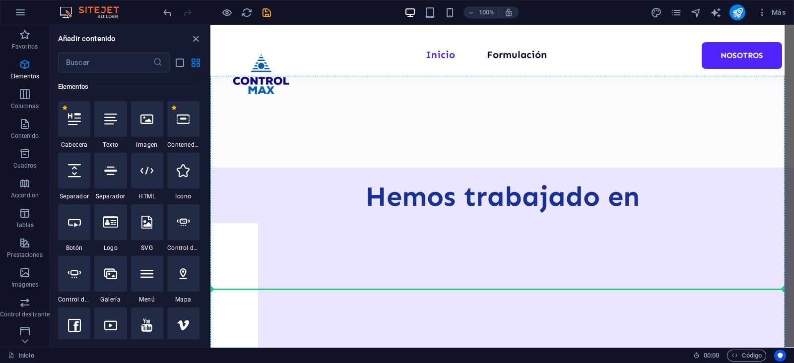
select select "px"
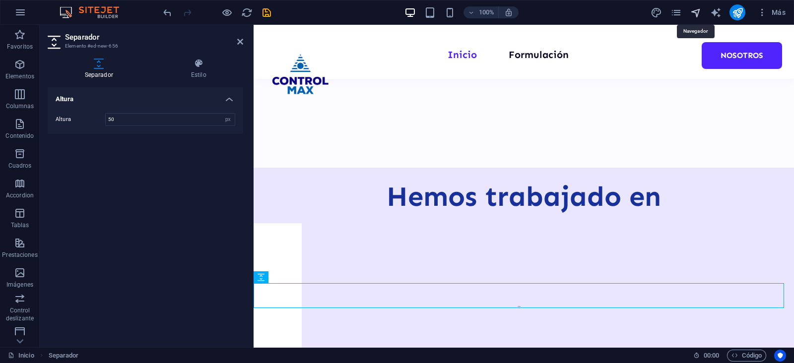
click at [696, 11] on icon "navigator" at bounding box center [696, 12] width 11 height 11
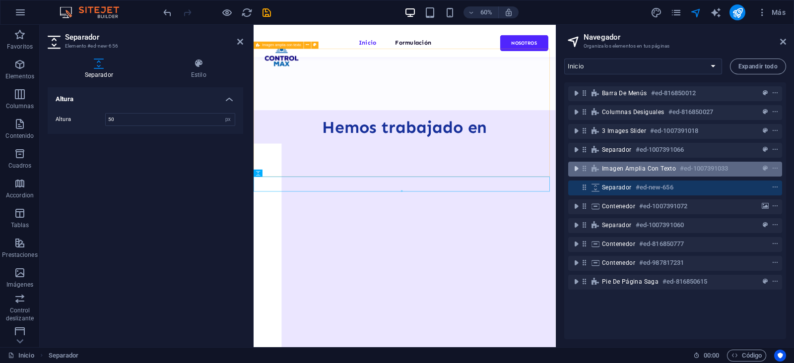
click at [577, 167] on icon "toggle-expand" at bounding box center [576, 169] width 10 height 10
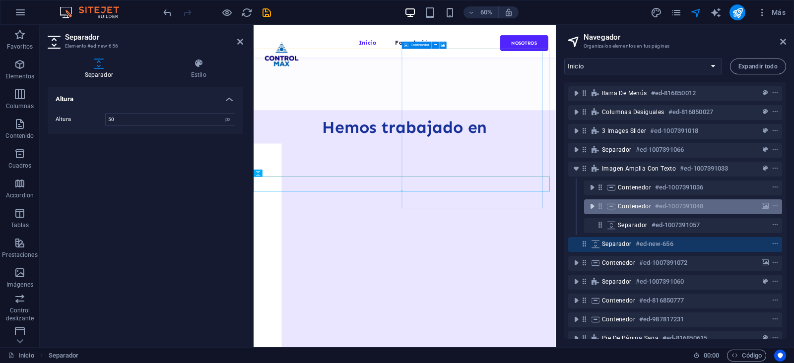
click at [595, 204] on icon "toggle-expand" at bounding box center [592, 207] width 10 height 10
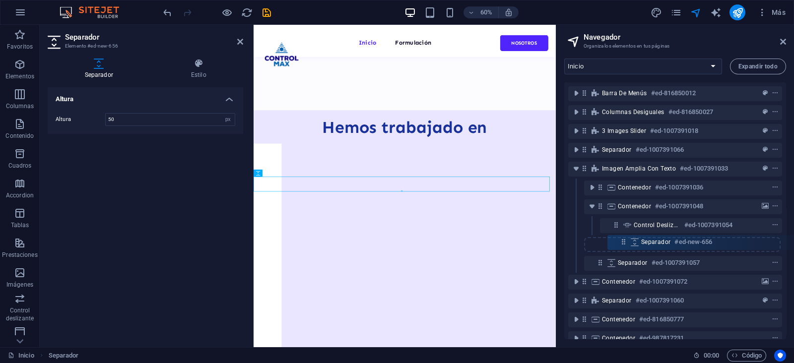
drag, startPoint x: 582, startPoint y: 263, endPoint x: 624, endPoint y: 238, distance: 48.5
click at [624, 238] on div "Barra de menús #ed-816850012 Columnas desiguales #ed-816850027 3 Images Slider …" at bounding box center [675, 210] width 222 height 257
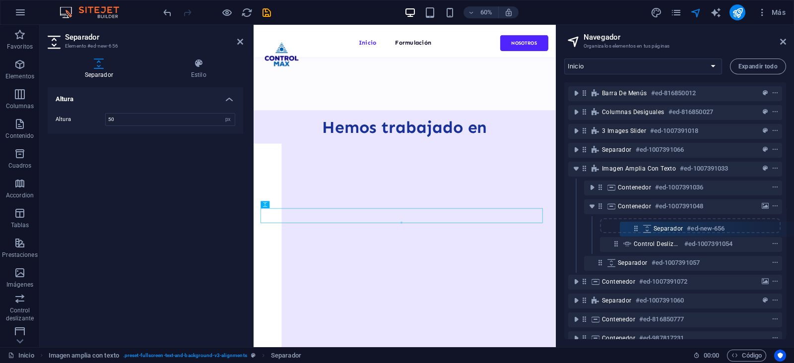
drag, startPoint x: 600, startPoint y: 244, endPoint x: 640, endPoint y: 225, distance: 44.0
click at [640, 225] on div "Barra de menús #ed-816850012 Columnas desiguales #ed-816850027 3 Images Slider …" at bounding box center [675, 210] width 222 height 257
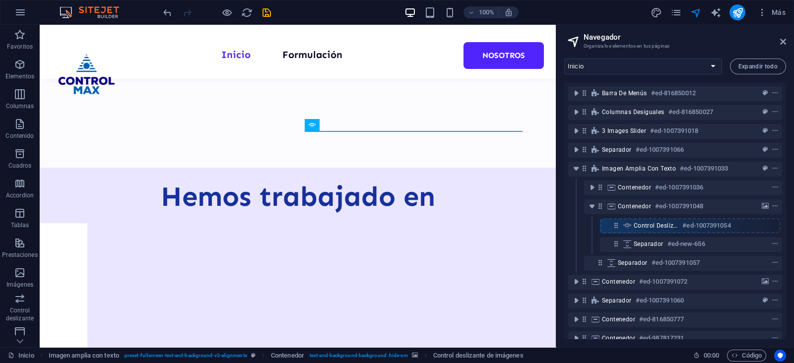
drag, startPoint x: 616, startPoint y: 245, endPoint x: 616, endPoint y: 223, distance: 21.3
click at [616, 223] on div "Barra de menús #ed-816850012 Columnas desiguales #ed-816850027 3 Images Slider …" at bounding box center [675, 210] width 222 height 257
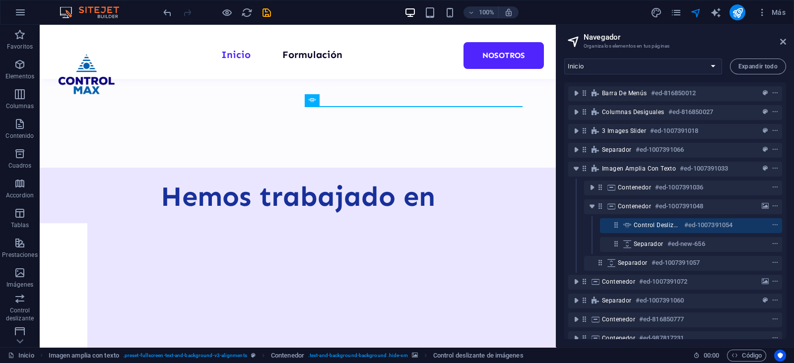
click at [787, 43] on aside "Navegador Organiza los elementos en tus páginas Inicio Formulación Nosotros Abo…" at bounding box center [675, 186] width 238 height 323
click at [780, 43] on icon at bounding box center [783, 42] width 6 height 8
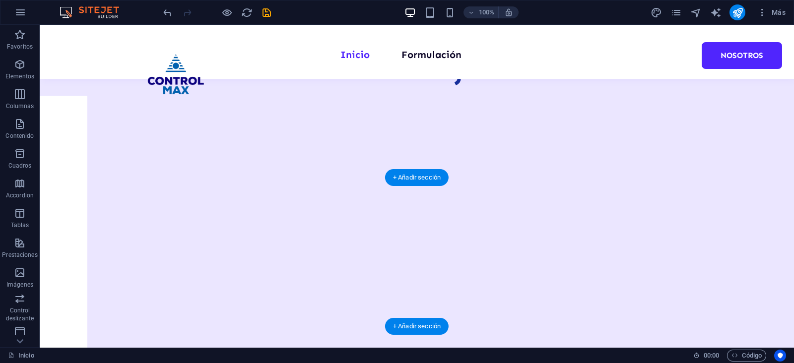
scroll to position [692, 0]
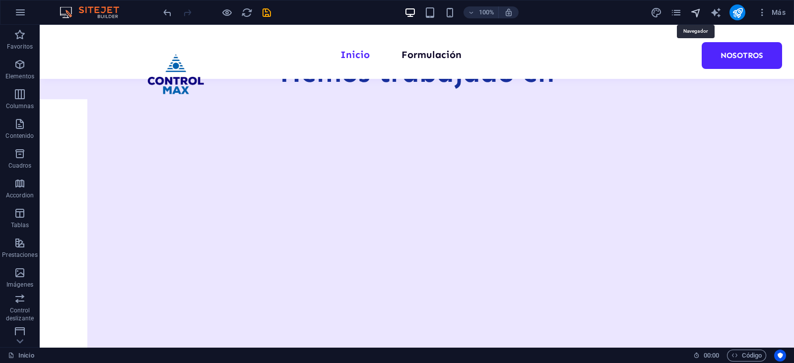
click at [700, 14] on icon "navigator" at bounding box center [696, 12] width 11 height 11
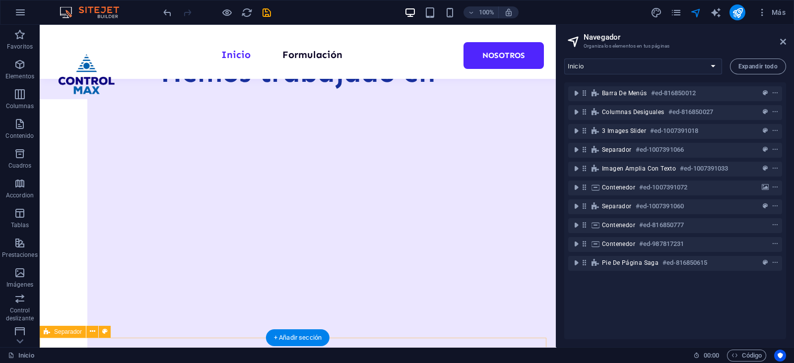
scroll to position [659, 0]
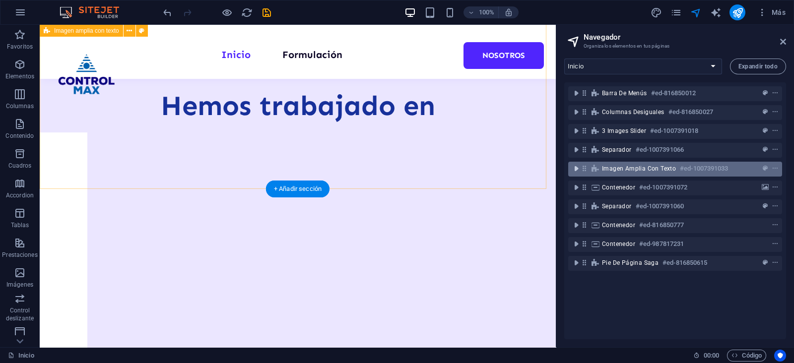
click at [578, 167] on icon "toggle-expand" at bounding box center [576, 169] width 10 height 10
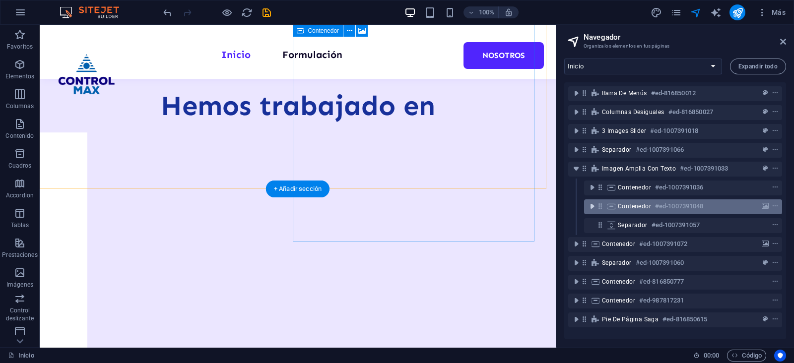
click at [594, 204] on icon "toggle-expand" at bounding box center [592, 207] width 10 height 10
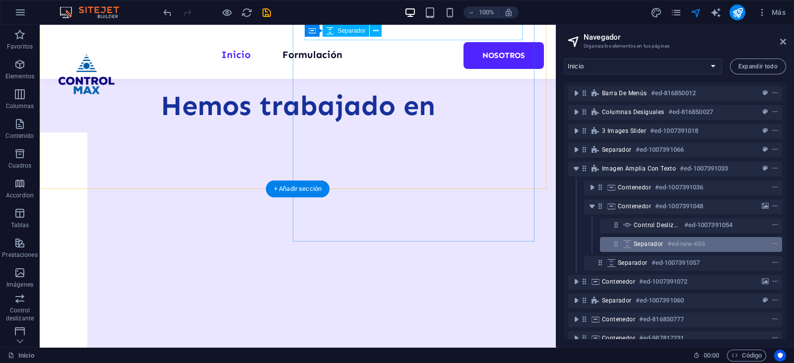
click at [650, 242] on span "Separador" at bounding box center [649, 244] width 30 height 8
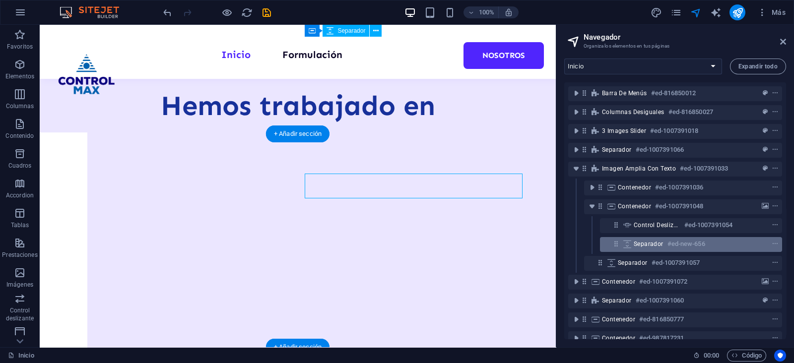
scroll to position [500, 0]
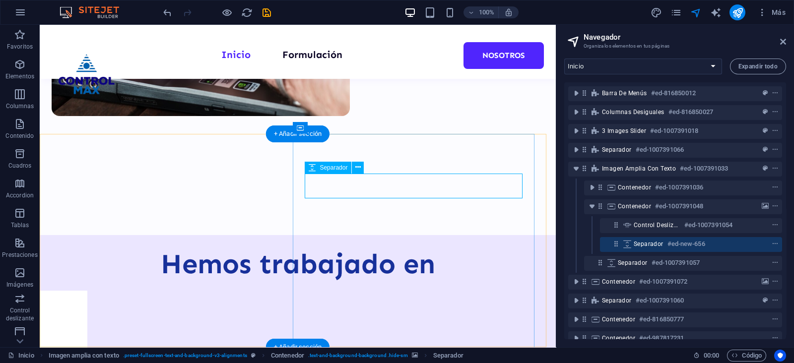
click at [633, 241] on div "Separador #ed-new-656" at bounding box center [691, 244] width 182 height 15
select select "px"
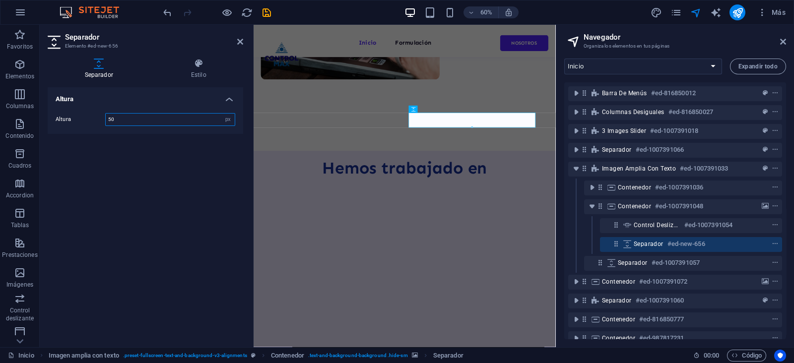
click at [111, 119] on input "50" at bounding box center [170, 120] width 129 height 12
type input "90"
click at [784, 41] on icon at bounding box center [783, 42] width 6 height 8
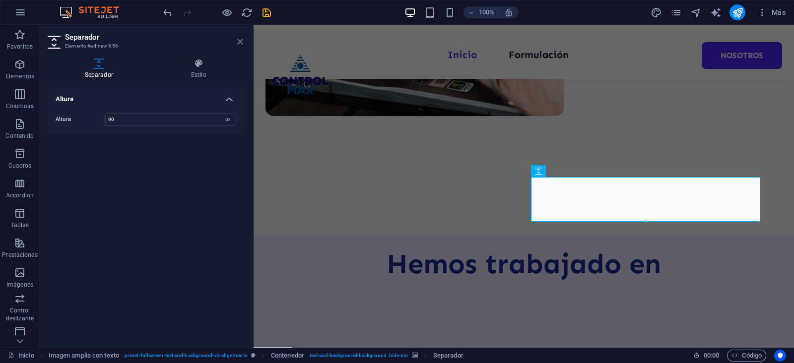
click at [239, 43] on icon at bounding box center [240, 42] width 6 height 8
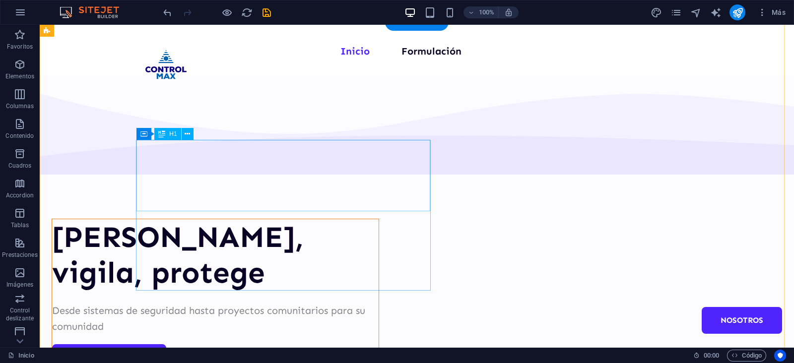
scroll to position [4, 0]
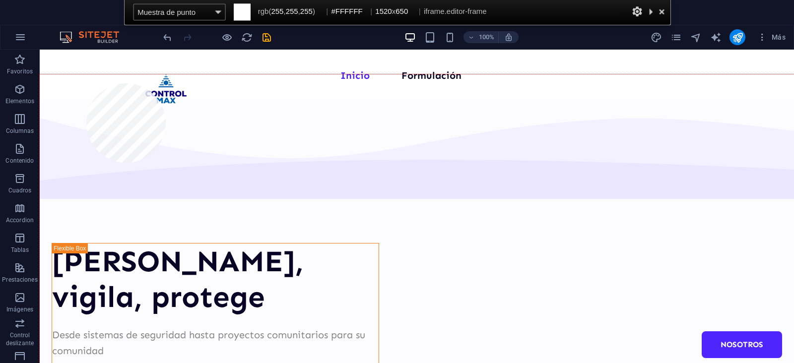
click at [86, 83] on div at bounding box center [417, 235] width 755 height 323
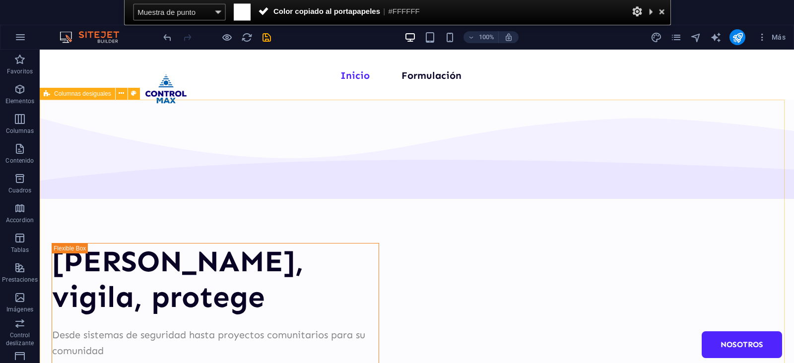
click at [87, 99] on div "Columnas desiguales" at bounding box center [77, 94] width 75 height 12
select select "multiple-waves"
select select "em"
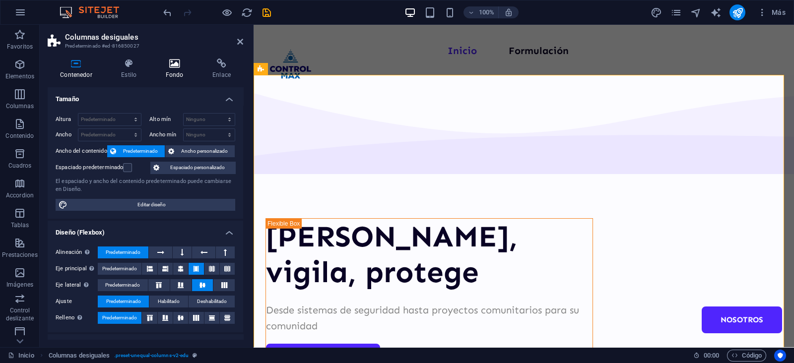
click at [171, 59] on icon at bounding box center [174, 64] width 43 height 10
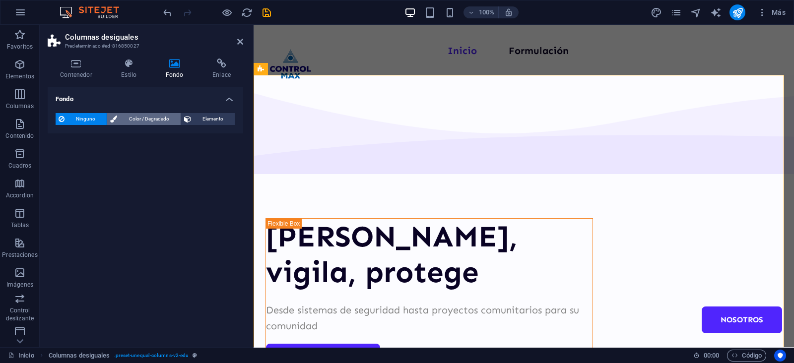
click at [127, 120] on span "Color / Degradado" at bounding box center [148, 119] width 57 height 12
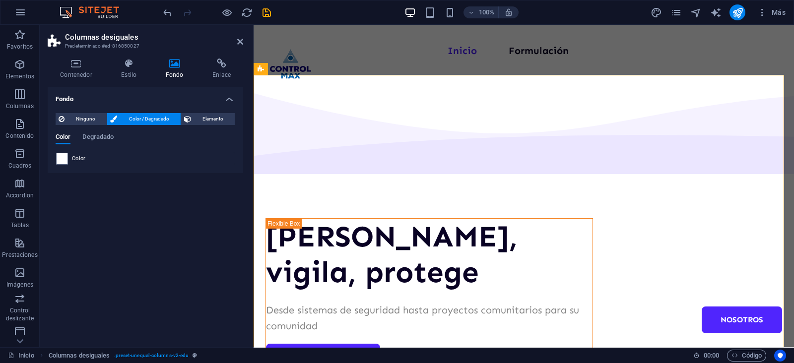
click at [56, 161] on div "Color" at bounding box center [146, 158] width 180 height 13
click at [63, 158] on span at bounding box center [62, 158] width 11 height 11
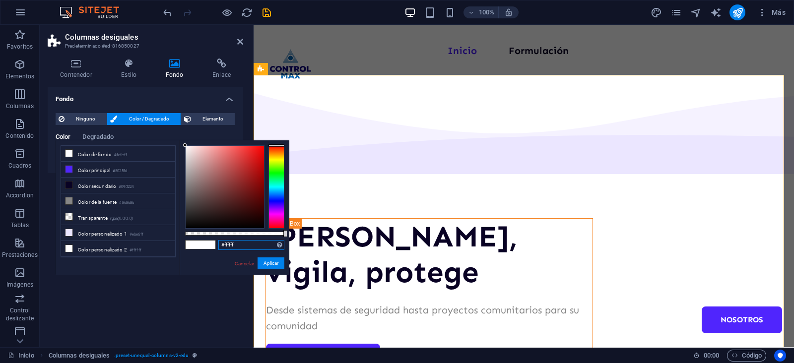
click at [251, 244] on input "#ffffff" at bounding box center [251, 245] width 66 height 10
paste input "FFFFFF"
type input "#ffffff"
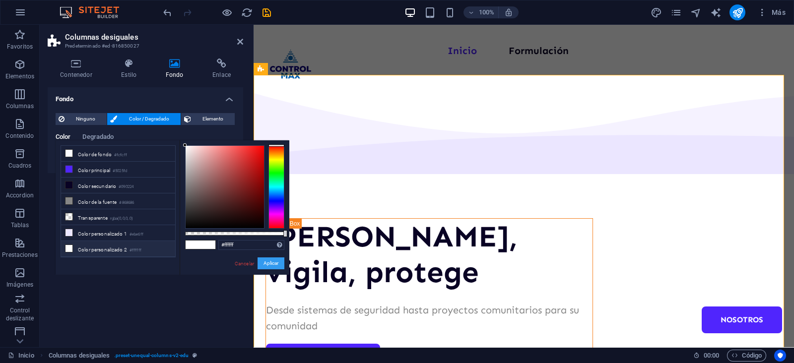
click at [272, 261] on button "Aplicar" at bounding box center [271, 264] width 27 height 12
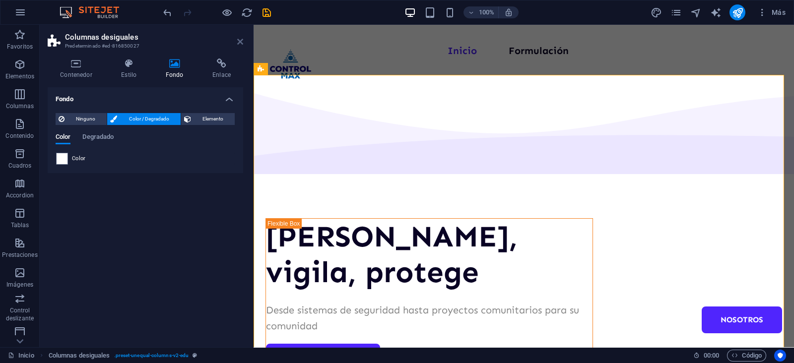
click at [239, 41] on icon at bounding box center [240, 42] width 6 height 8
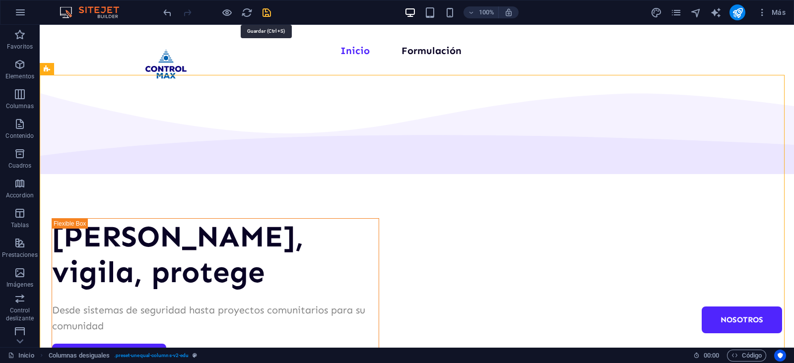
click at [269, 10] on icon "save" at bounding box center [266, 12] width 11 height 11
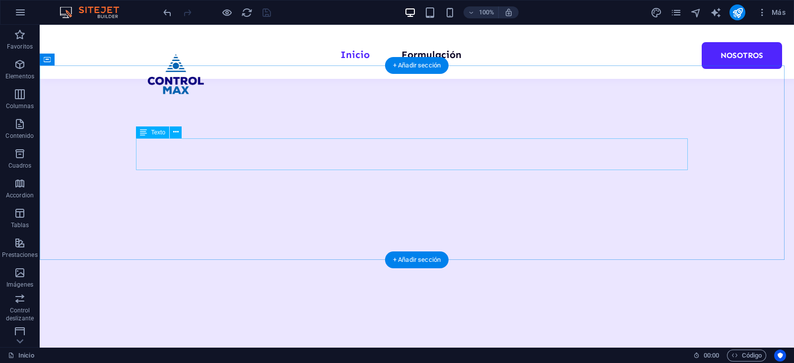
scroll to position [1307, 0]
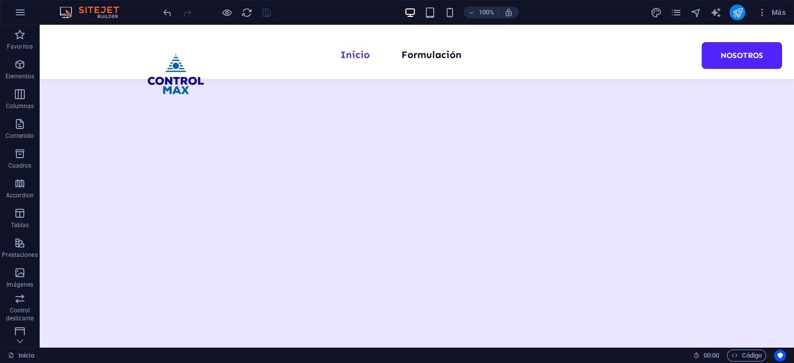
click at [743, 11] on icon "publish" at bounding box center [737, 12] width 11 height 11
